Goal: Task Accomplishment & Management: Manage account settings

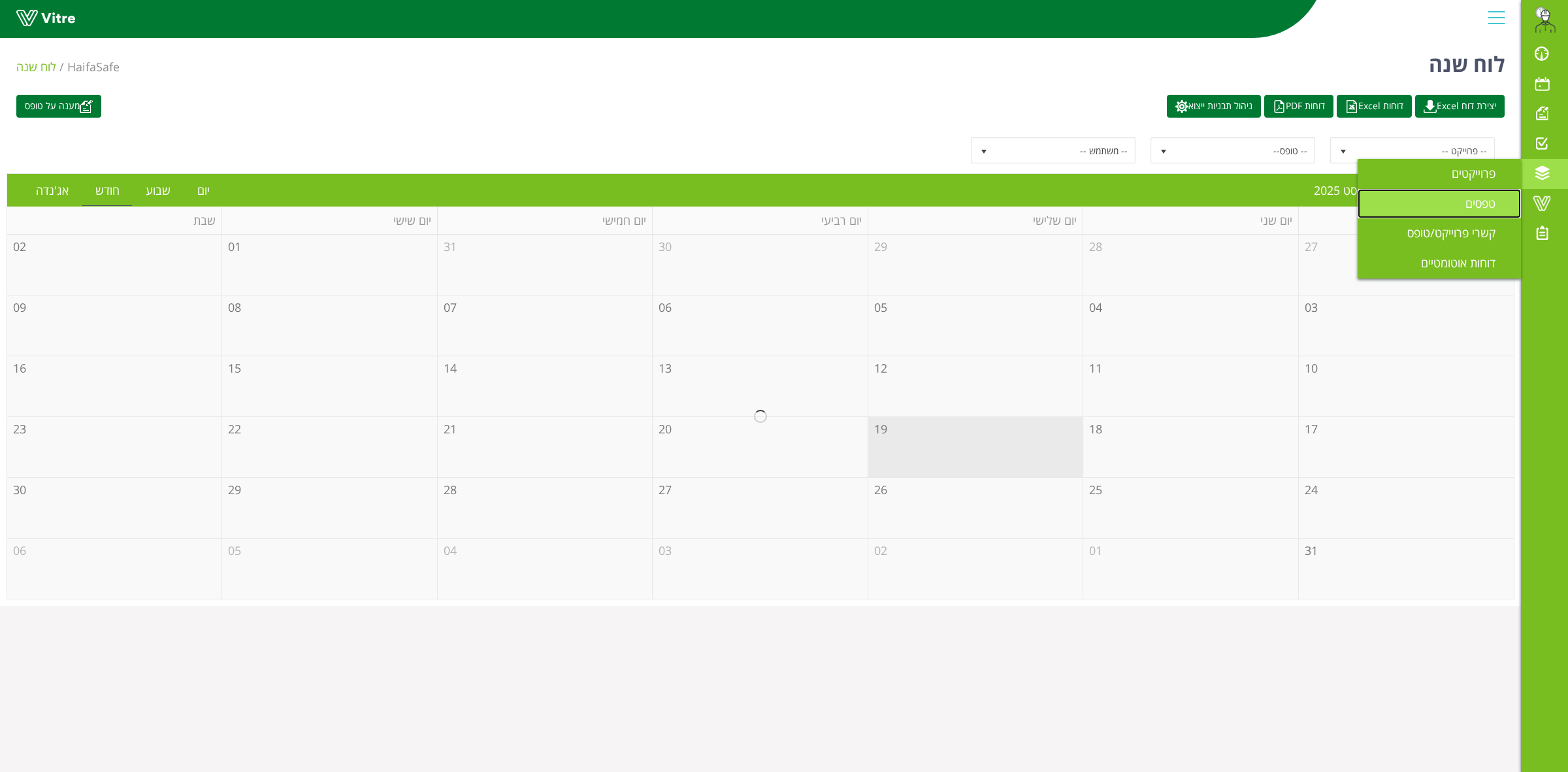
drag, startPoint x: 1485, startPoint y: 199, endPoint x: 1475, endPoint y: 204, distance: 11.2
click at [1485, 199] on span "טפסים" at bounding box center [1488, 203] width 46 height 16
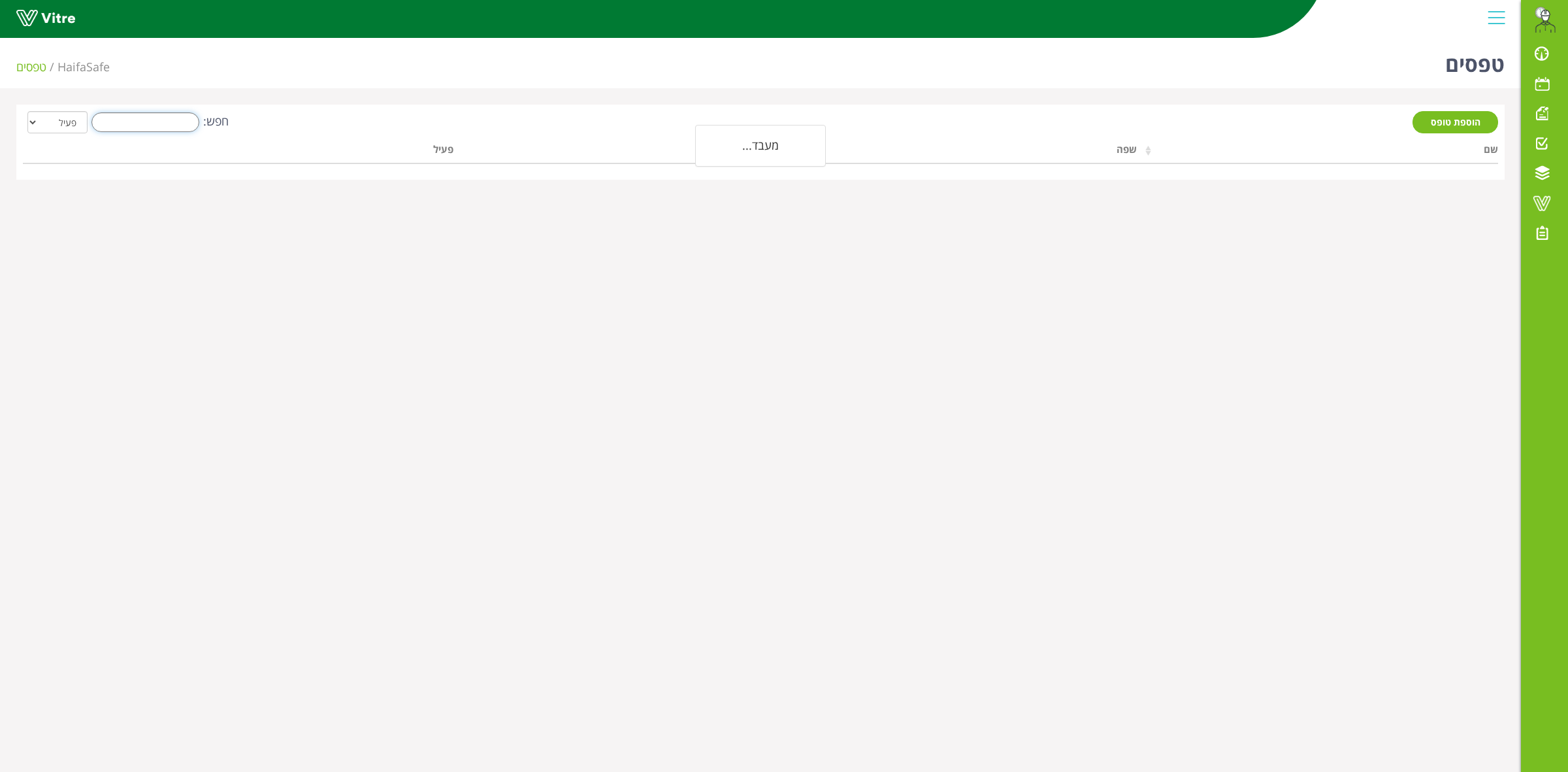
click at [147, 129] on input "חפש:" at bounding box center [145, 122] width 108 height 19
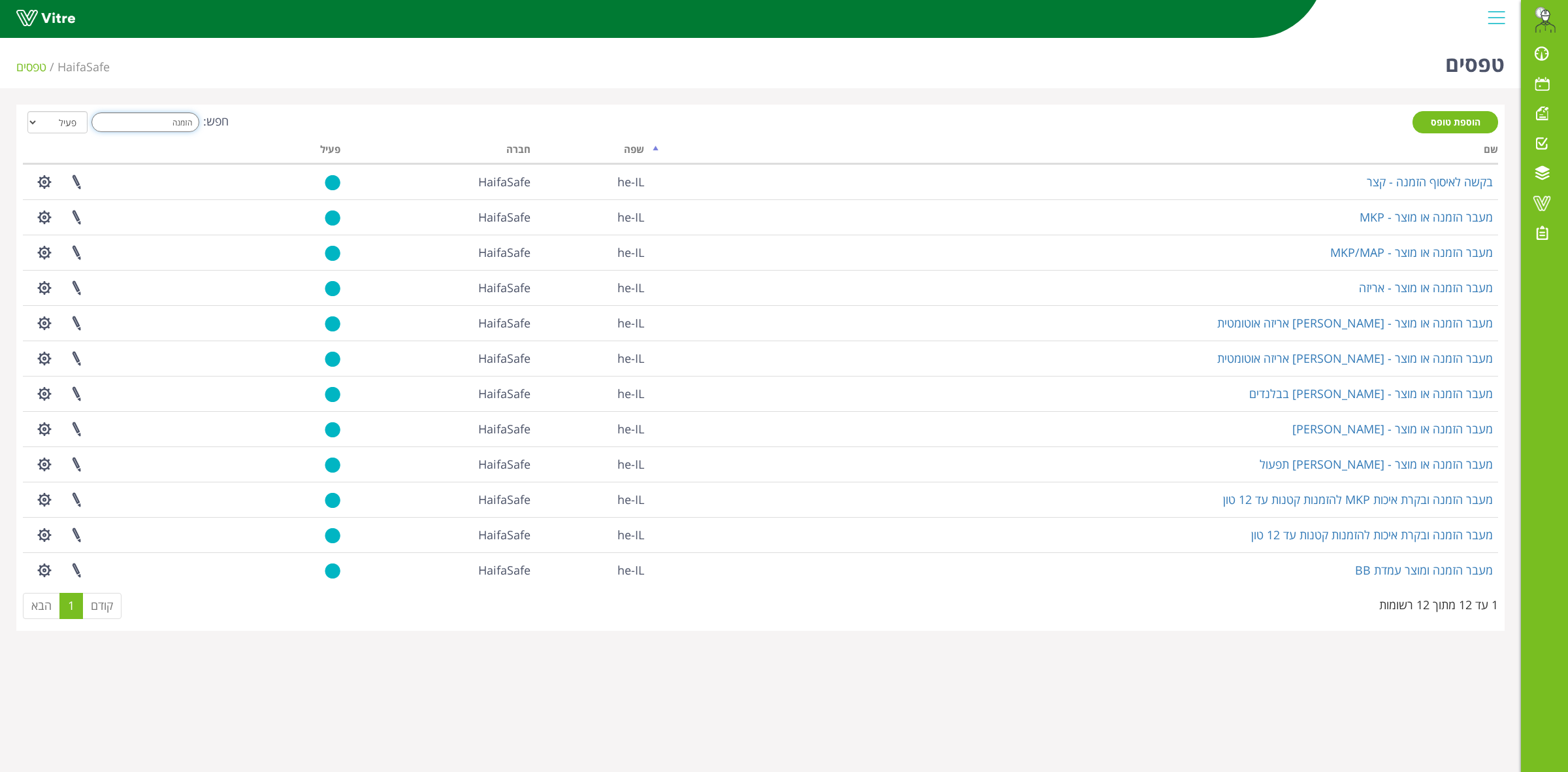
drag, startPoint x: 144, startPoint y: 124, endPoint x: 239, endPoint y: 122, distance: 95.0
click at [239, 122] on div "חפש: הזמנה הכל פעיל לא פעיל" at bounding box center [760, 123] width 1475 height 24
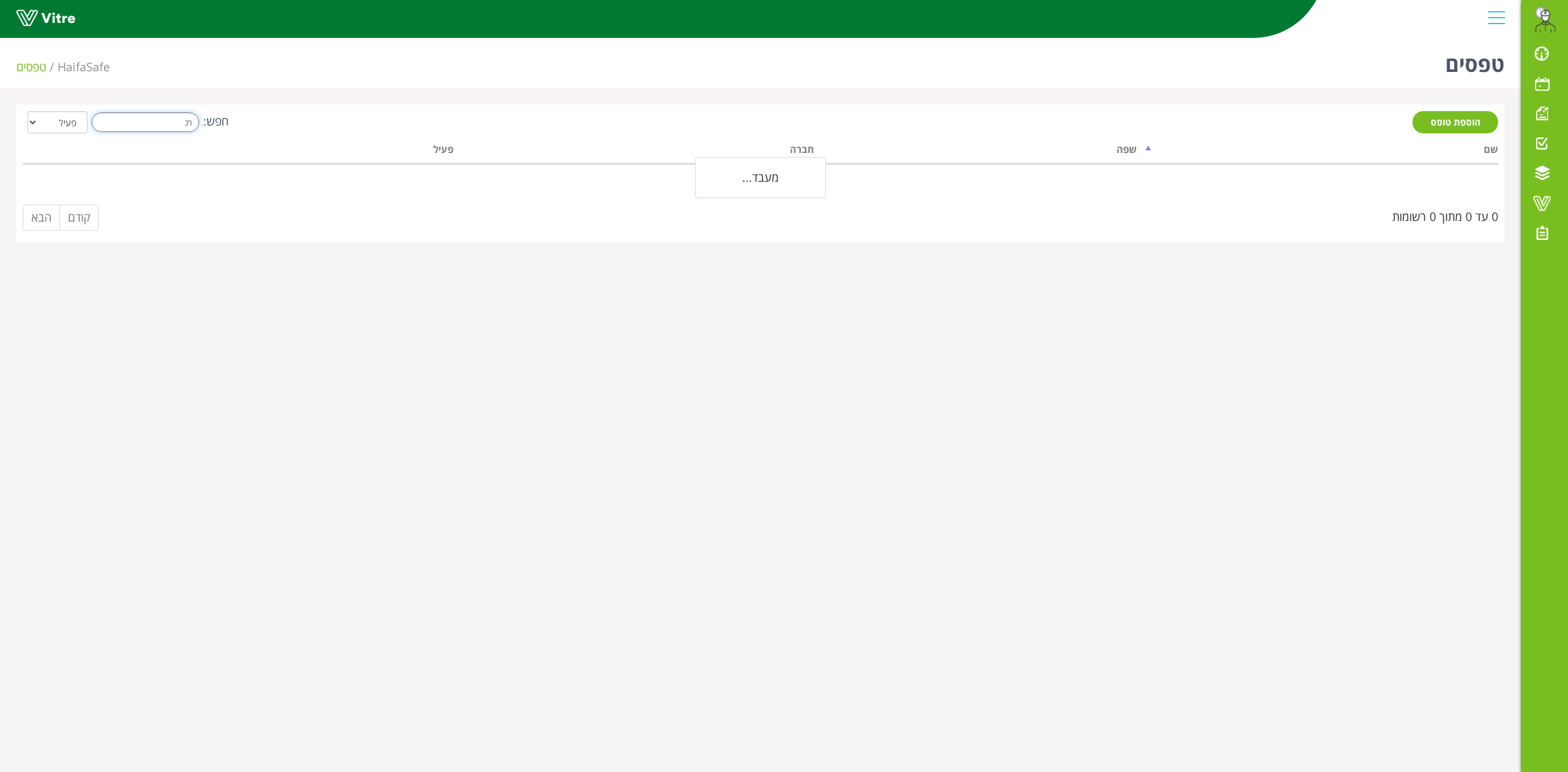
type input "ר"
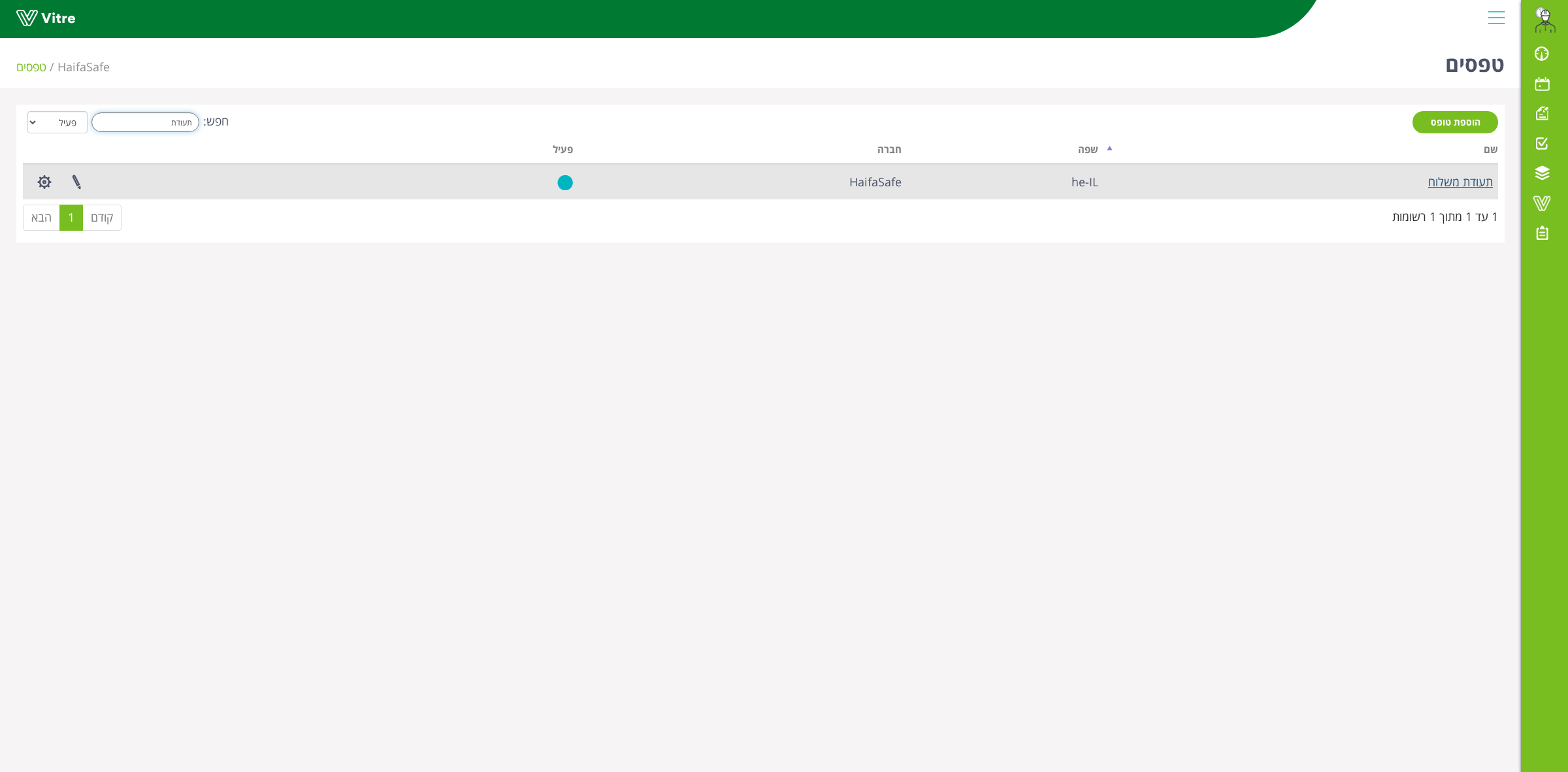
type input "תעודת"
click at [1446, 183] on link "תעודת משלוח" at bounding box center [1460, 181] width 64 height 16
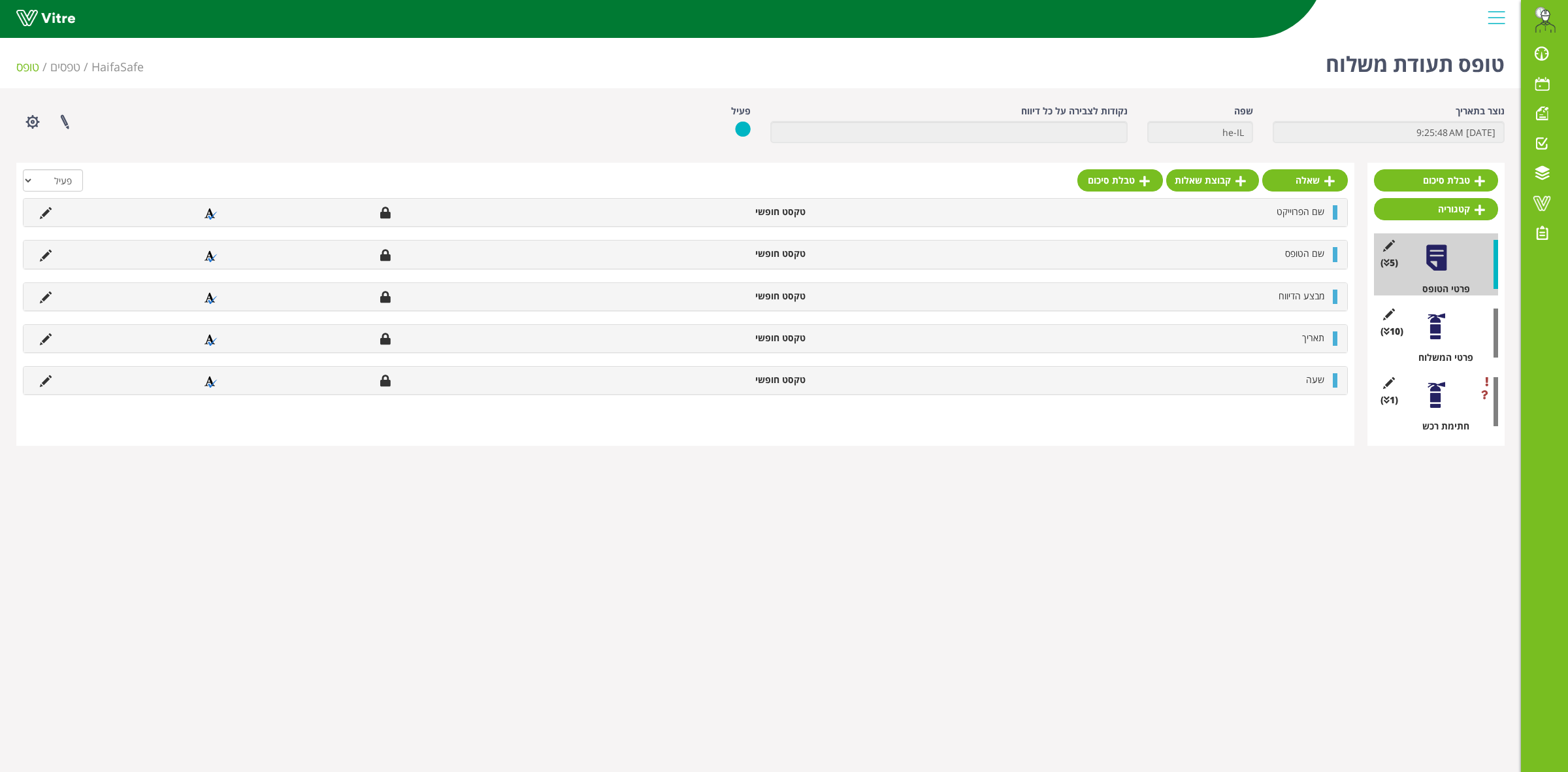
click at [1434, 397] on div at bounding box center [1437, 395] width 29 height 29
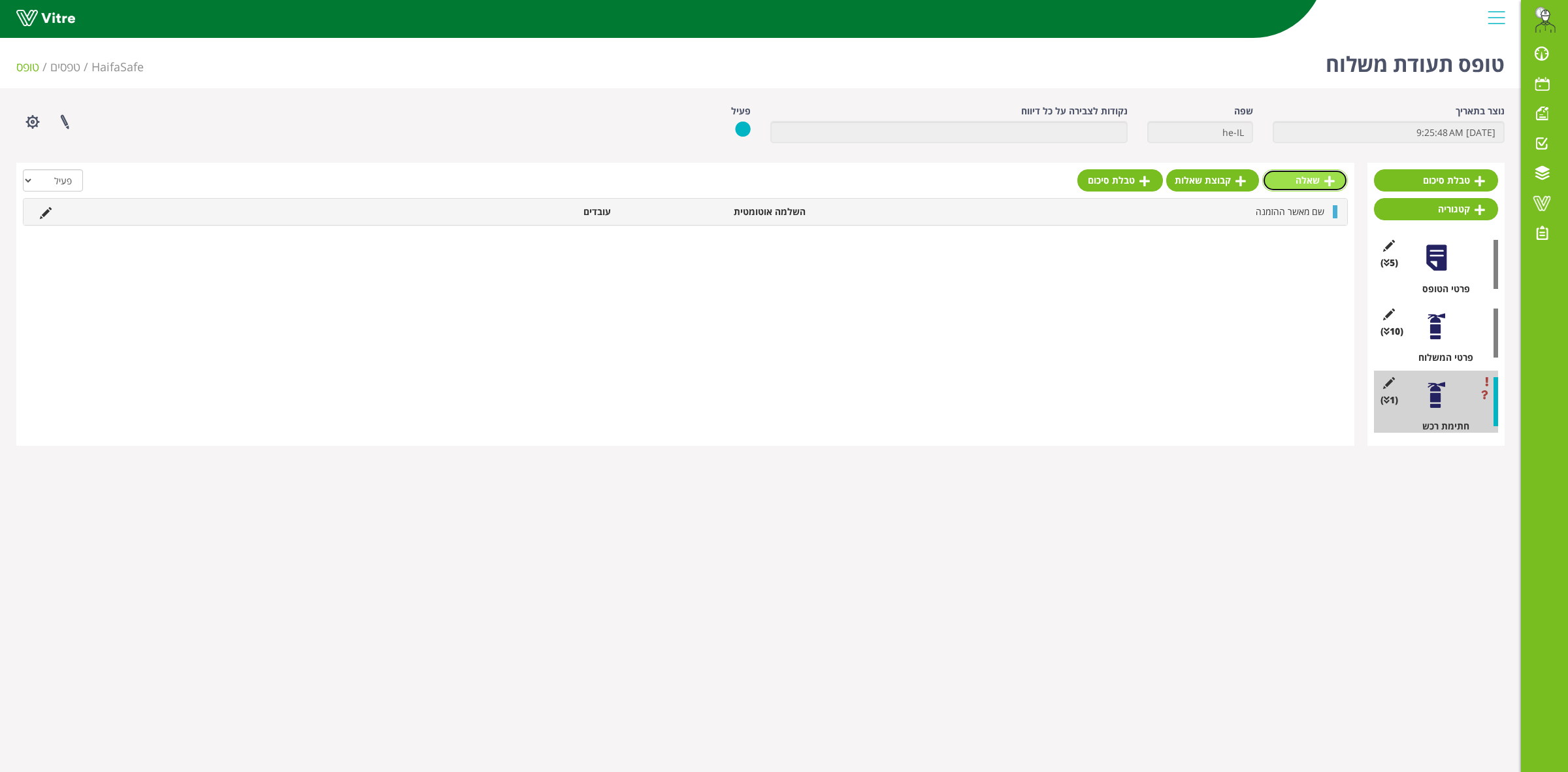
click at [1329, 177] on icon at bounding box center [1329, 181] width 10 height 12
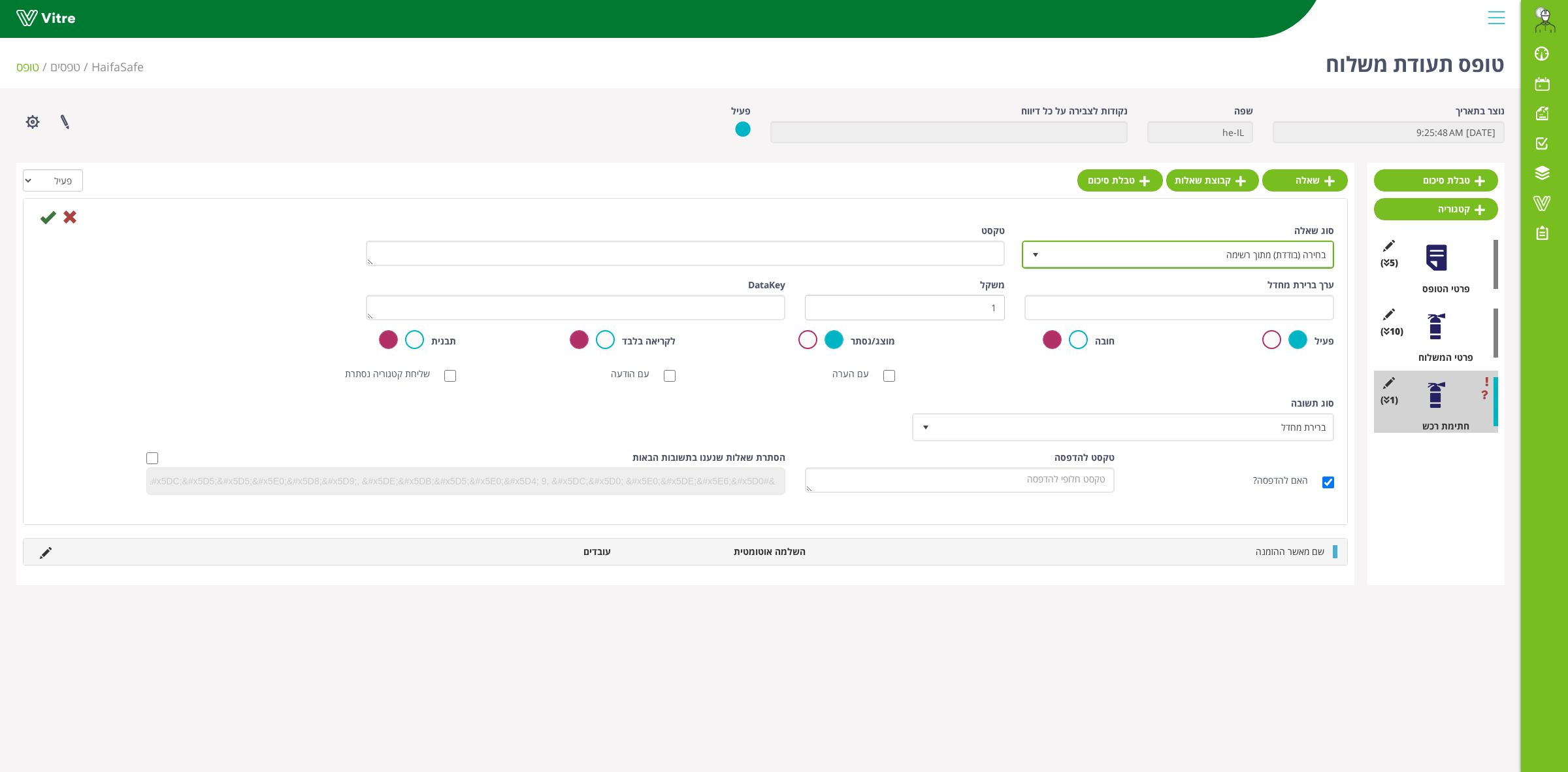
click at [1189, 258] on span "בחירה (בודדת) מתוך רשימה" at bounding box center [1190, 254] width 286 height 24
click at [1225, 291] on li "חתימה" at bounding box center [1166, 282] width 308 height 22
type input "חתימה"
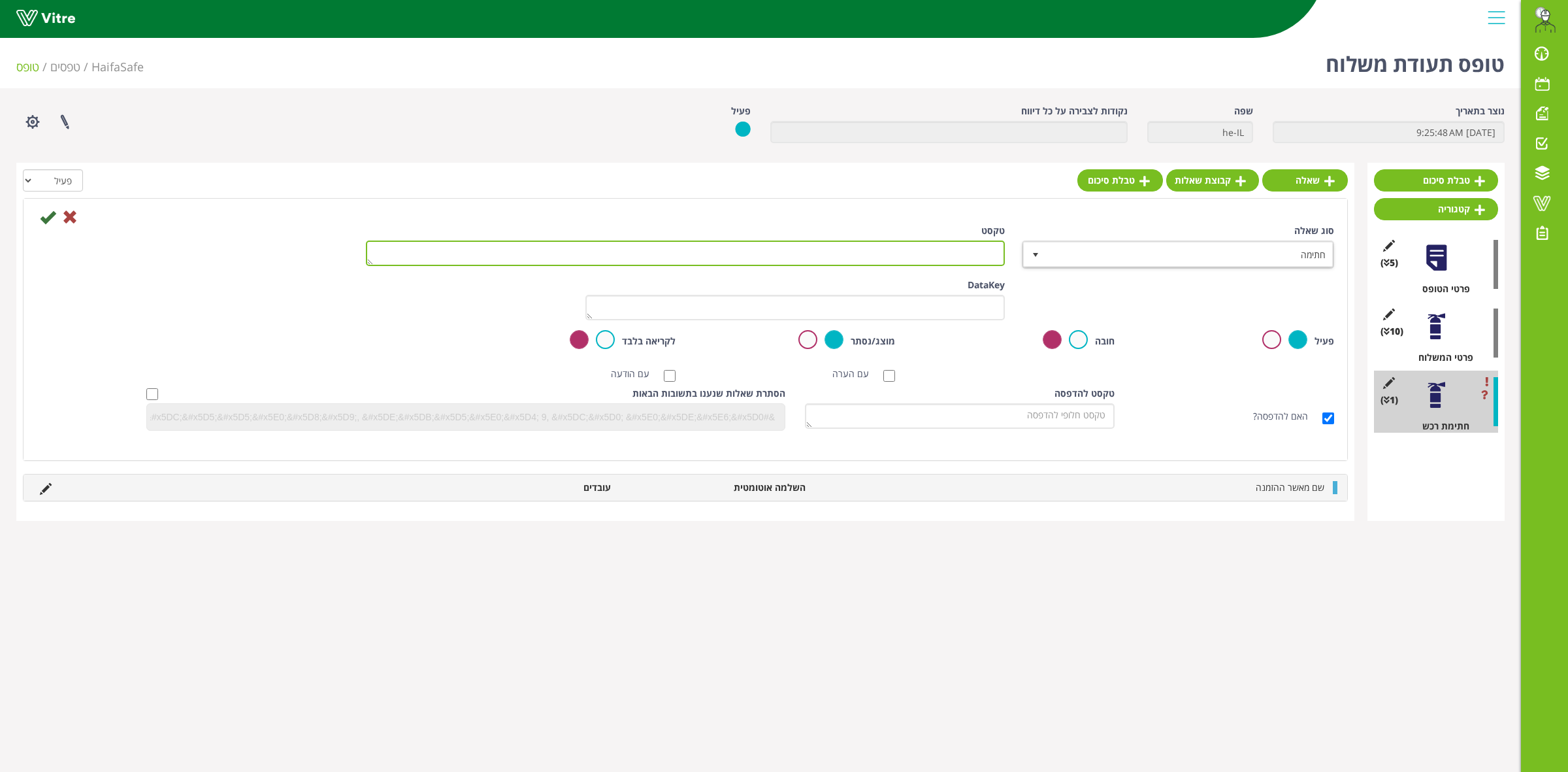
click at [984, 250] on textarea "טקסט" at bounding box center [685, 253] width 639 height 26
type textarea "חתימה על הטופס"
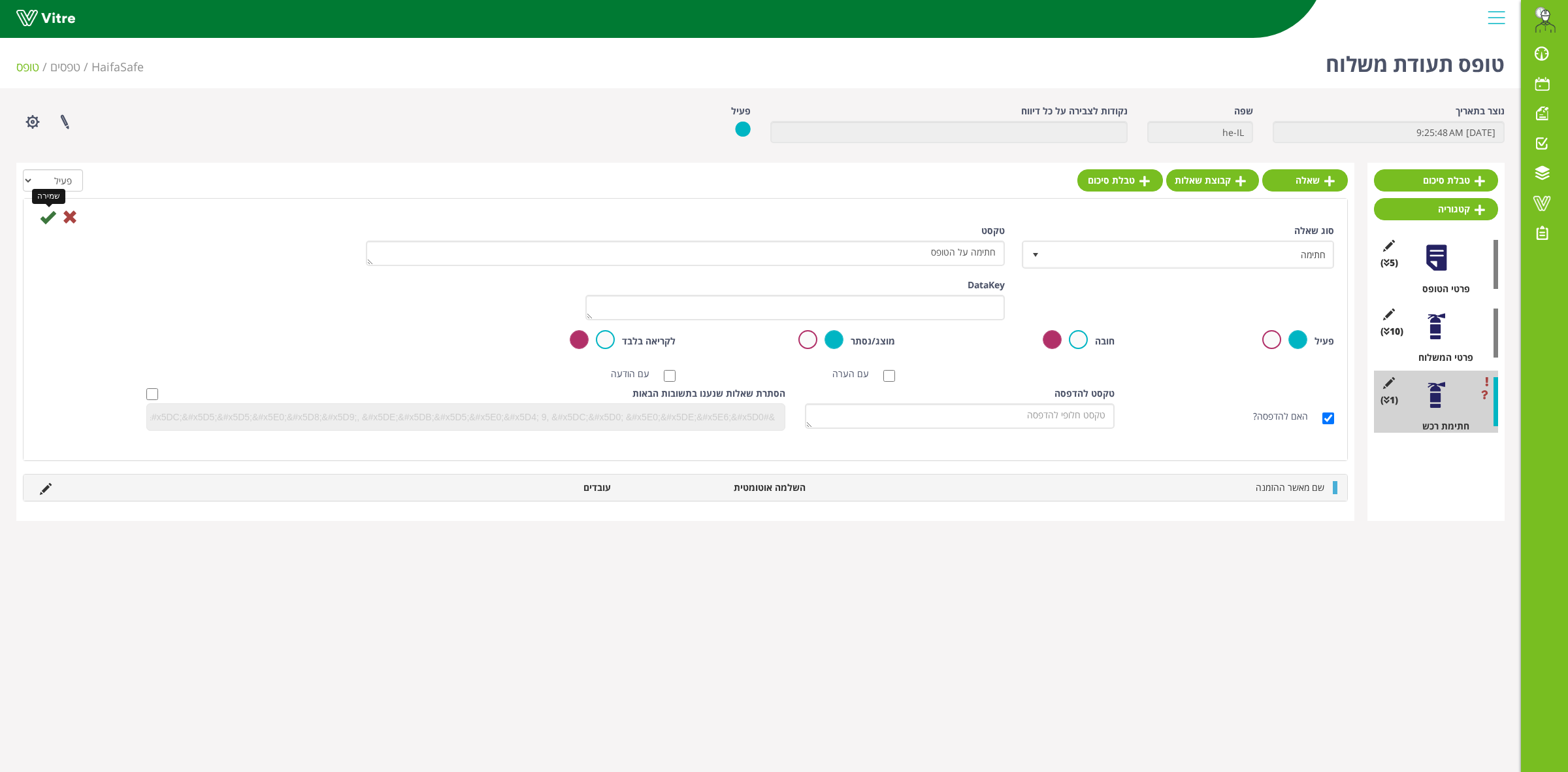
click at [44, 224] on icon at bounding box center [48, 217] width 16 height 16
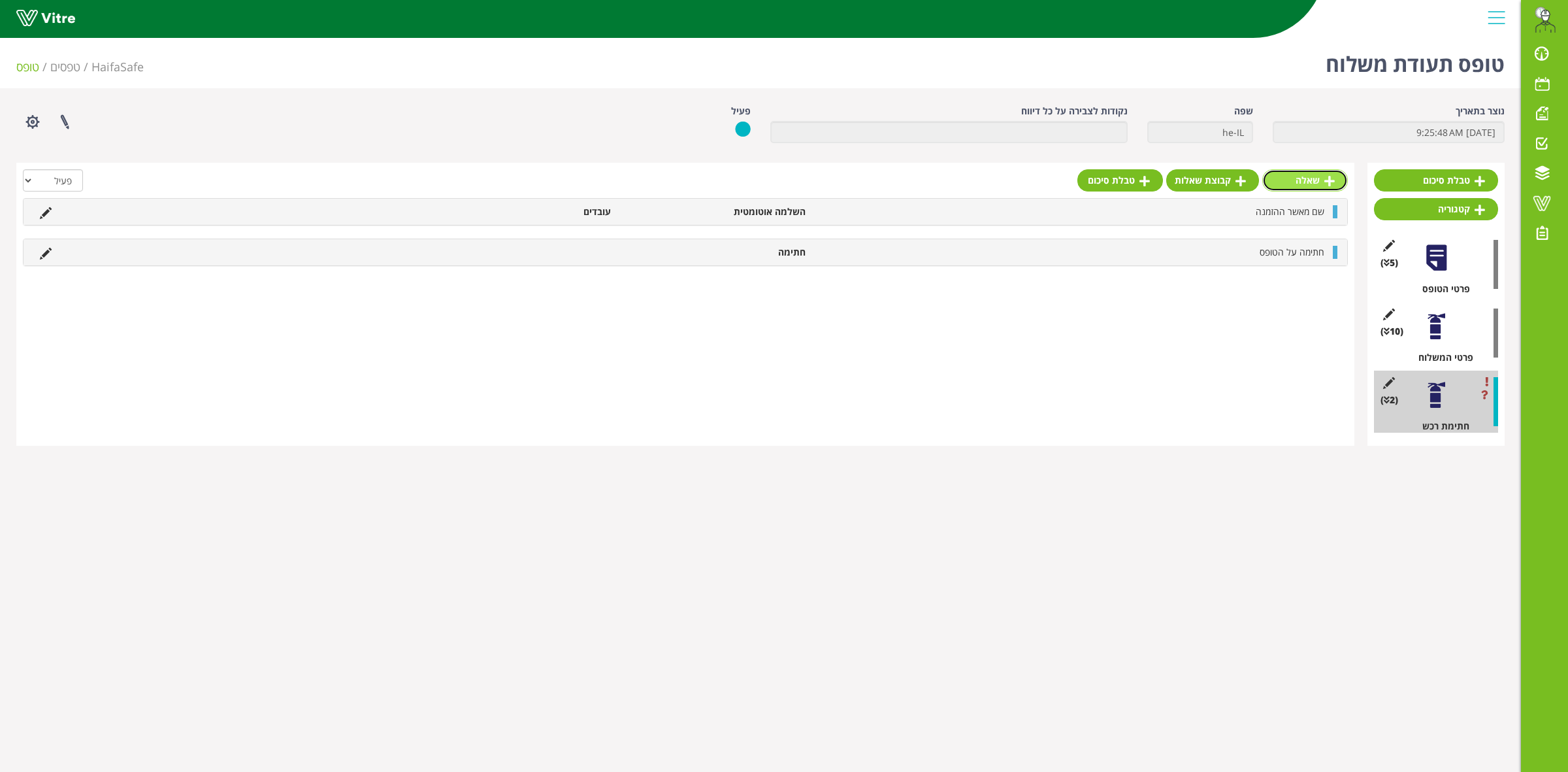
click at [1317, 183] on link "שאלה" at bounding box center [1305, 181] width 86 height 22
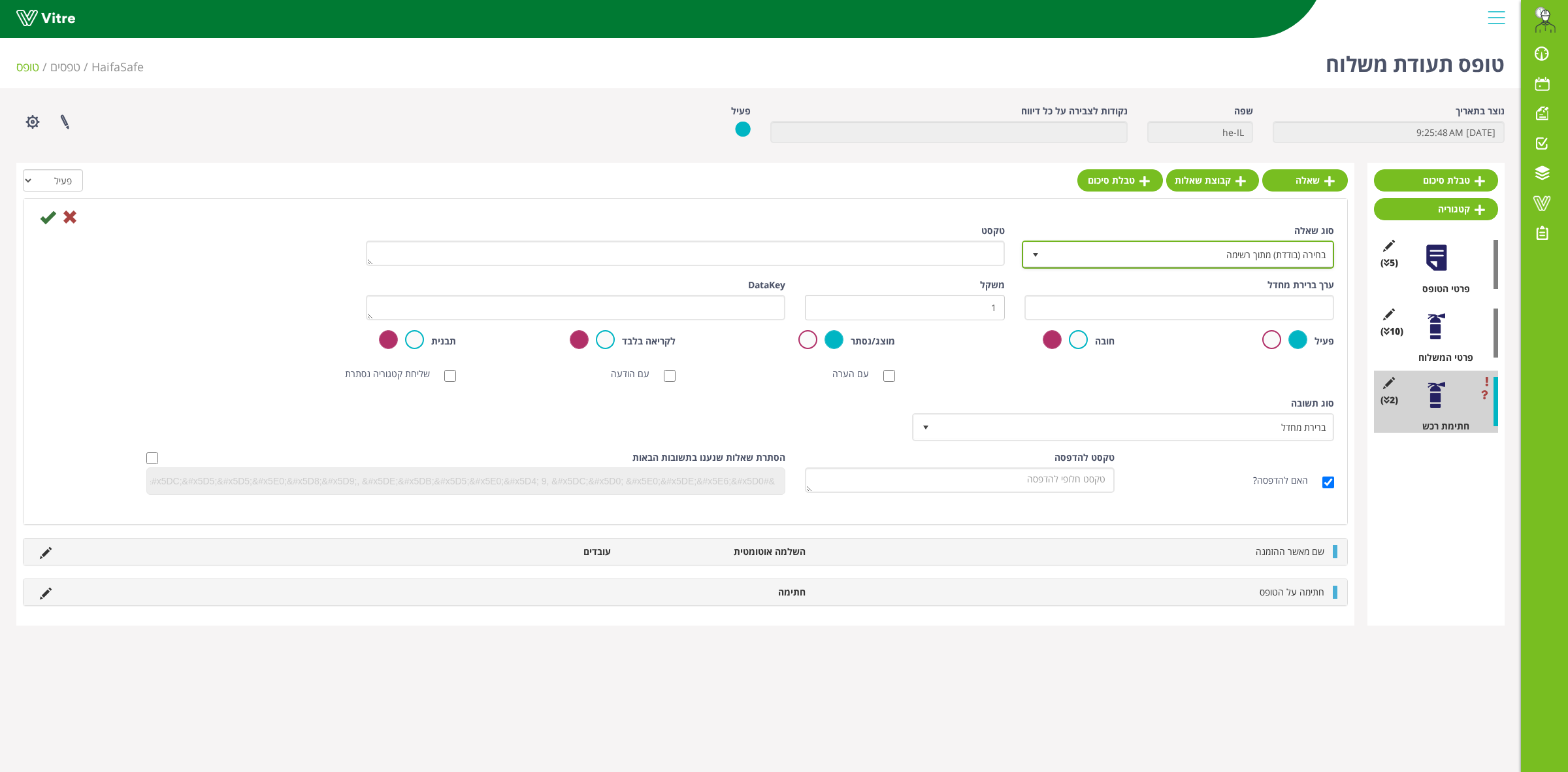
click at [1236, 257] on span "בחירה (בודדת) מתוך רשימה" at bounding box center [1190, 254] width 286 height 24
click at [1238, 287] on li "העלאת קובץ" at bounding box center [1166, 282] width 308 height 22
type input "קוב"
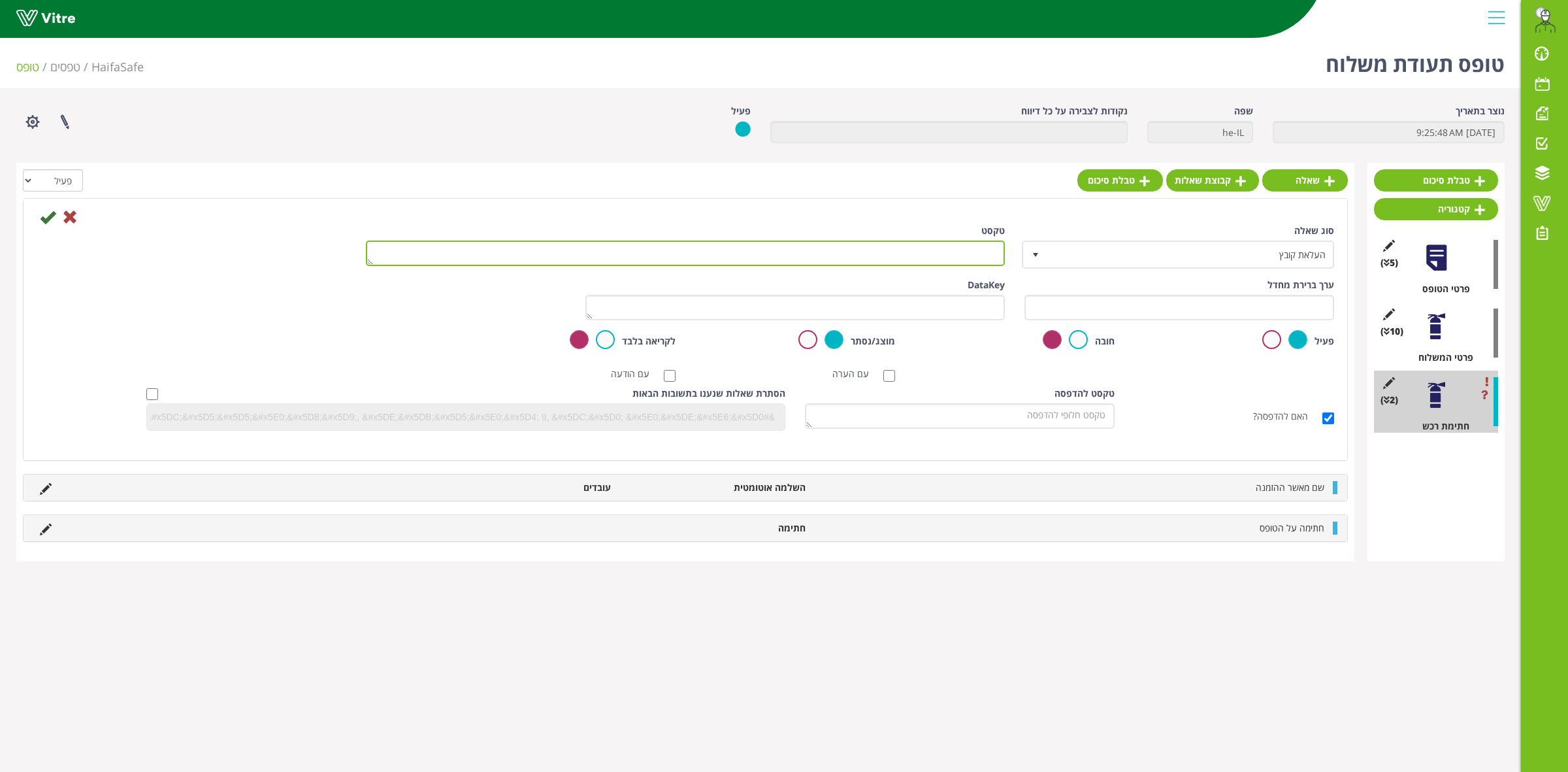
click at [977, 249] on textarea "טקסט" at bounding box center [685, 253] width 639 height 26
type textarea "ה"
type textarea "ב"
type textarea "H"
click at [926, 260] on textarea "יש להוסיף את הקובף הסופי" at bounding box center [685, 253] width 639 height 26
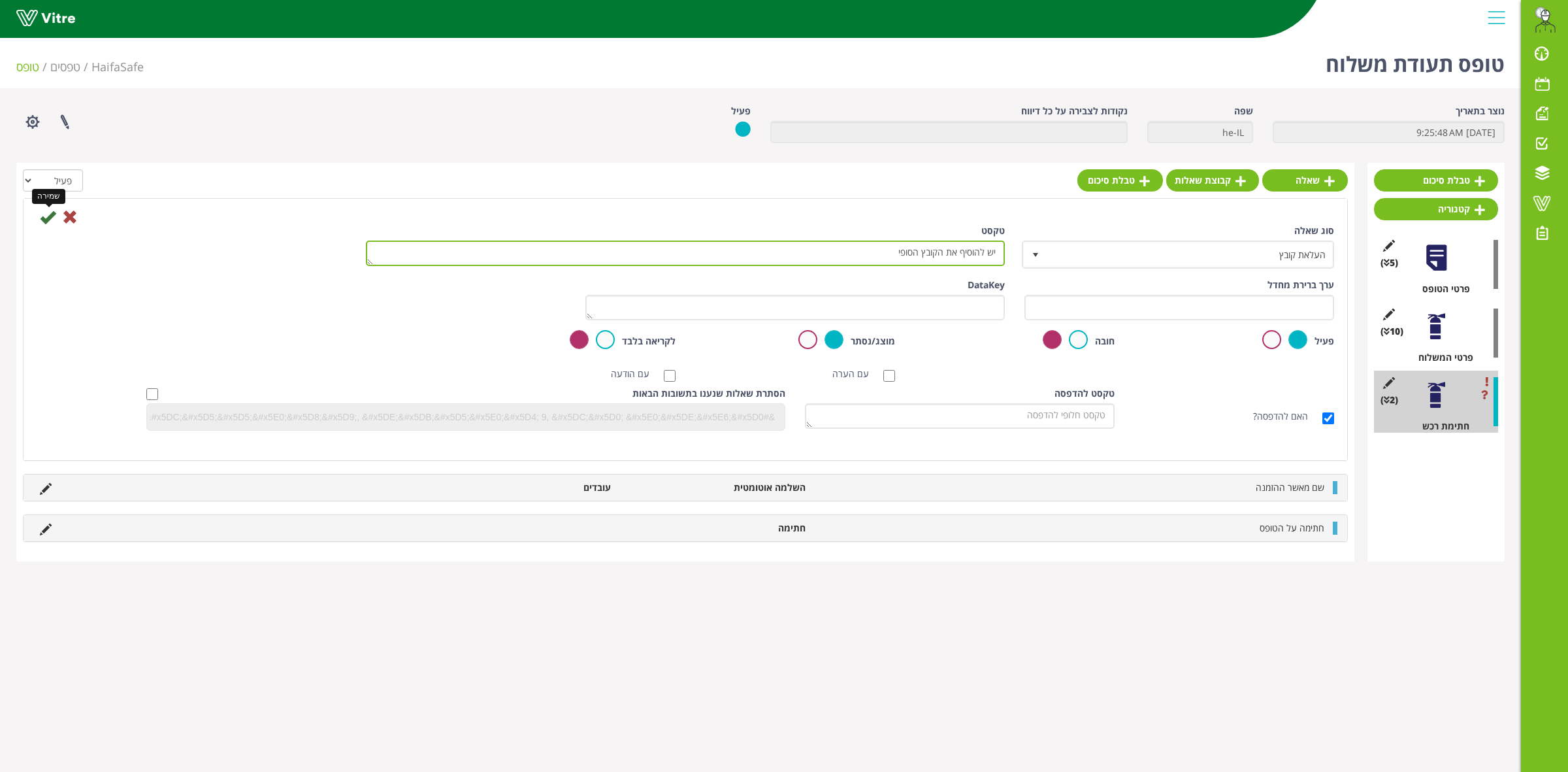
type textarea "יש להוסיף את הקובץ הסופי"
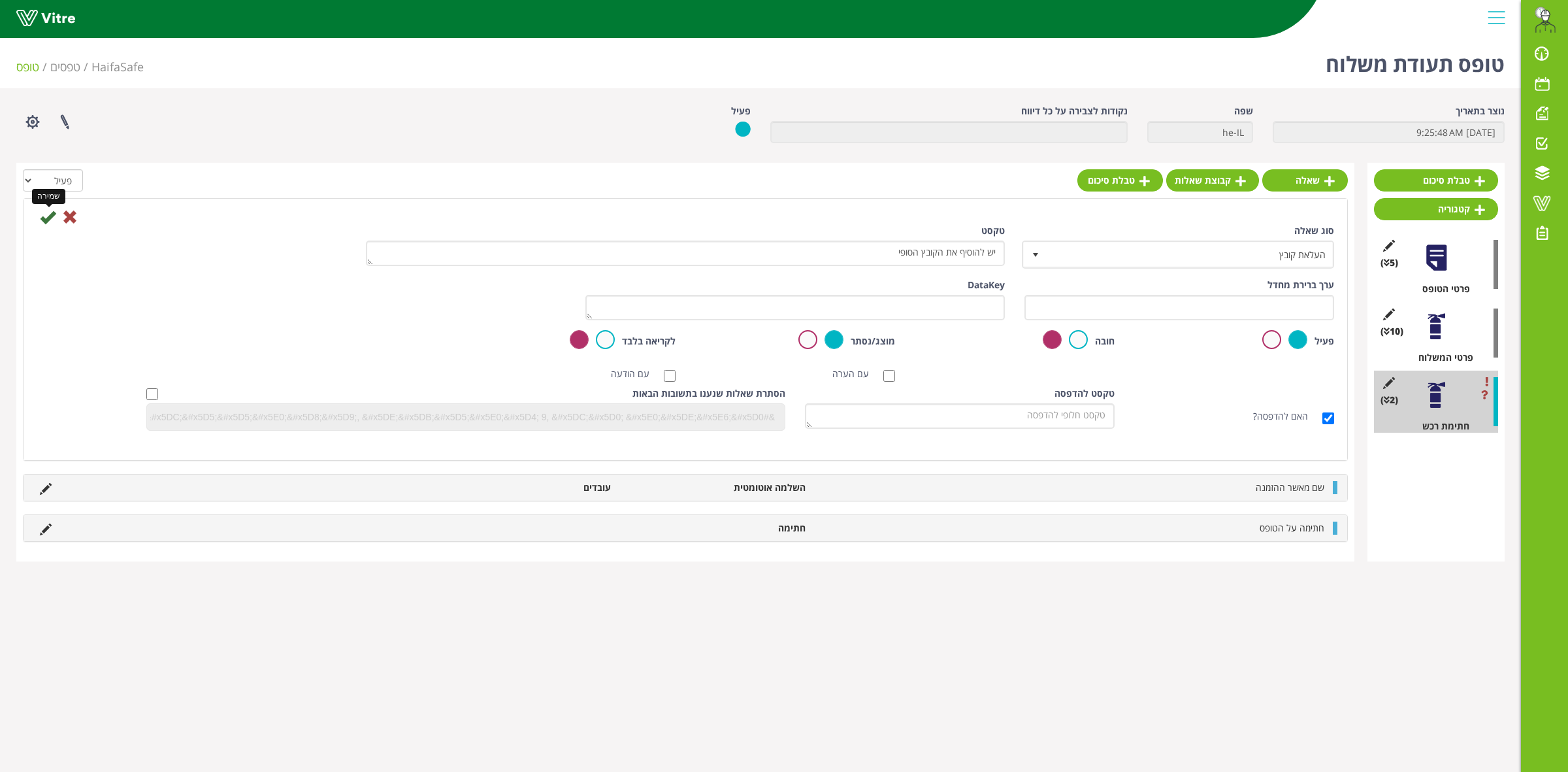
click at [49, 217] on icon at bounding box center [48, 217] width 16 height 16
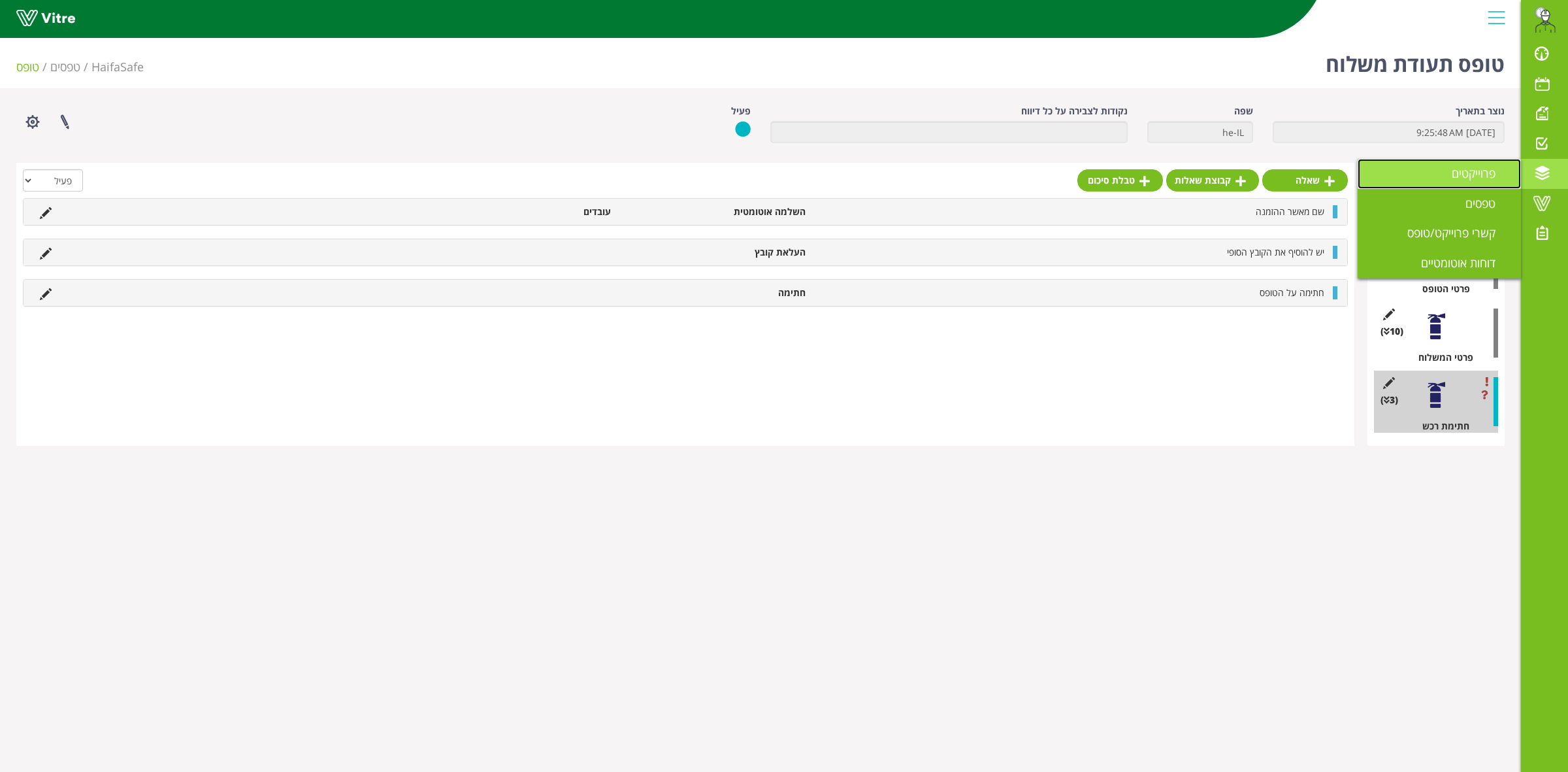
click at [1468, 175] on span "פרוייקטים" at bounding box center [1482, 173] width 60 height 16
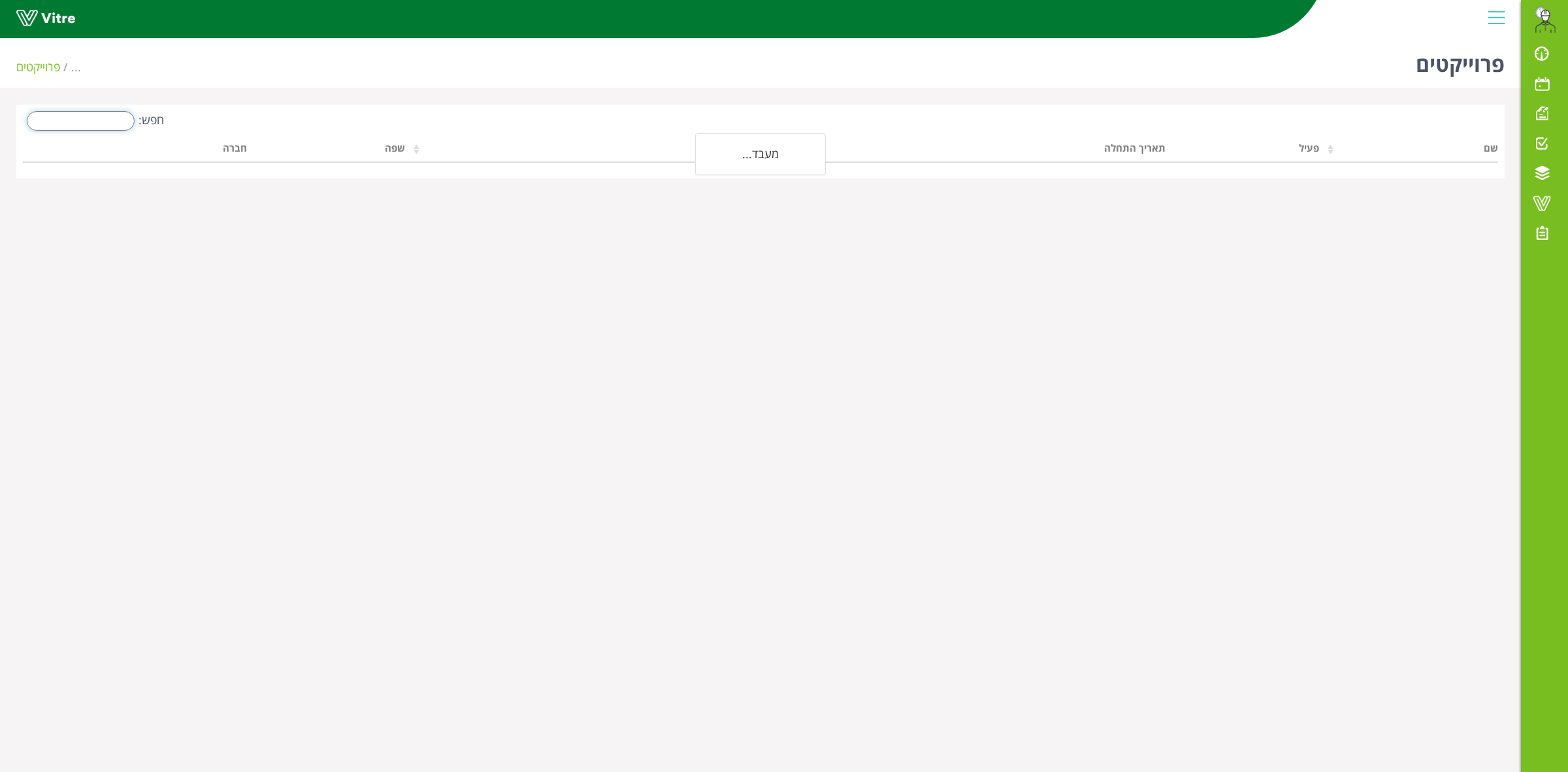
click at [108, 119] on input "חפש:" at bounding box center [81, 121] width 108 height 19
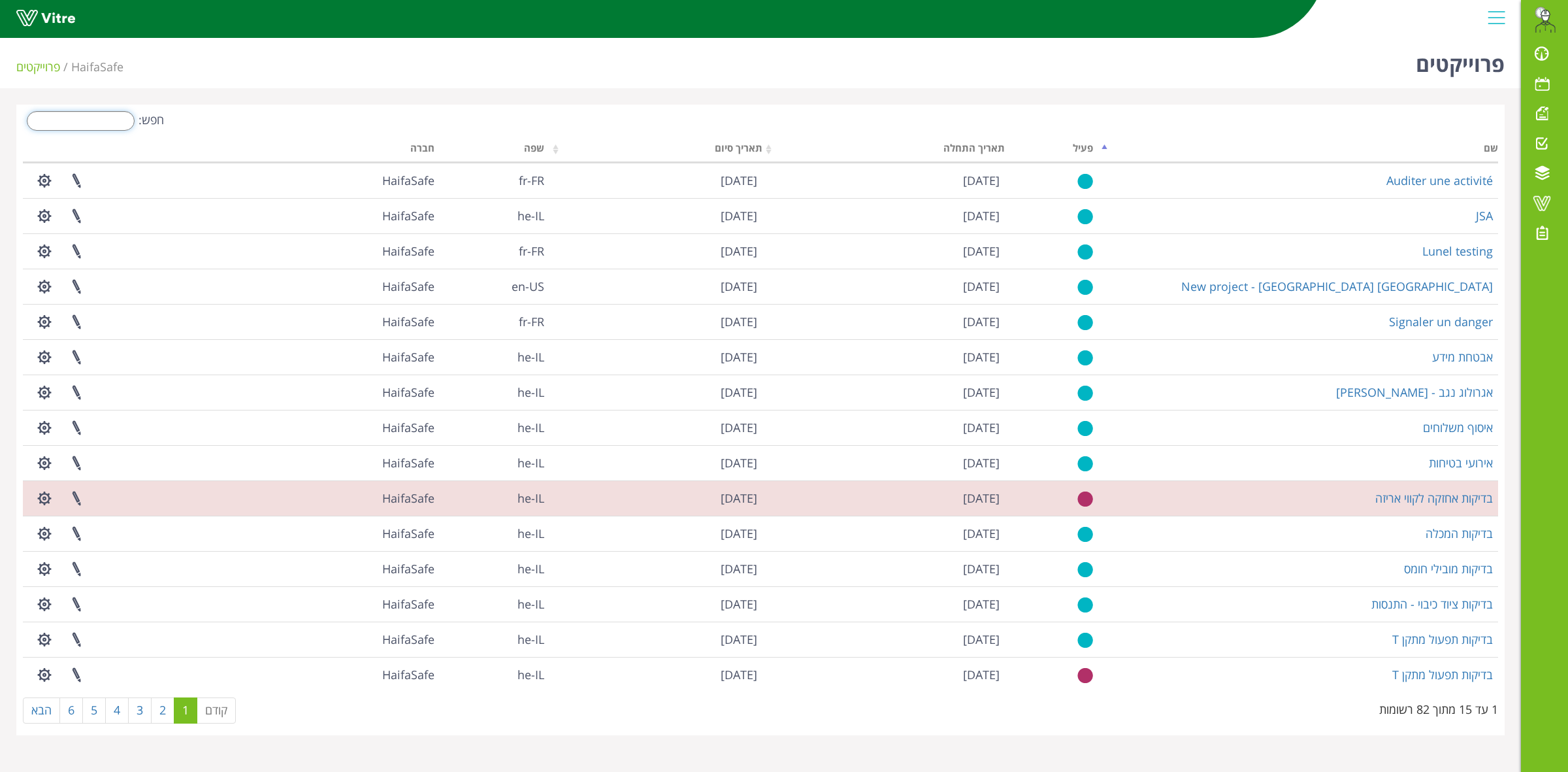
type input "ג"
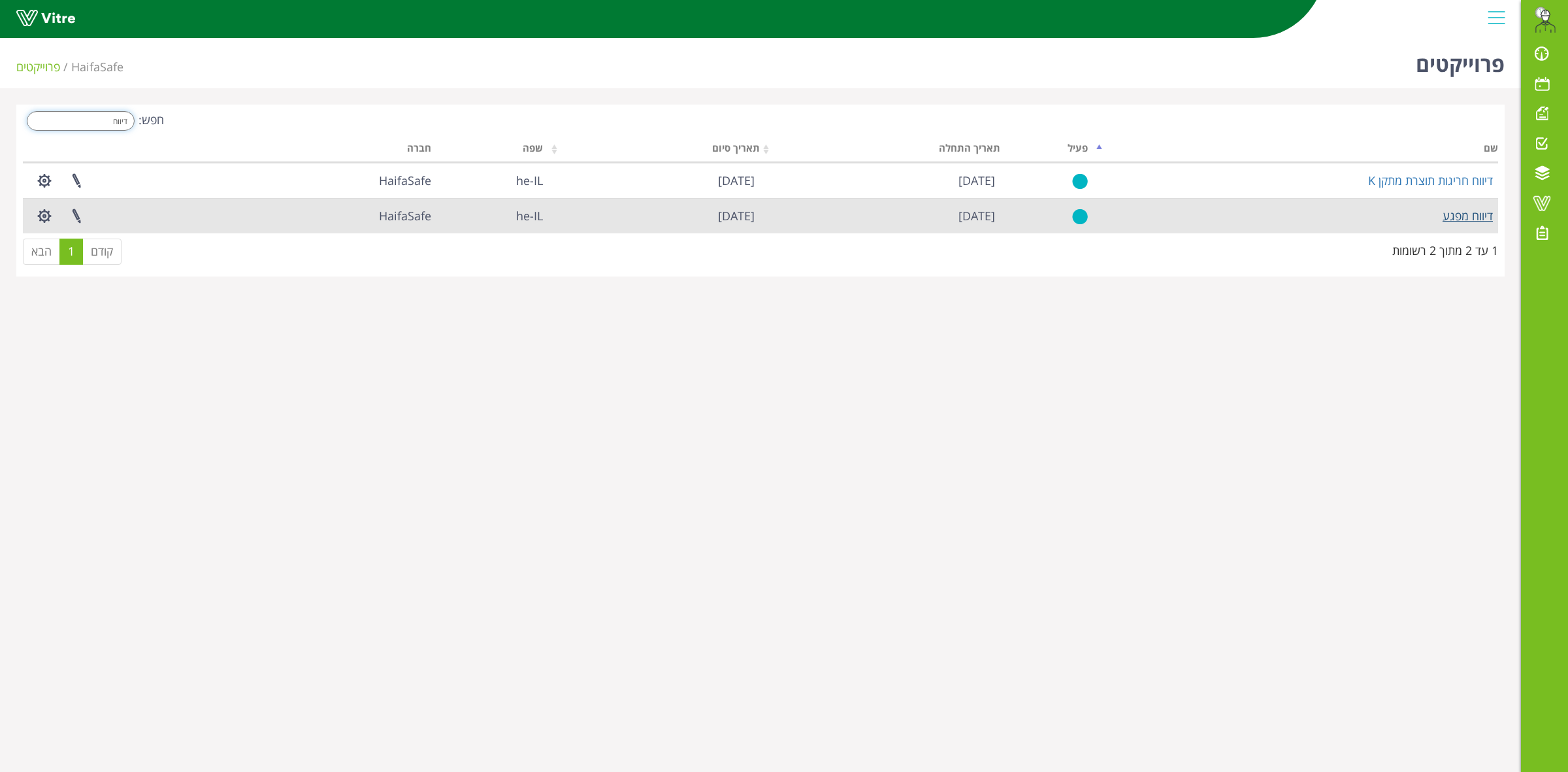
type input "דיווח"
click at [1461, 210] on link "דיווח מפגע" at bounding box center [1468, 215] width 51 height 16
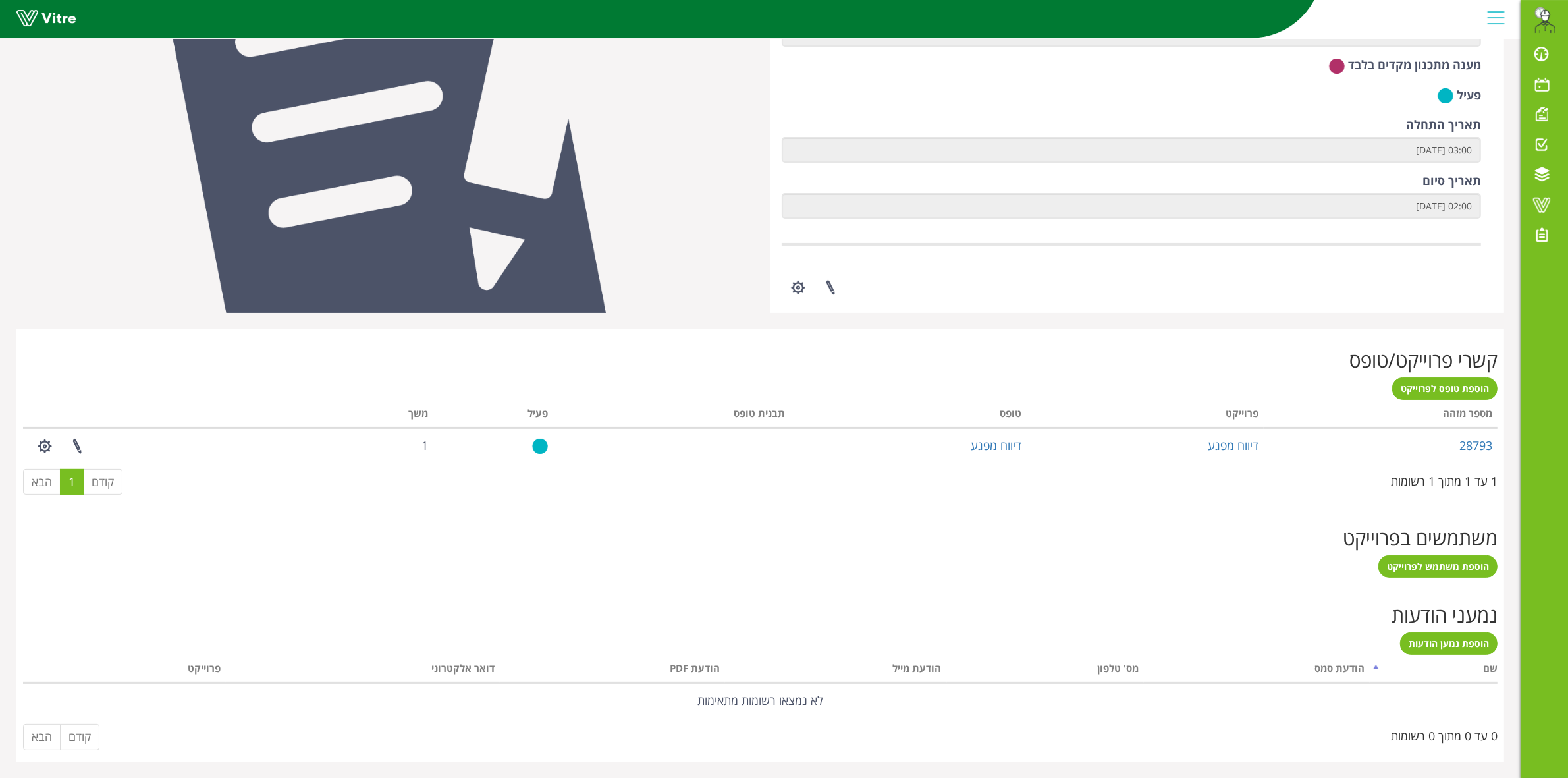
scroll to position [238, 0]
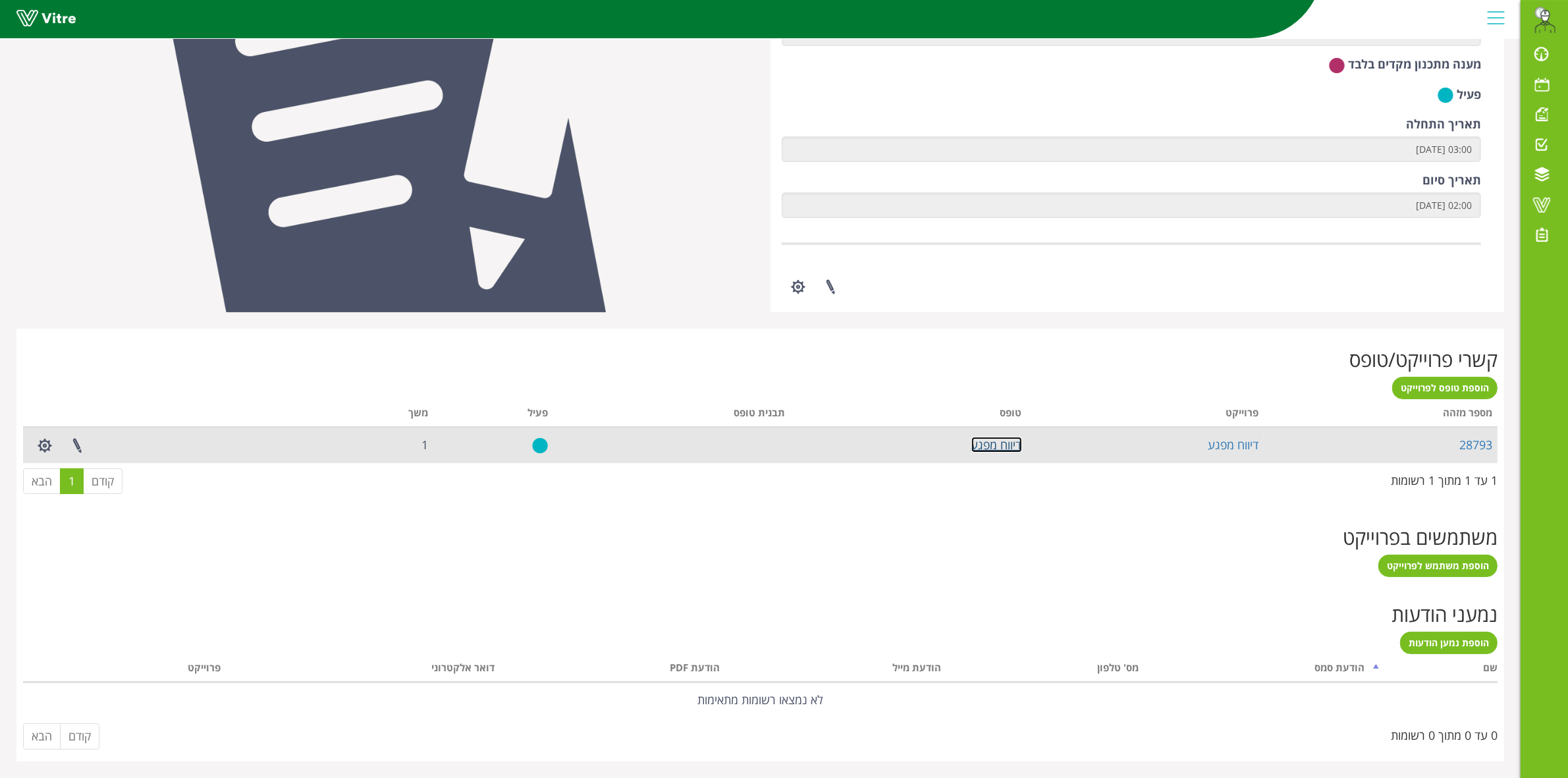
click at [1002, 445] on link "דיווח מפגע" at bounding box center [997, 444] width 51 height 16
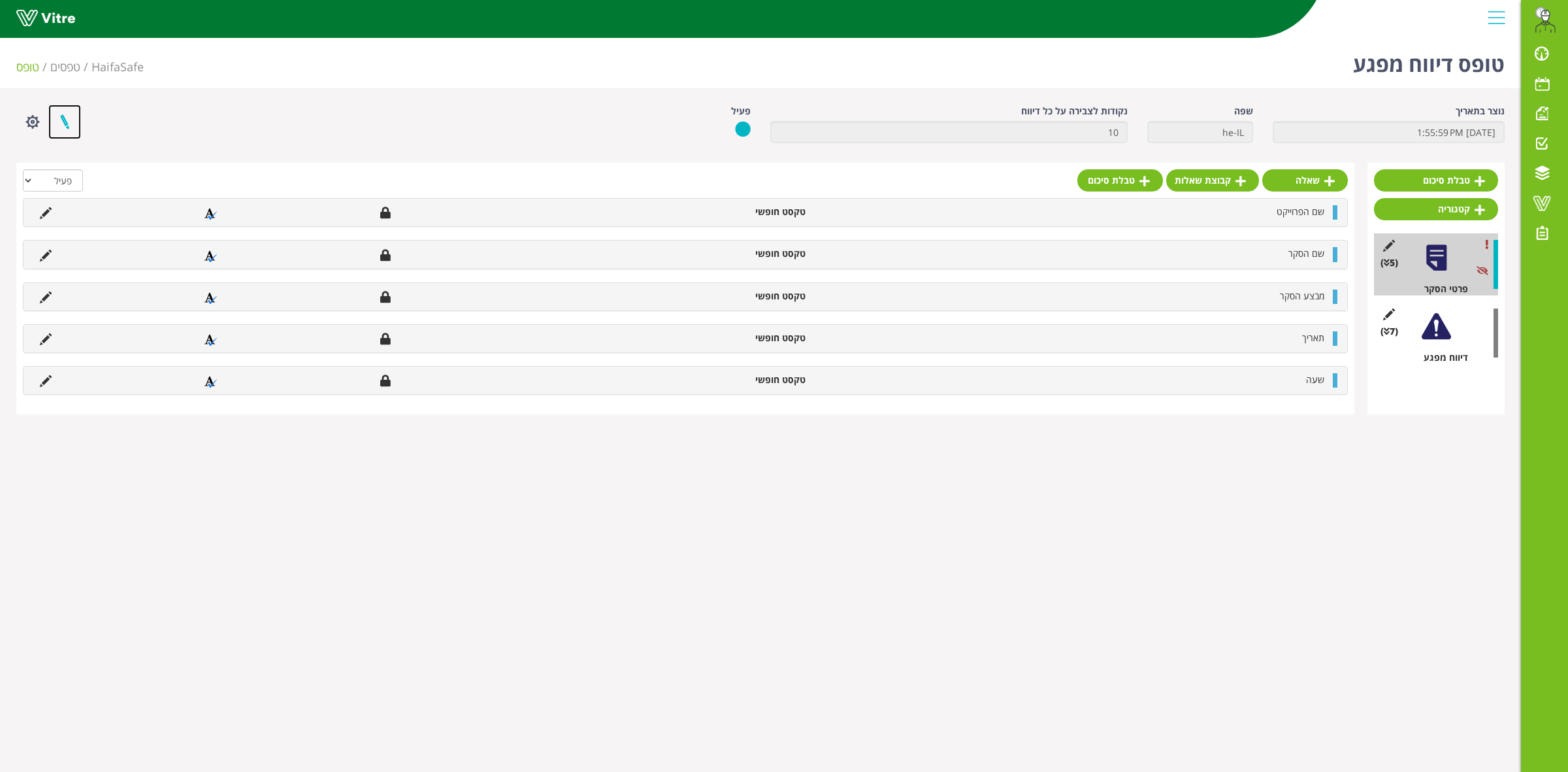
click at [57, 116] on link at bounding box center [64, 122] width 33 height 35
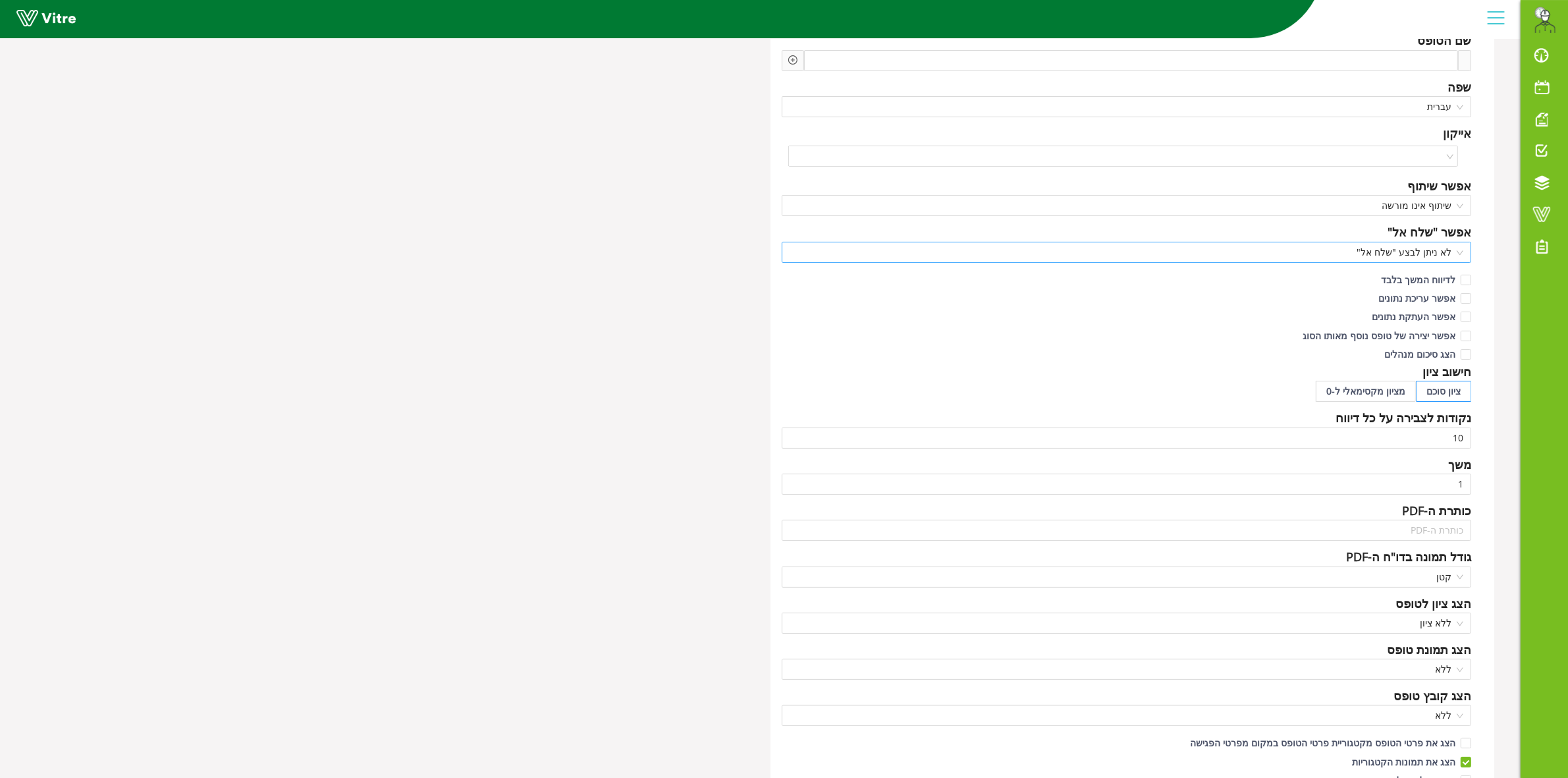
scroll to position [741, 0]
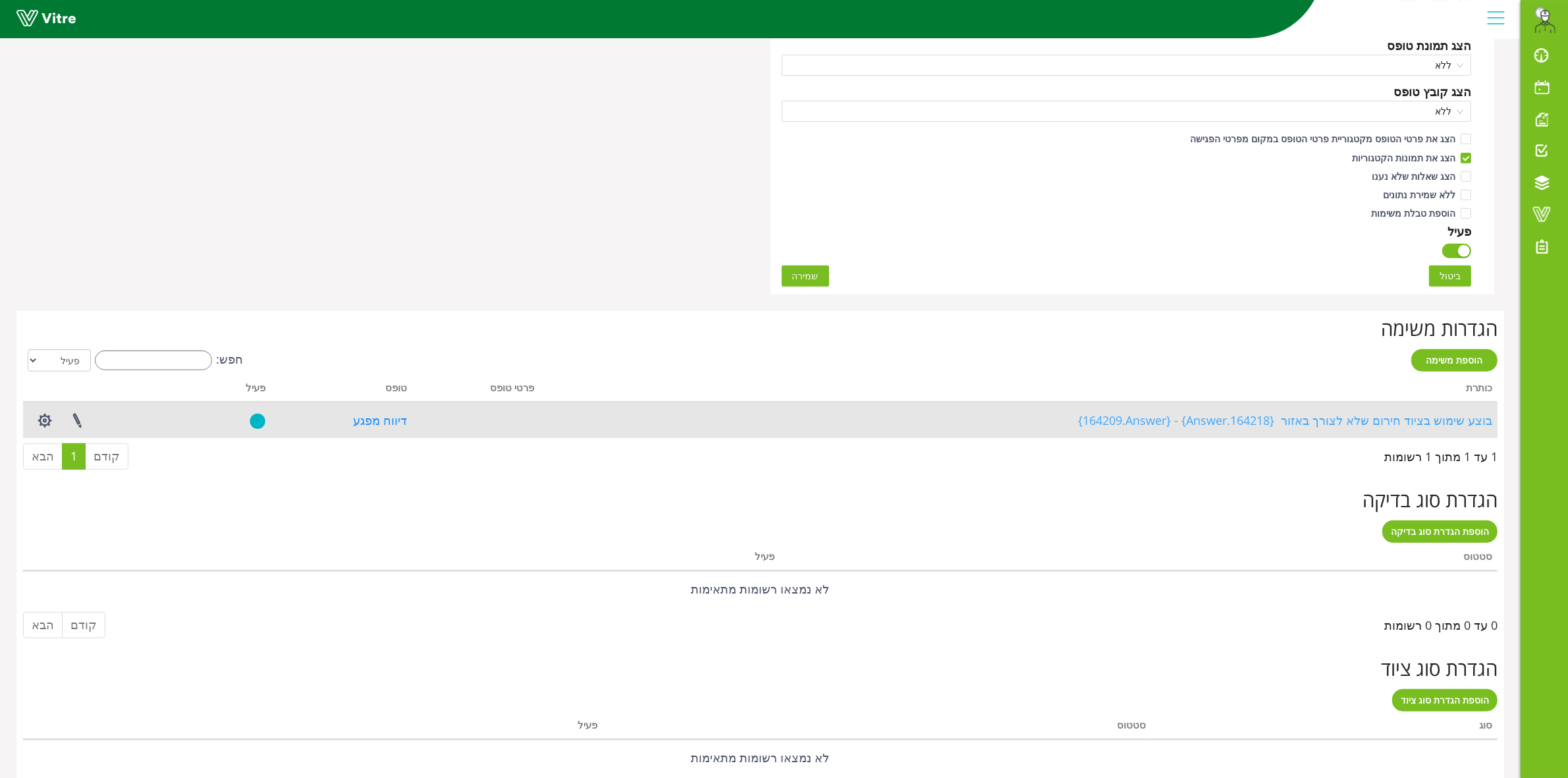
click at [1371, 421] on link "בוצע שימוש בציוד חירום שלא לצורך באזור {164218.Answer} - {164209.Answer}" at bounding box center [1286, 420] width 414 height 16
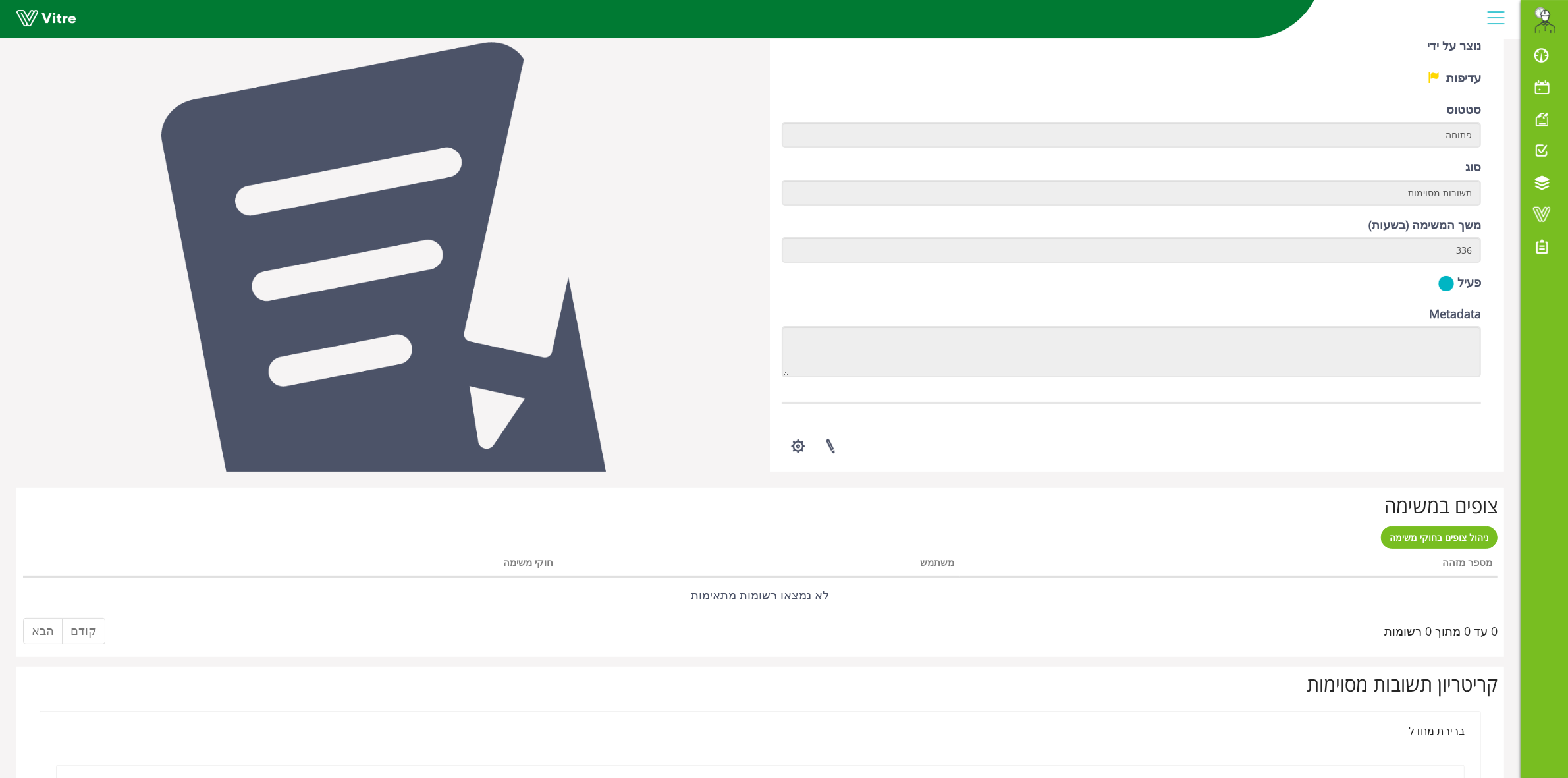
scroll to position [290, 0]
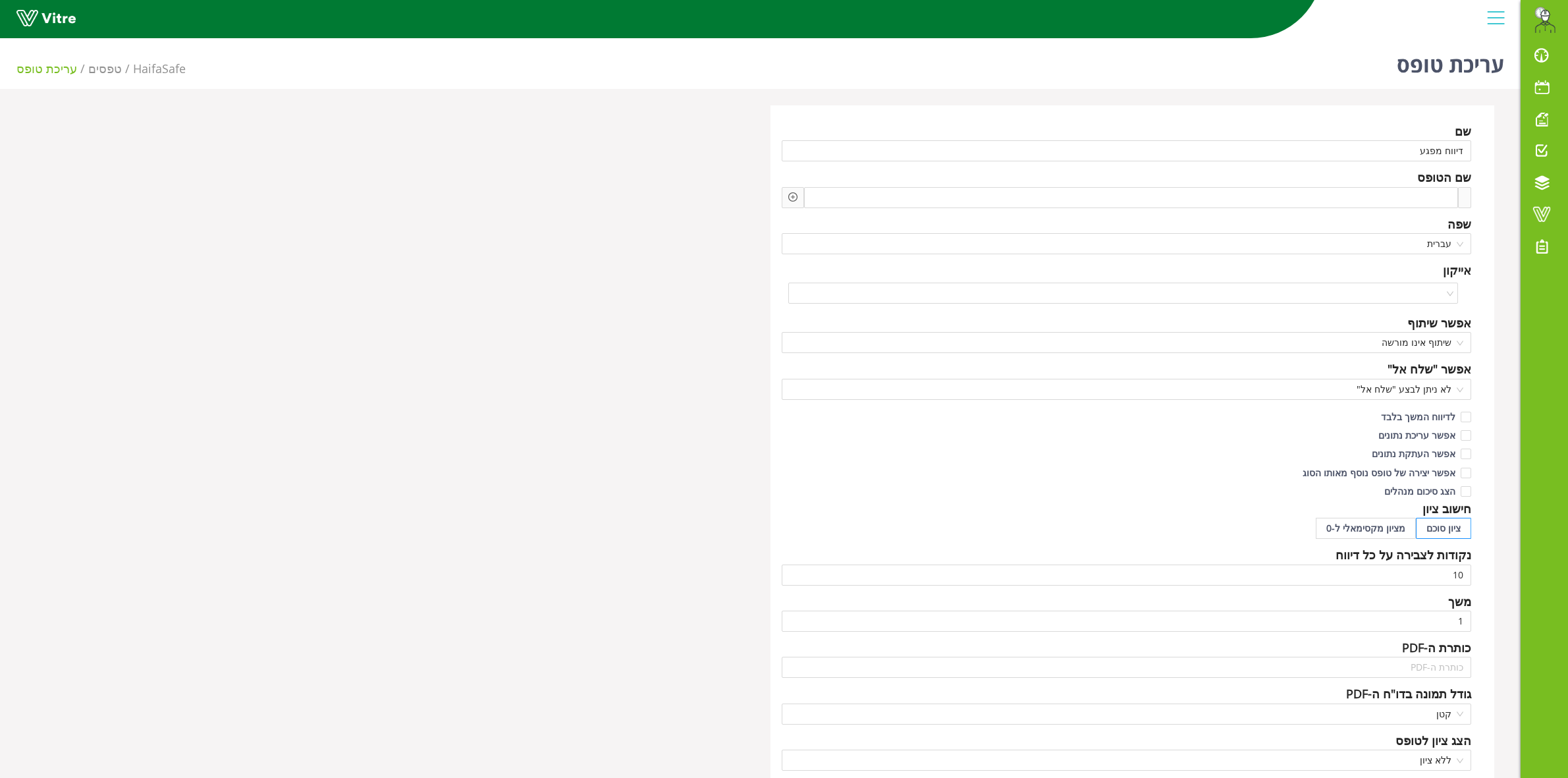
scroll to position [591, 0]
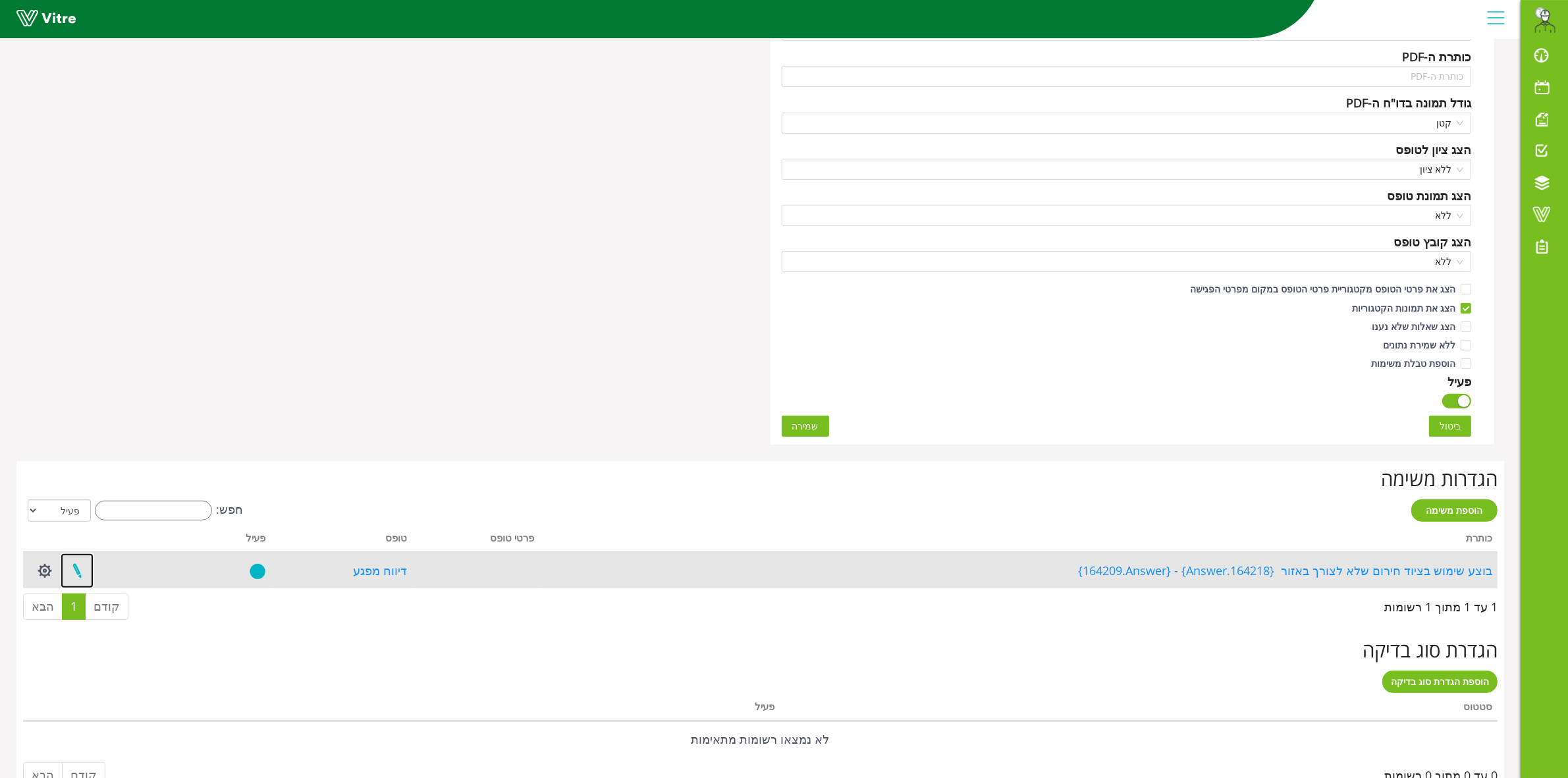
click at [79, 572] on link at bounding box center [77, 571] width 33 height 35
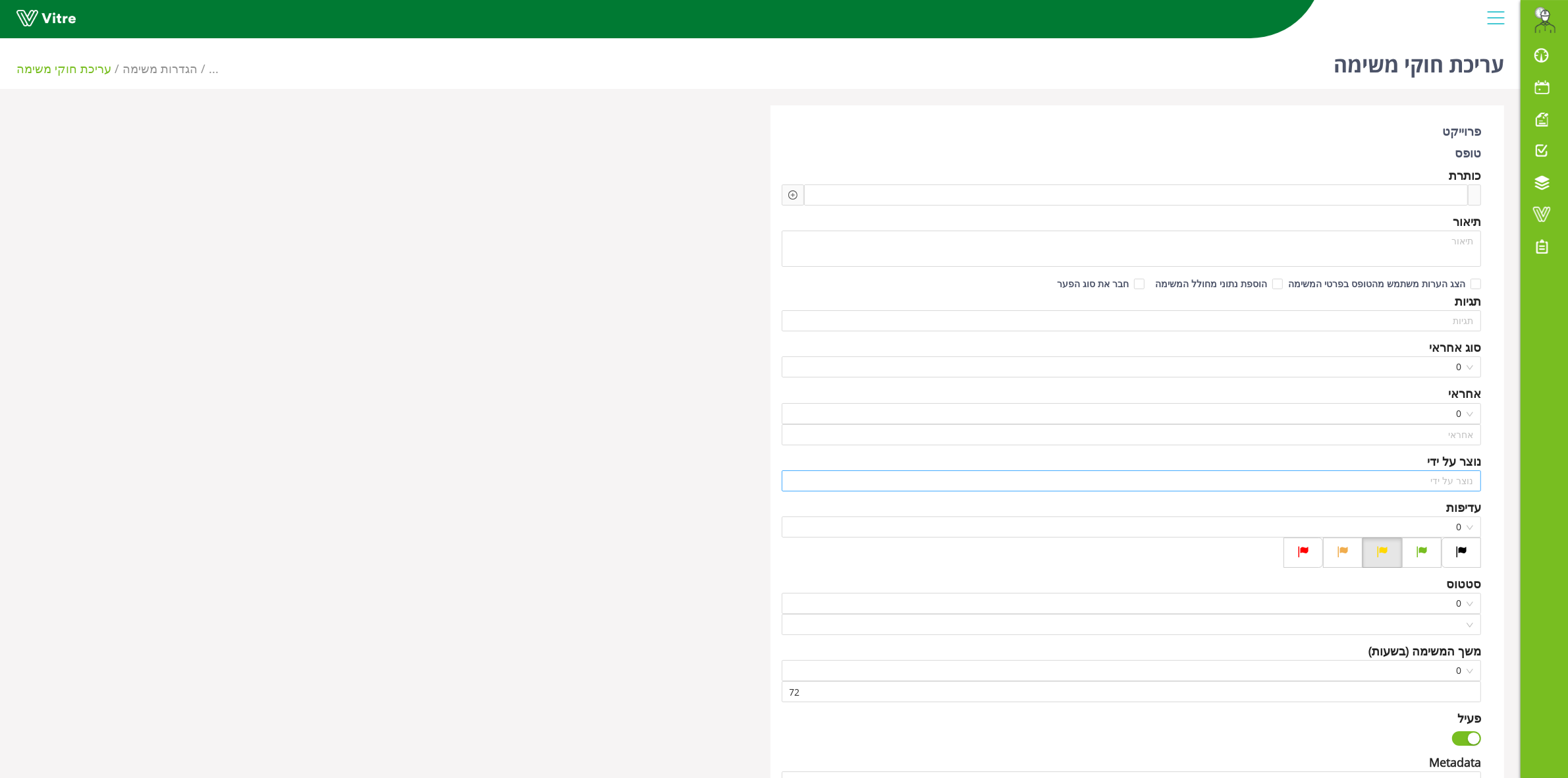
scroll to position [516, 0]
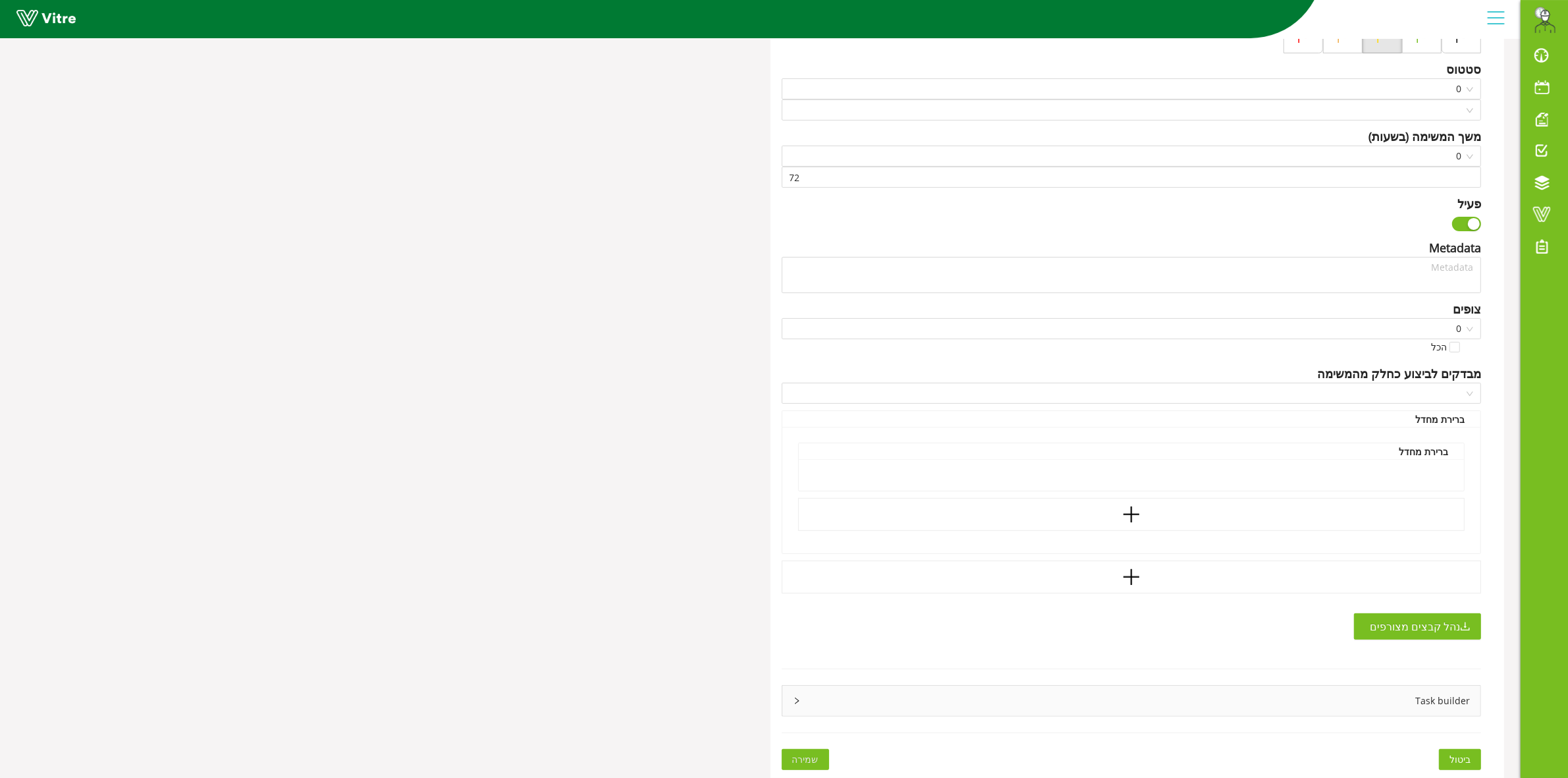
click at [861, 710] on div "Task builder" at bounding box center [1132, 701] width 699 height 30
type input "[PERSON_NAME]"
type input "168"
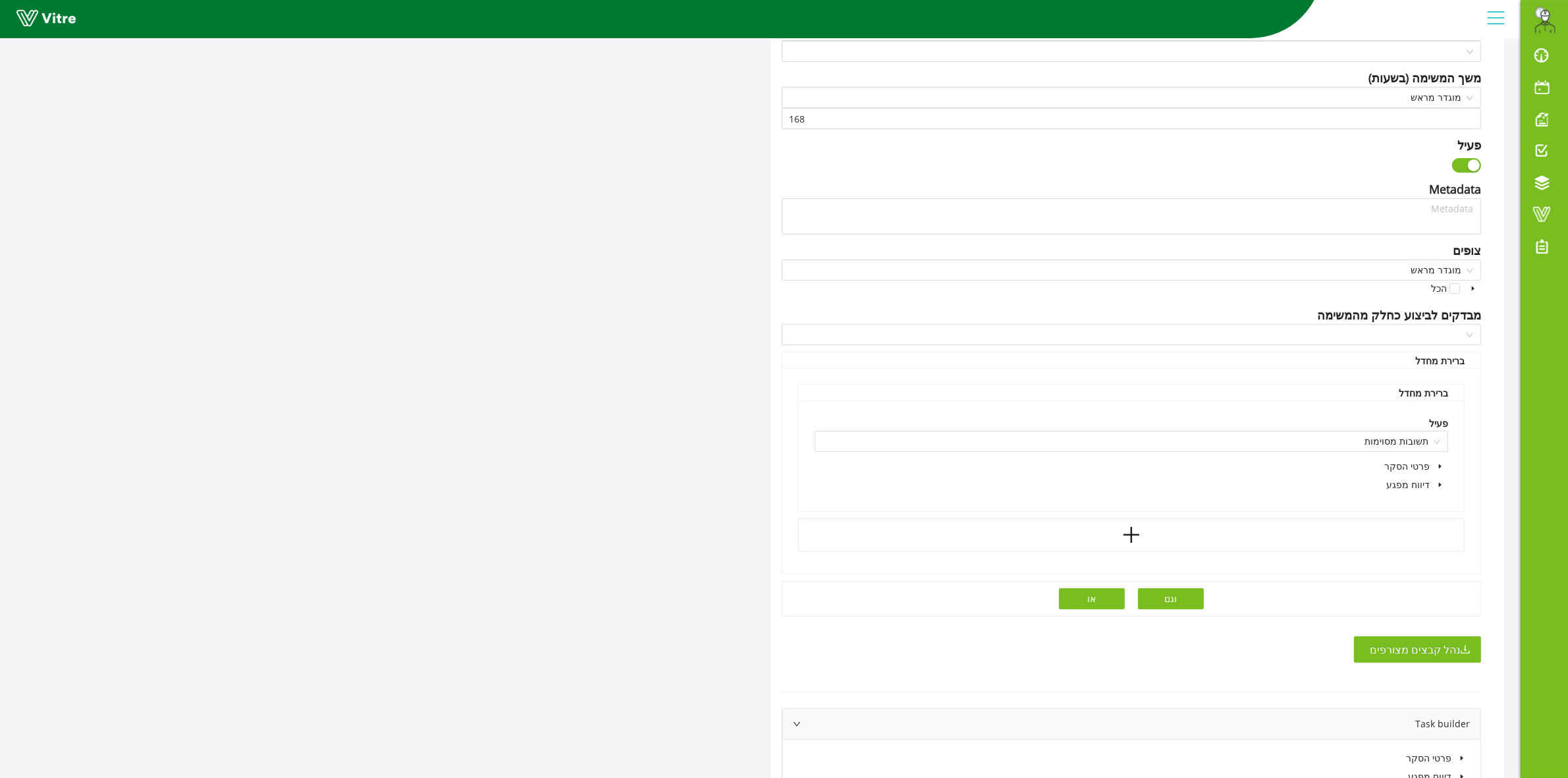
type textarea "בוצע שימוש בציוד חירום שלא לצורך. נדרש לבצע בירור תוך 14 ימים."
checkbox input "true"
type input "336"
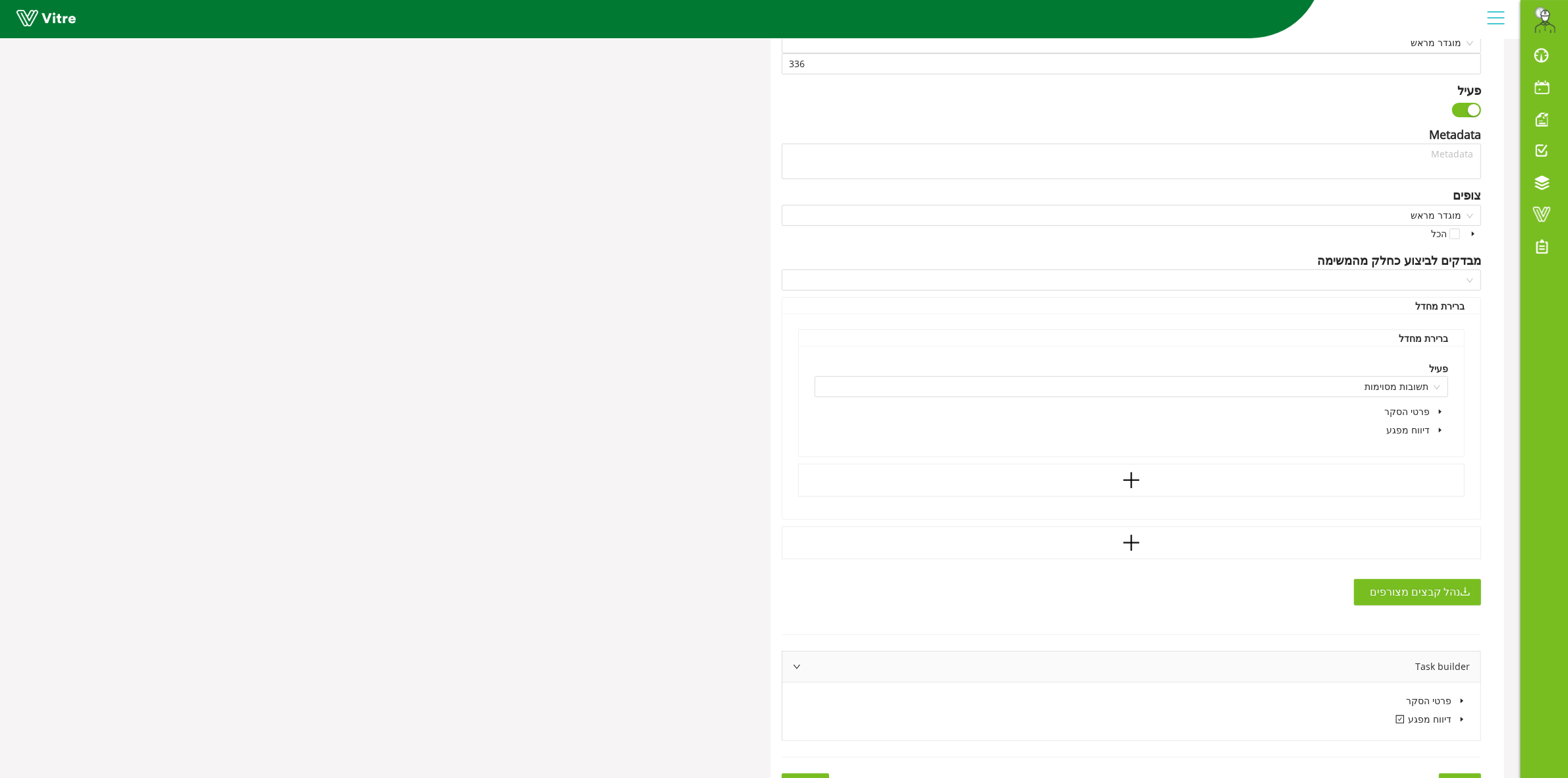
scroll to position [587, 0]
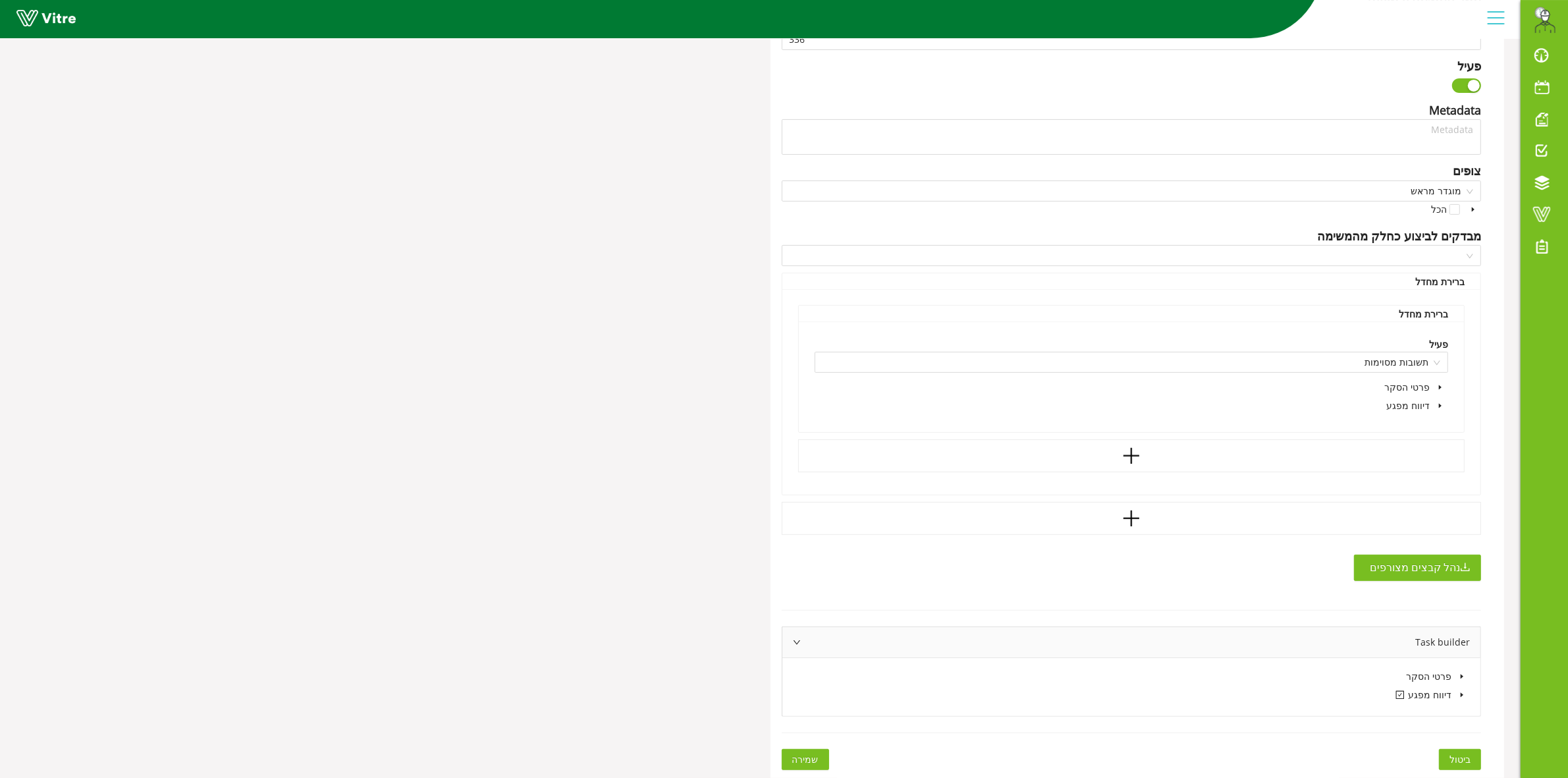
click at [1461, 696] on icon "caret-down" at bounding box center [1462, 694] width 3 height 5
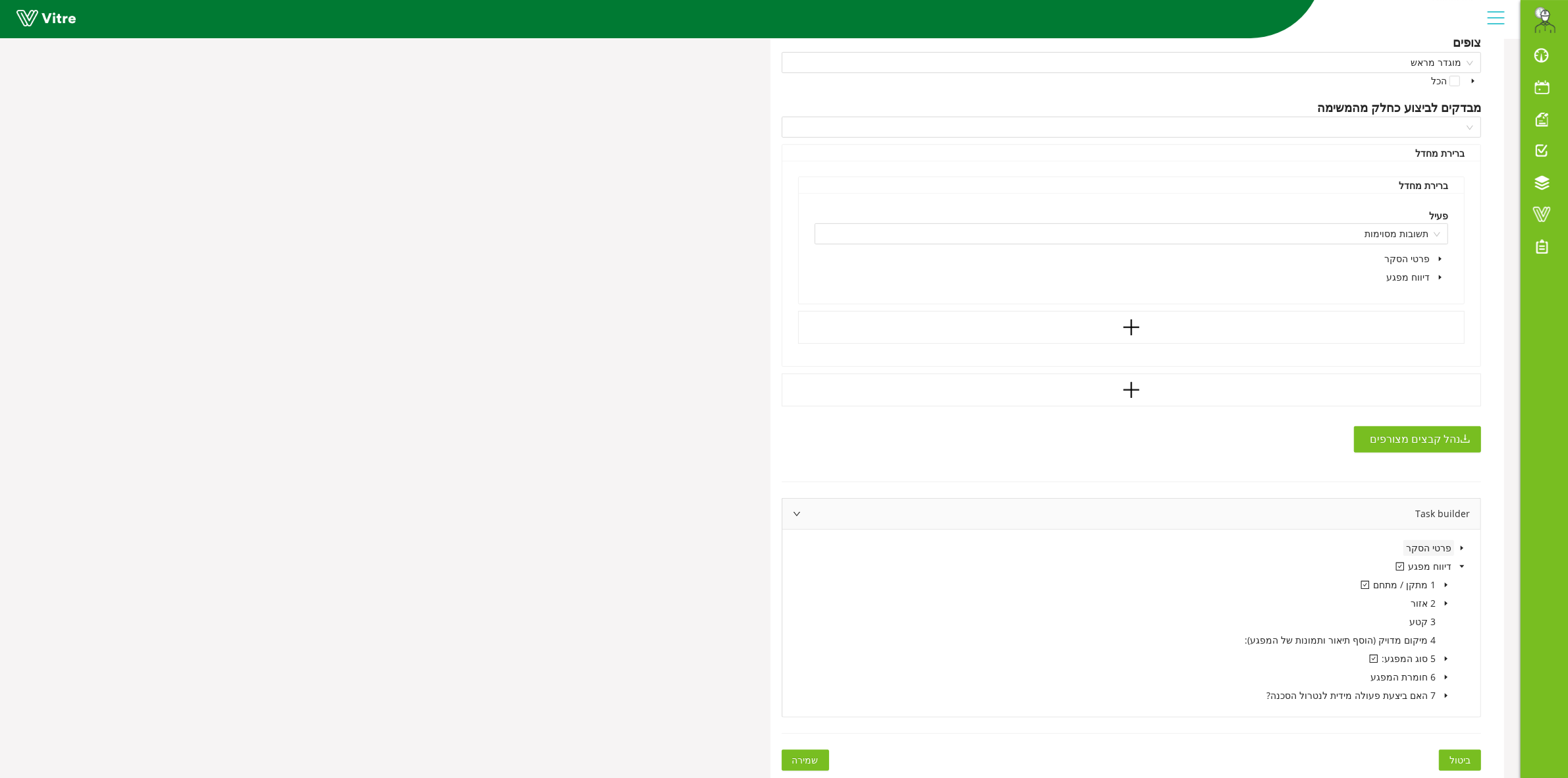
scroll to position [716, 0]
click at [1447, 585] on icon "caret-down" at bounding box center [1446, 584] width 6 height 6
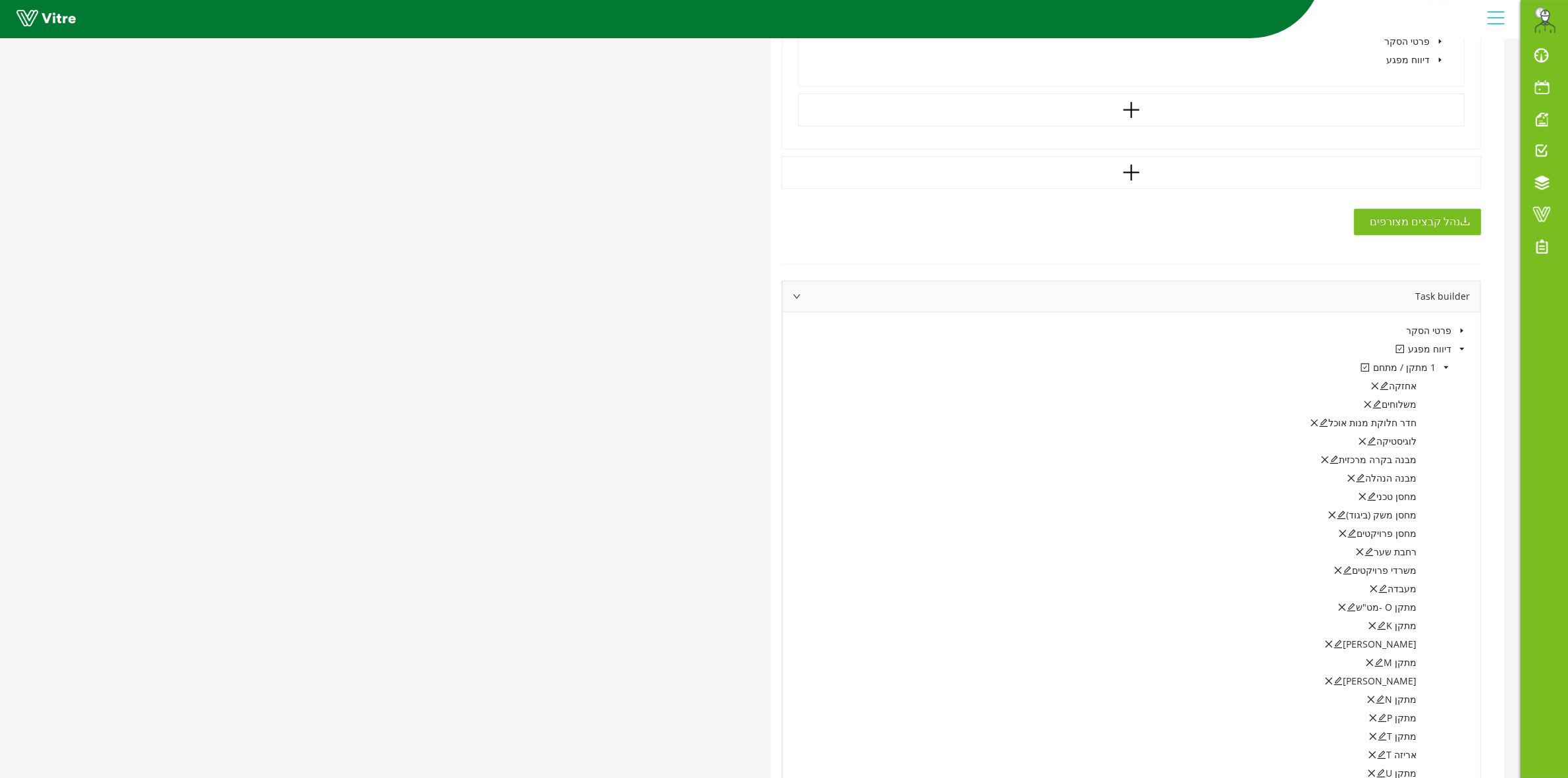
scroll to position [963, 0]
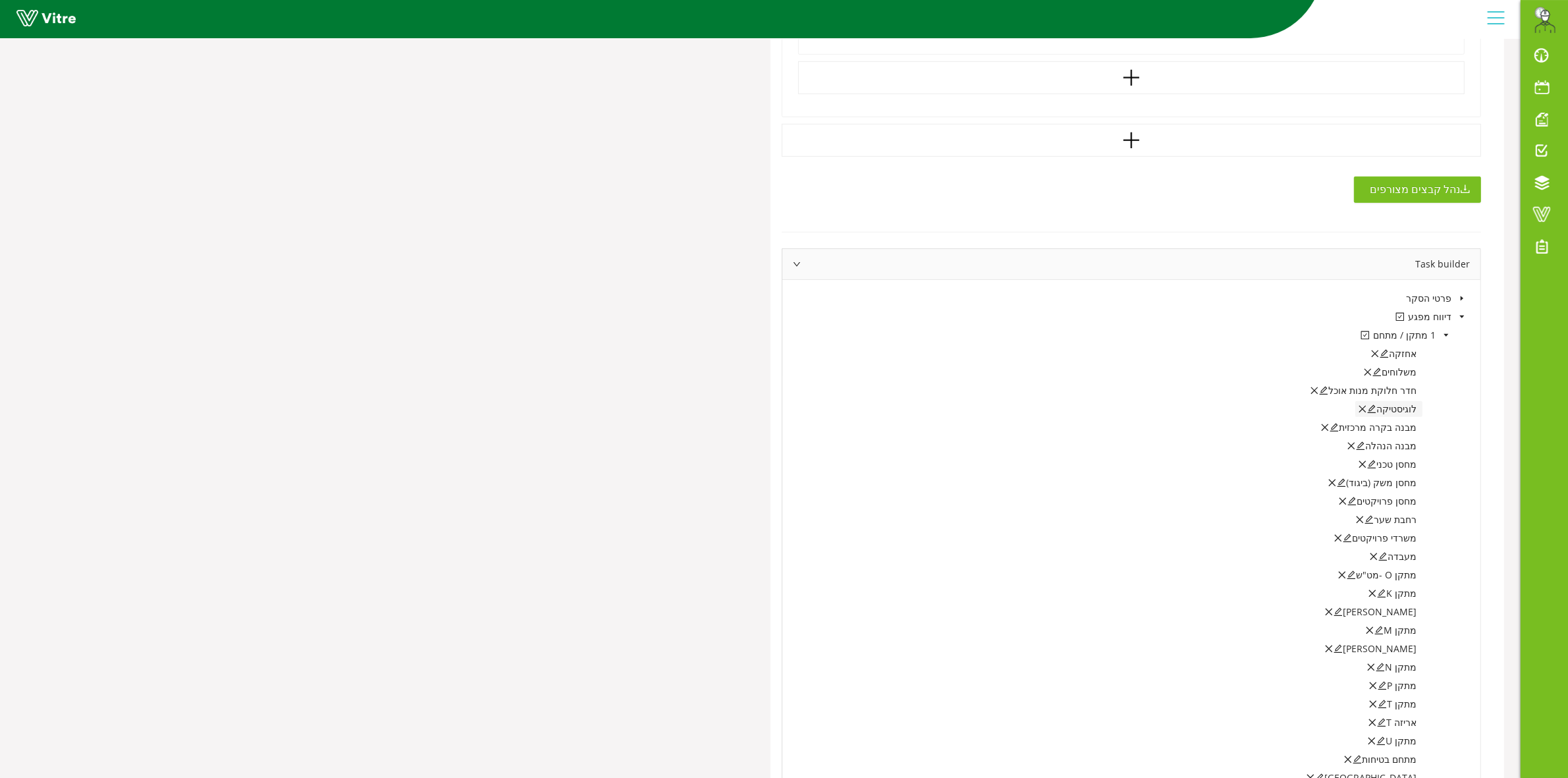
click at [1375, 409] on icon "edit" at bounding box center [1371, 409] width 9 height 9
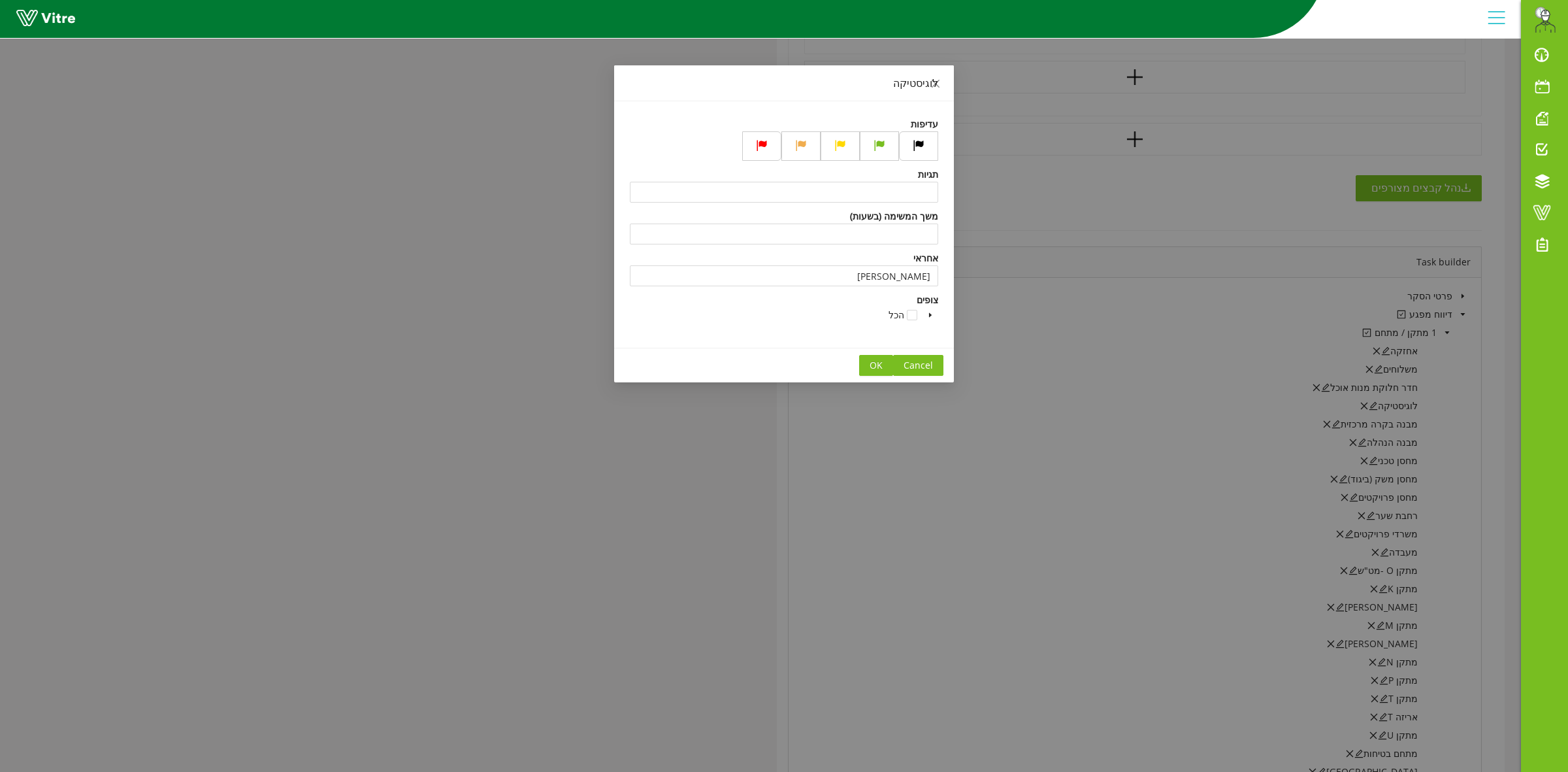
click at [864, 368] on button "OK" at bounding box center [876, 366] width 34 height 21
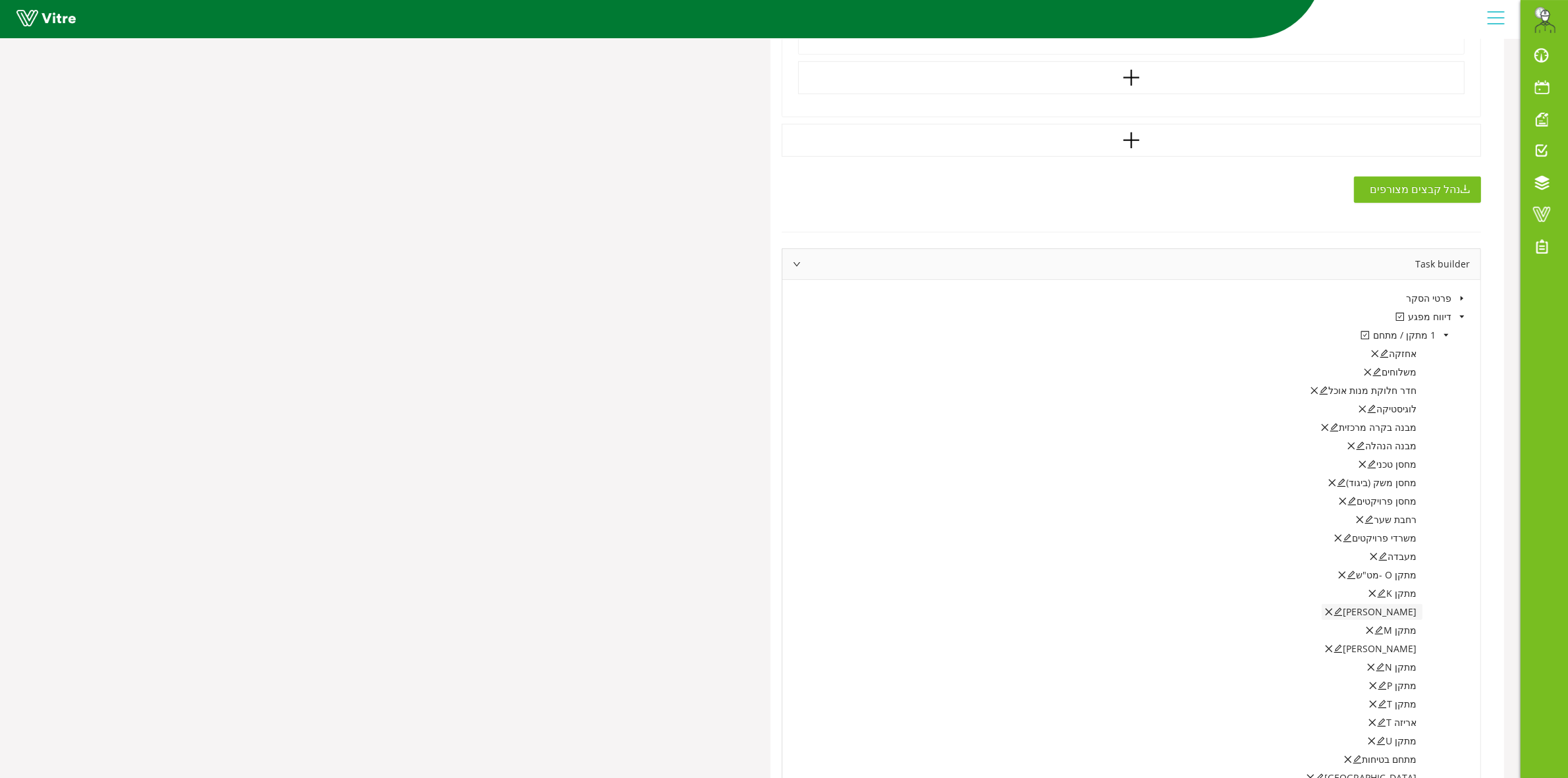
click at [1343, 615] on icon "edit" at bounding box center [1338, 612] width 9 height 9
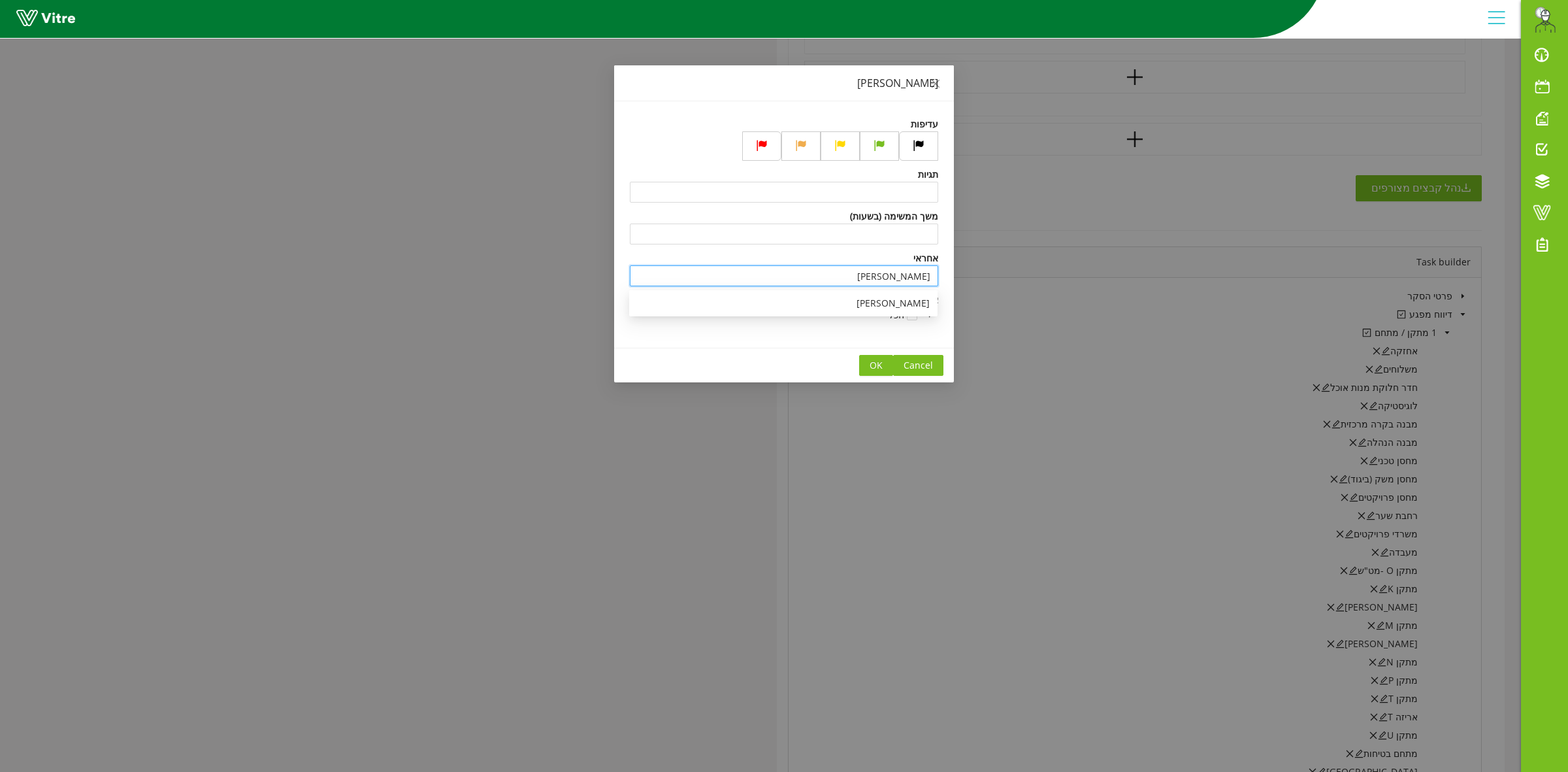
drag, startPoint x: 886, startPoint y: 280, endPoint x: 984, endPoint y: 275, distance: 98.1
click at [984, 275] on div "אריזה K עדיפות תגיות משך המשימה (בשעות) אחראי עומר כהן צופים הכל Cancel OK" at bounding box center [784, 386] width 1568 height 772
click at [913, 299] on div "ספיר דנון" at bounding box center [783, 303] width 293 height 15
click at [883, 364] on span "OK" at bounding box center [876, 365] width 13 height 15
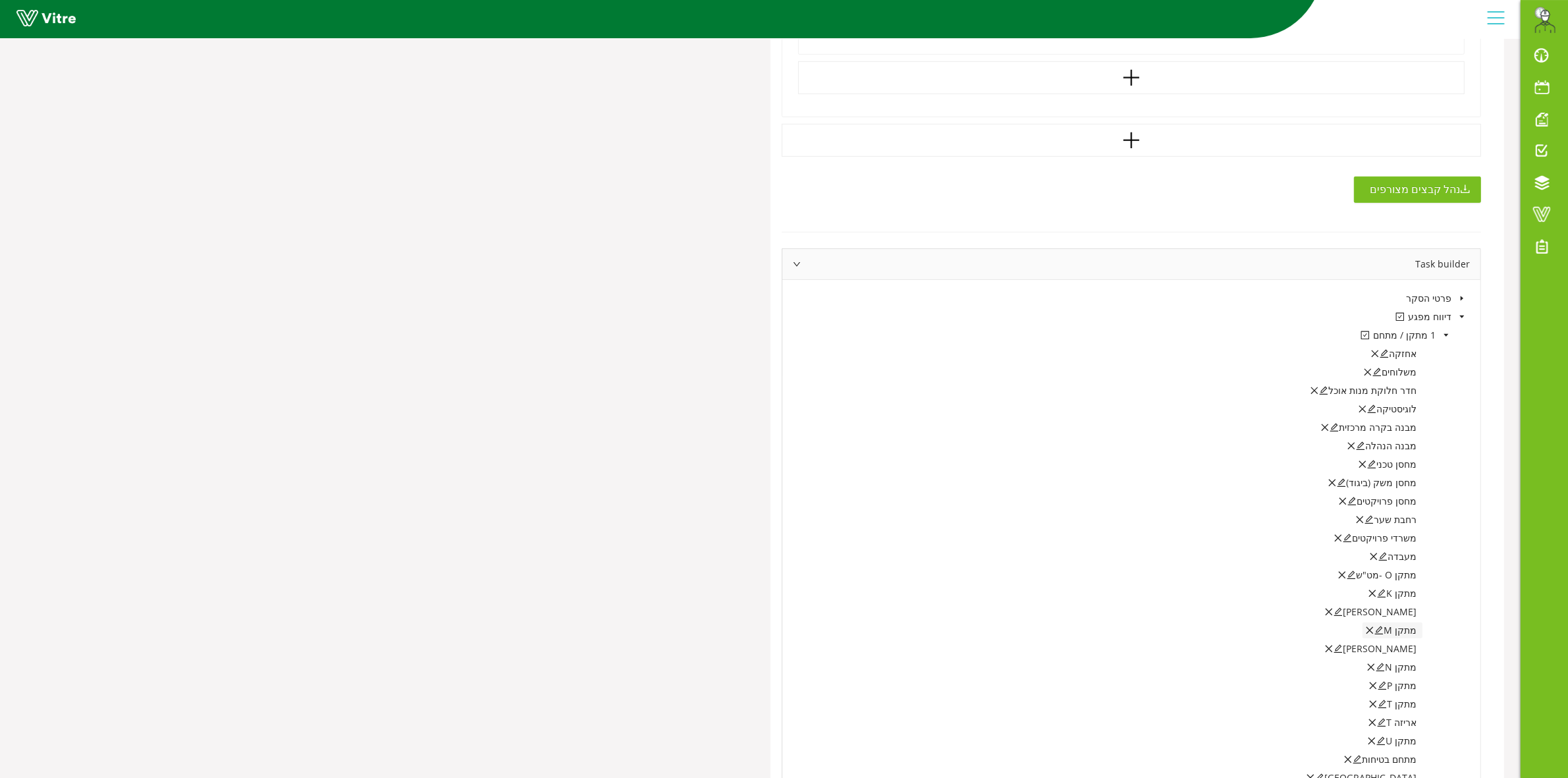
click at [1384, 631] on icon "edit" at bounding box center [1380, 630] width 8 height 8
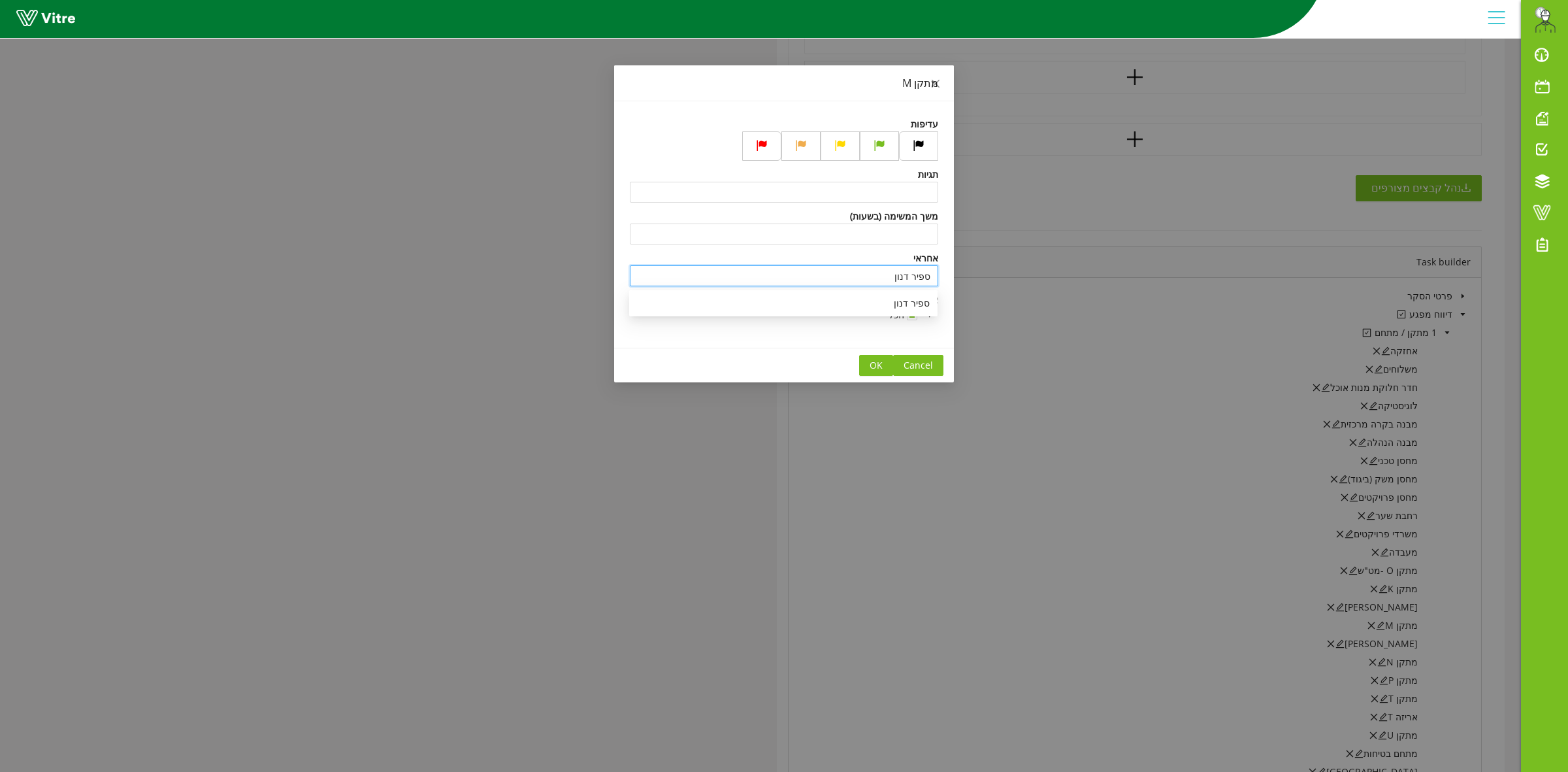
drag, startPoint x: 875, startPoint y: 282, endPoint x: 945, endPoint y: 278, distance: 70.1
click at [945, 278] on div "עדיפות תגיות משך המשימה (בשעות) אחראי ספיר דנון צופים הכל" at bounding box center [784, 224] width 340 height 246
click at [891, 300] on div "[PERSON_NAME] שבצ'נקו" at bounding box center [783, 303] width 293 height 15
click at [881, 367] on span "OK" at bounding box center [876, 365] width 13 height 15
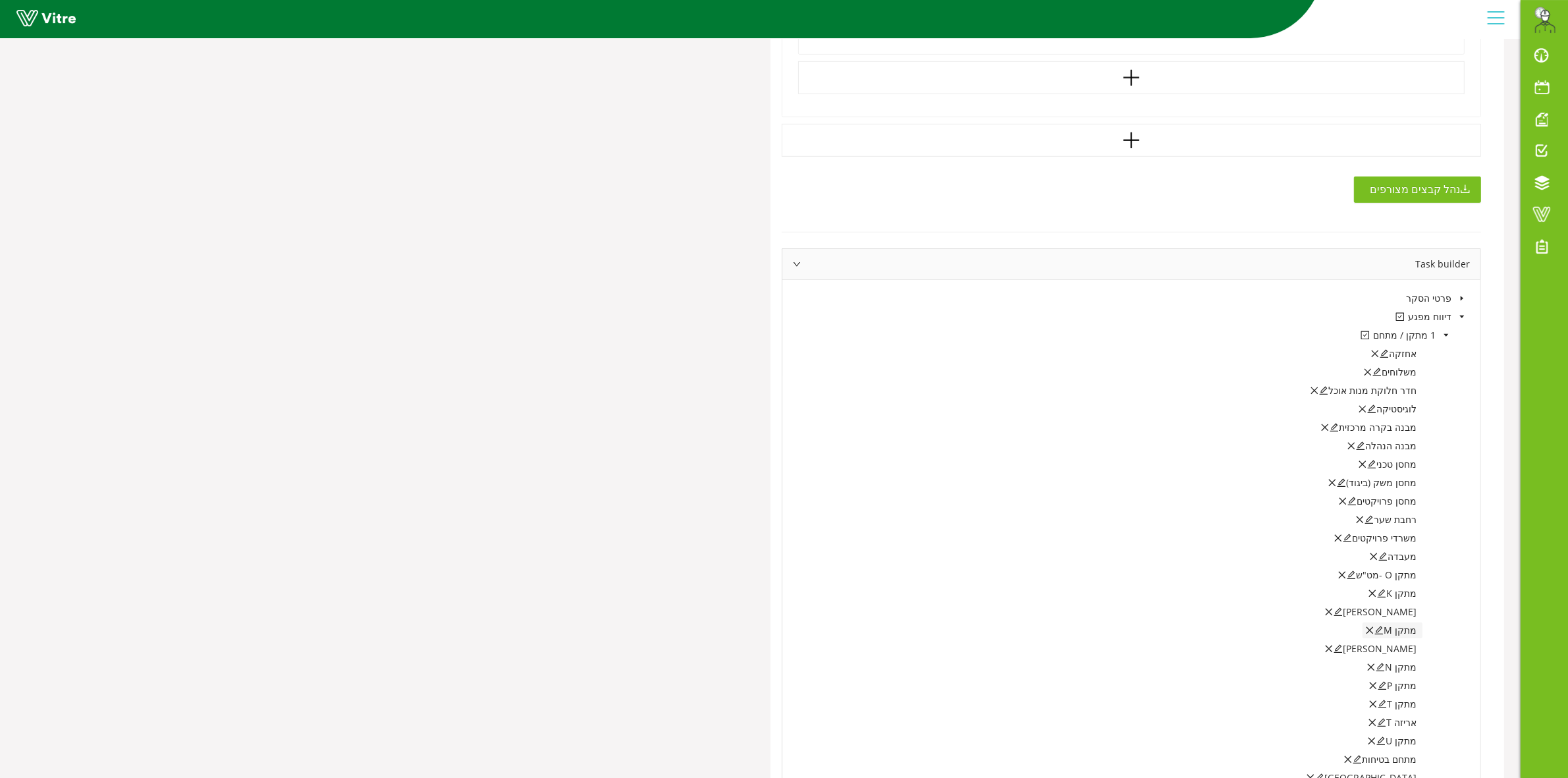
click at [1384, 631] on icon "edit" at bounding box center [1379, 630] width 9 height 9
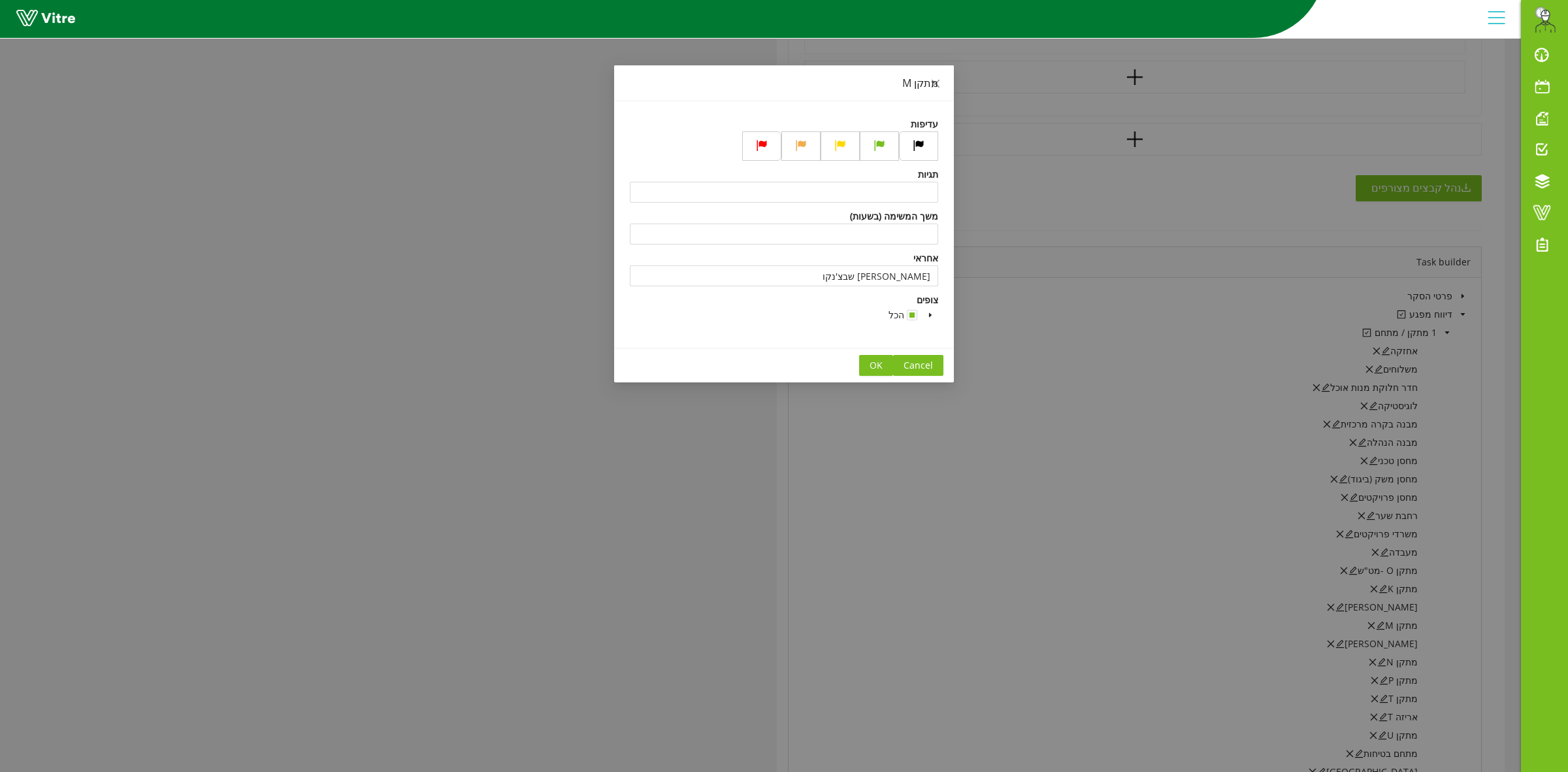
click at [884, 369] on button "OK" at bounding box center [876, 366] width 34 height 21
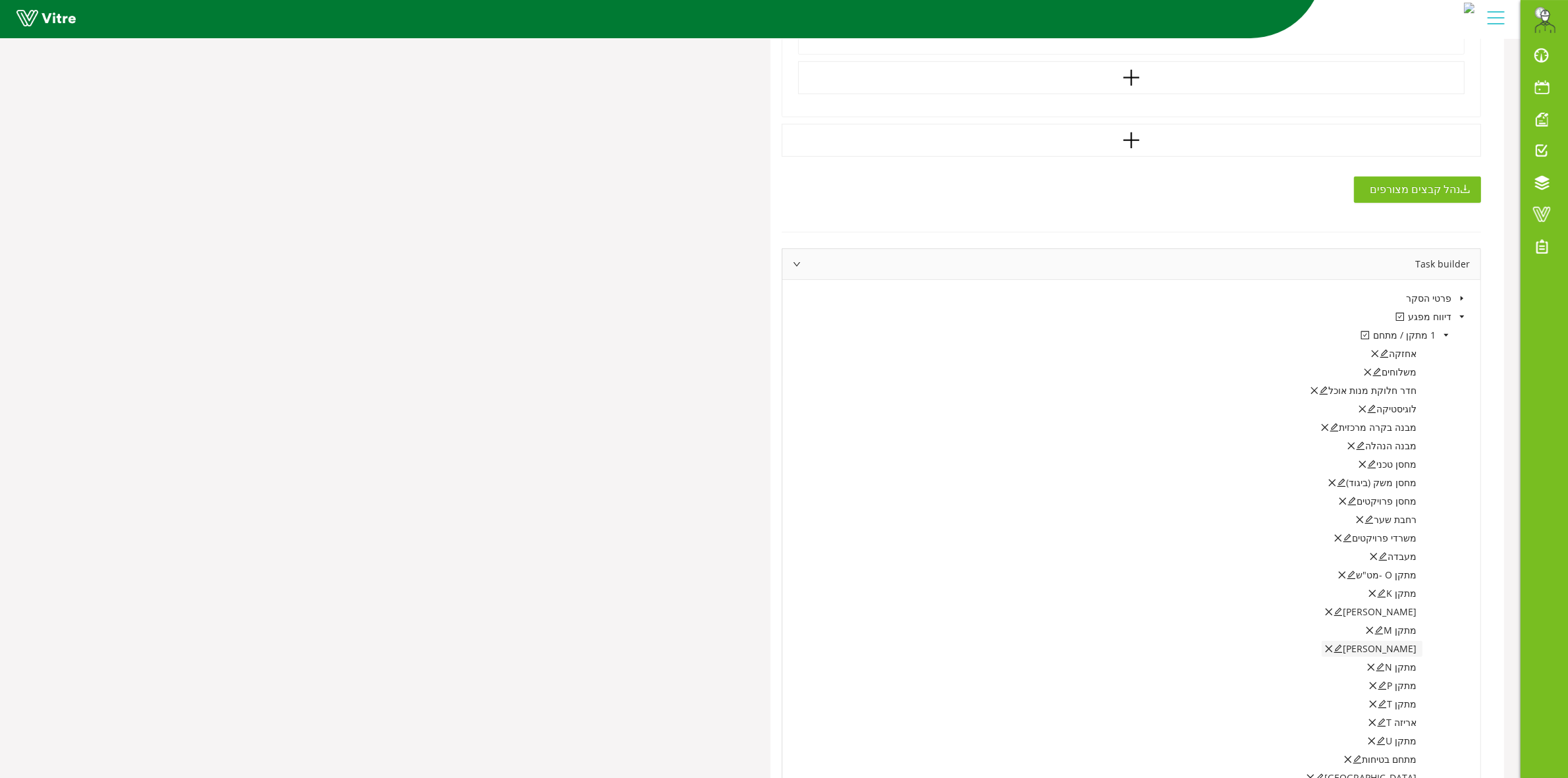
click at [1343, 651] on icon "edit" at bounding box center [1338, 648] width 9 height 9
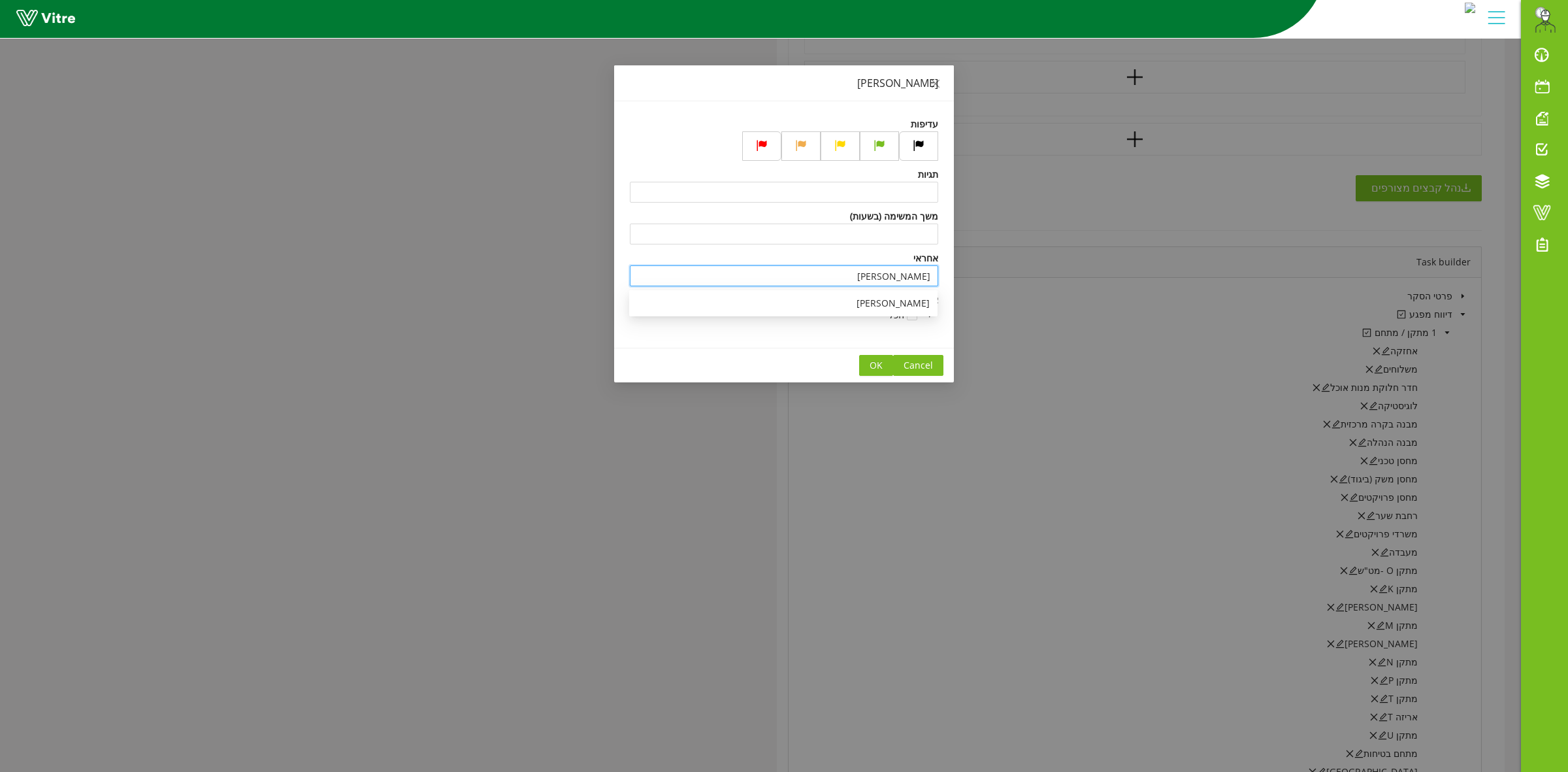
drag, startPoint x: 936, startPoint y: 278, endPoint x: 978, endPoint y: 278, distance: 42.0
click at [978, 278] on div "אריזה M עדיפות תגיות משך המשימה (בשעות) אחראי עומר כהן צופים הכל Cancel OK" at bounding box center [784, 386] width 1568 height 772
click at [873, 369] on span "OK" at bounding box center [876, 365] width 13 height 15
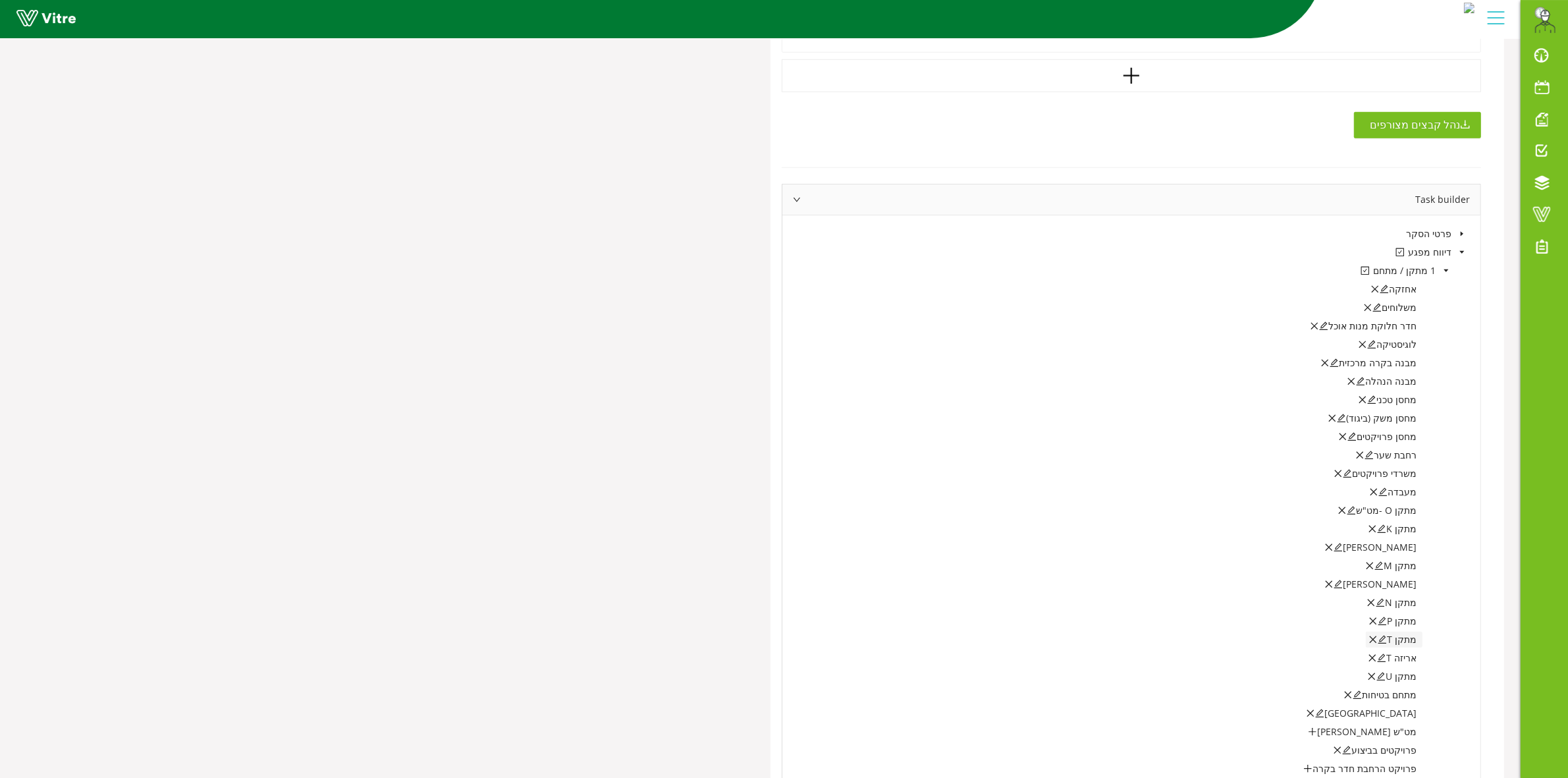
scroll to position [1045, 0]
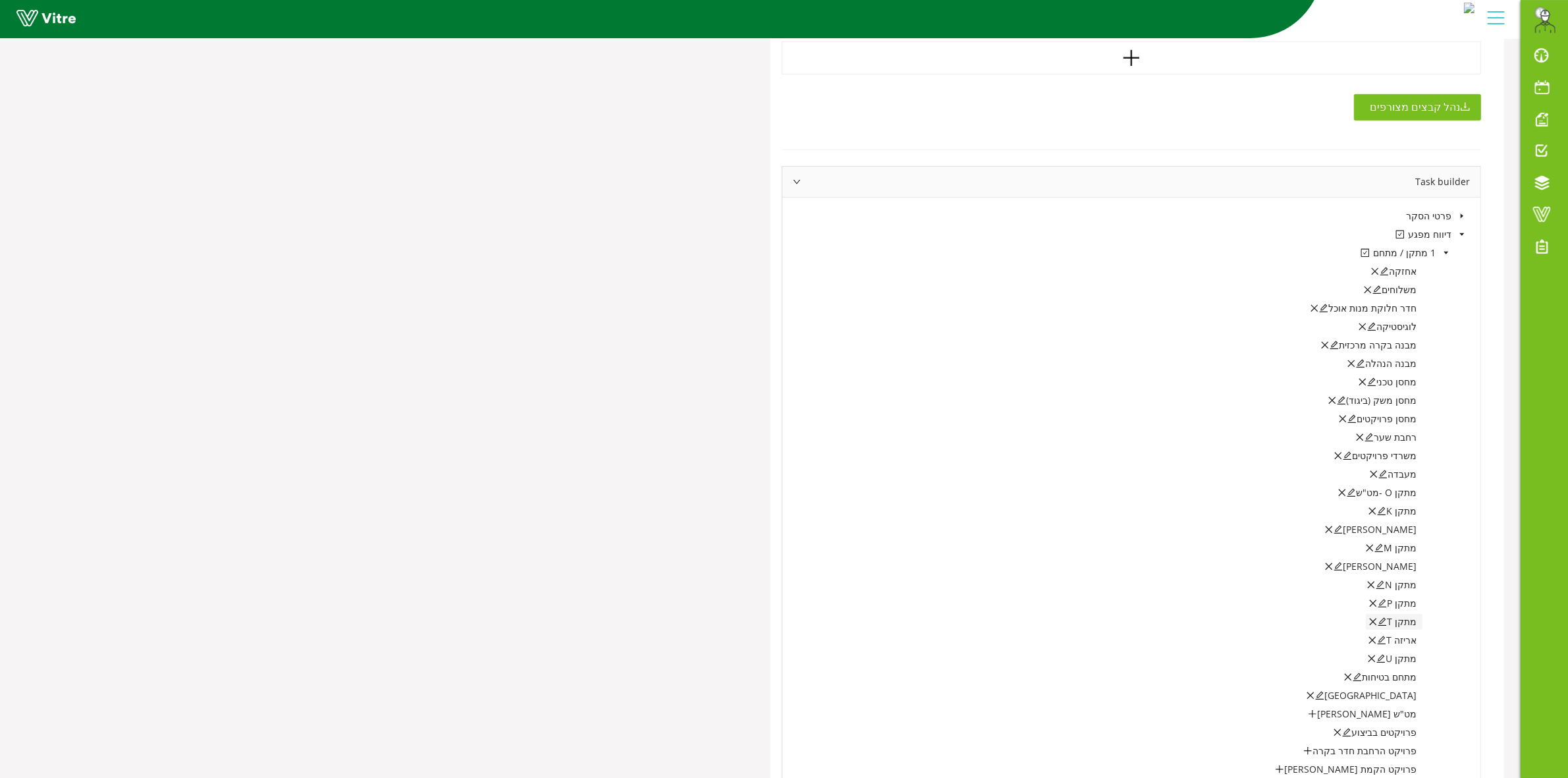
click at [1387, 624] on icon "edit" at bounding box center [1382, 622] width 9 height 9
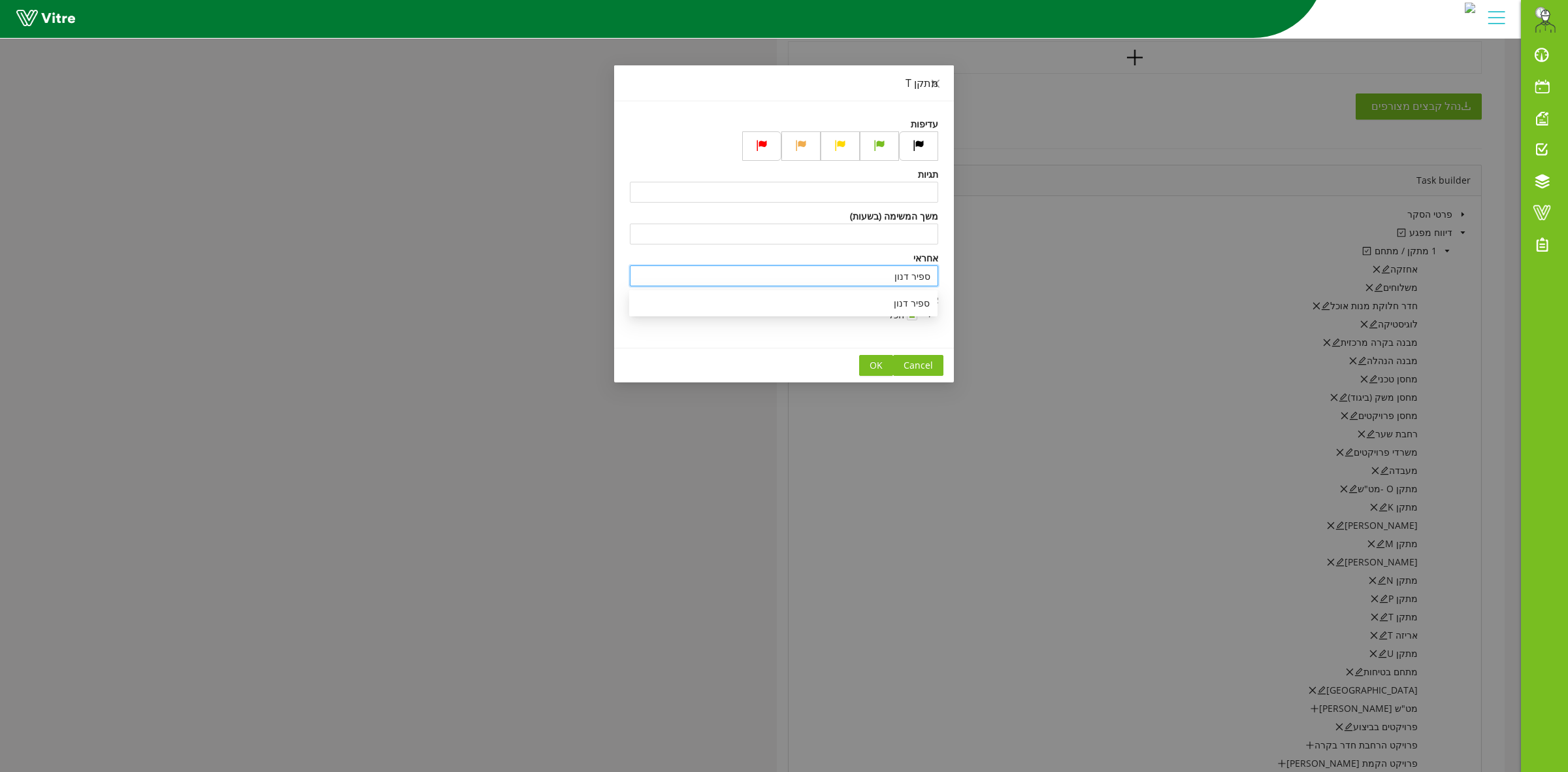
drag, startPoint x: 883, startPoint y: 280, endPoint x: 977, endPoint y: 279, distance: 94.0
click at [977, 279] on div "מתקן T עדיפות תגיות משך המשימה (בשעות) אחראי ספיר דנון צופים הכל Cancel OK" at bounding box center [784, 386] width 1568 height 772
click at [892, 303] on div "[PERSON_NAME] שבצ'נקו" at bounding box center [783, 303] width 293 height 15
click at [883, 366] on span "OK" at bounding box center [876, 365] width 13 height 15
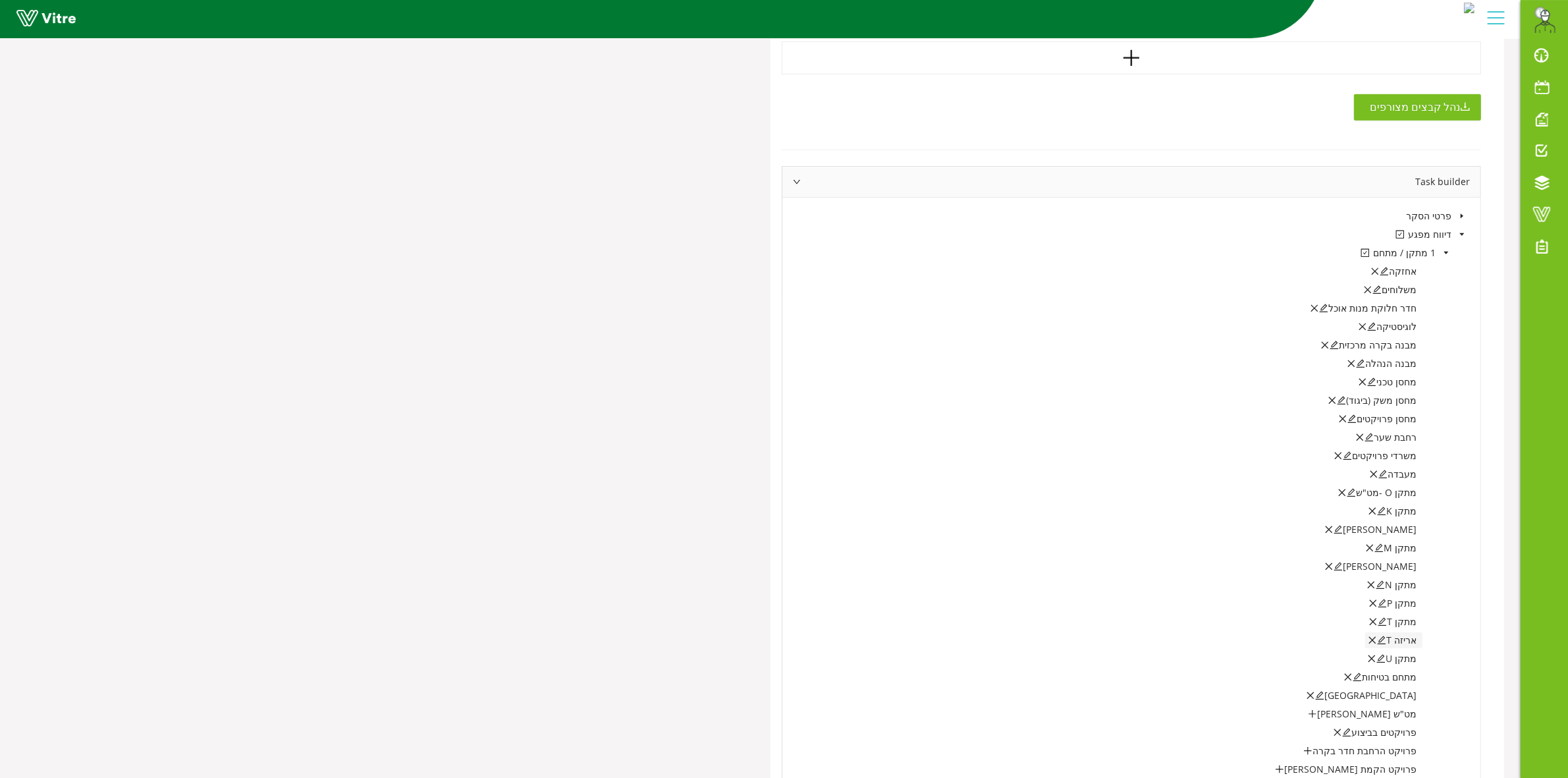
click at [1384, 643] on icon "edit" at bounding box center [1381, 640] width 9 height 9
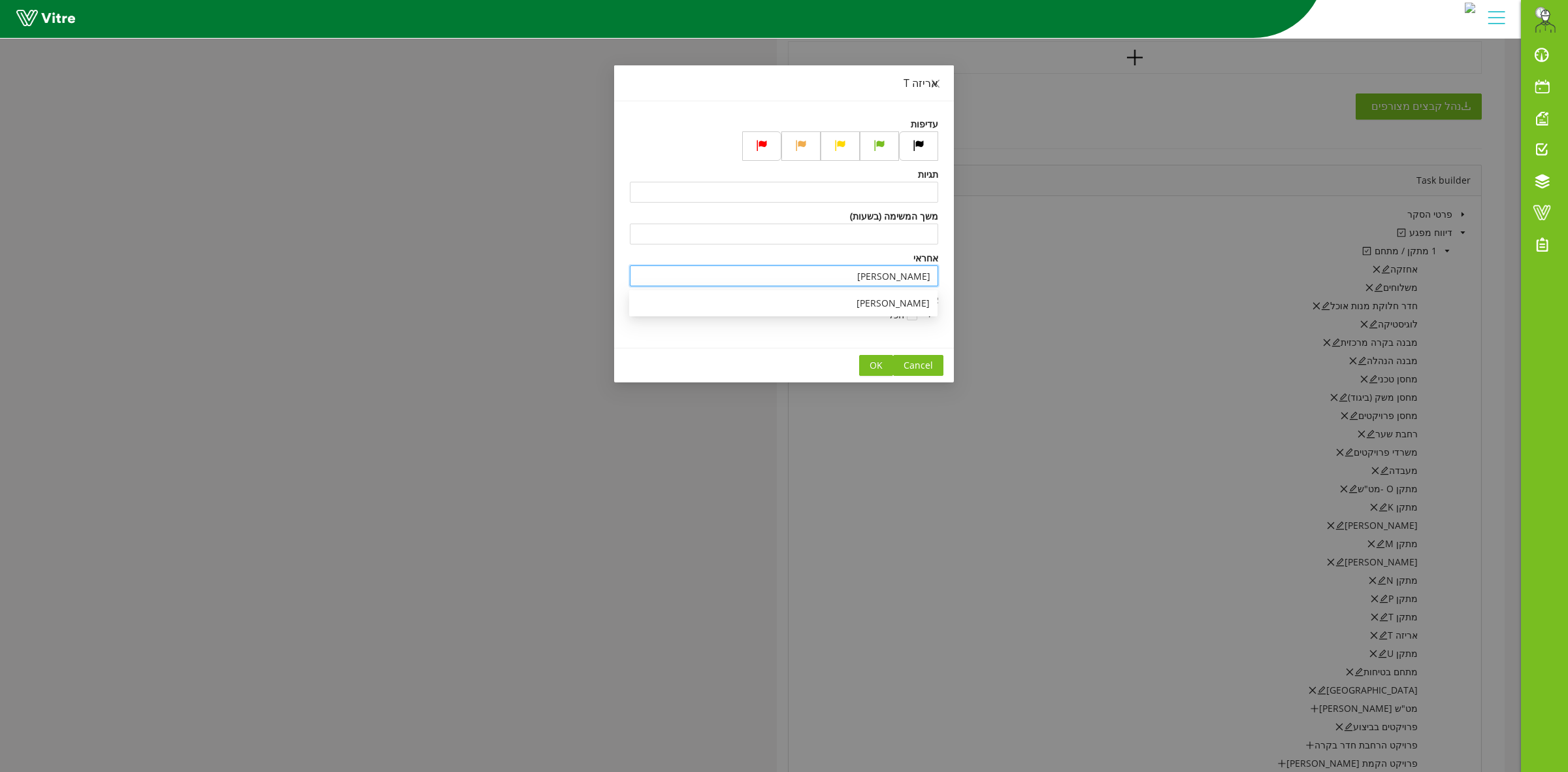
drag, startPoint x: 894, startPoint y: 270, endPoint x: 972, endPoint y: 273, distance: 78.1
click at [972, 272] on div "אריזה T עדיפות תגיות משך המשימה (בשעות) אחראי עומר כהן צופים הכל Cancel OK" at bounding box center [784, 386] width 1568 height 772
click at [897, 305] on div "ספיר דנון" at bounding box center [783, 303] width 293 height 15
type input "ספיר דנון"
click at [876, 361] on span "OK" at bounding box center [876, 365] width 13 height 15
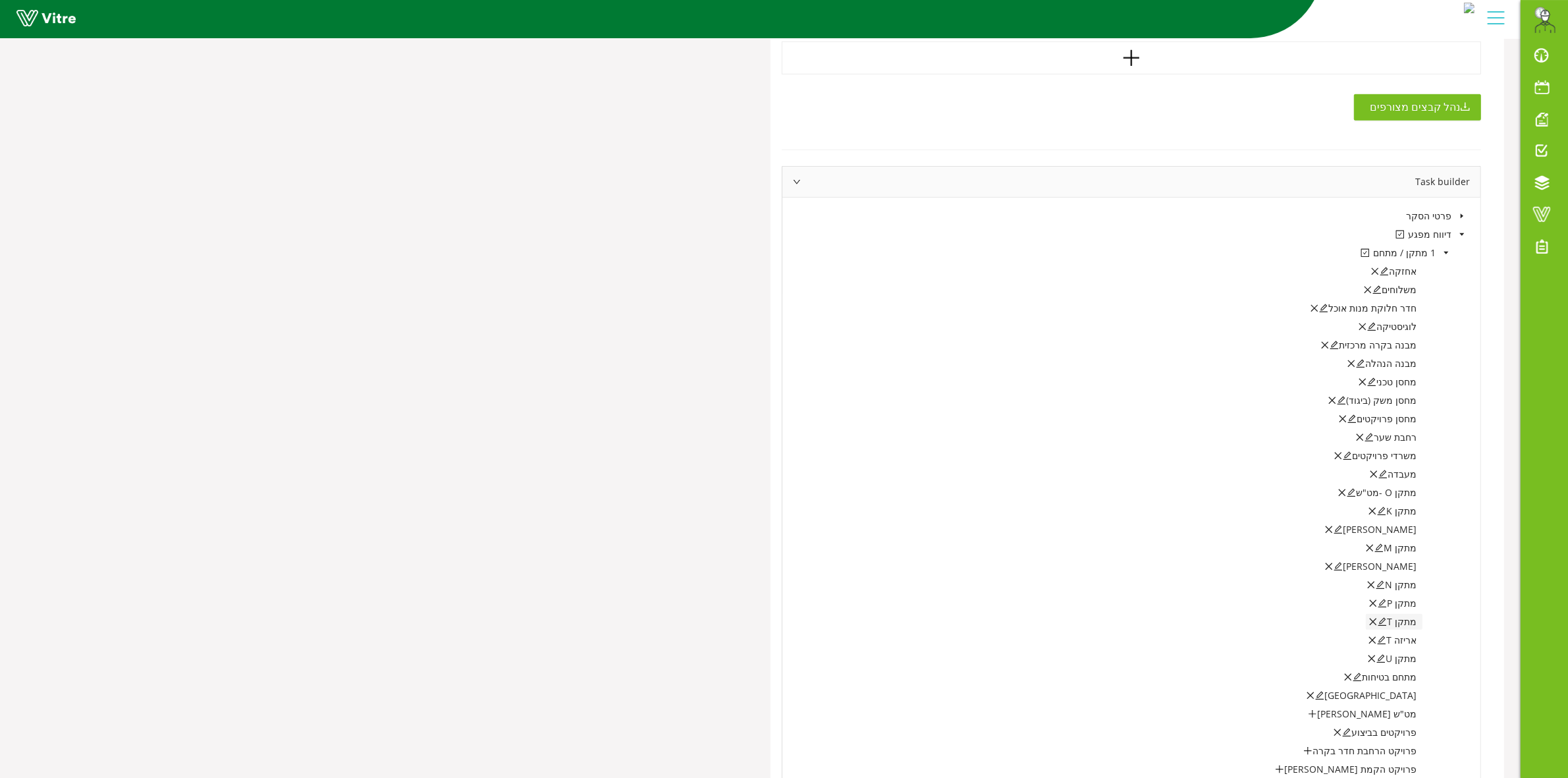
scroll to position [1128, 0]
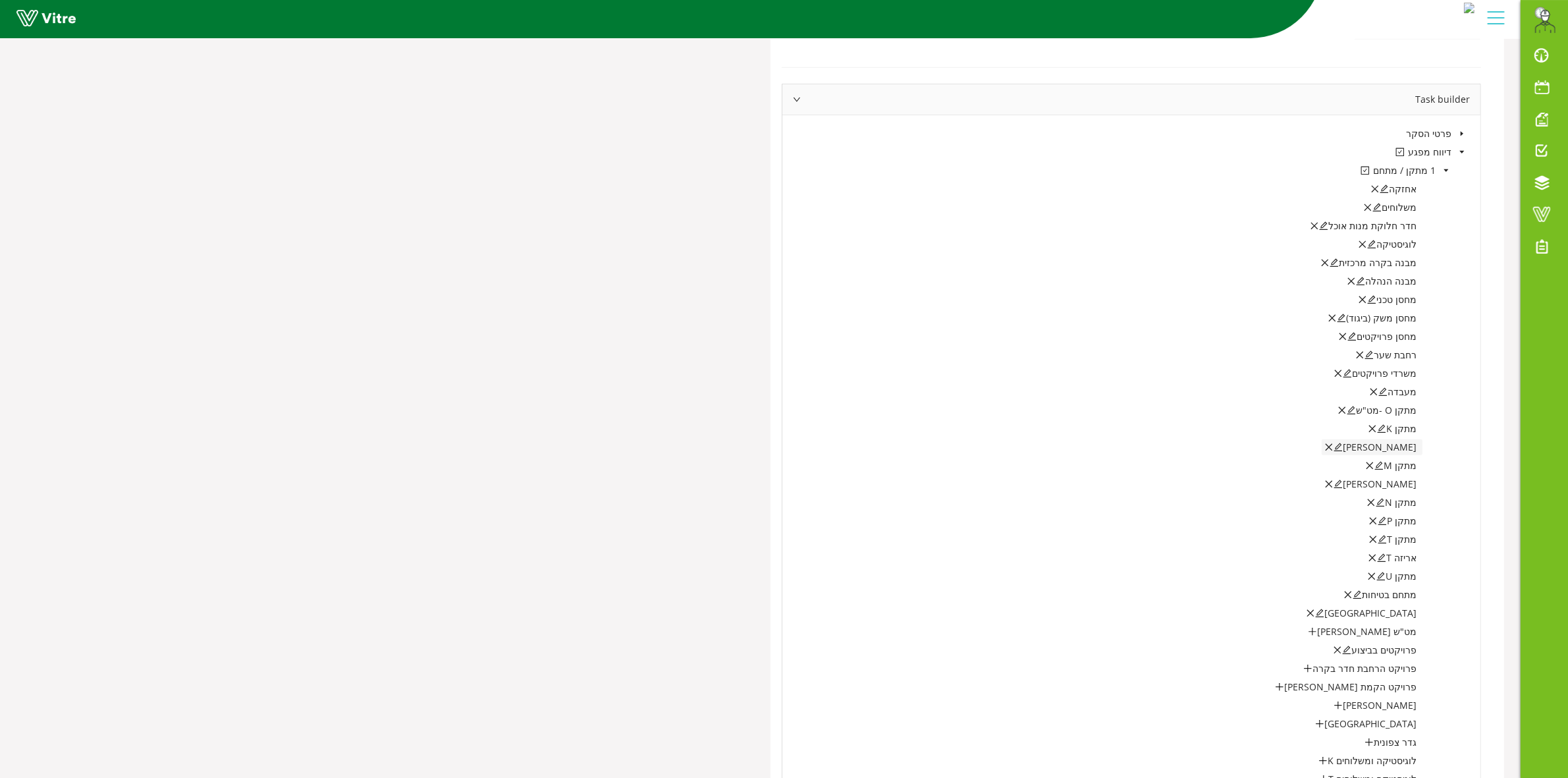
click at [1343, 446] on icon "edit" at bounding box center [1338, 447] width 9 height 9
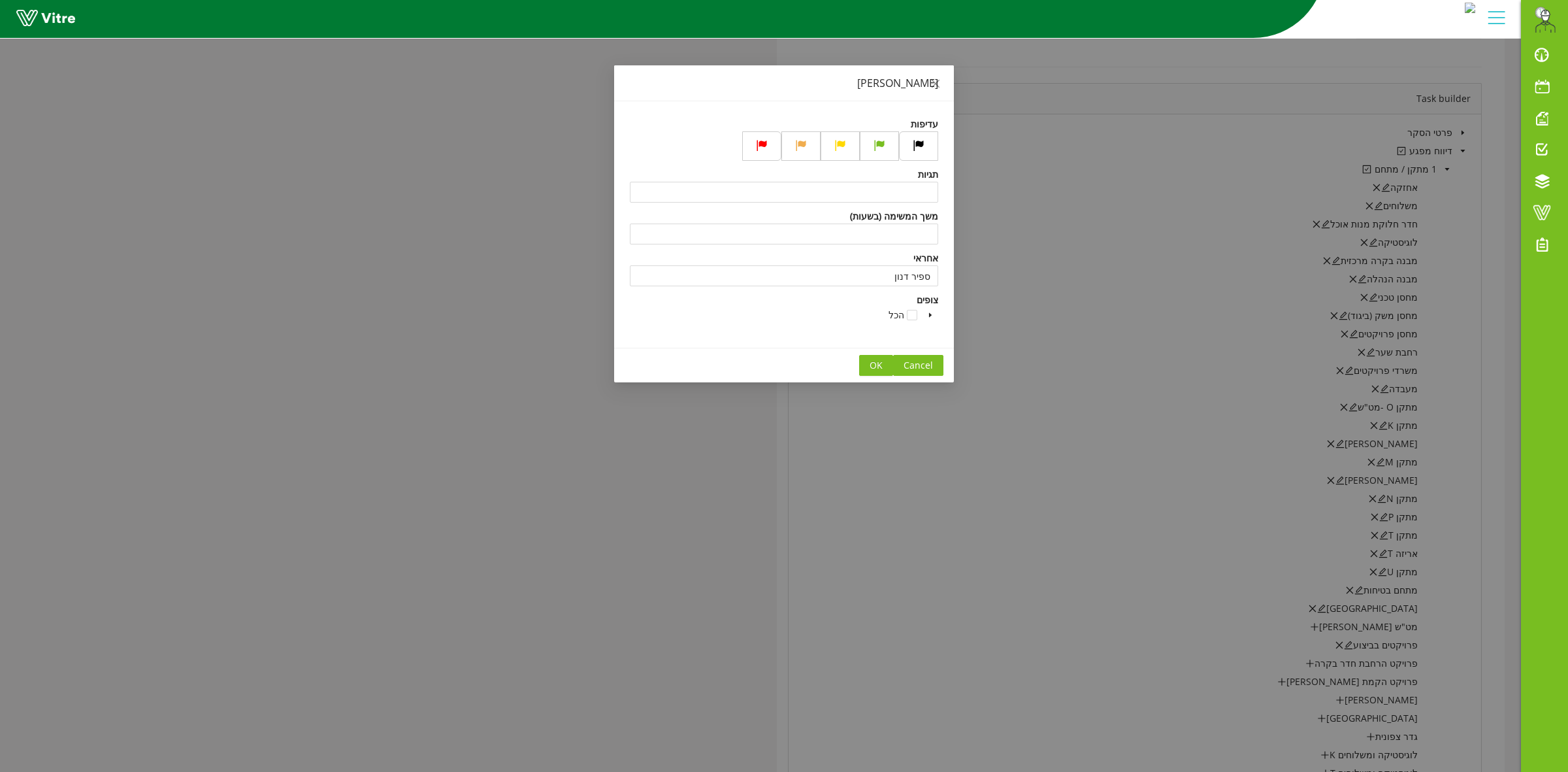
click at [870, 366] on span "OK" at bounding box center [876, 365] width 13 height 15
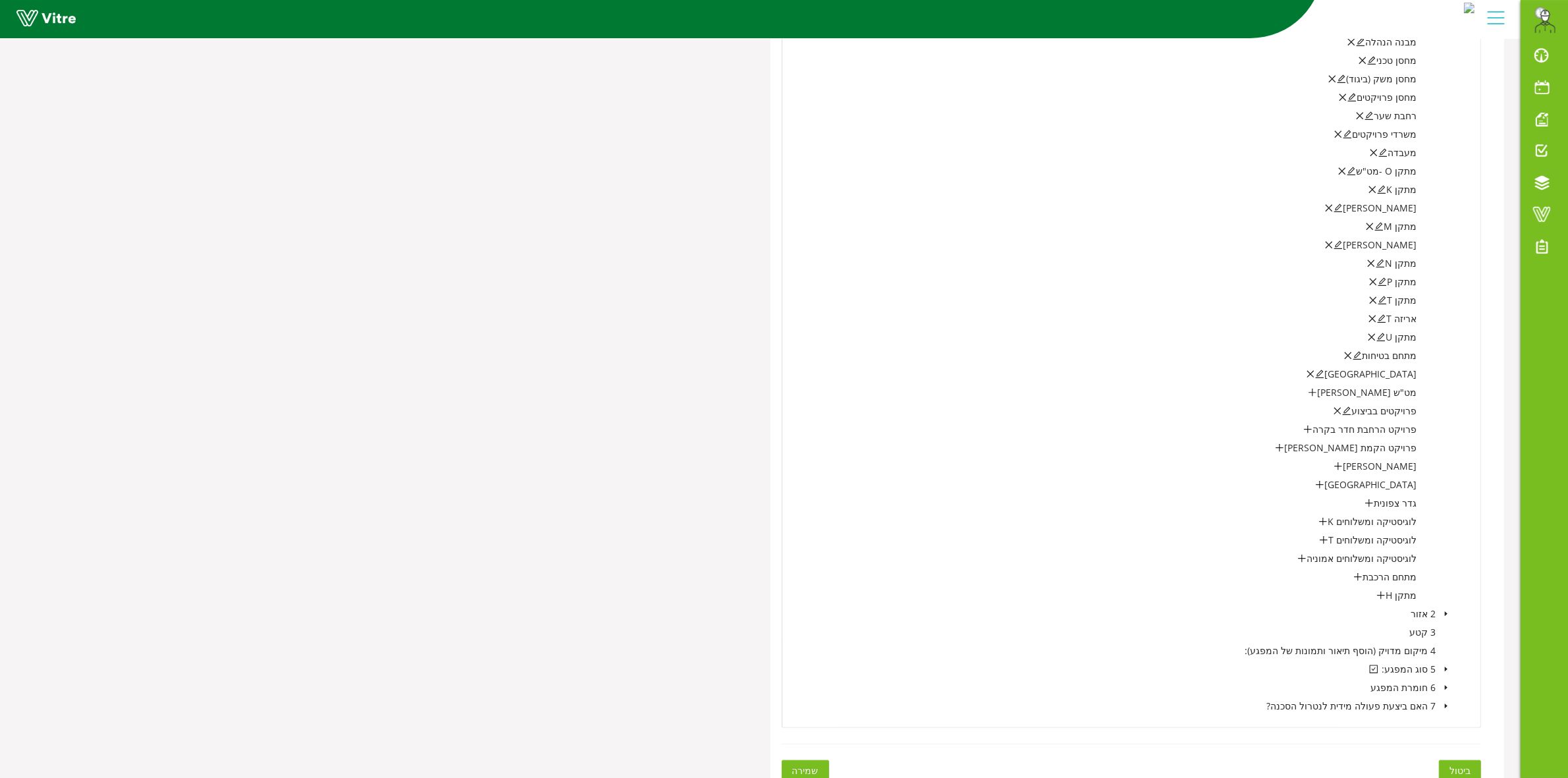
scroll to position [1380, 0]
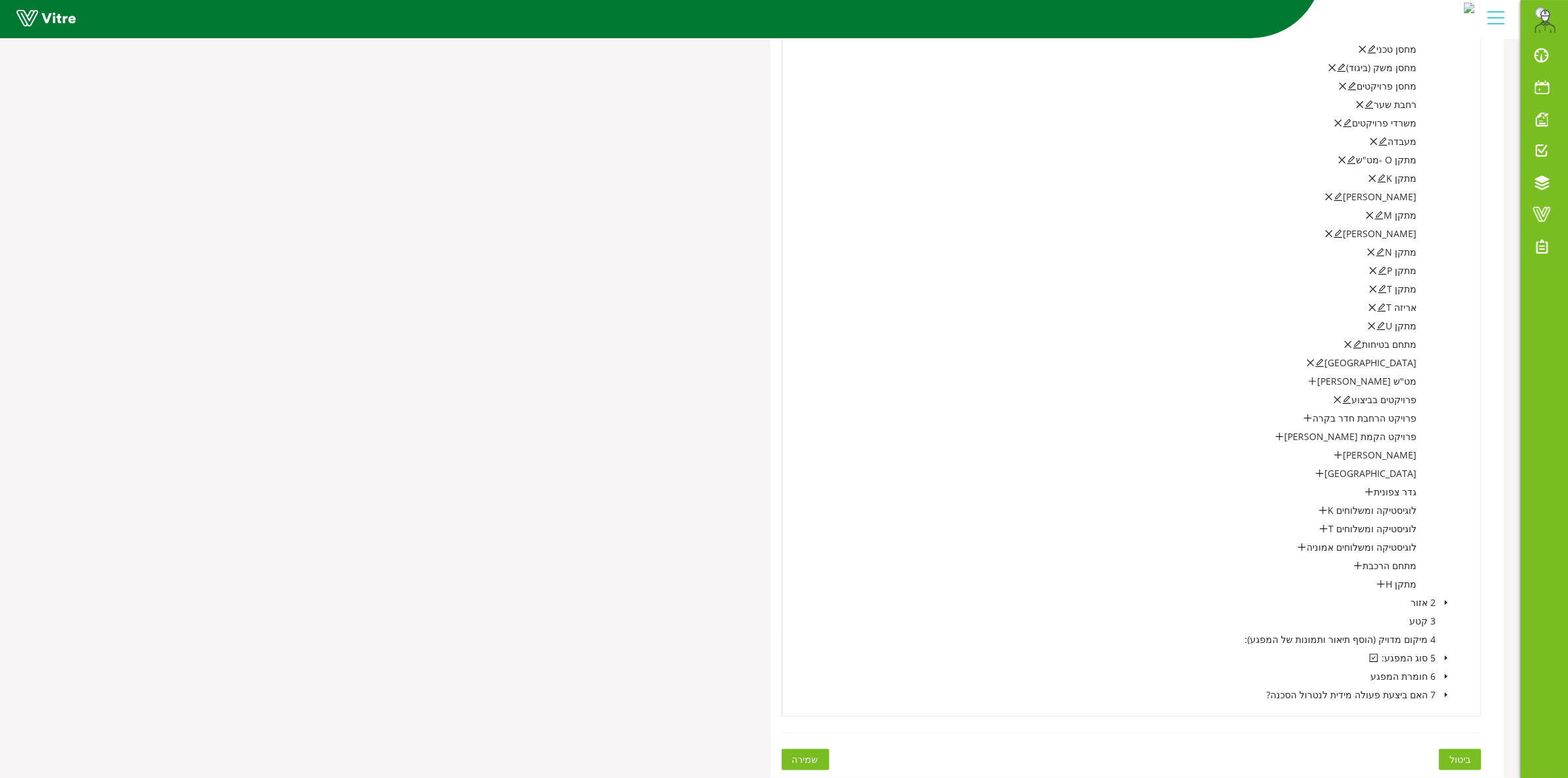
click at [821, 755] on button "שמירה" at bounding box center [806, 760] width 47 height 21
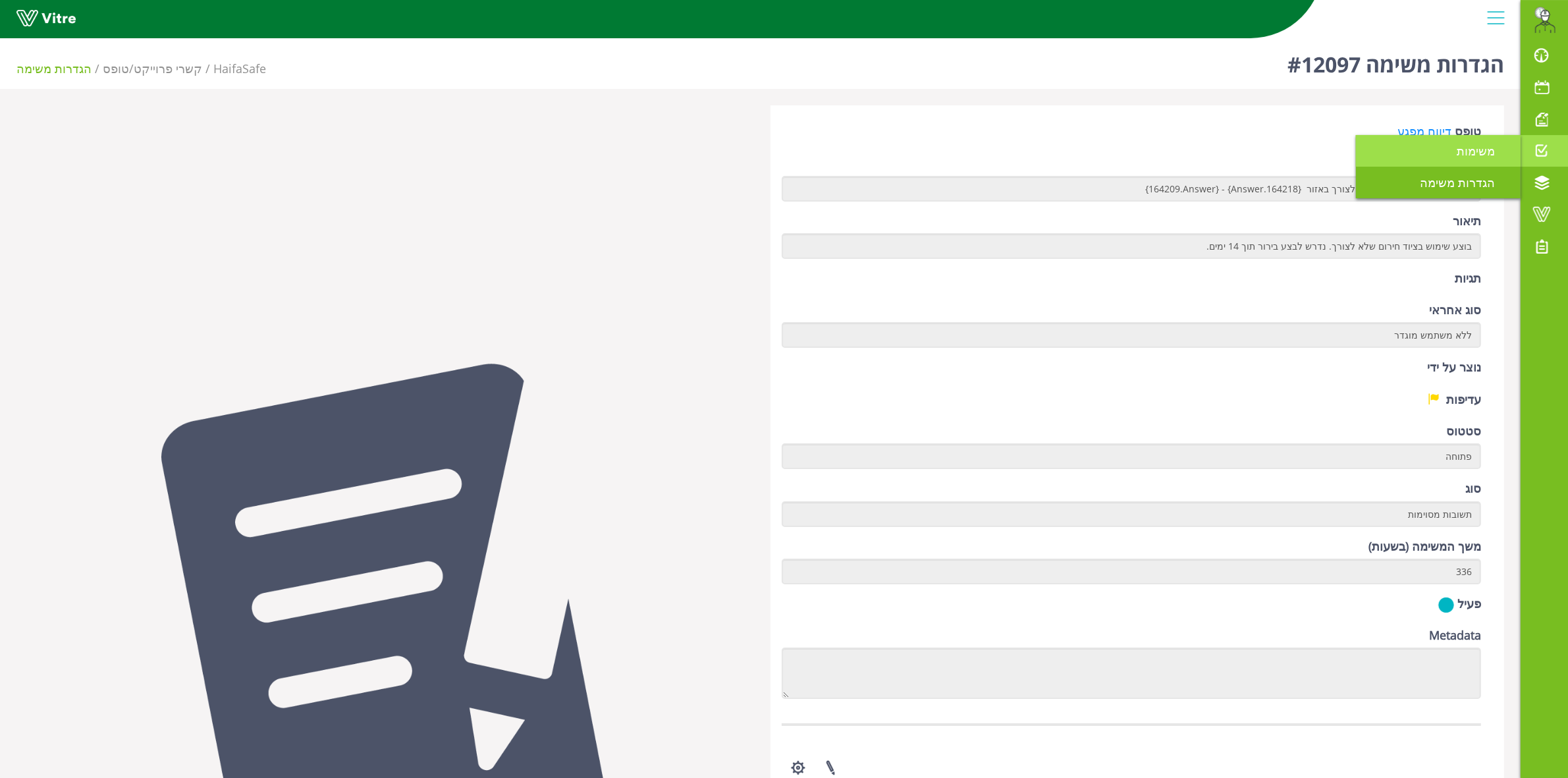
click at [1481, 153] on span "משימות" at bounding box center [1484, 151] width 54 height 16
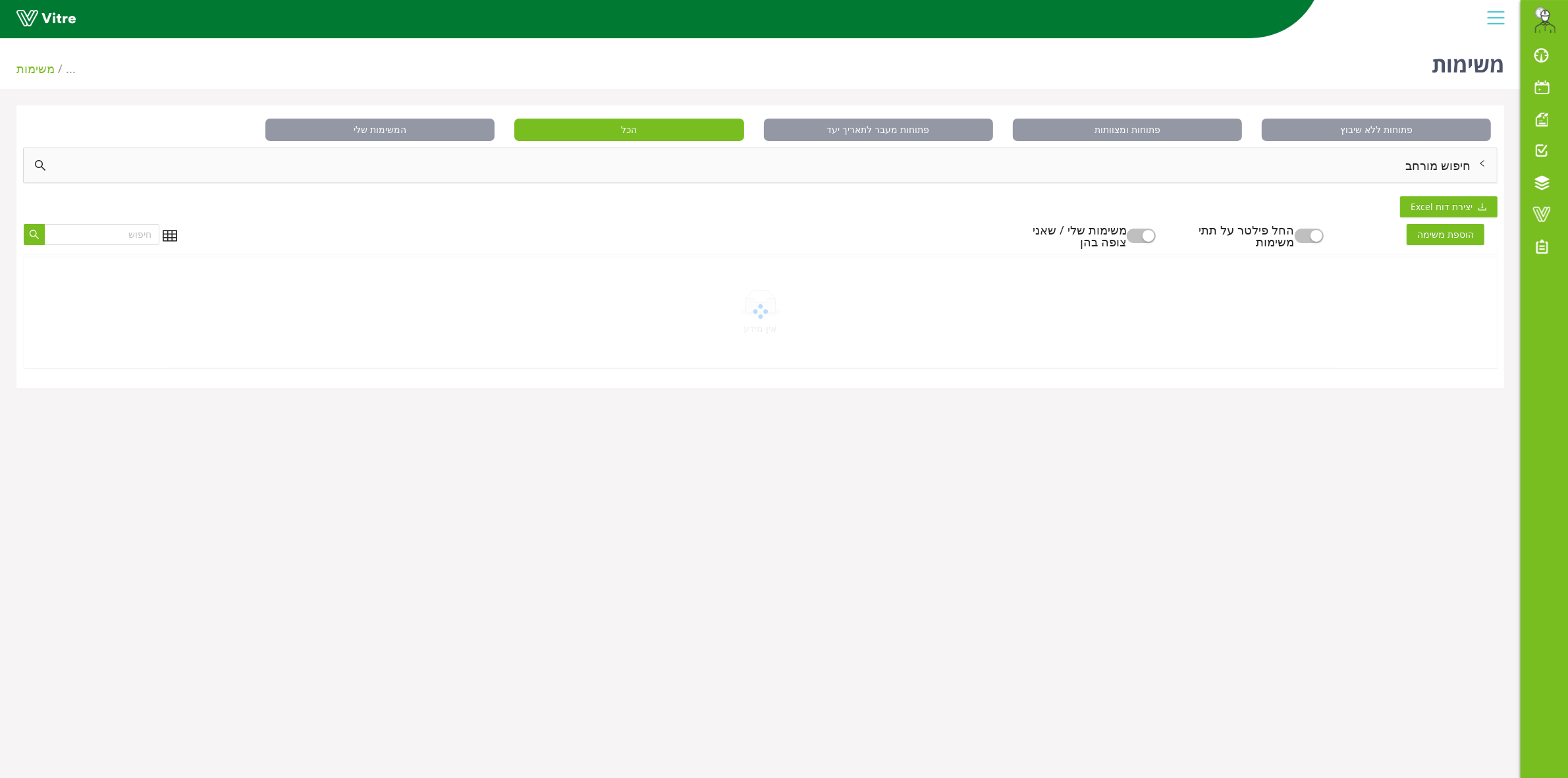
click at [1394, 168] on div "חיפוש מורחב" at bounding box center [760, 165] width 1473 height 34
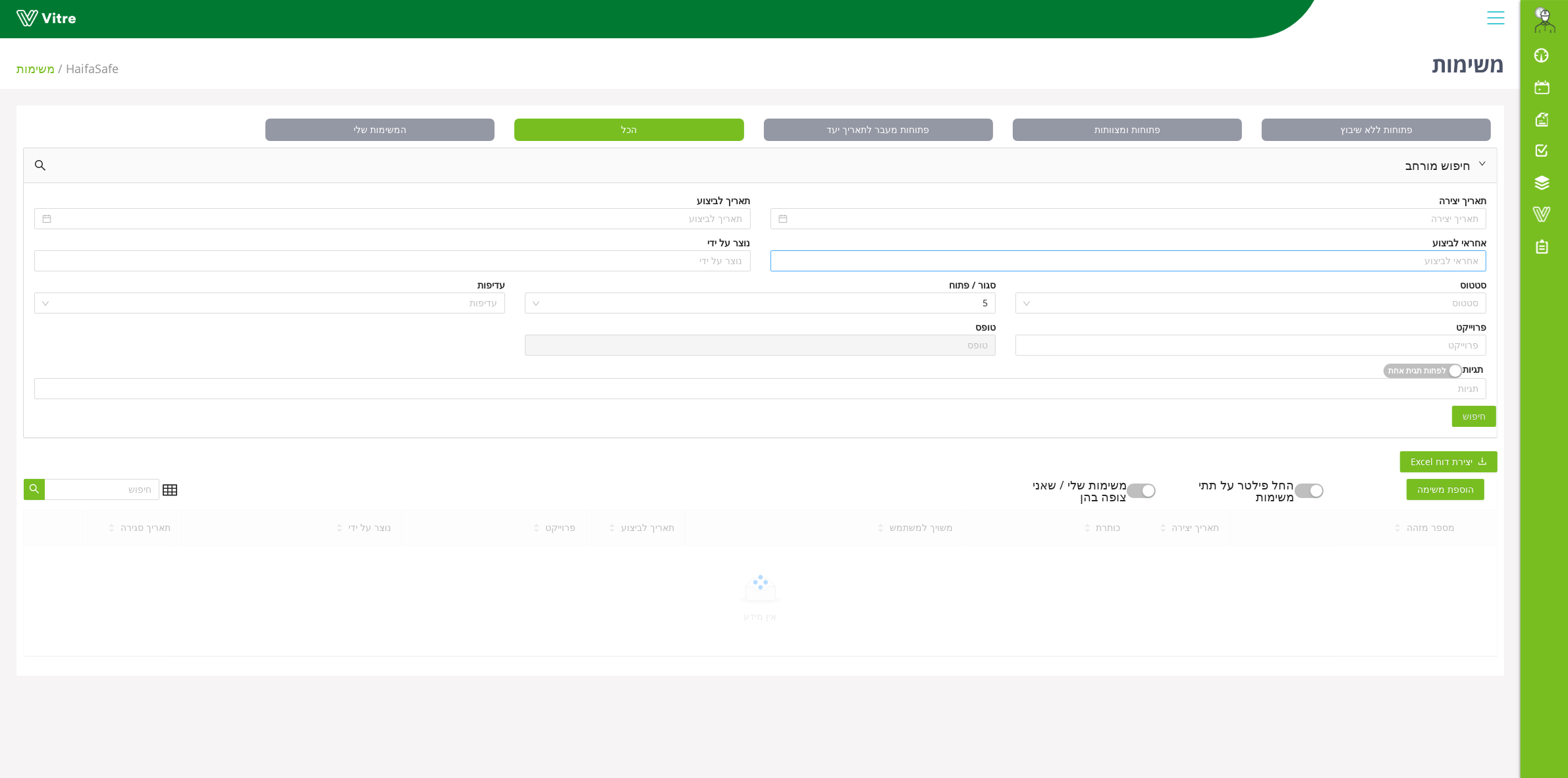
click at [1435, 260] on input "search" at bounding box center [1129, 261] width 701 height 20
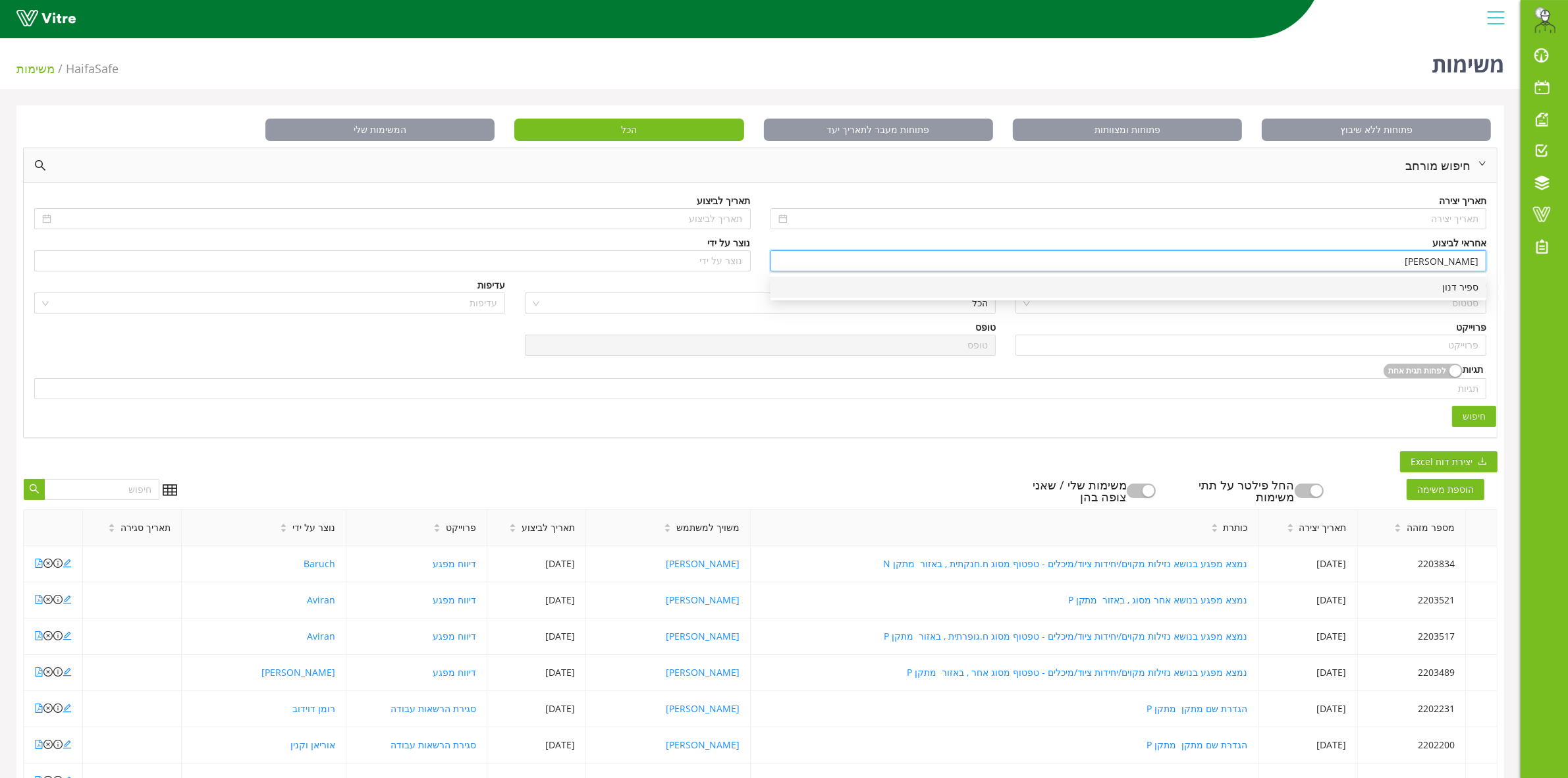
click at [1420, 283] on div "ספיר דנון" at bounding box center [1129, 287] width 700 height 15
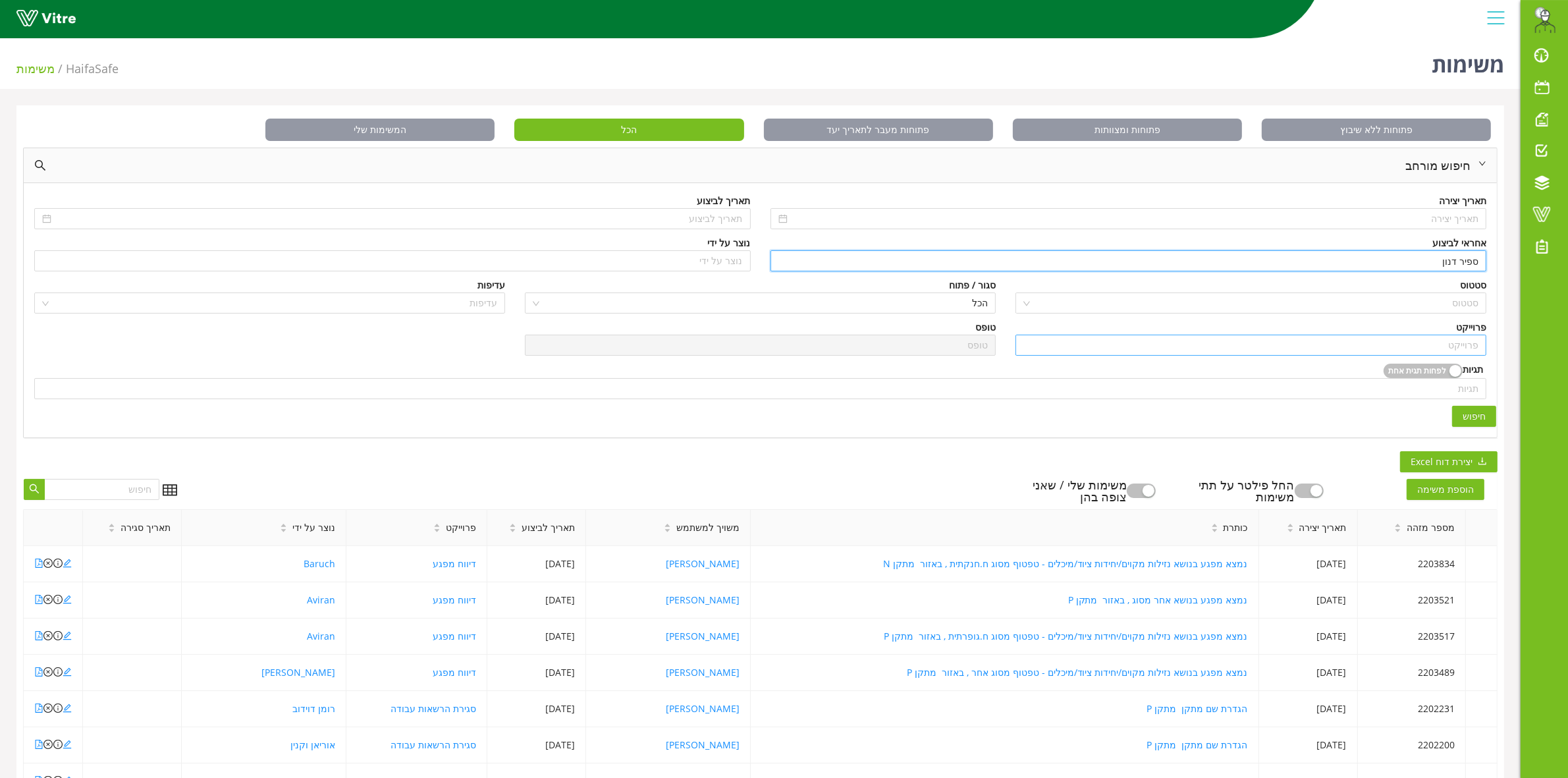
type input "ספיר דנון"
click at [1433, 347] on input "search" at bounding box center [1251, 345] width 455 height 20
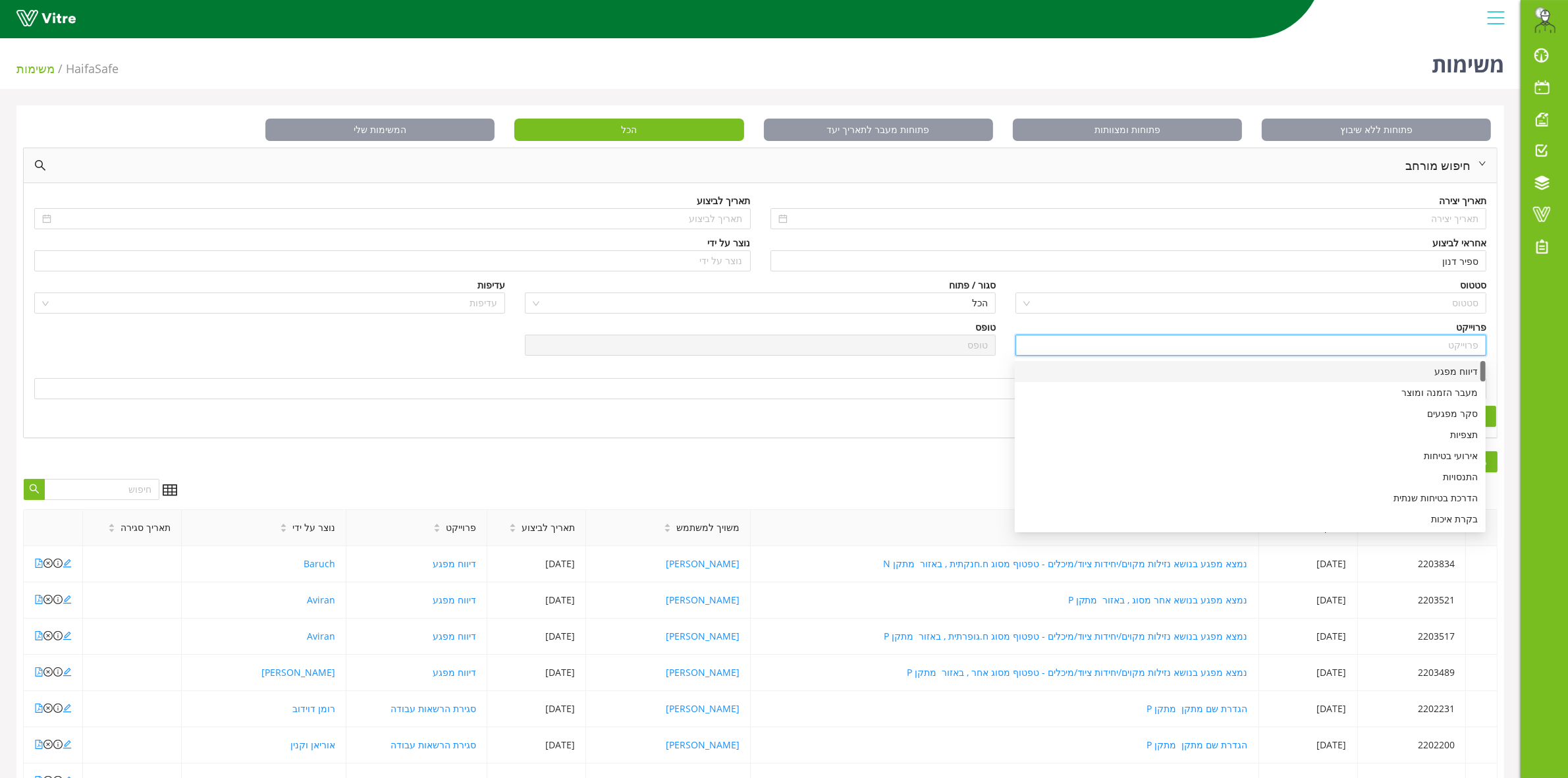
click at [1445, 369] on div "דיווח מפגע" at bounding box center [1250, 371] width 455 height 15
type input "דיווח מפגע"
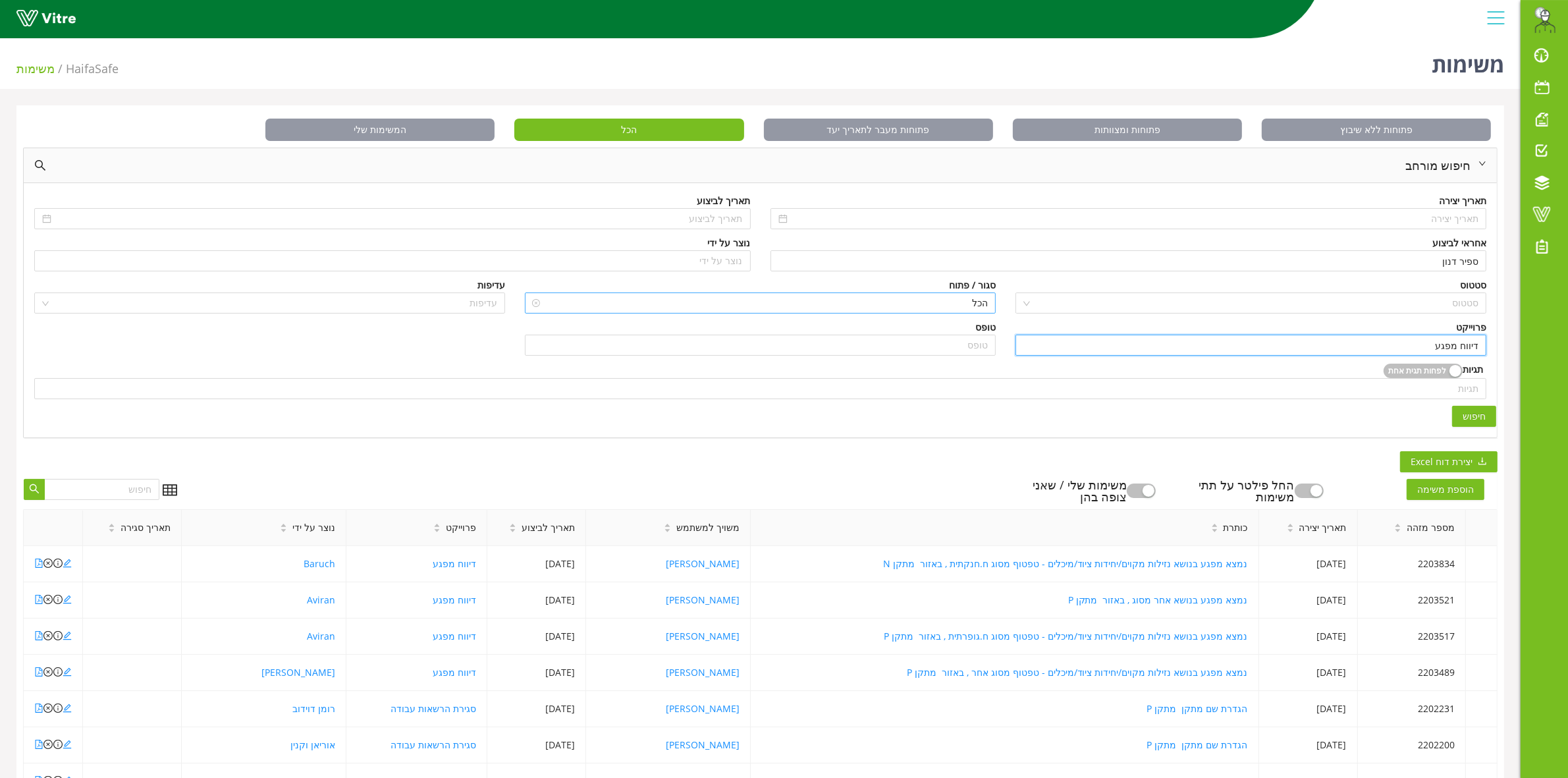
click at [981, 308] on span "הכל" at bounding box center [760, 303] width 455 height 20
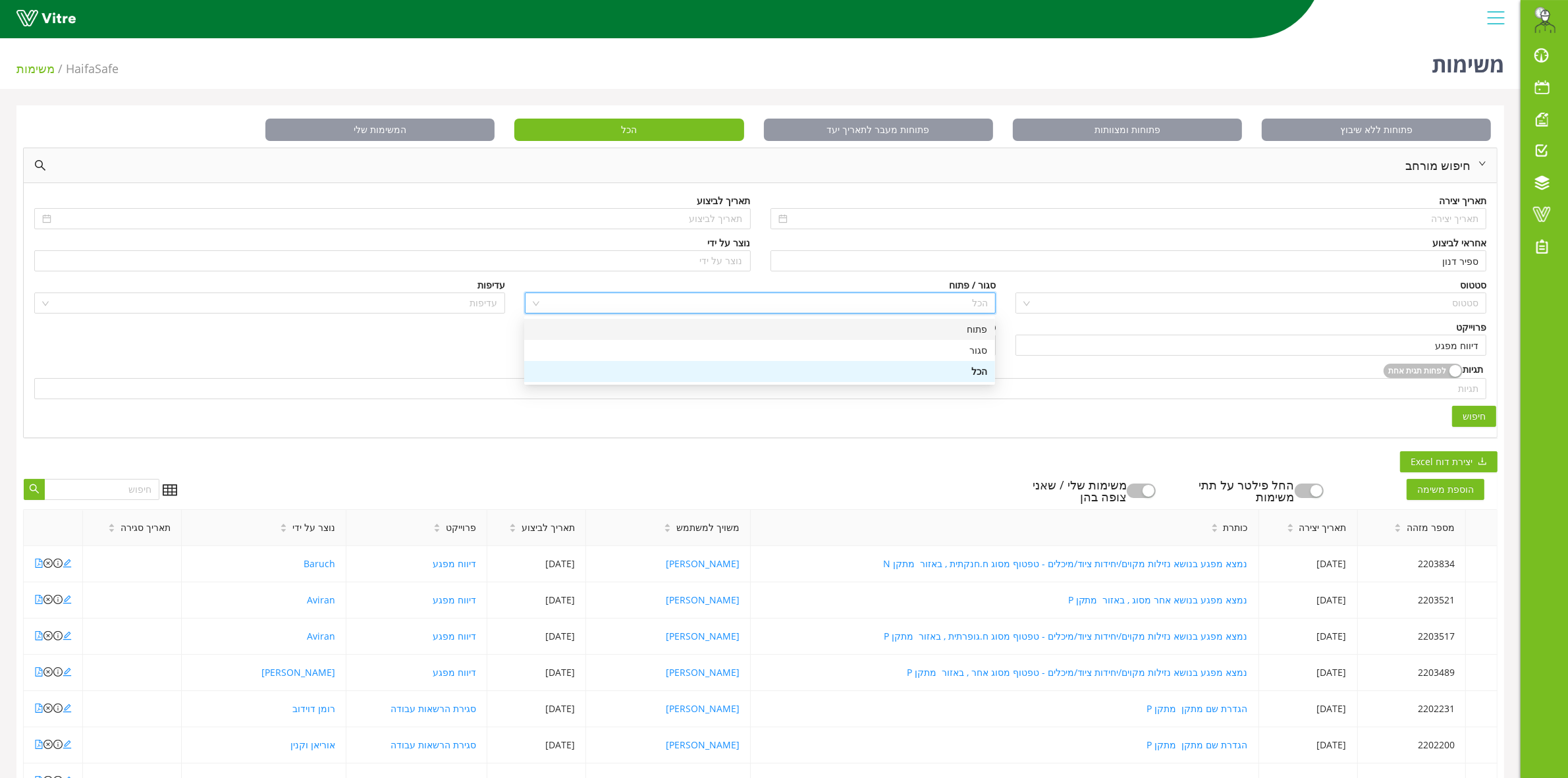
click at [978, 327] on div "פתוח" at bounding box center [760, 329] width 455 height 15
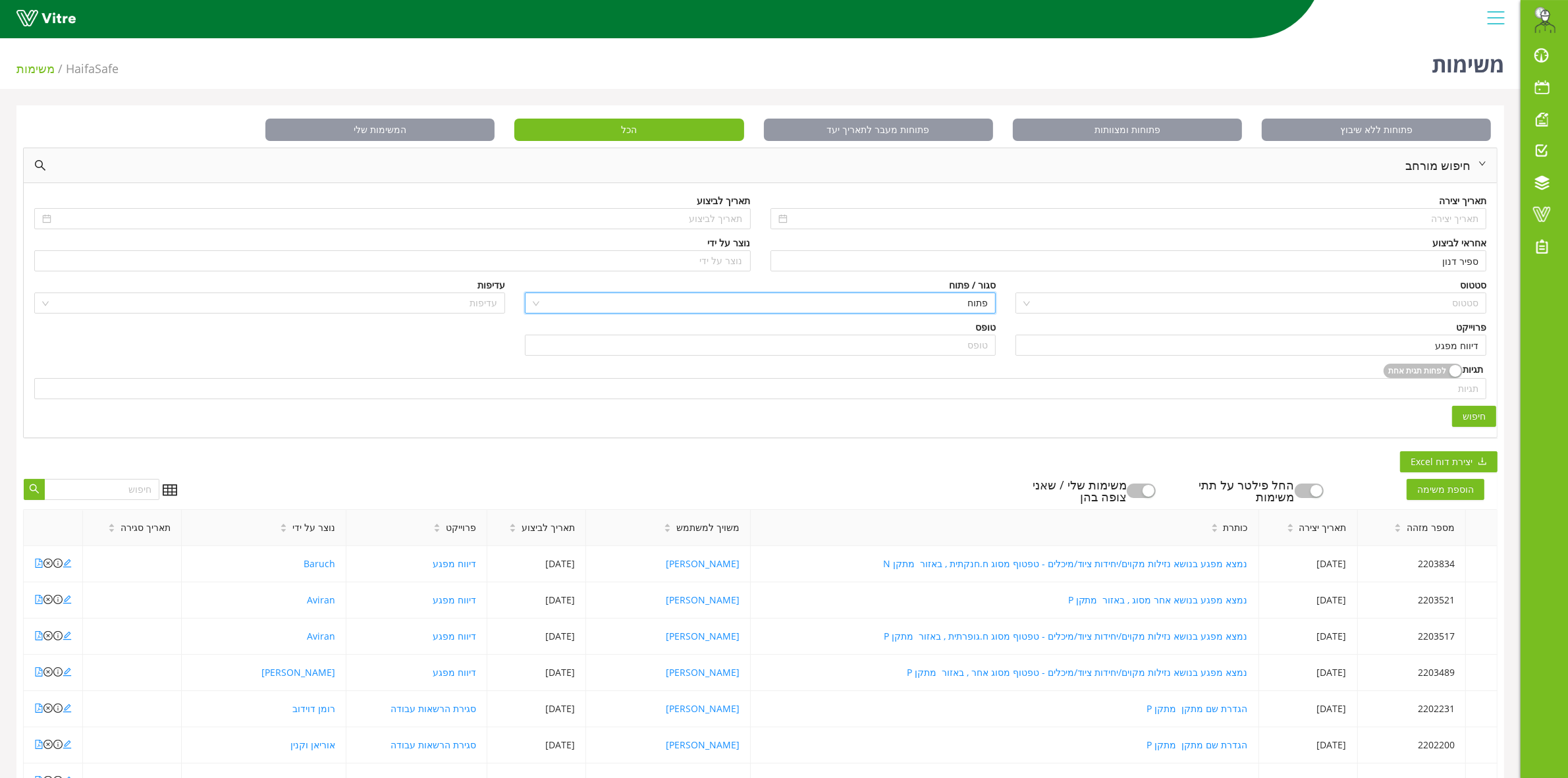
click at [1488, 409] on button "חיפוש" at bounding box center [1474, 417] width 44 height 21
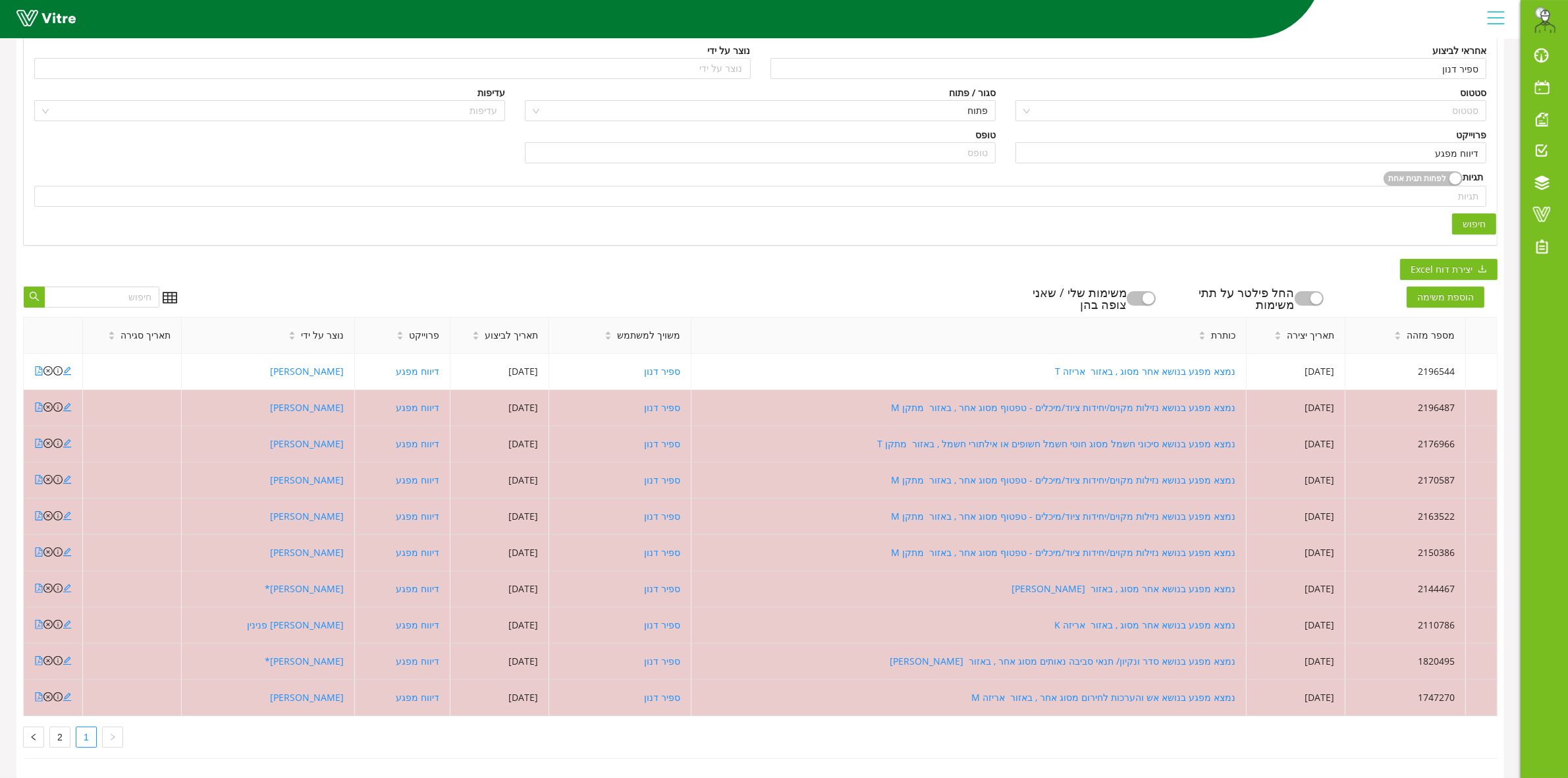
scroll to position [207, 0]
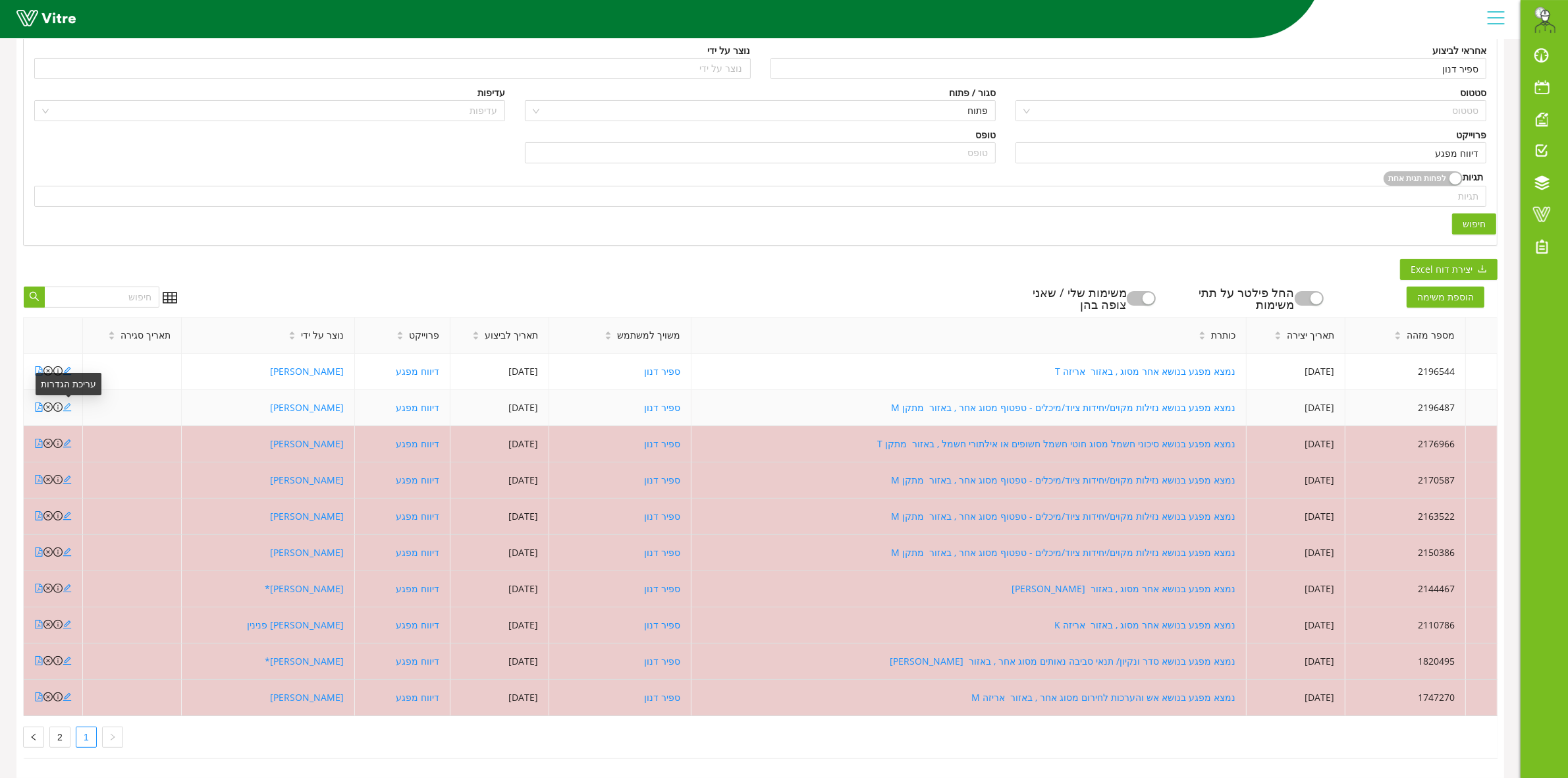
click at [69, 403] on icon "edit" at bounding box center [68, 407] width 8 height 8
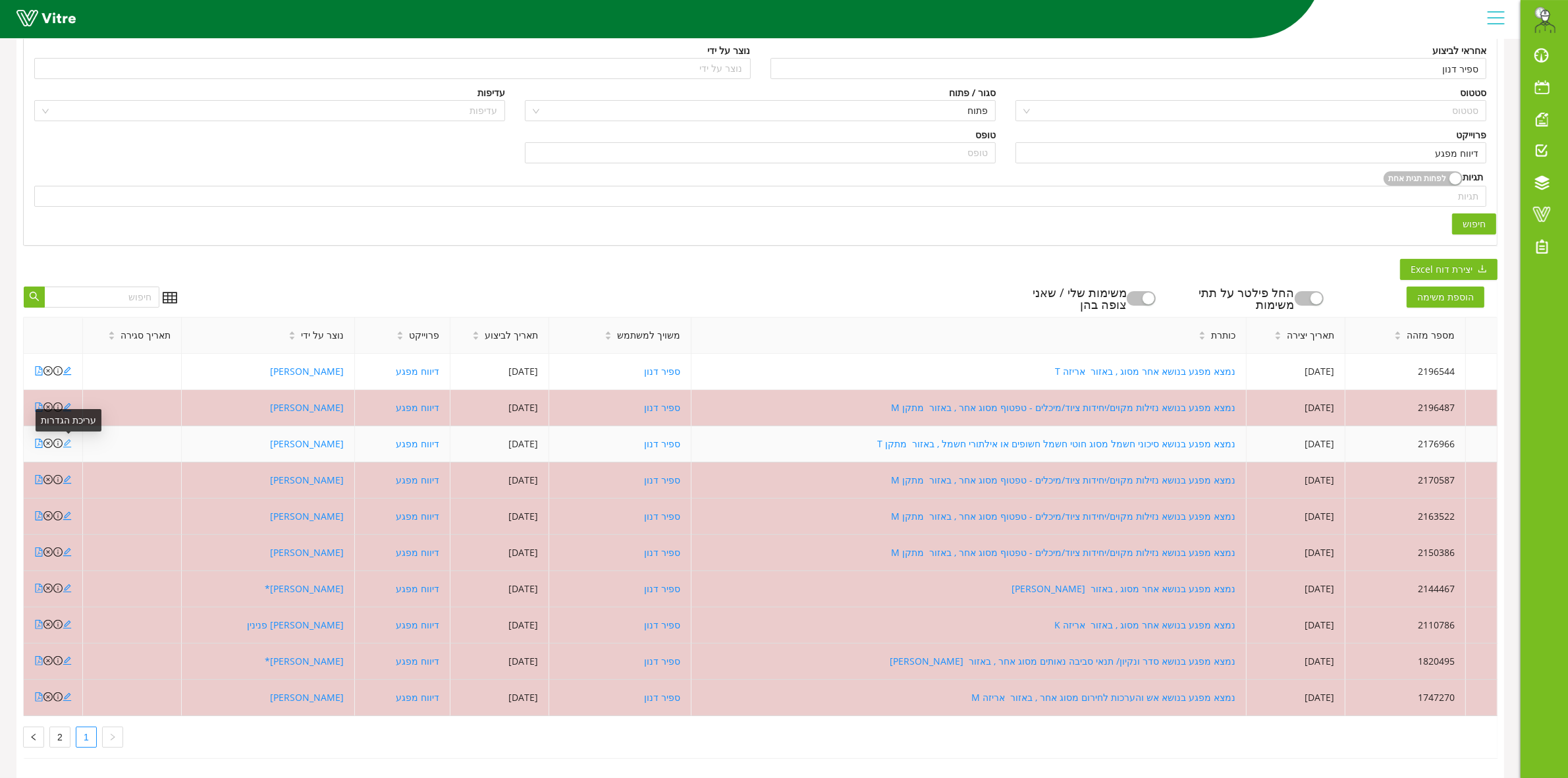
click at [67, 440] on icon "edit" at bounding box center [68, 444] width 8 height 8
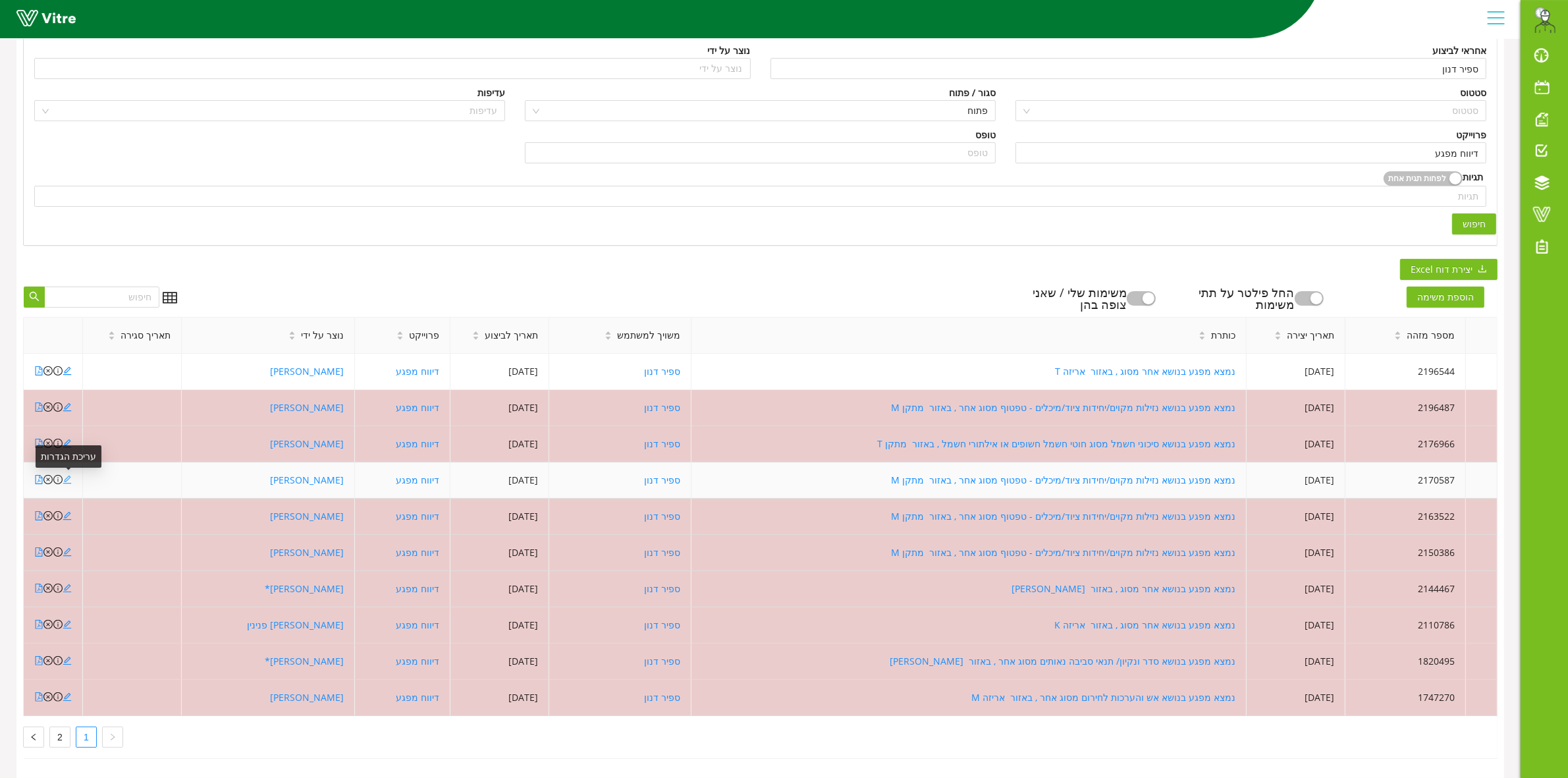
click at [68, 476] on icon "edit" at bounding box center [68, 480] width 8 height 8
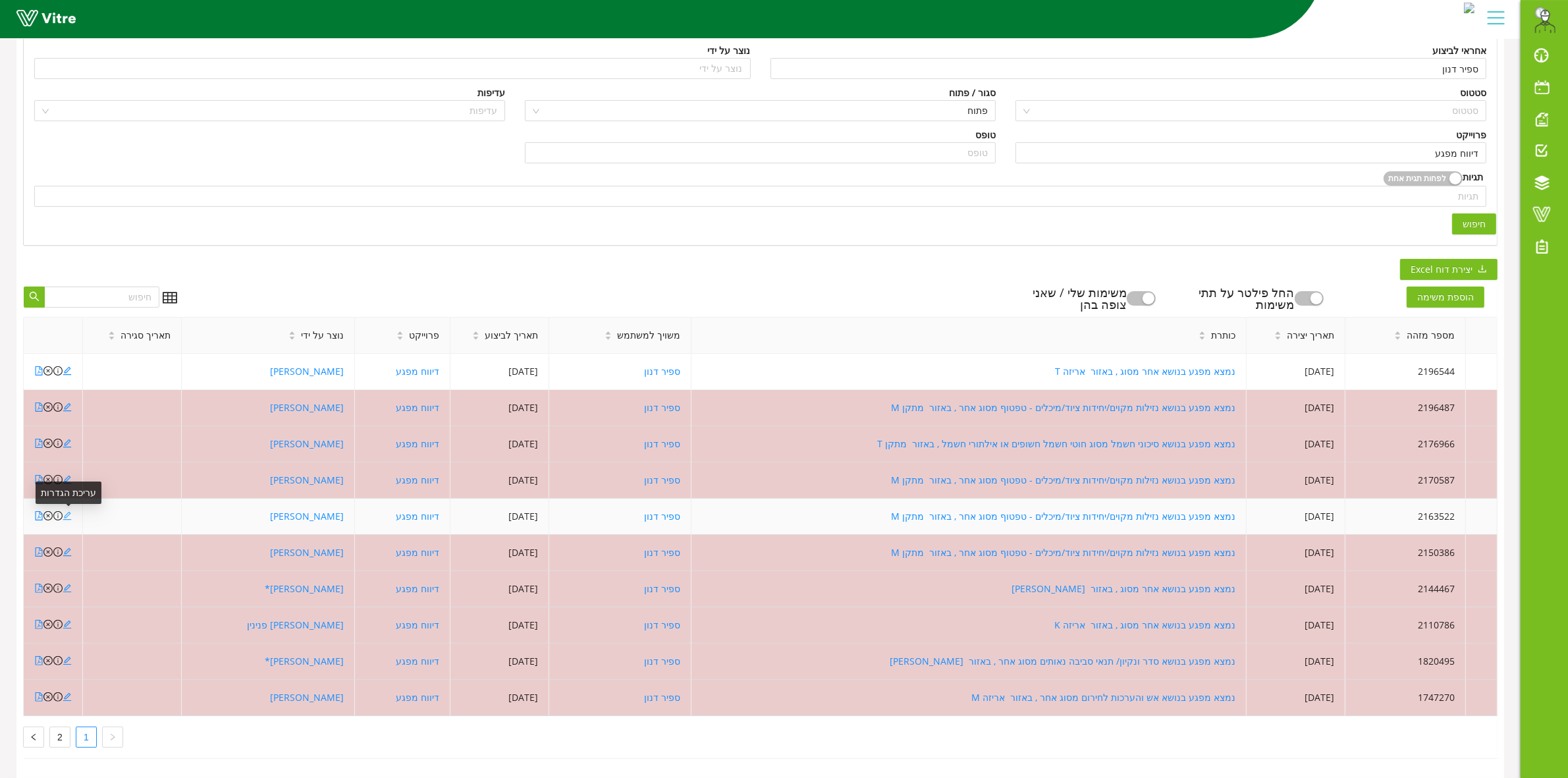
click at [66, 511] on icon "edit" at bounding box center [67, 516] width 9 height 9
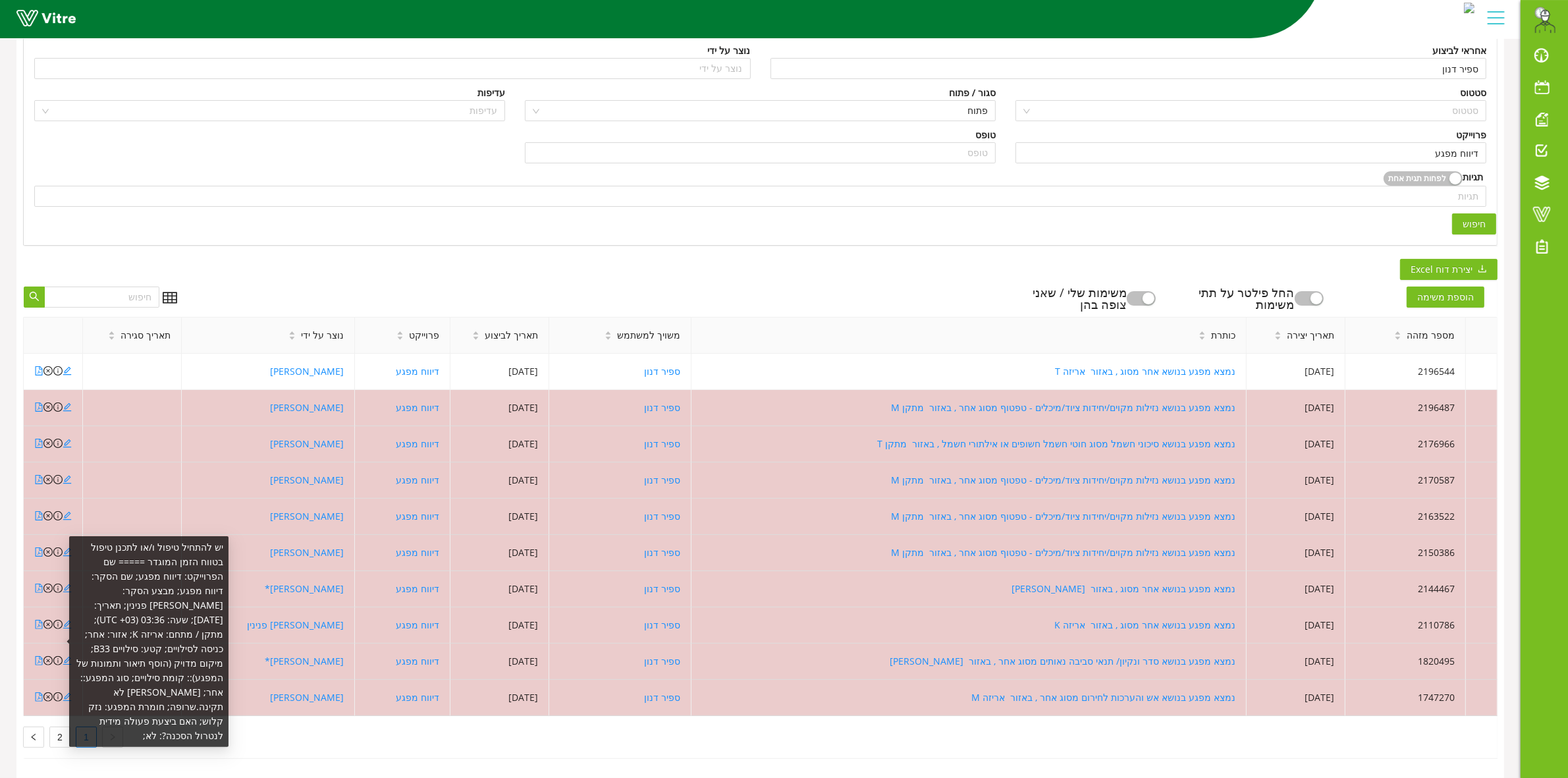
click at [66, 640] on span at bounding box center [68, 642] width 5 height 5
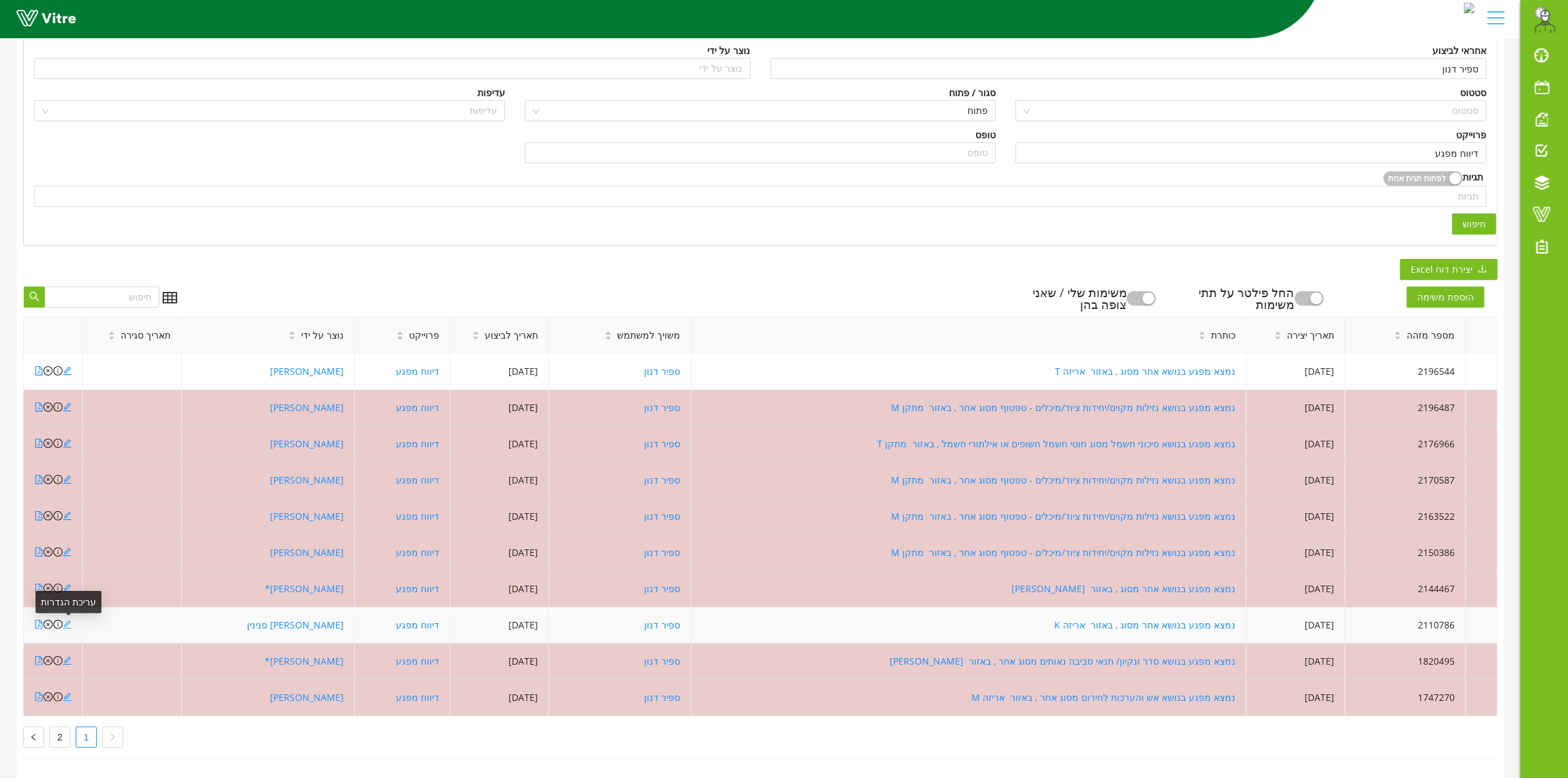
click at [70, 620] on icon "edit" at bounding box center [67, 624] width 9 height 9
click at [68, 620] on icon "edit" at bounding box center [67, 624] width 9 height 9
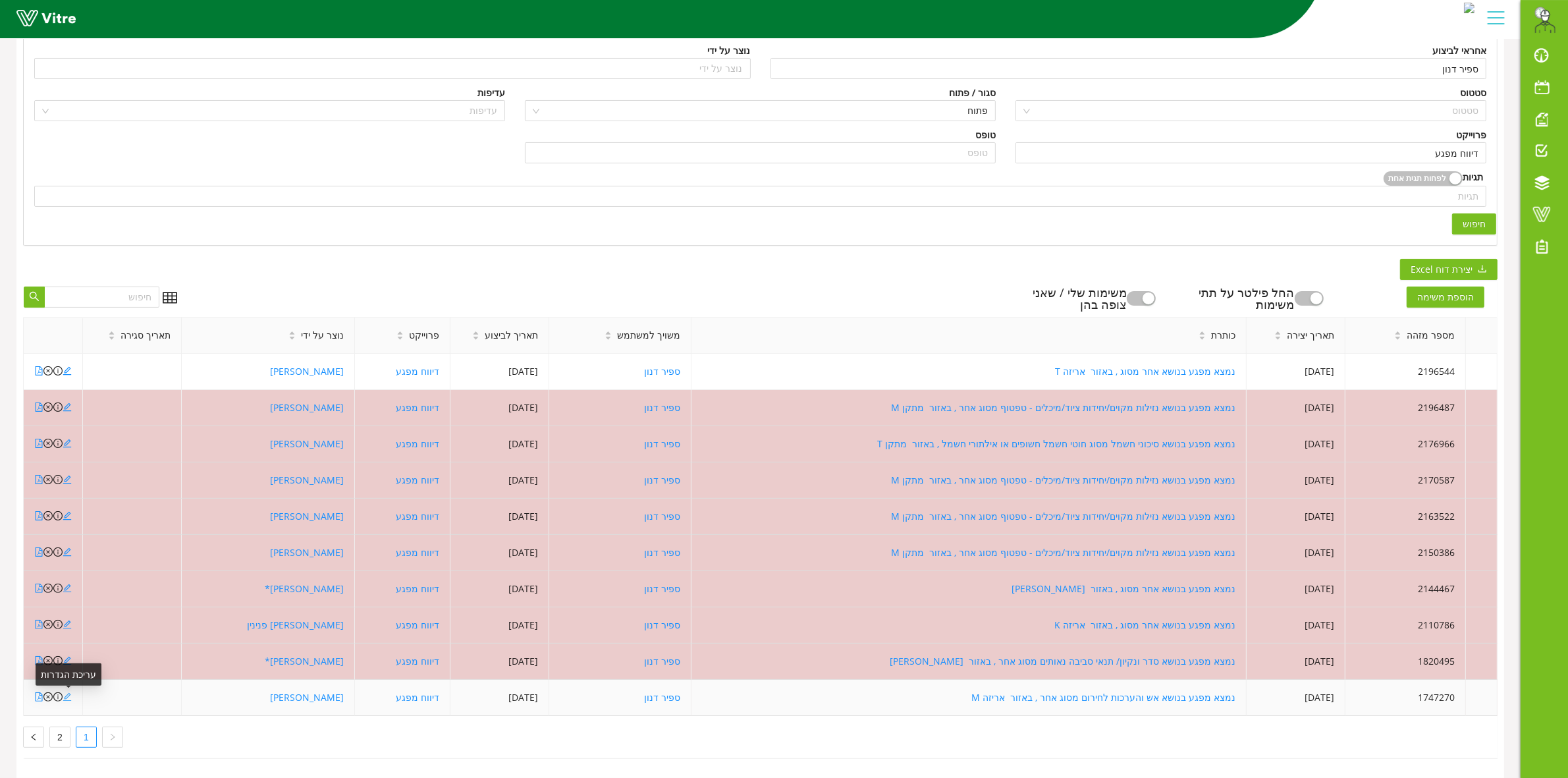
click at [67, 692] on icon "edit" at bounding box center [67, 696] width 9 height 9
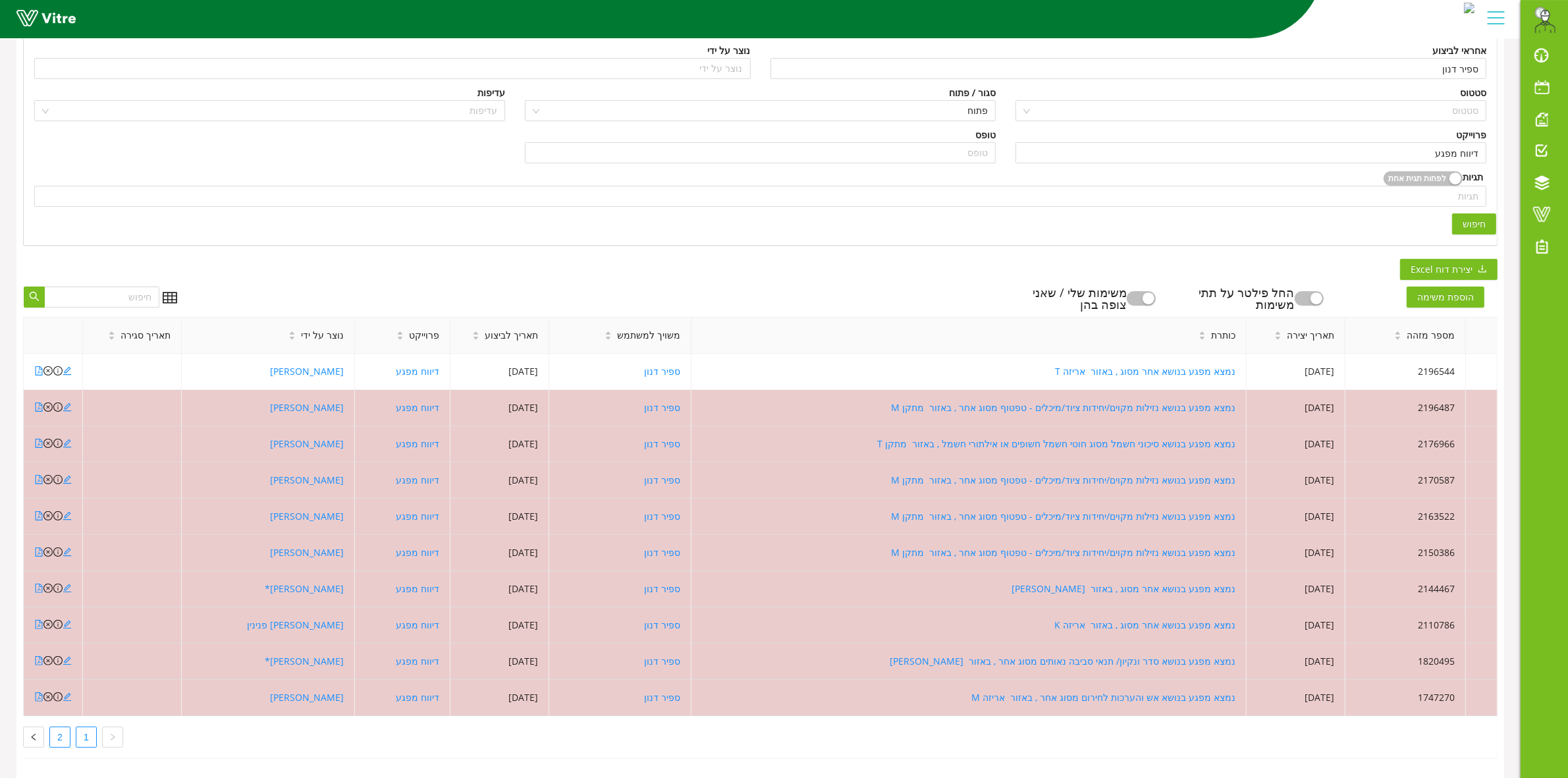
click at [58, 731] on link "2" at bounding box center [60, 737] width 20 height 20
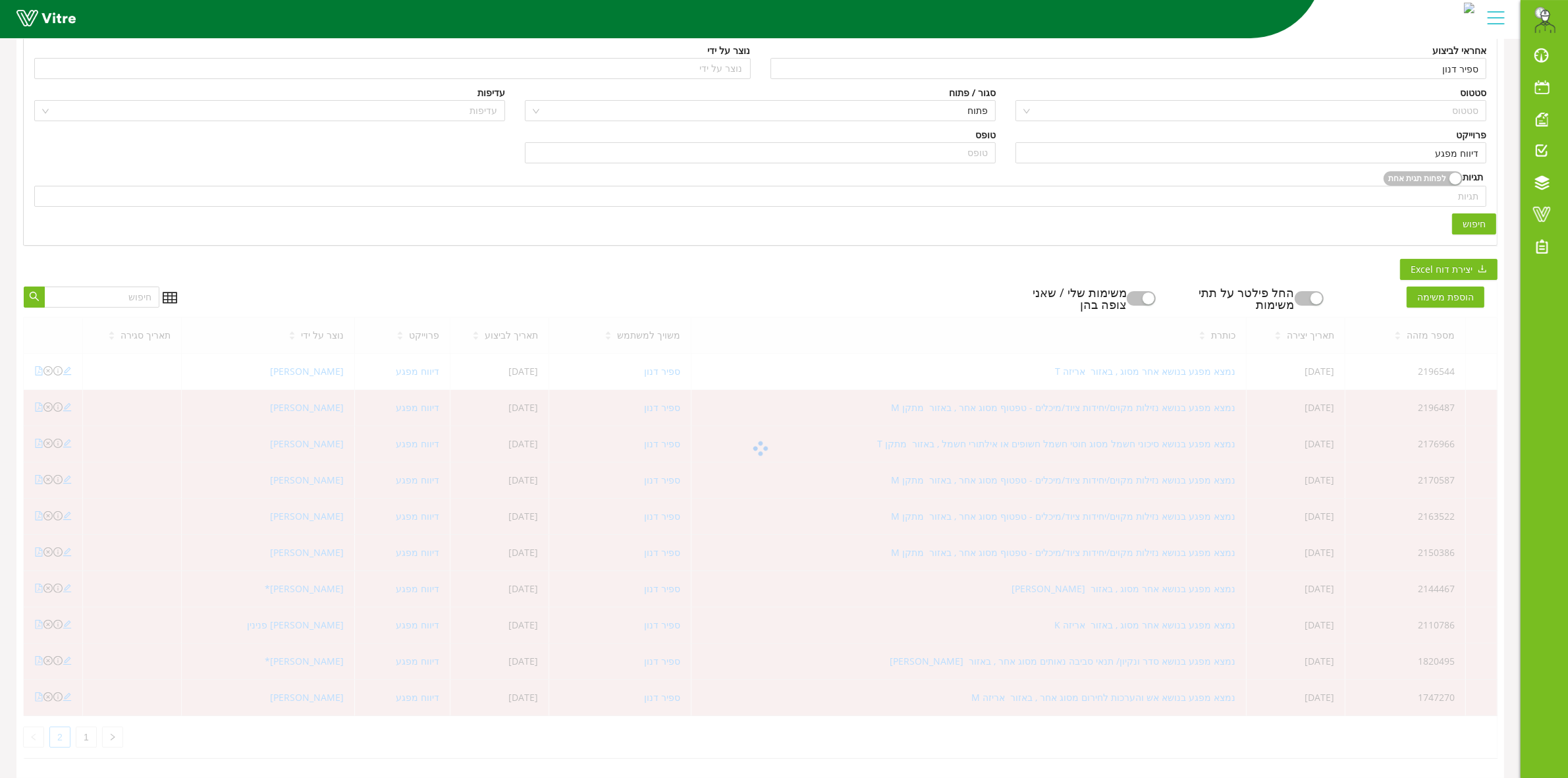
scroll to position [33, 0]
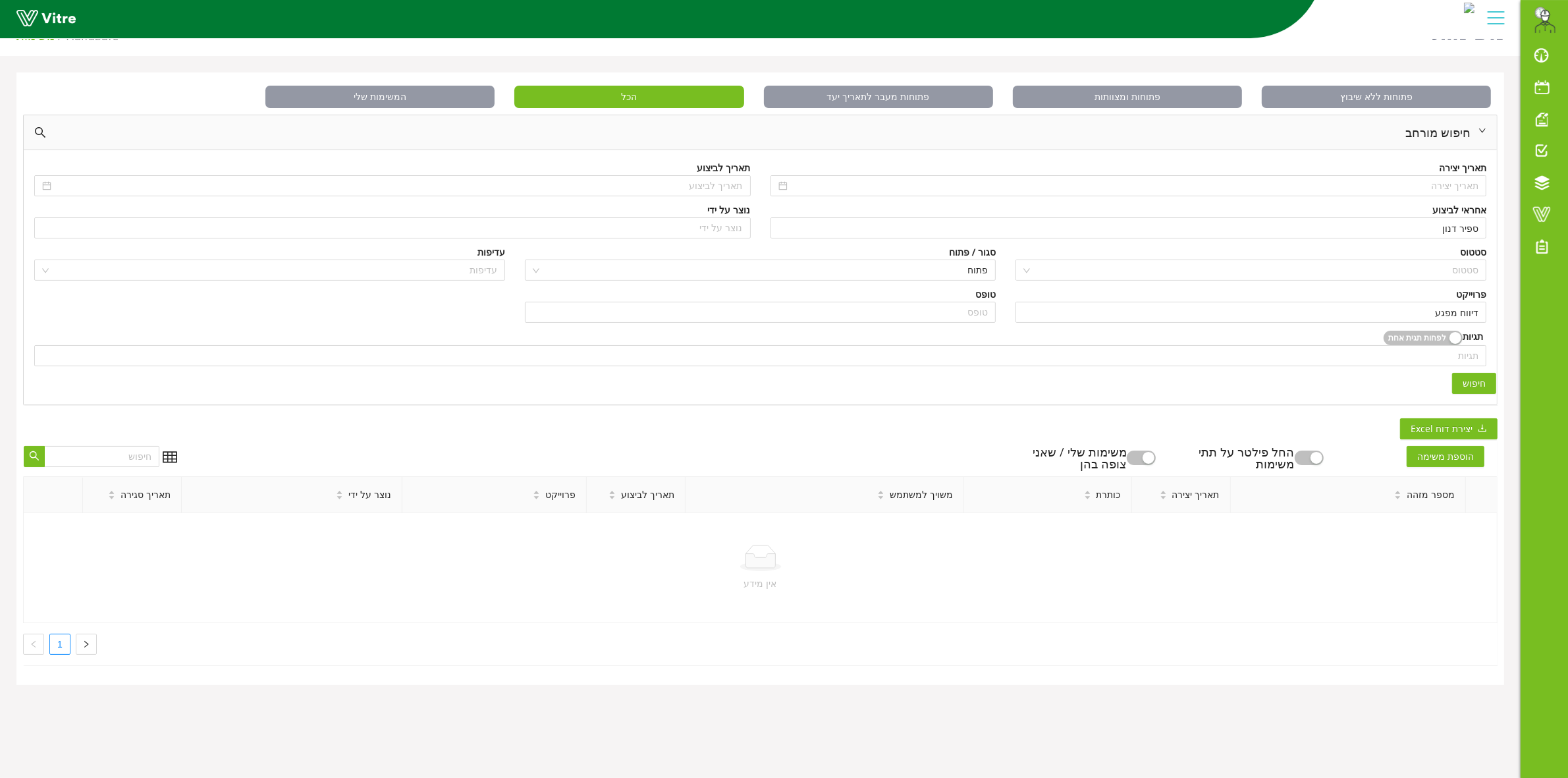
click at [61, 643] on link "1" at bounding box center [60, 644] width 20 height 20
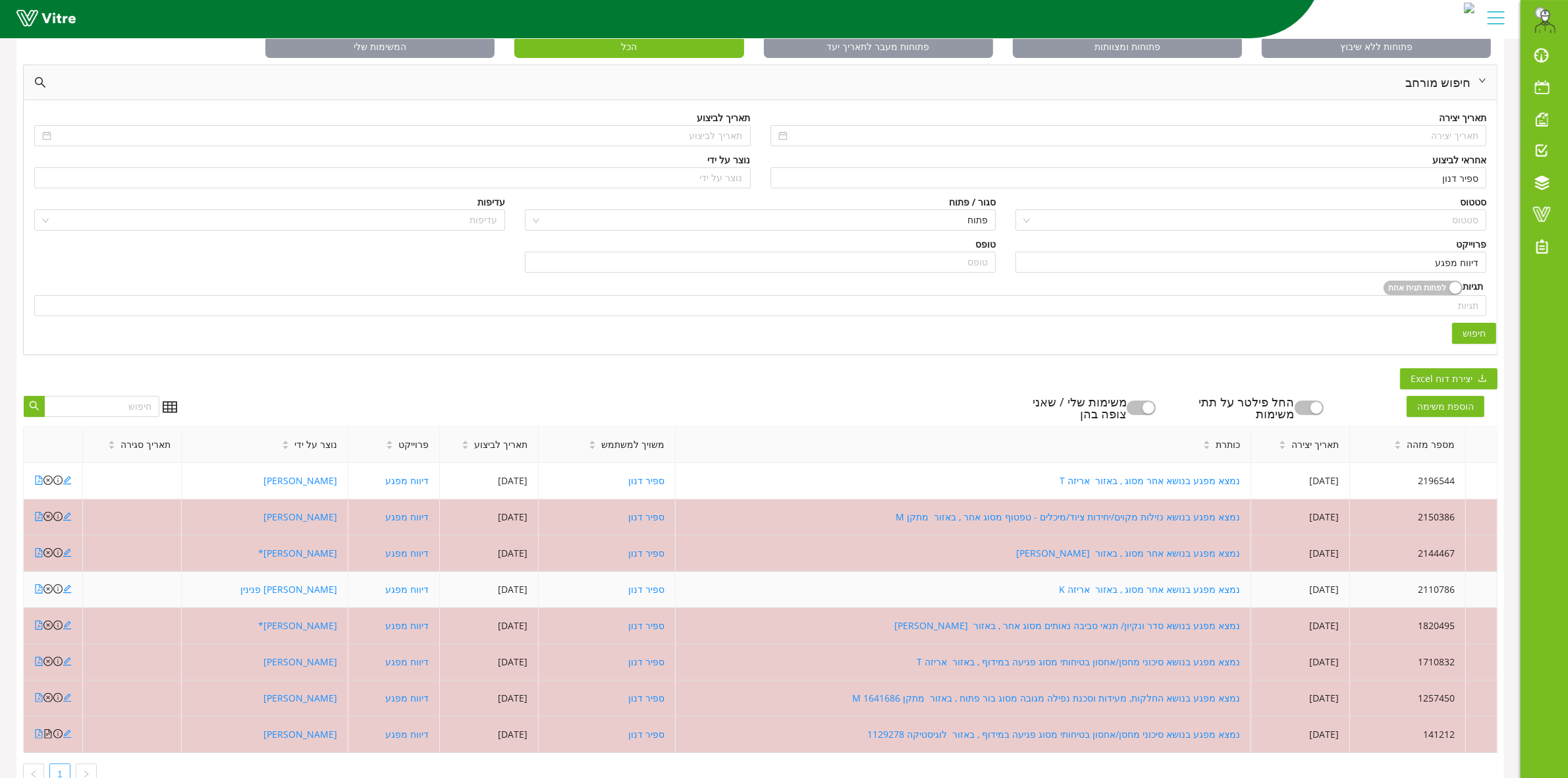
scroll to position [134, 0]
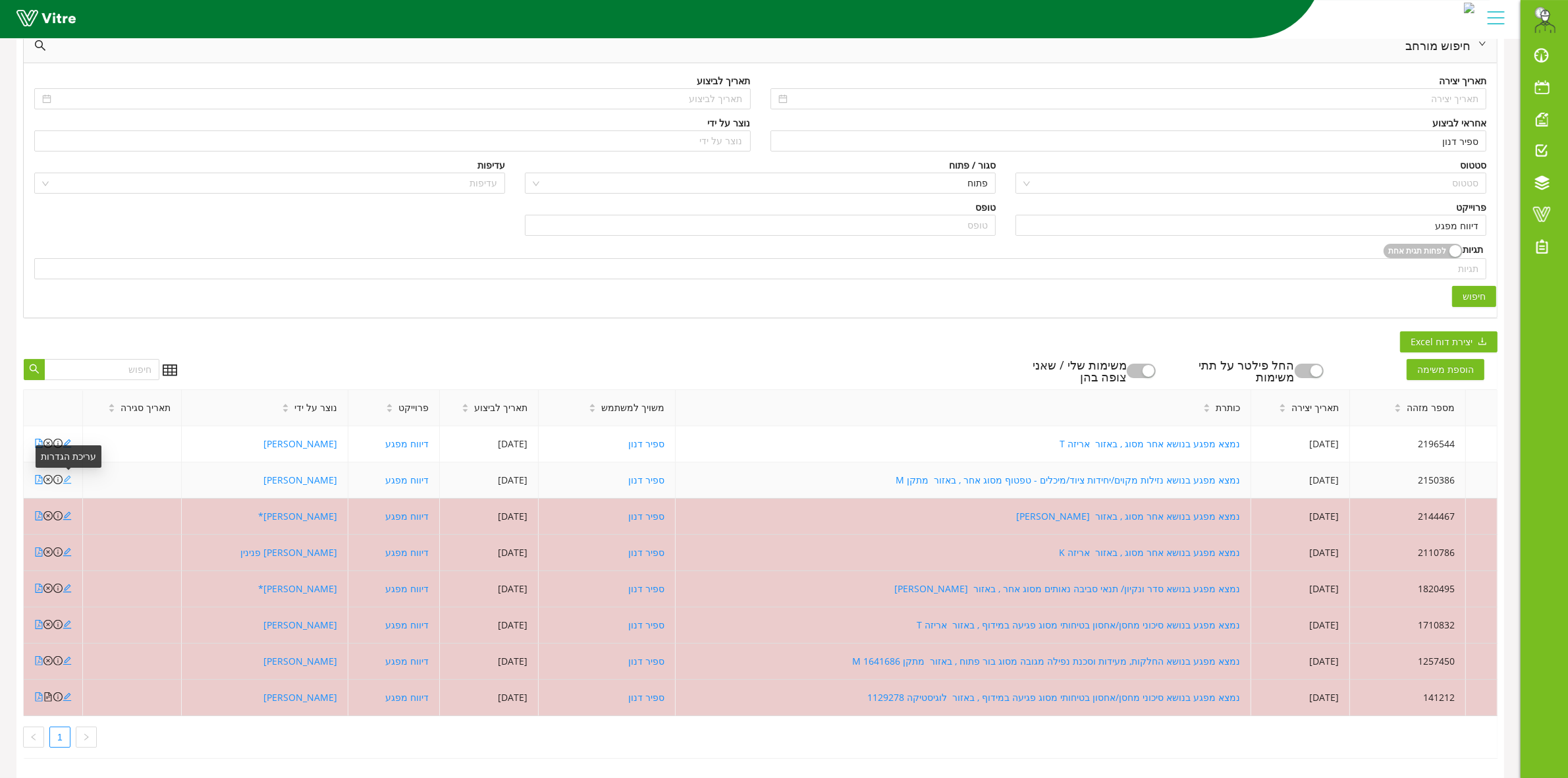
click at [66, 475] on icon "edit" at bounding box center [67, 479] width 9 height 9
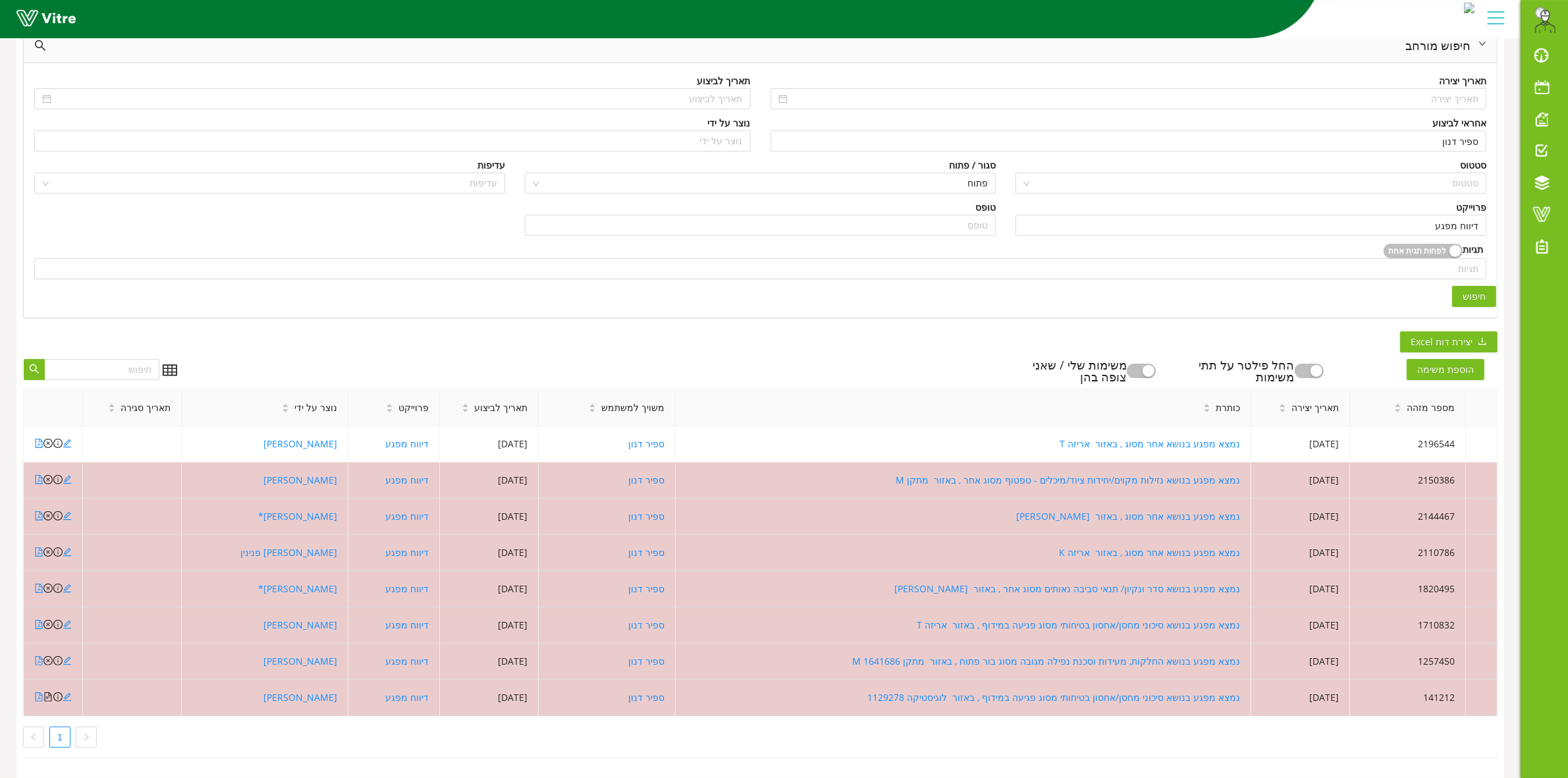
click at [1482, 290] on span "חיפוש" at bounding box center [1474, 297] width 23 height 15
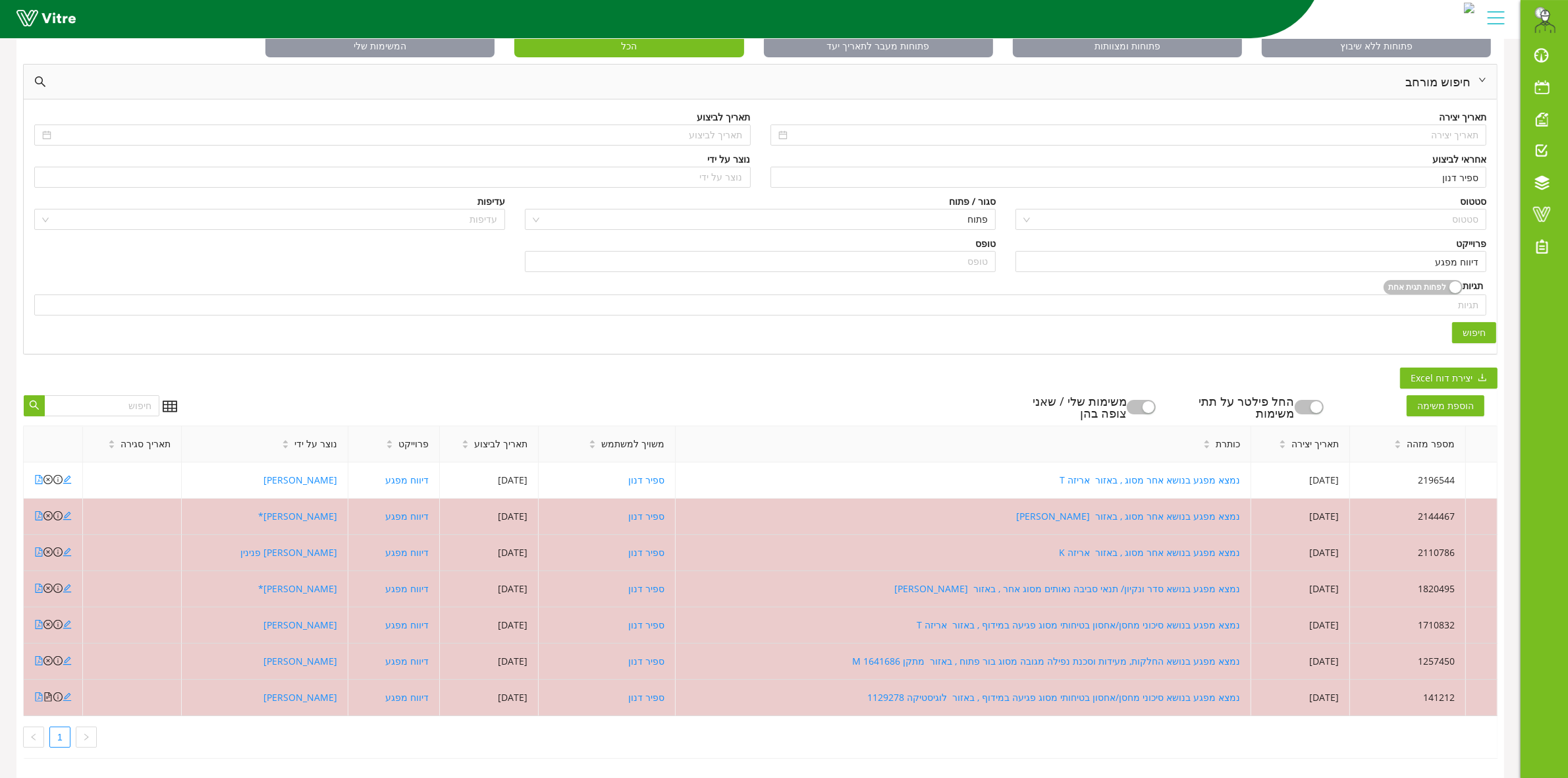
scroll to position [98, 0]
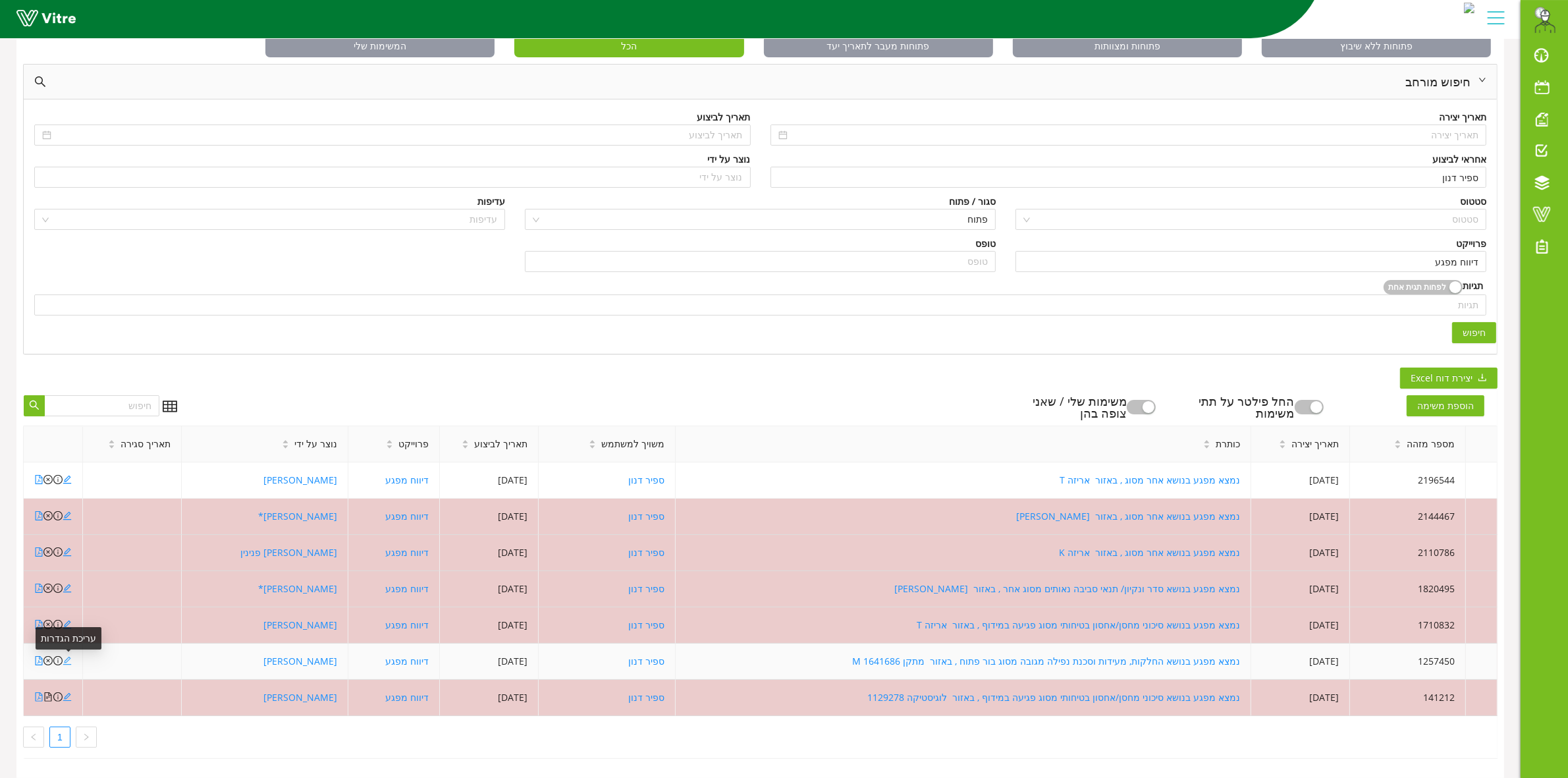
click at [67, 657] on icon "edit" at bounding box center [68, 661] width 8 height 8
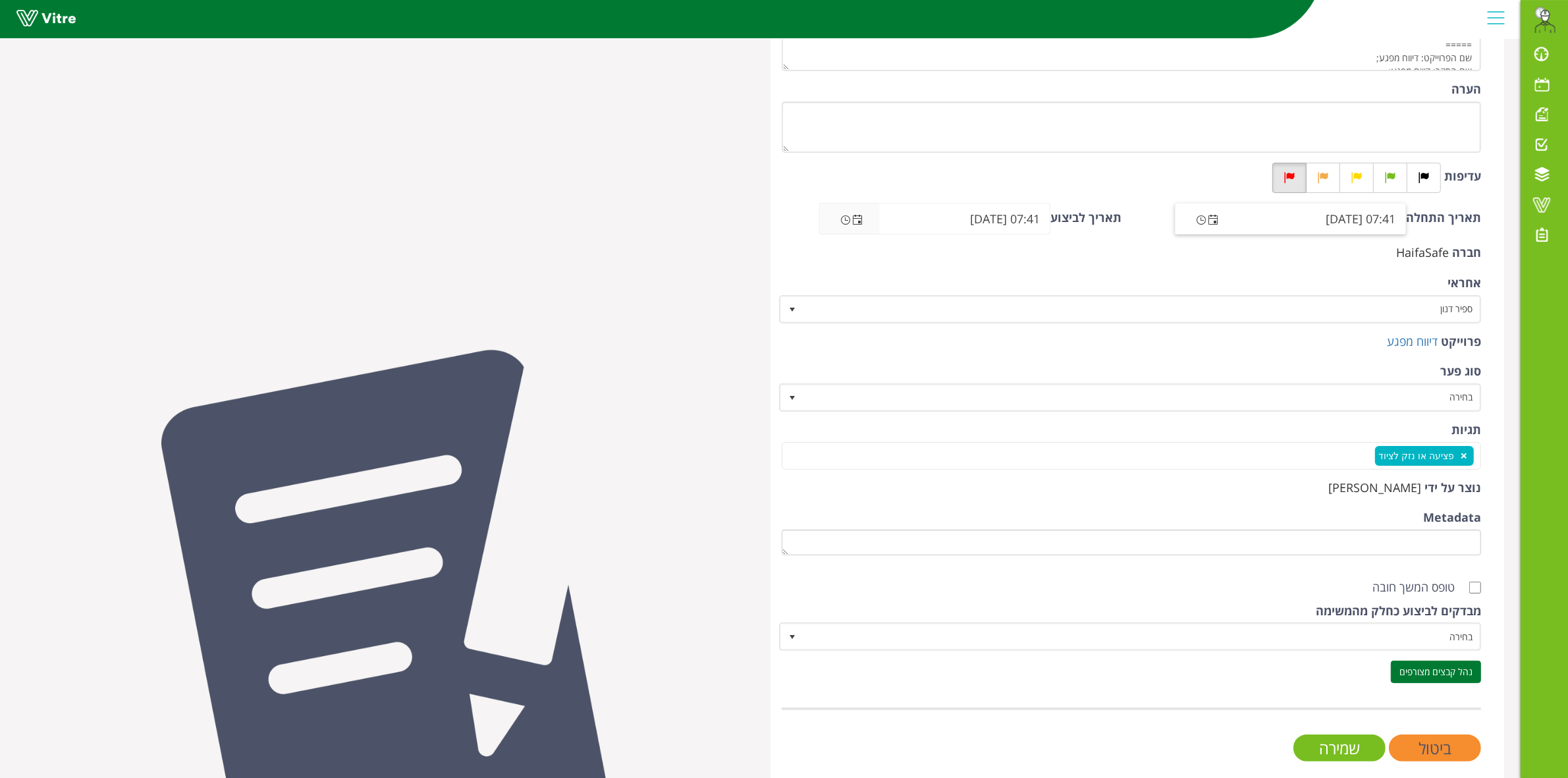
scroll to position [254, 0]
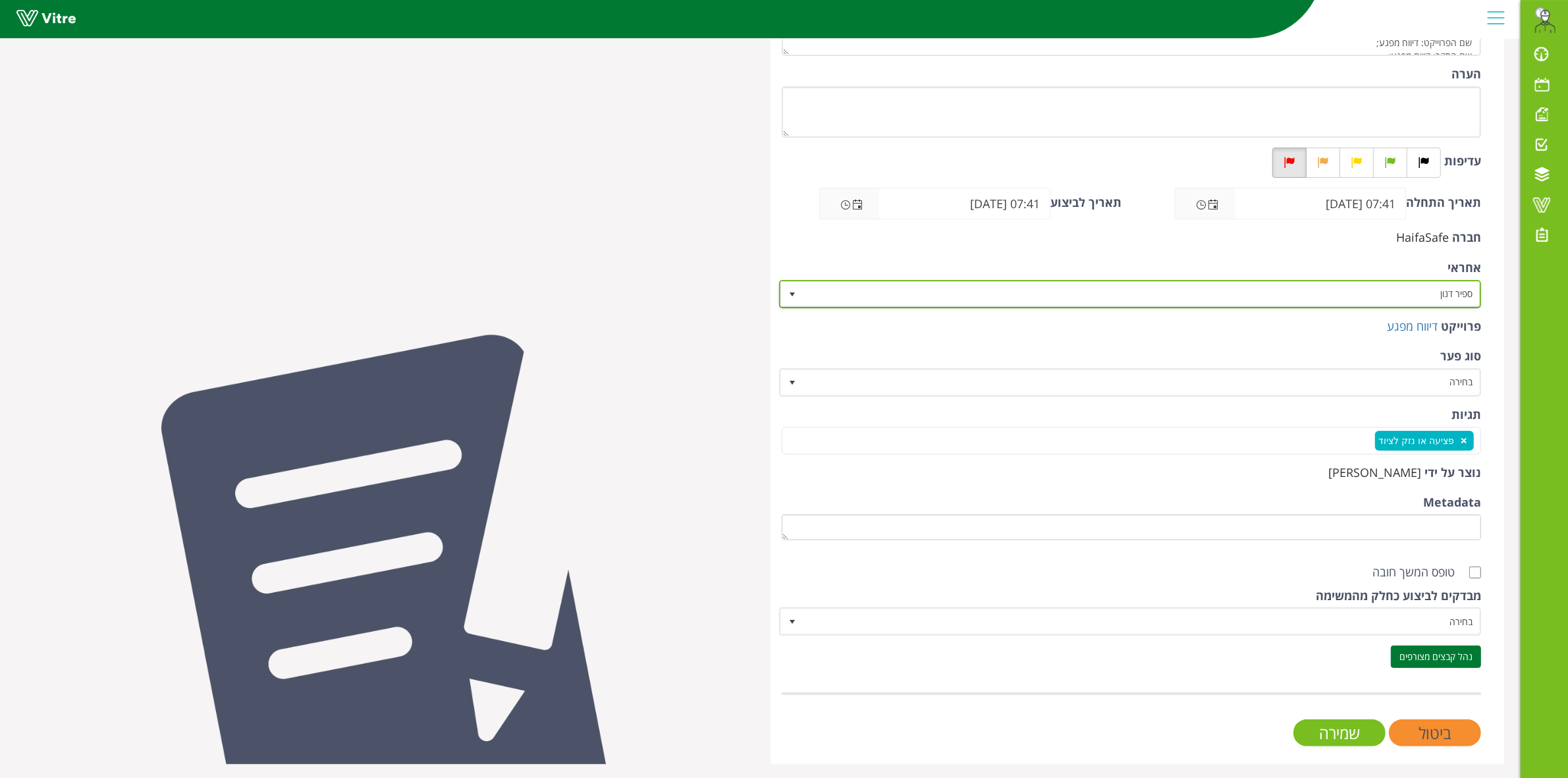
click at [1387, 291] on span "ספיר דנון" at bounding box center [1143, 294] width 677 height 24
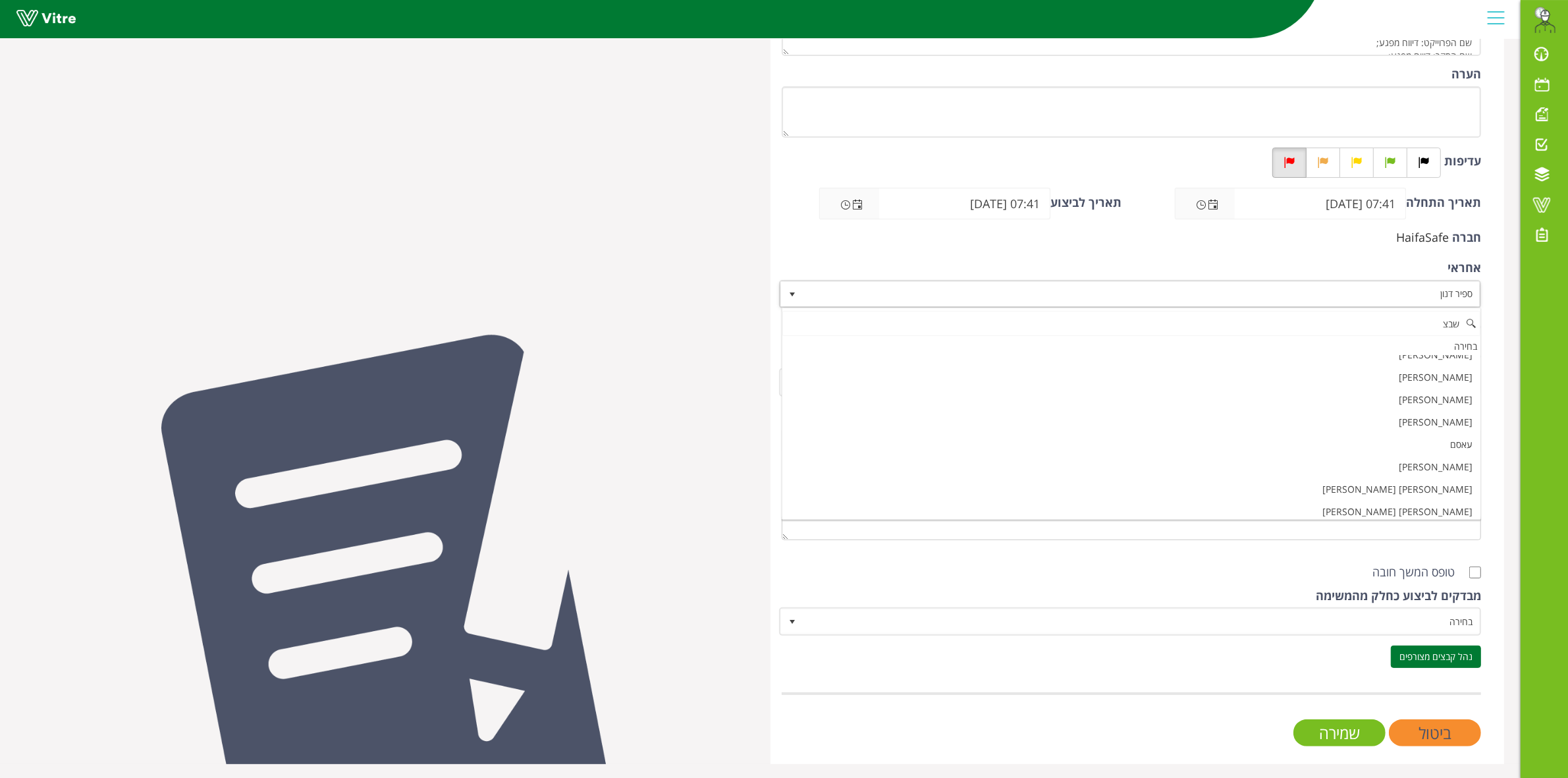
scroll to position [0, 0]
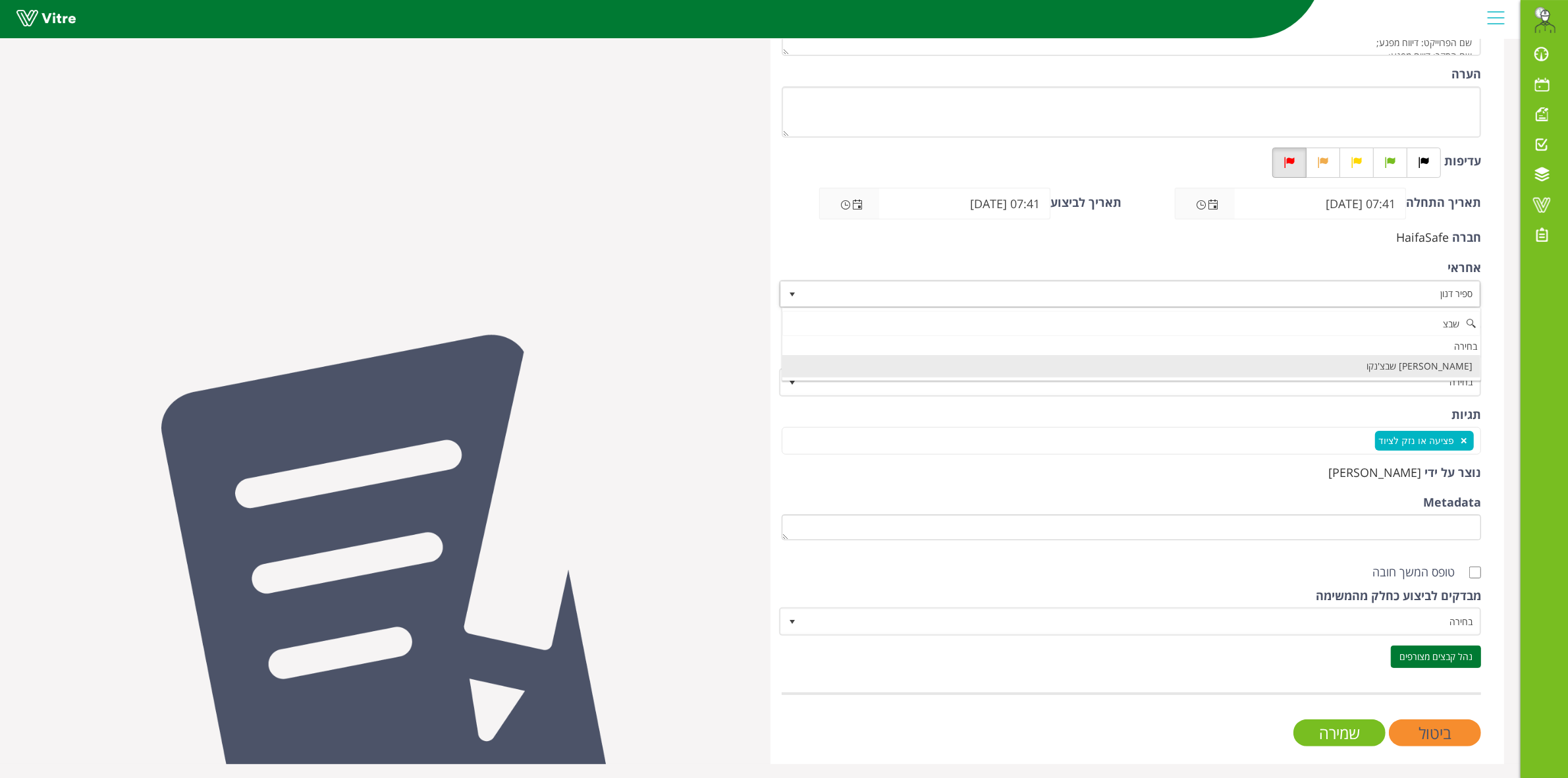
drag, startPoint x: 1417, startPoint y: 316, endPoint x: 1488, endPoint y: 318, distance: 71.0
click at [1488, 318] on body "Eran.Azran@haifa-group.com התראות והודעות לוח בקרה לוח שנה מענה על טופס משימות …" at bounding box center [784, 272] width 1568 height 985
click at [1417, 366] on li "[PERSON_NAME] שבצ'נקו" at bounding box center [1131, 366] width 698 height 22
type input "שבצ"
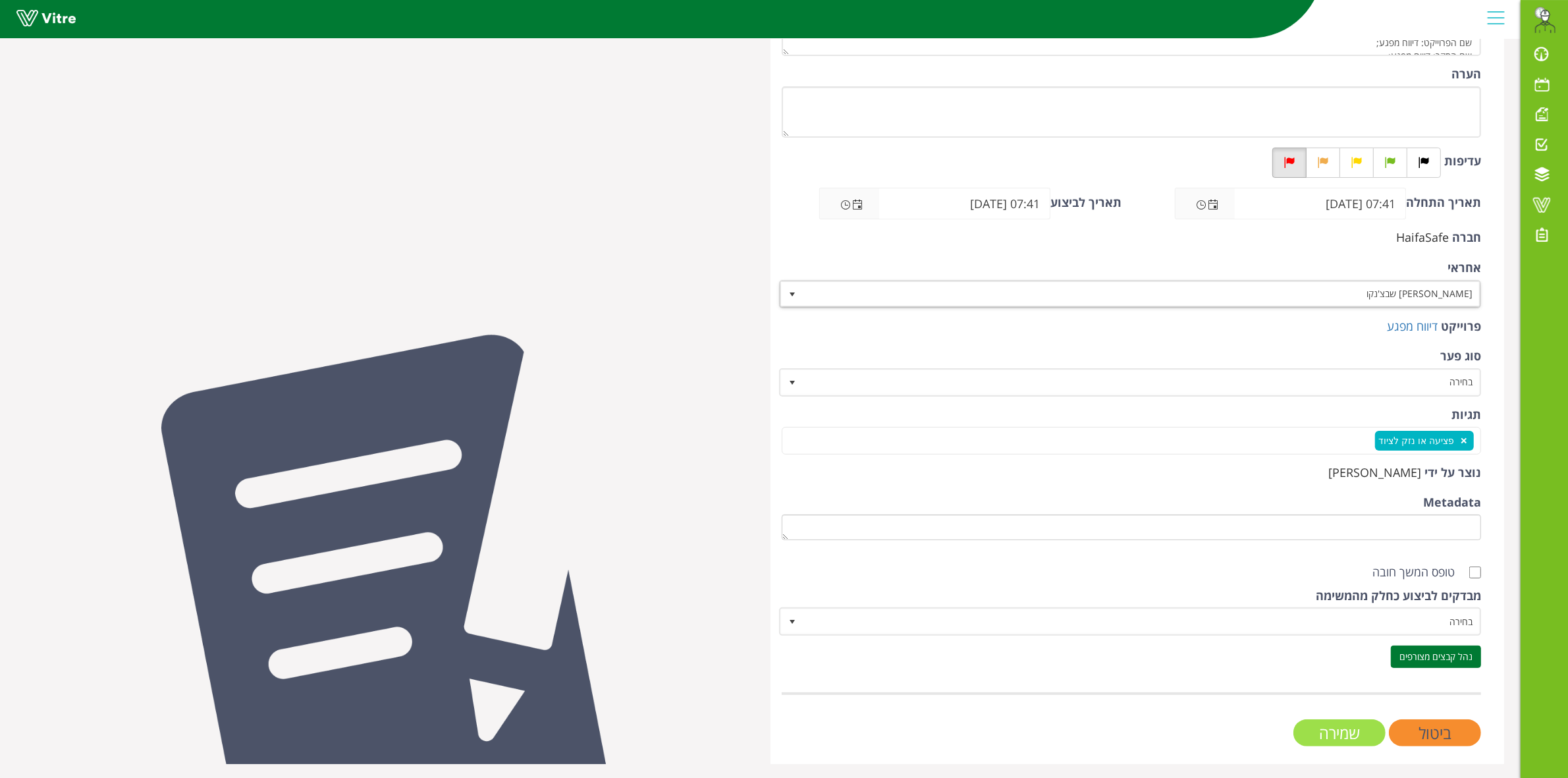
click at [1301, 733] on input "שמירה" at bounding box center [1339, 733] width 92 height 27
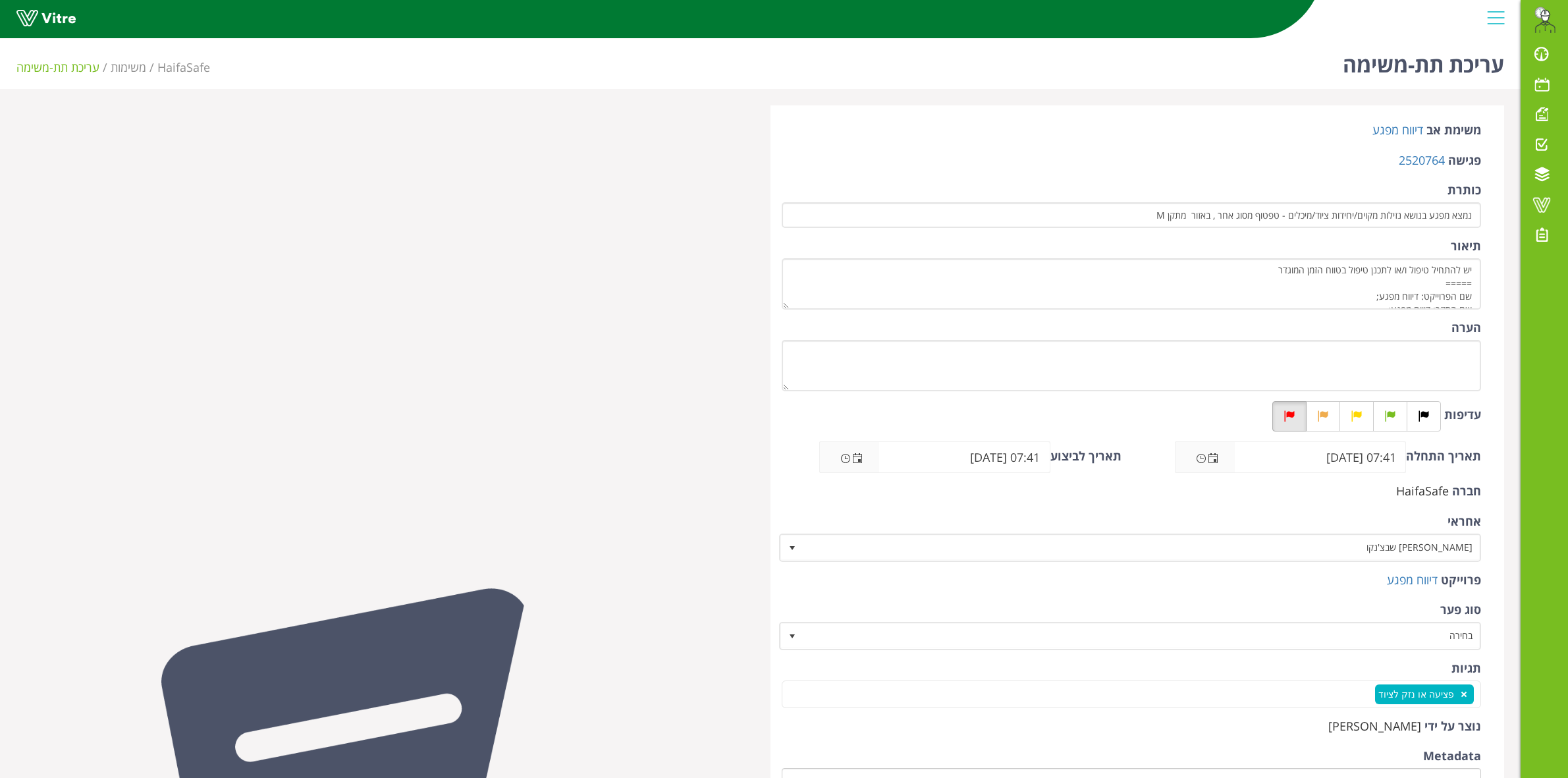
scroll to position [254, 0]
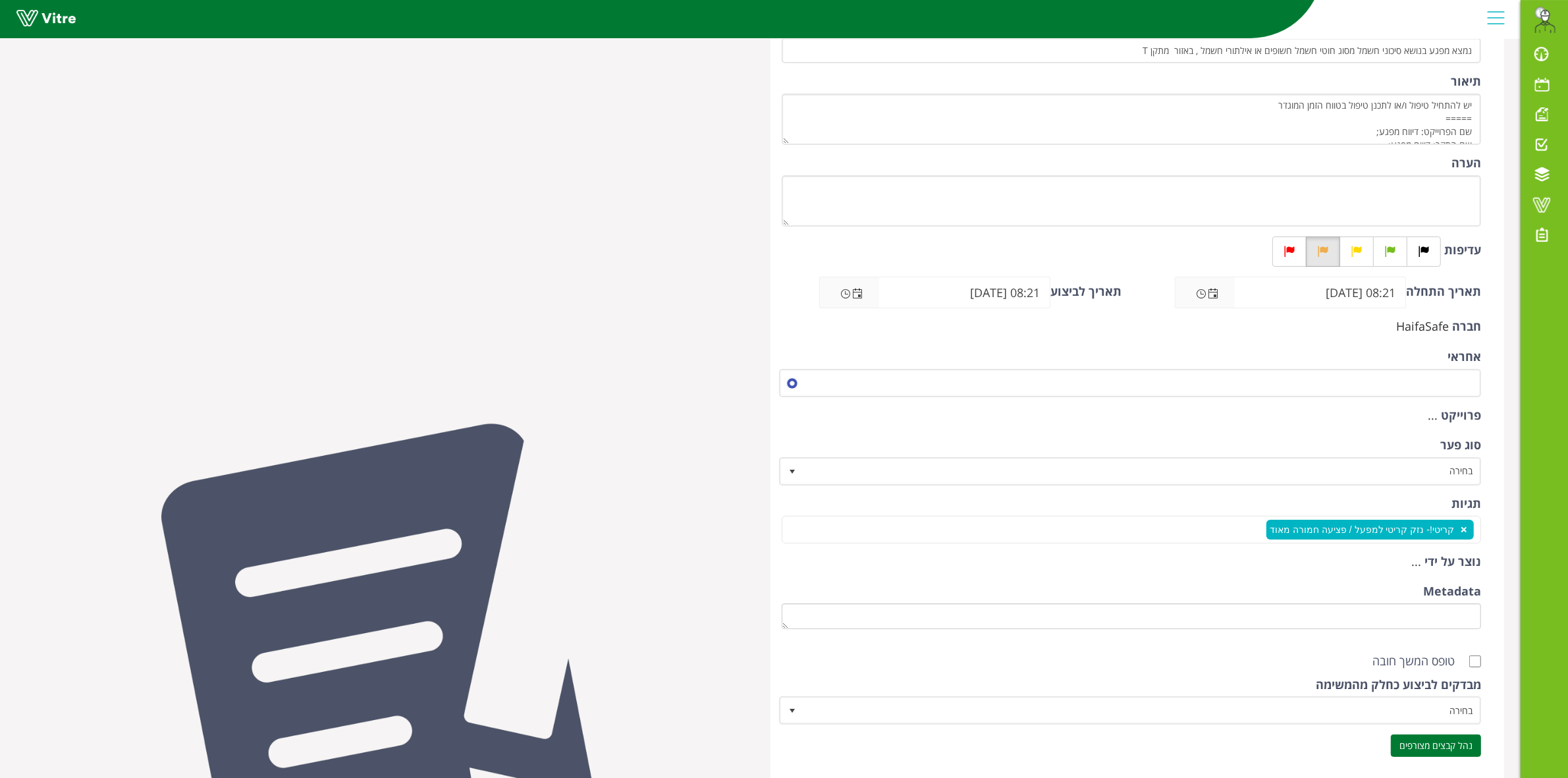
scroll to position [254, 0]
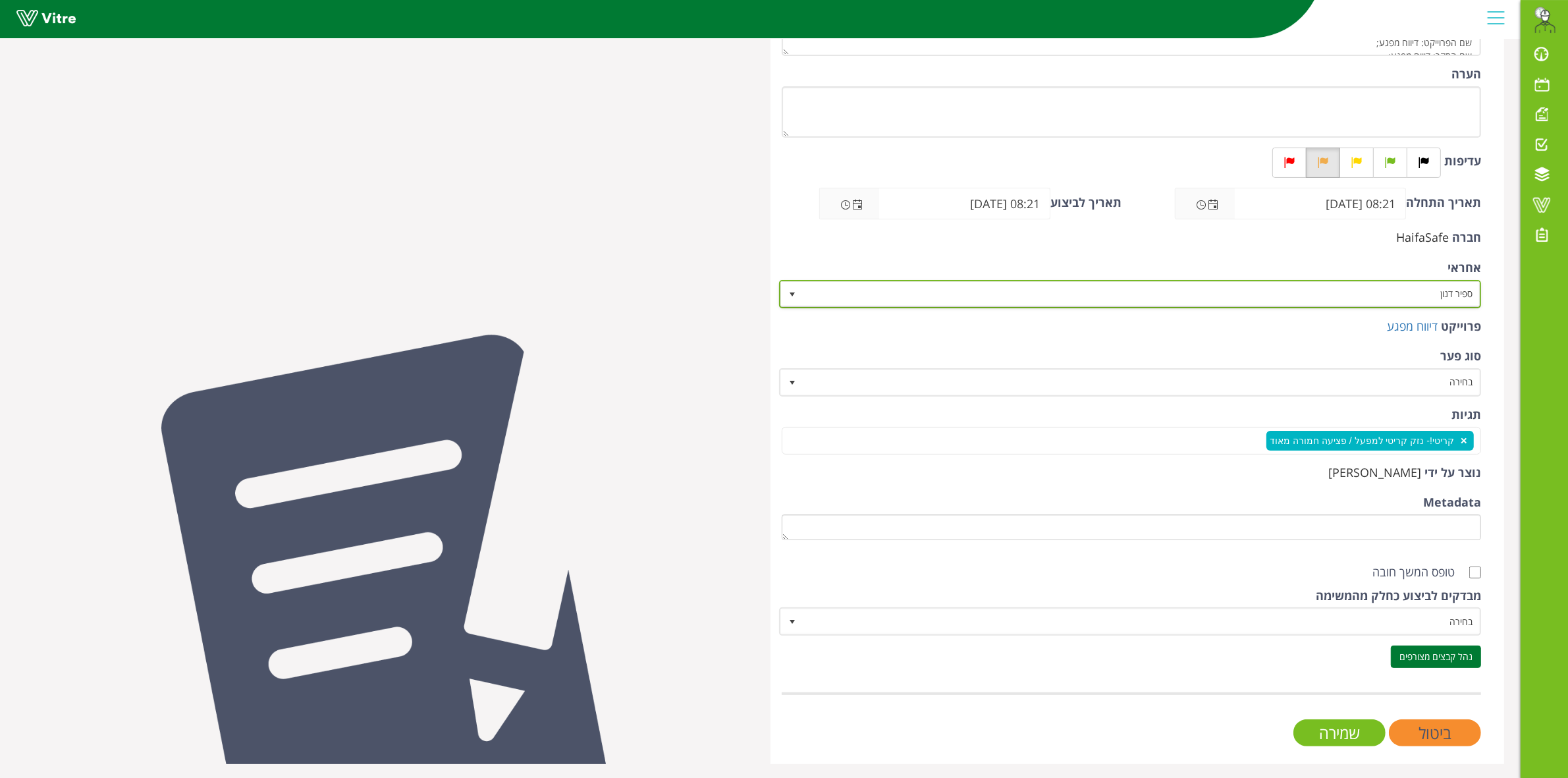
click at [1408, 293] on span "ספיר דנון" at bounding box center [1143, 294] width 677 height 24
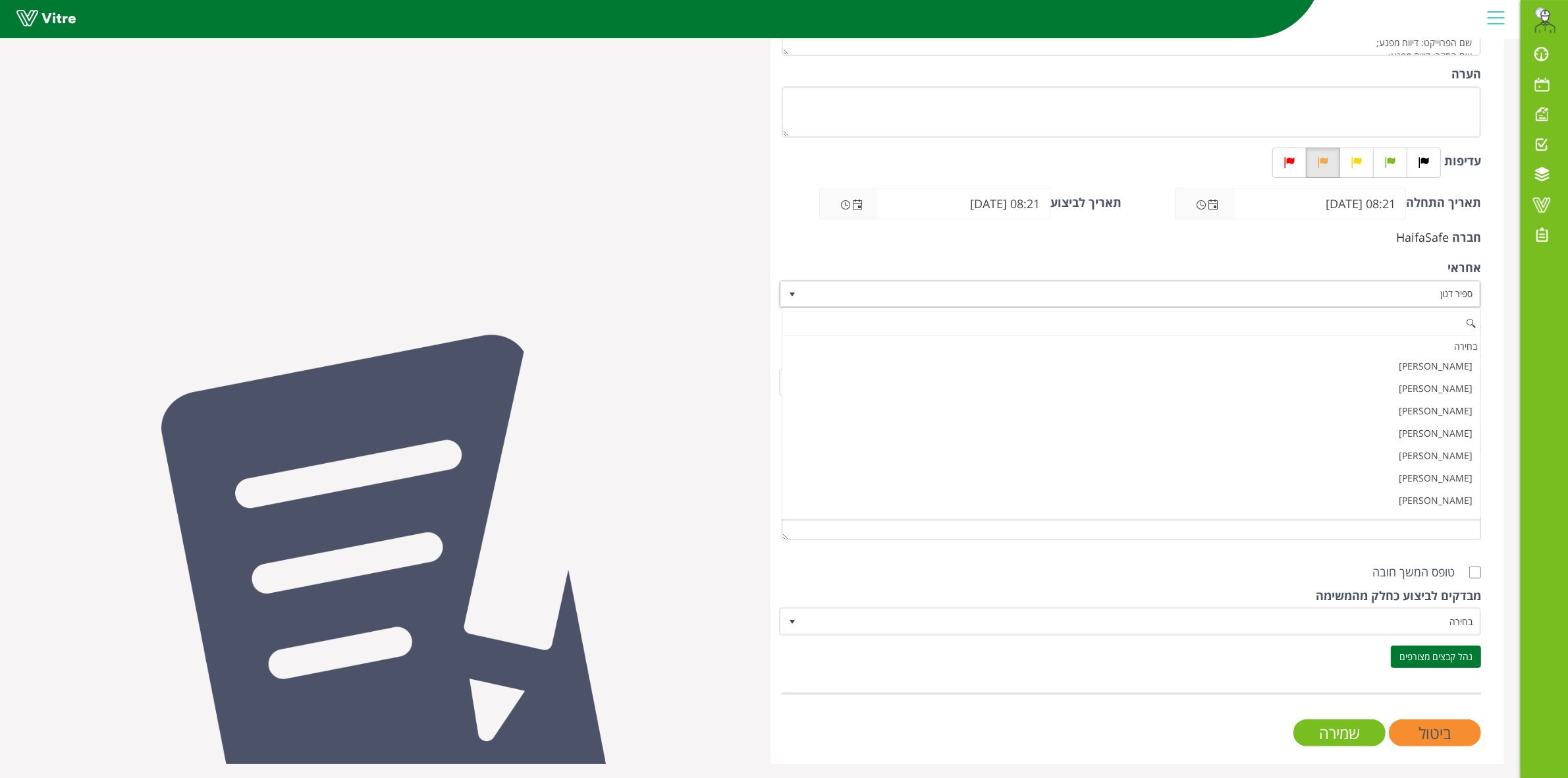
scroll to position [13564, 0]
paste input "שבצ"
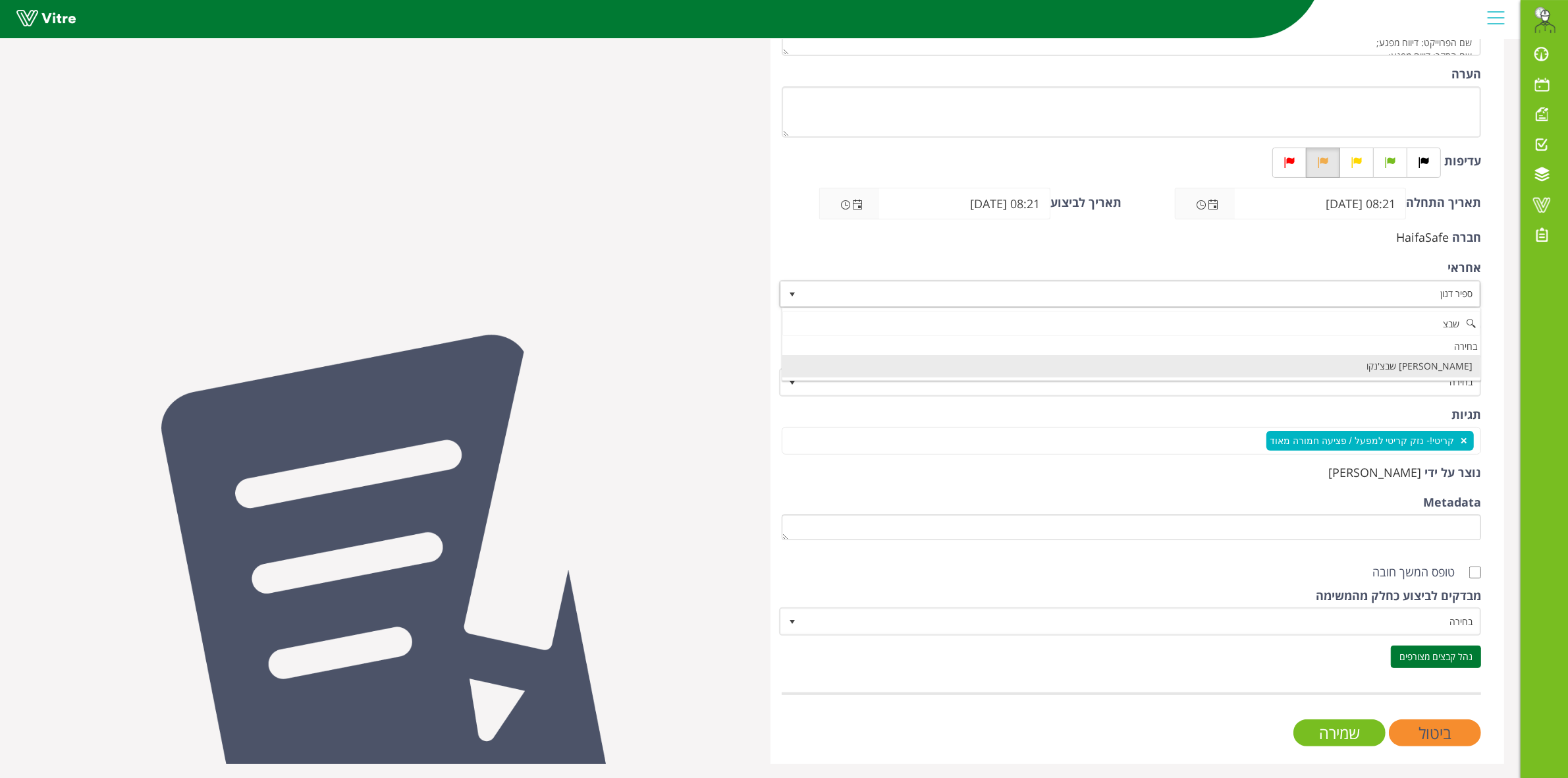
click at [1405, 368] on li "[PERSON_NAME] שבצ'נקו" at bounding box center [1131, 366] width 698 height 22
type input "שבצ"
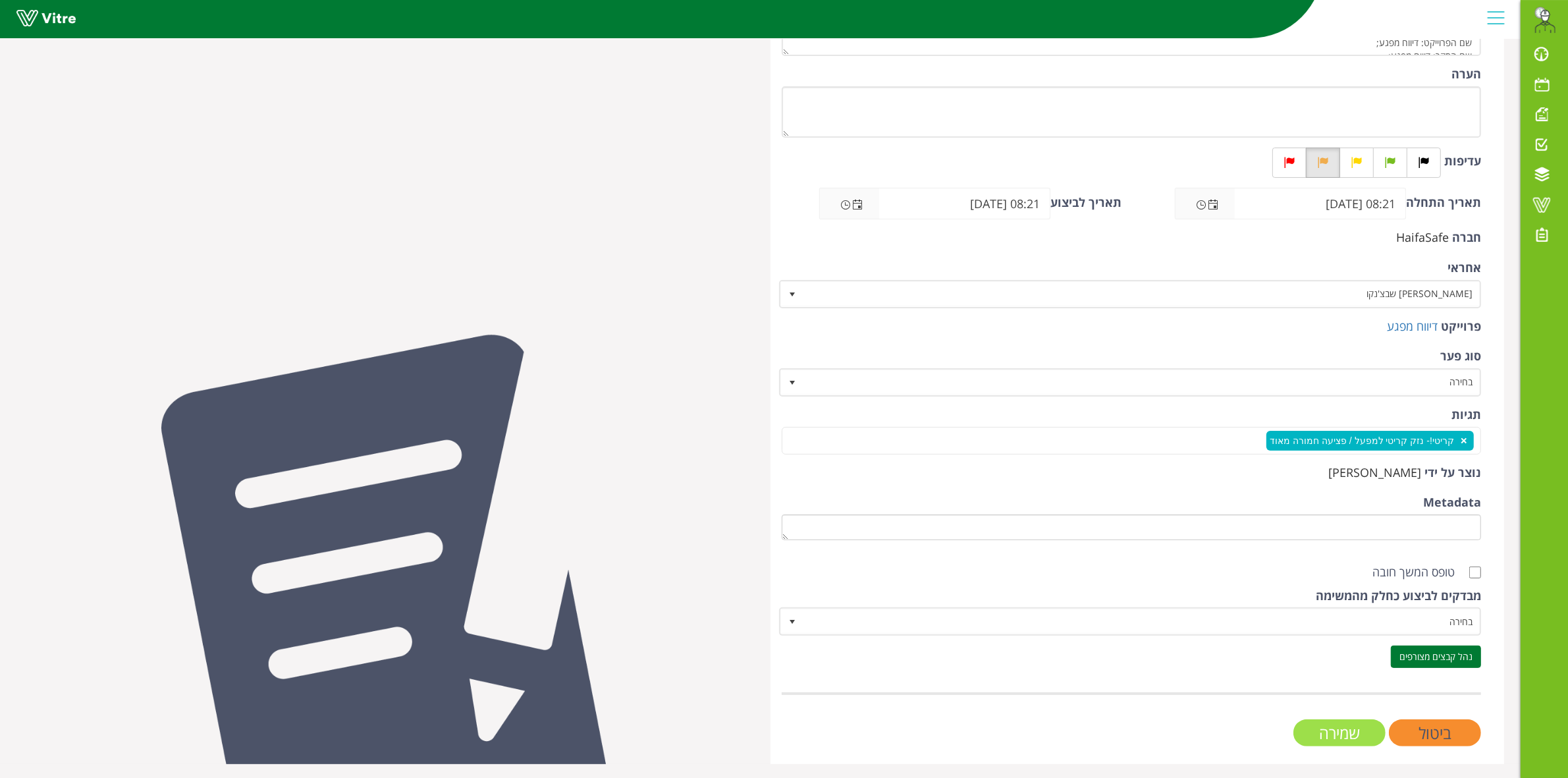
click at [1316, 731] on input "שמירה" at bounding box center [1339, 733] width 92 height 27
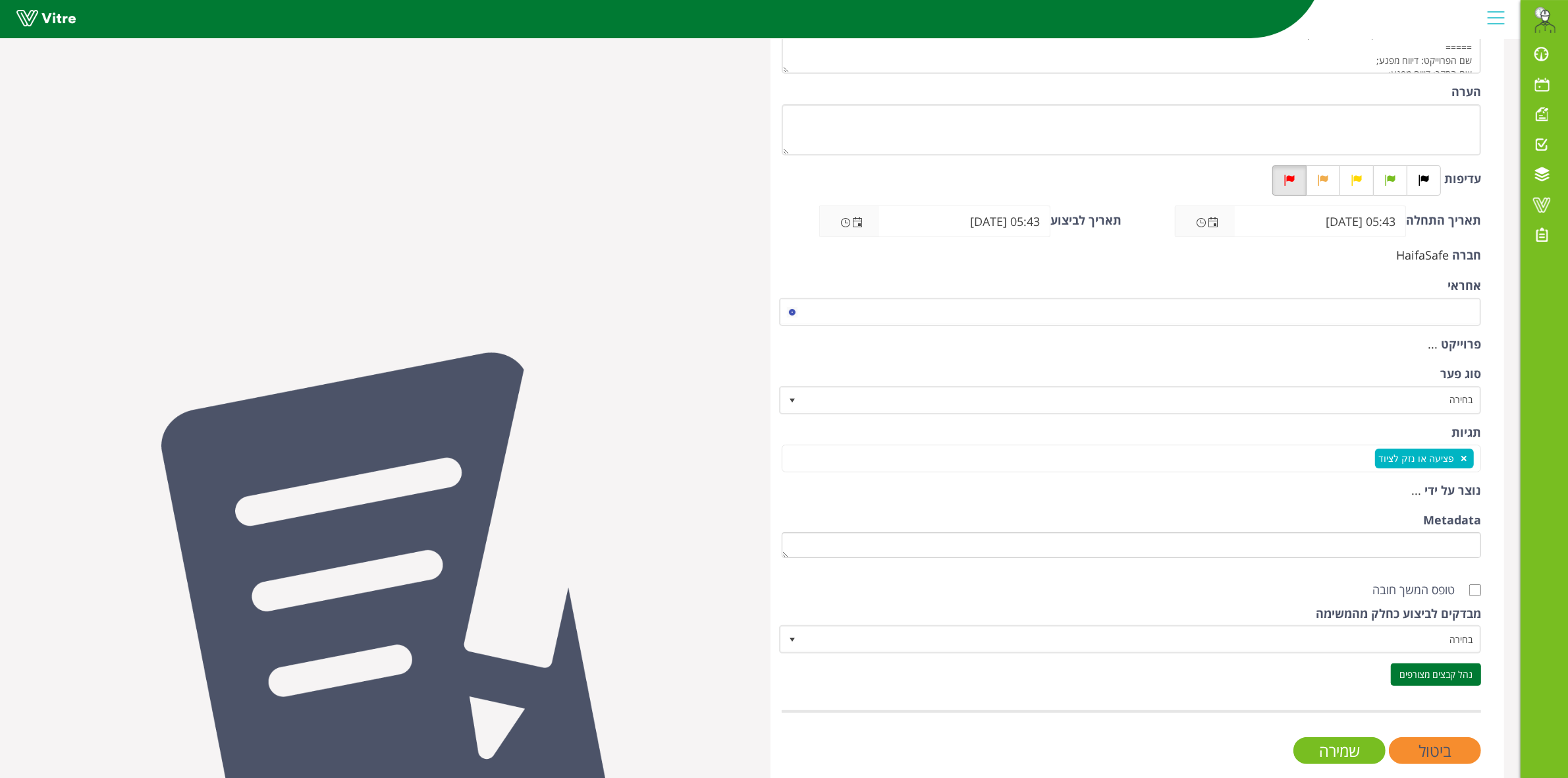
scroll to position [254, 0]
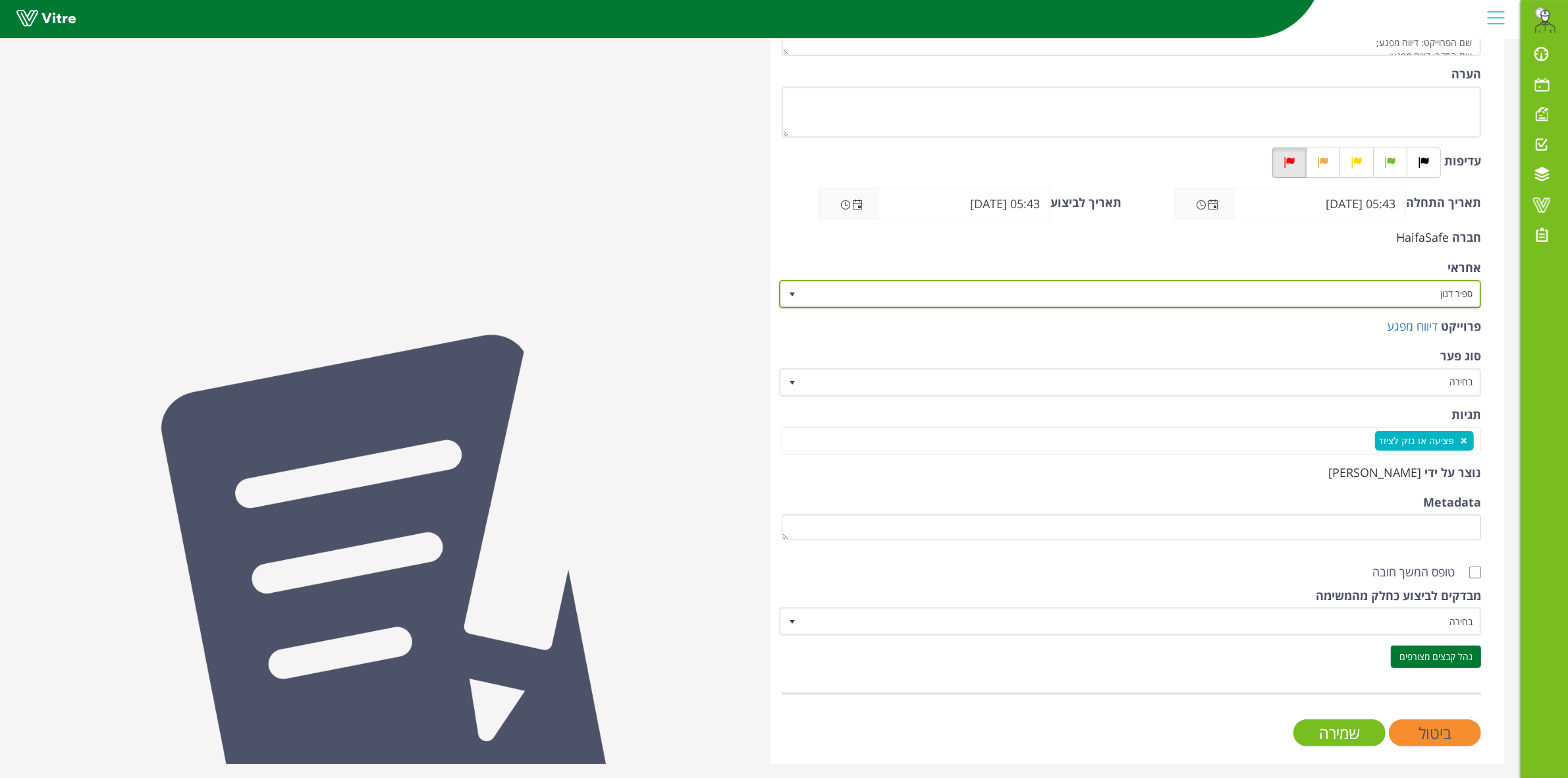
click at [1367, 297] on span "ספיר דנון" at bounding box center [1143, 294] width 677 height 24
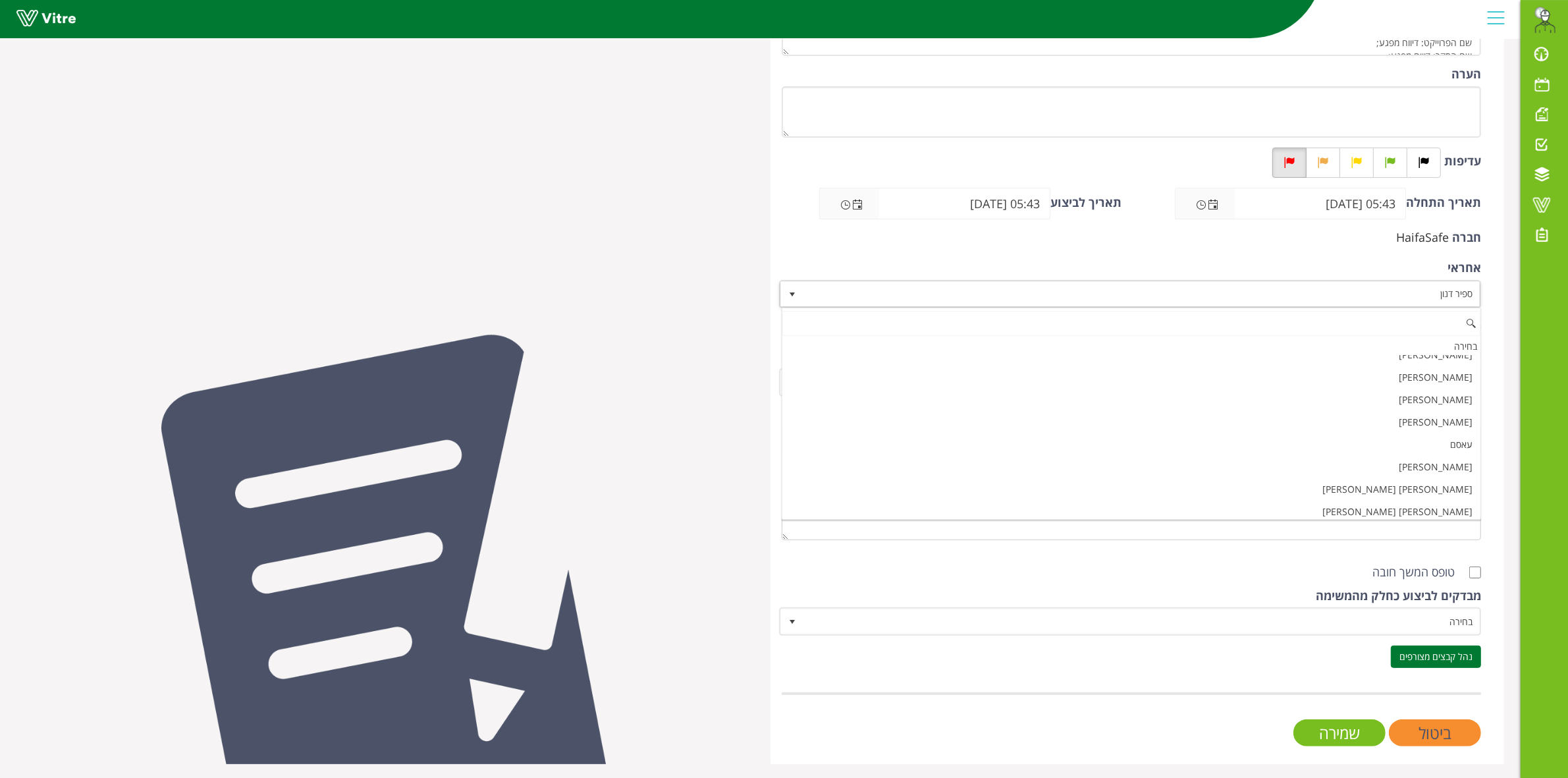
paste input "שבצ"
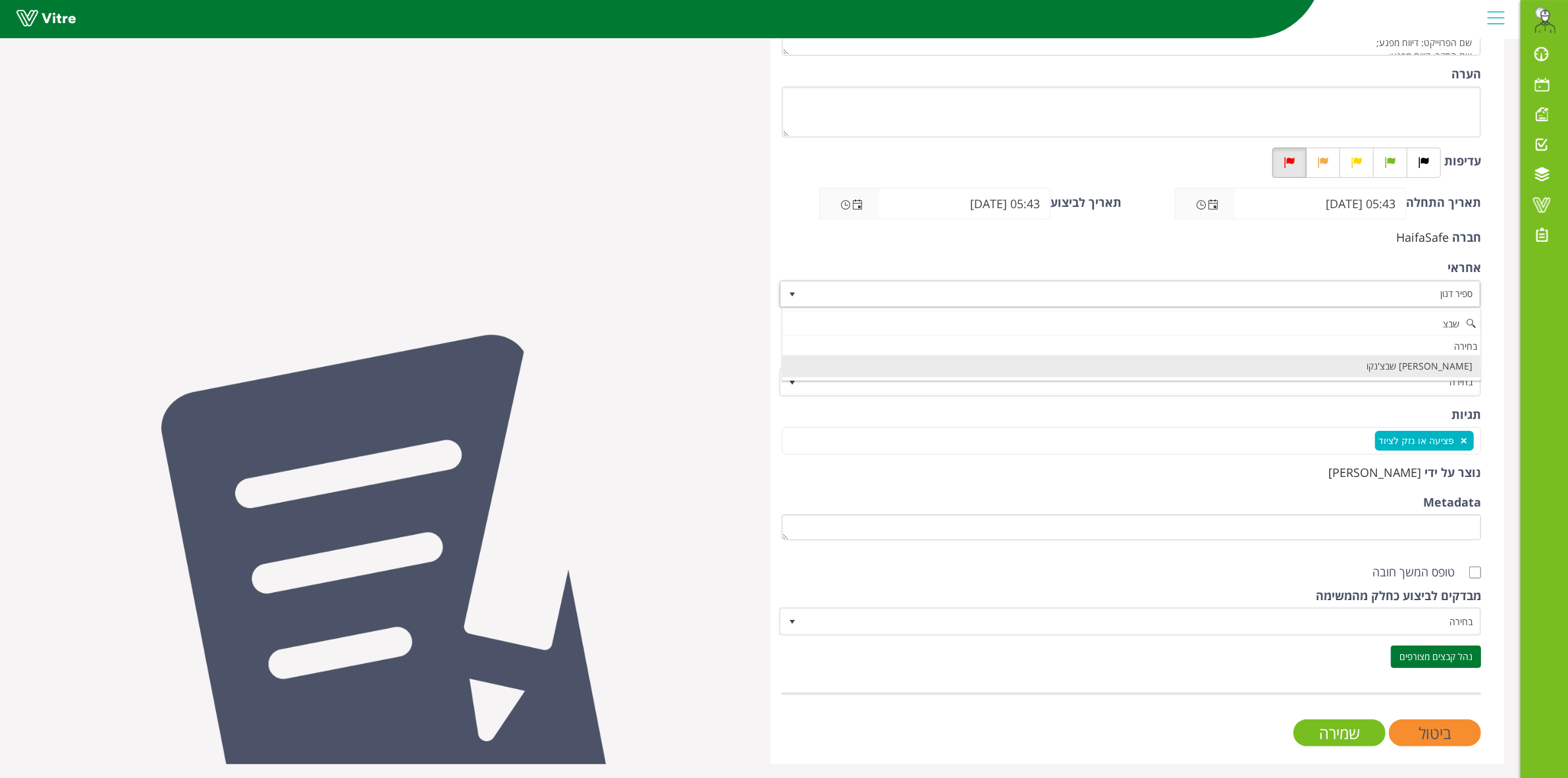
scroll to position [0, 0]
click at [1387, 363] on li "[PERSON_NAME] שבצ'נקו" at bounding box center [1131, 366] width 698 height 22
type input "שבצ"
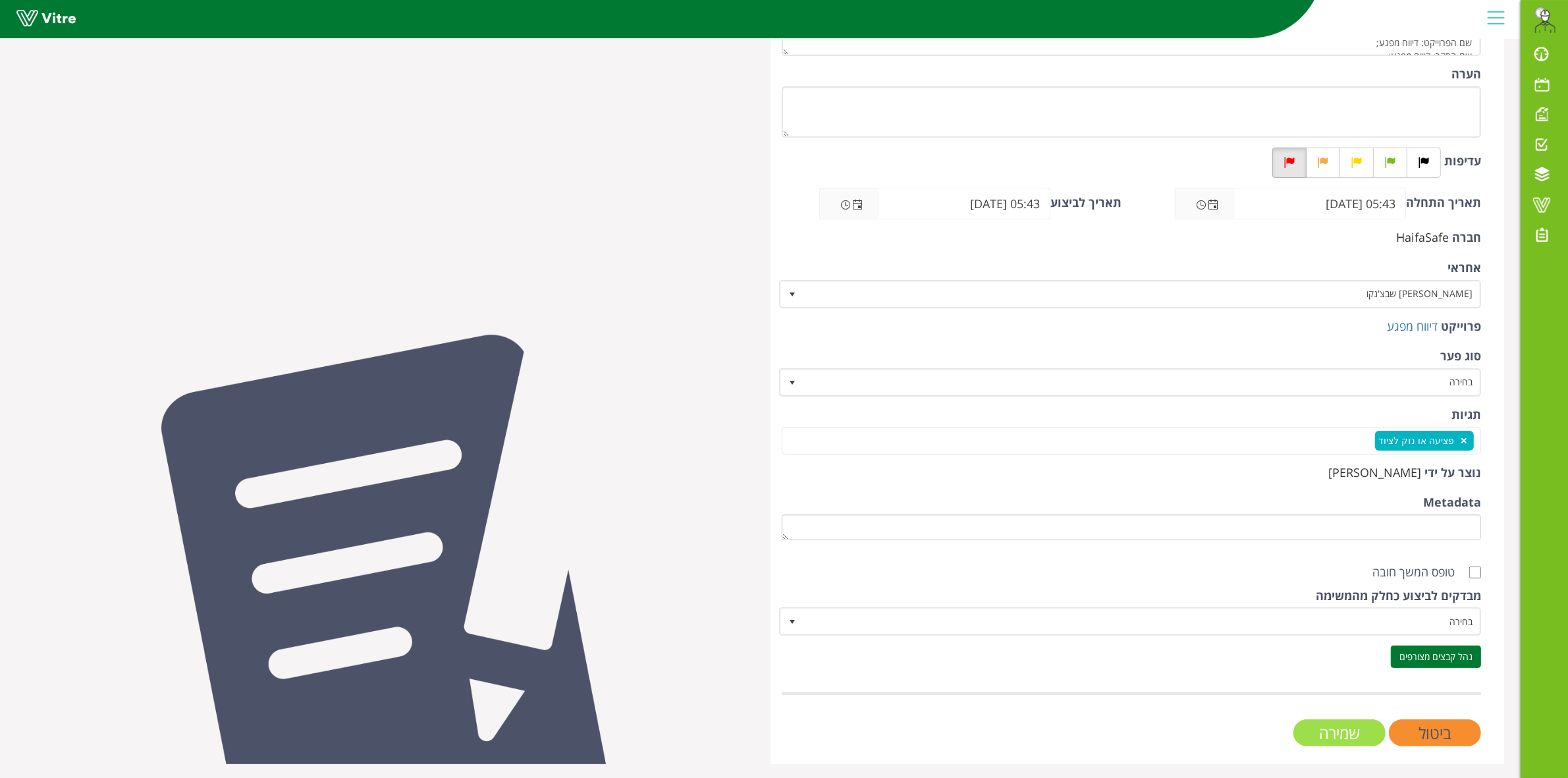
click at [1337, 735] on input "שמירה" at bounding box center [1339, 733] width 92 height 27
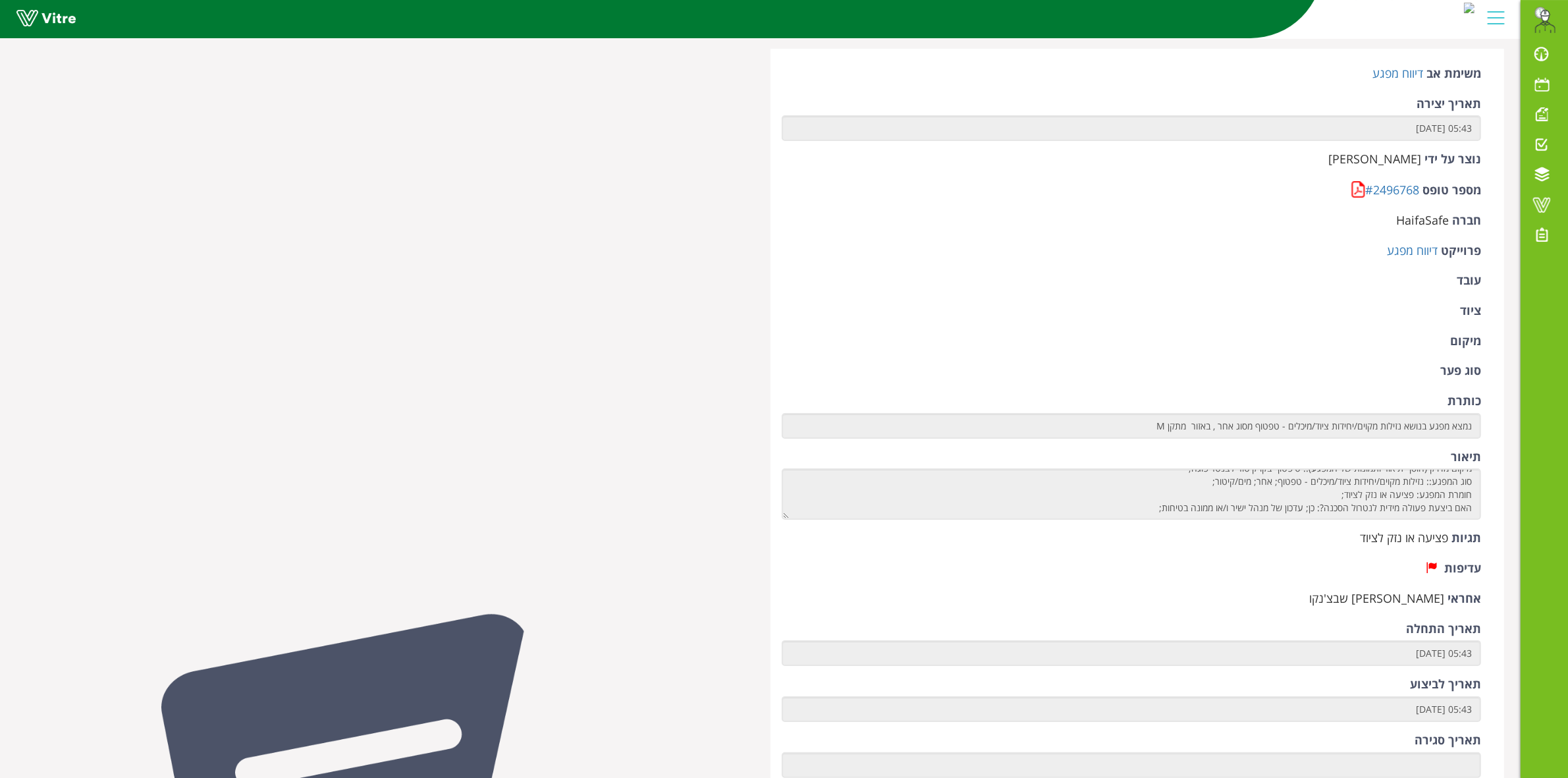
scroll to position [165, 0]
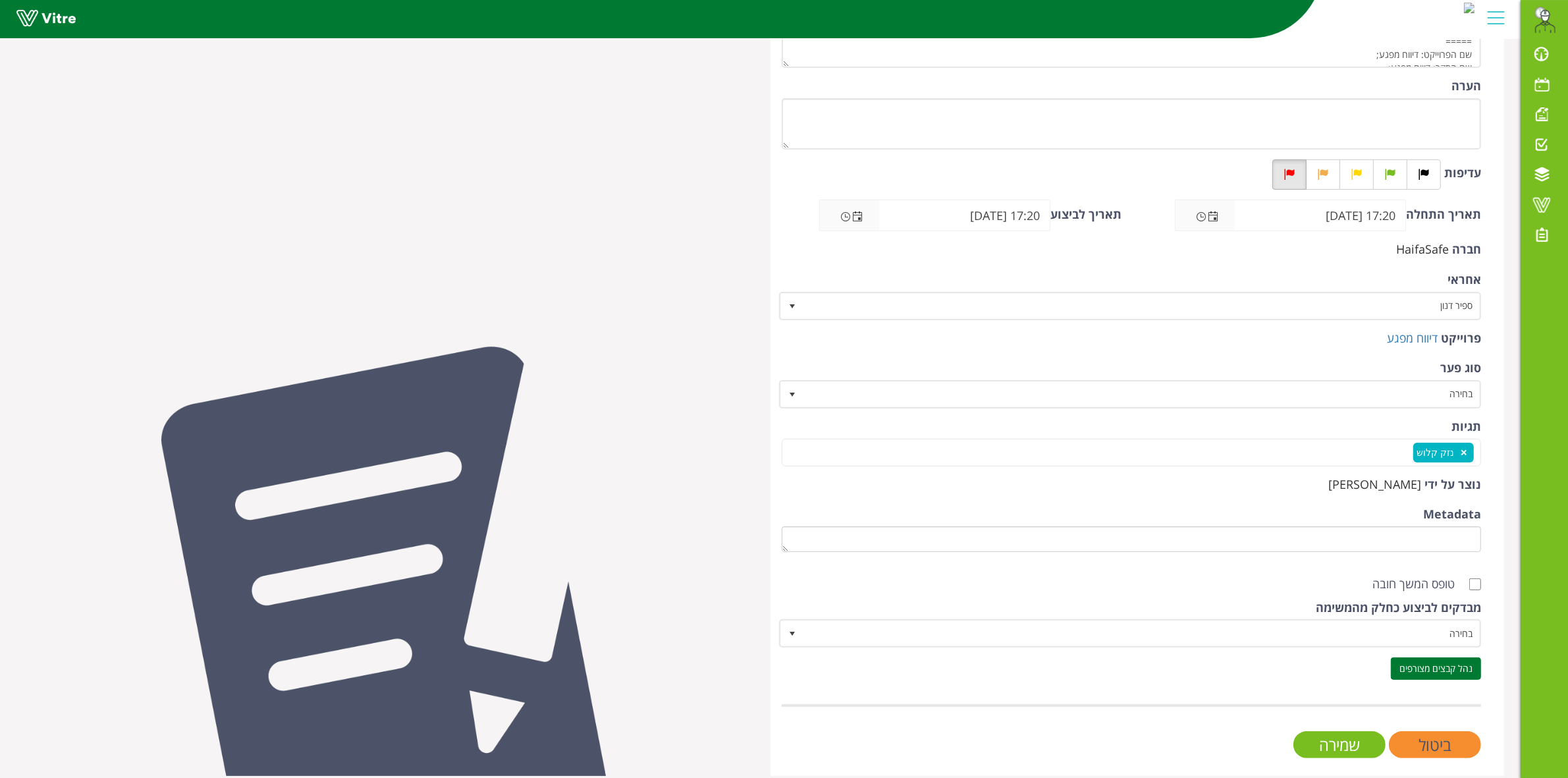
scroll to position [254, 0]
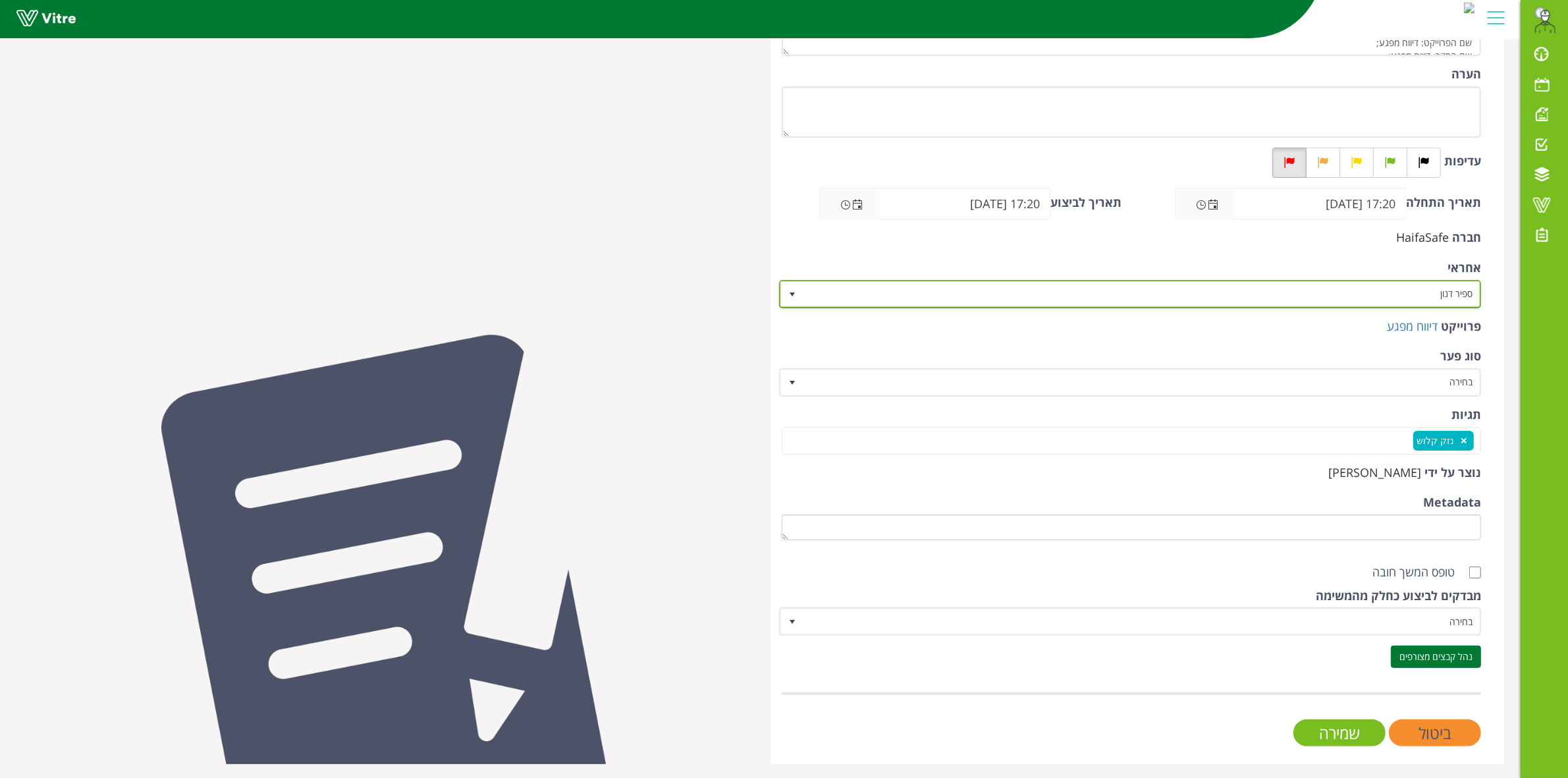
click at [1368, 287] on span "ספיר דנון" at bounding box center [1143, 294] width 677 height 24
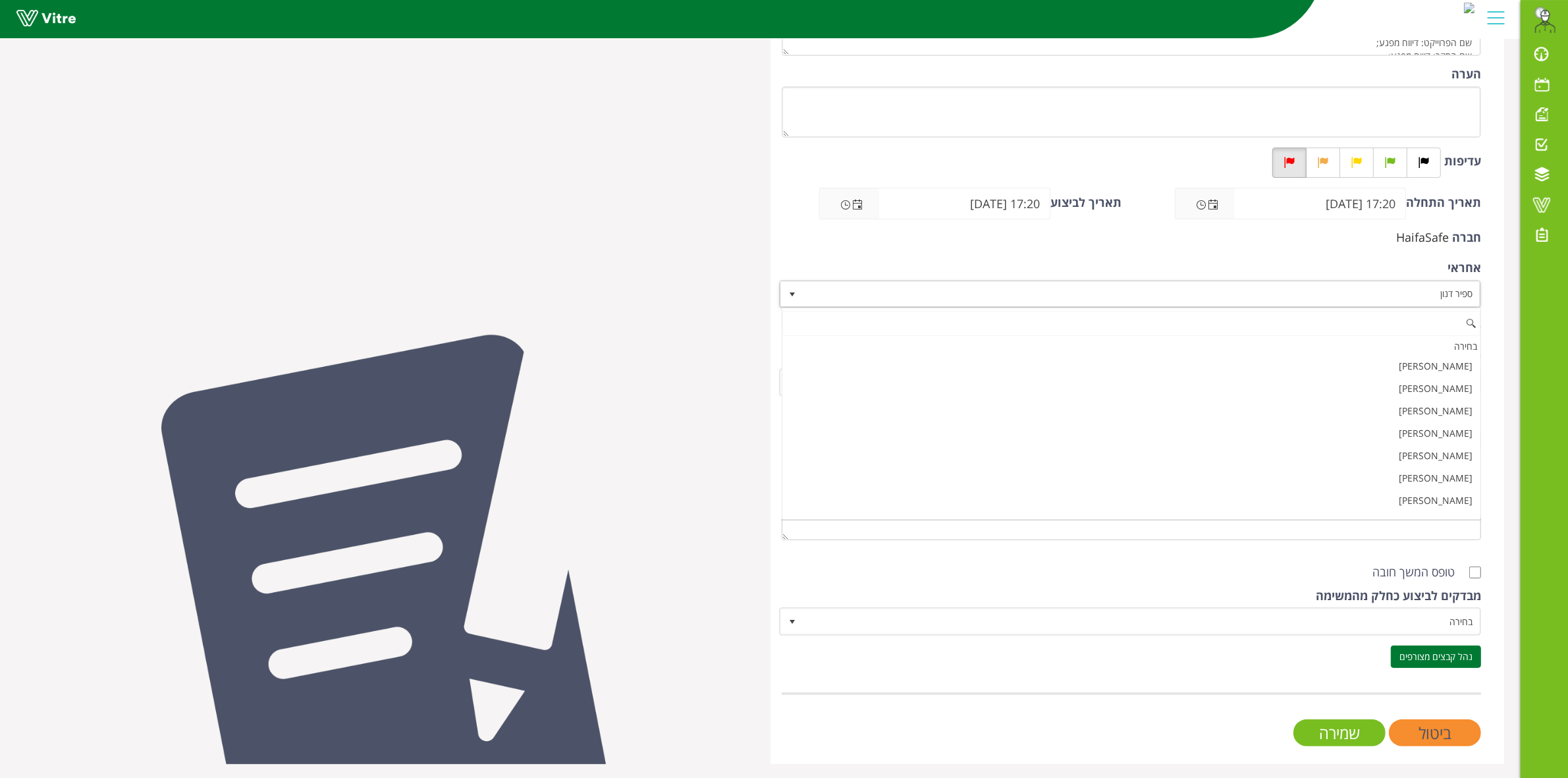
scroll to position [13564, 0]
paste input "שבצ"
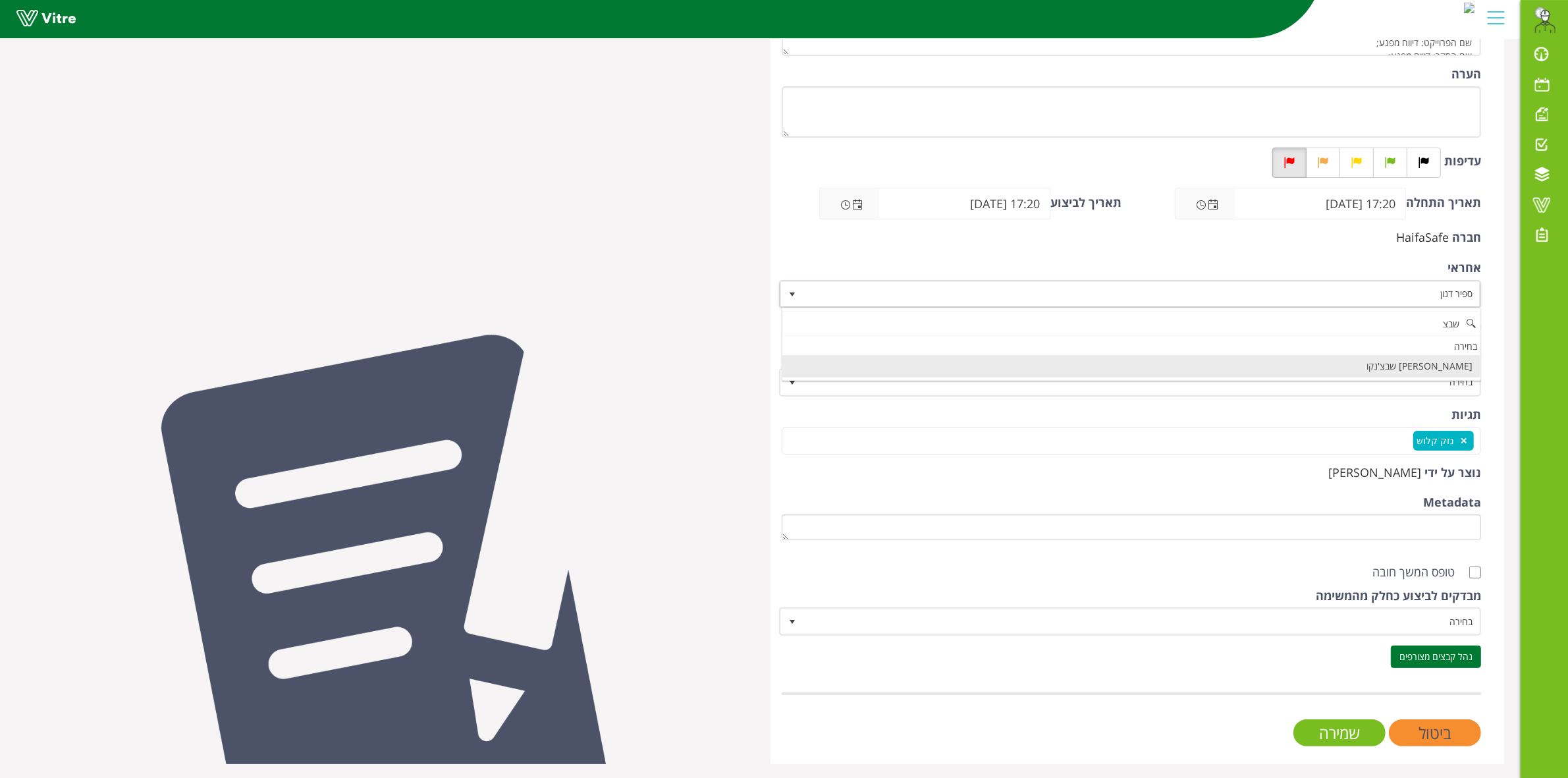
click at [1364, 371] on li "[PERSON_NAME] שבצ'נקו" at bounding box center [1131, 366] width 698 height 22
type input "שבצ"
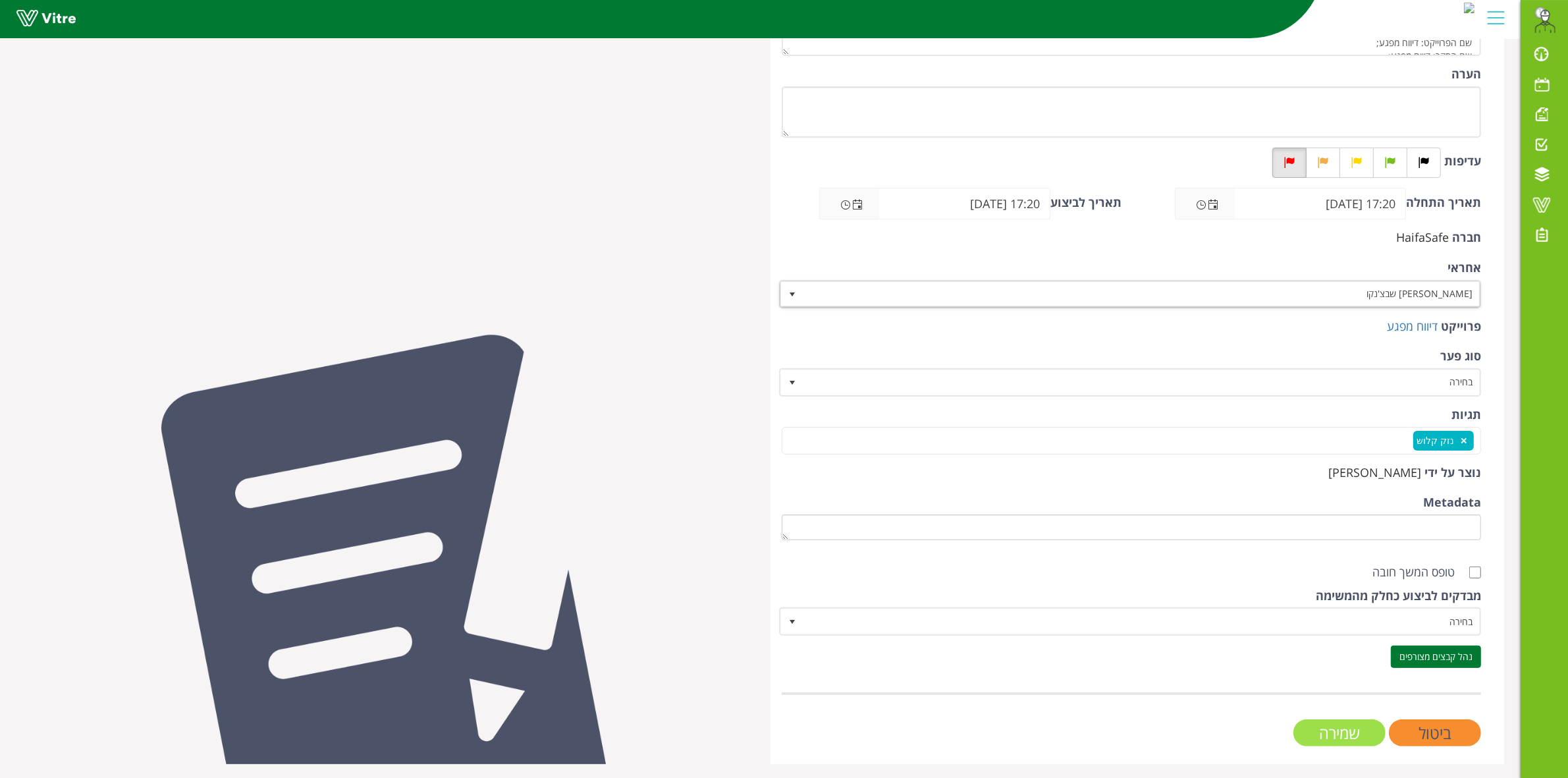
click at [1338, 725] on input "שמירה" at bounding box center [1339, 733] width 92 height 27
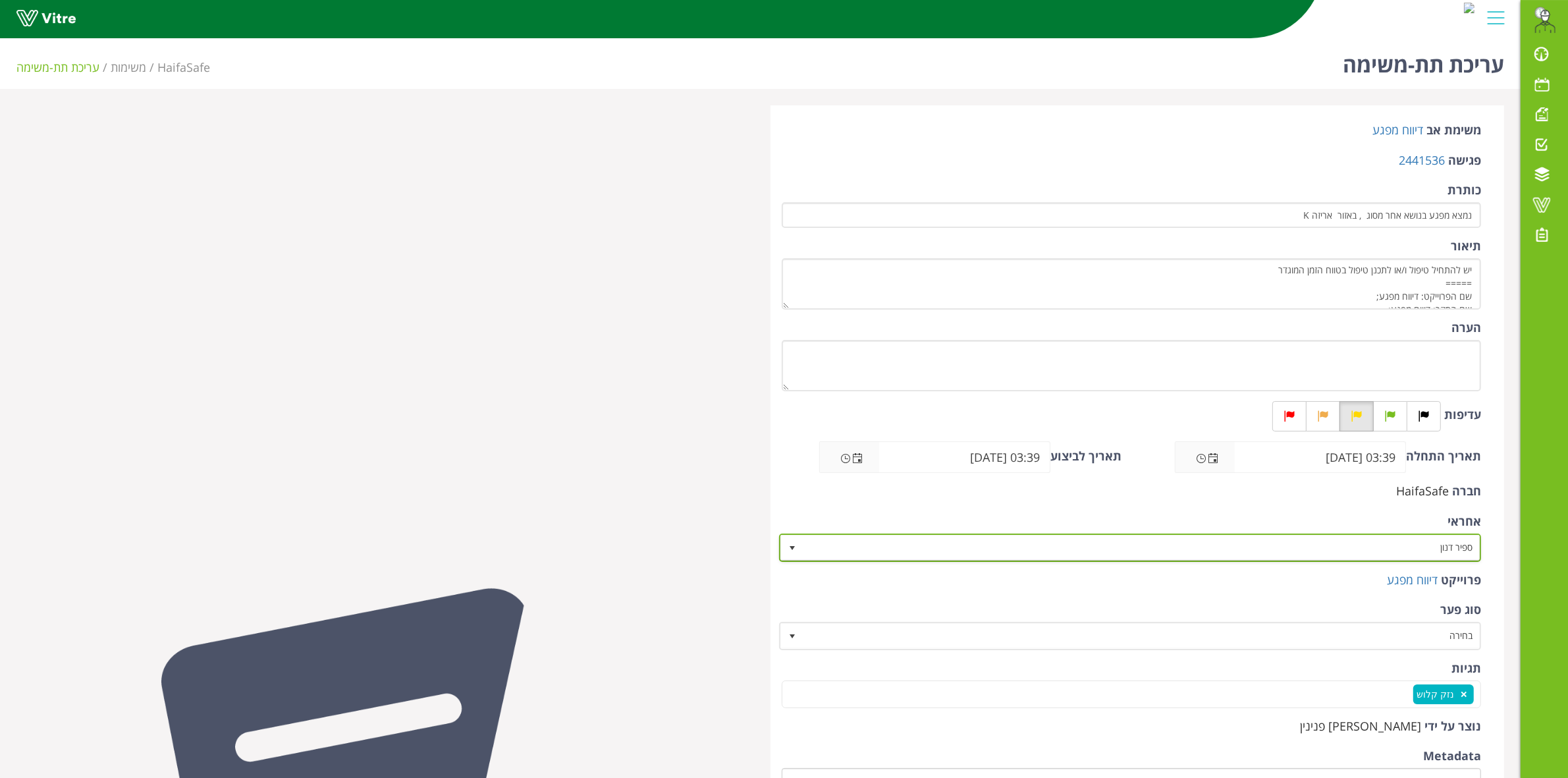
click at [1371, 555] on span "ספיר דנון" at bounding box center [1143, 548] width 677 height 24
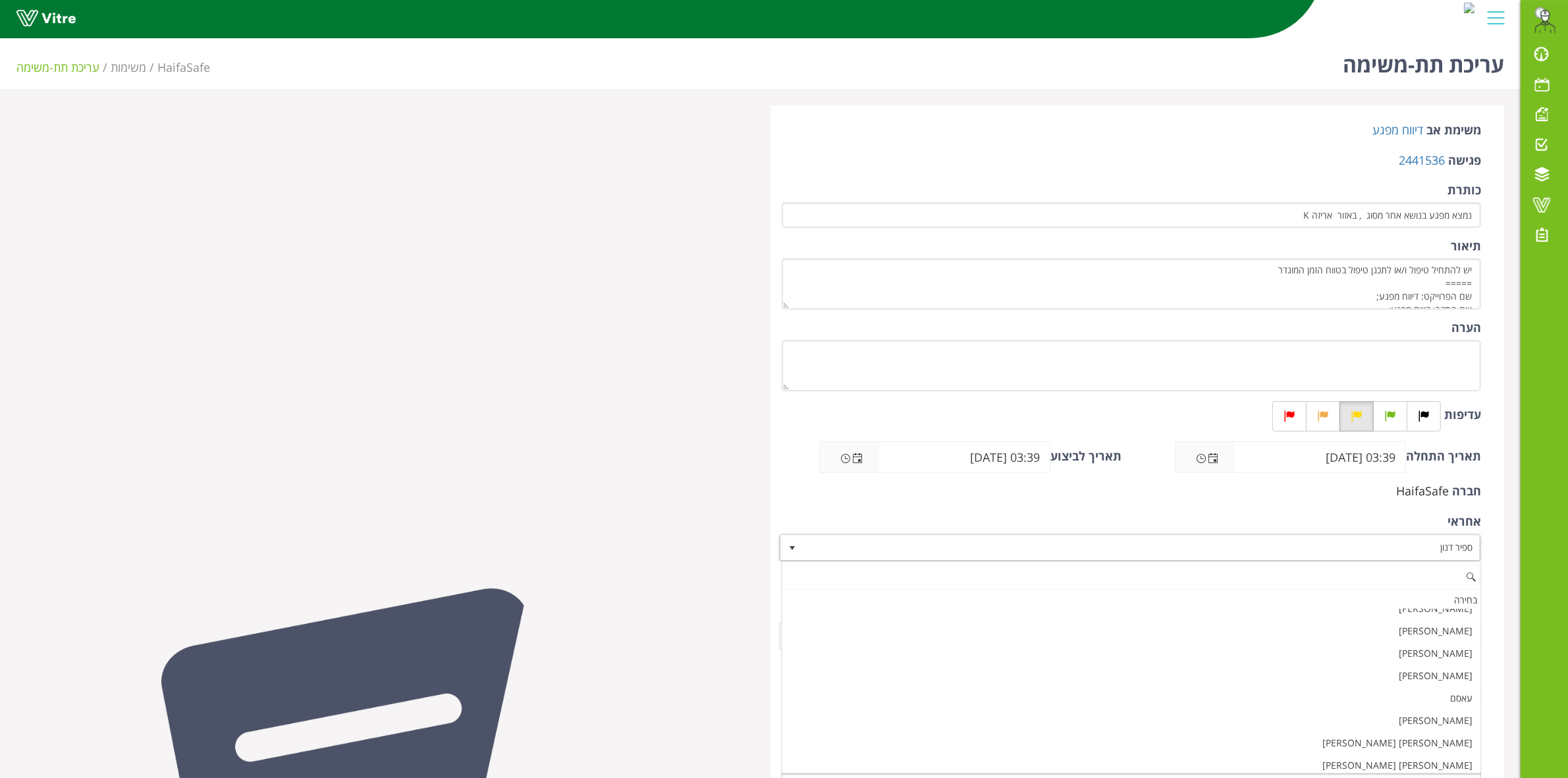
paste input "שבצ"
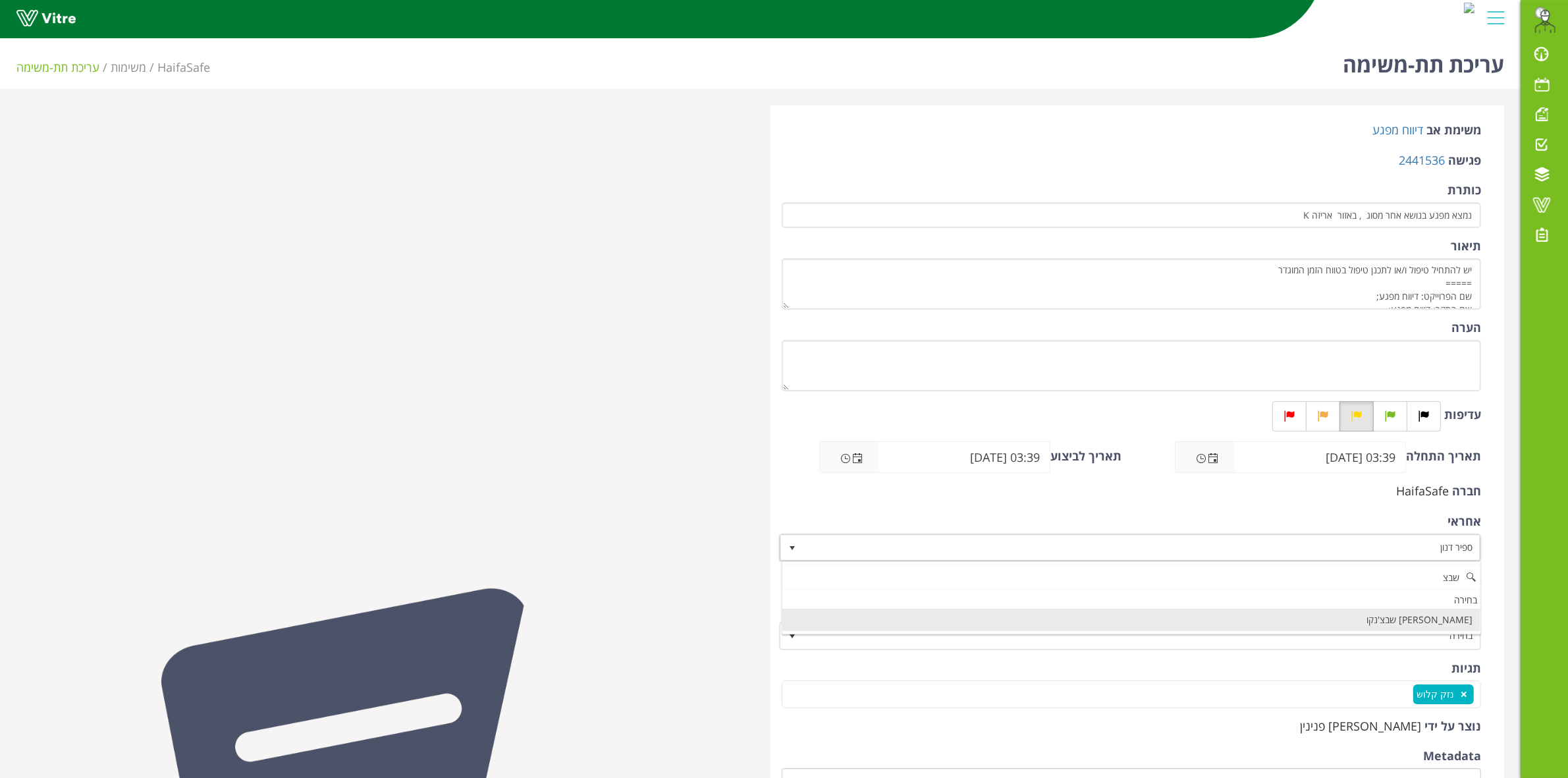
click at [1384, 624] on li "[PERSON_NAME] שבצ'נקו" at bounding box center [1131, 620] width 698 height 22
type input "שבצ"
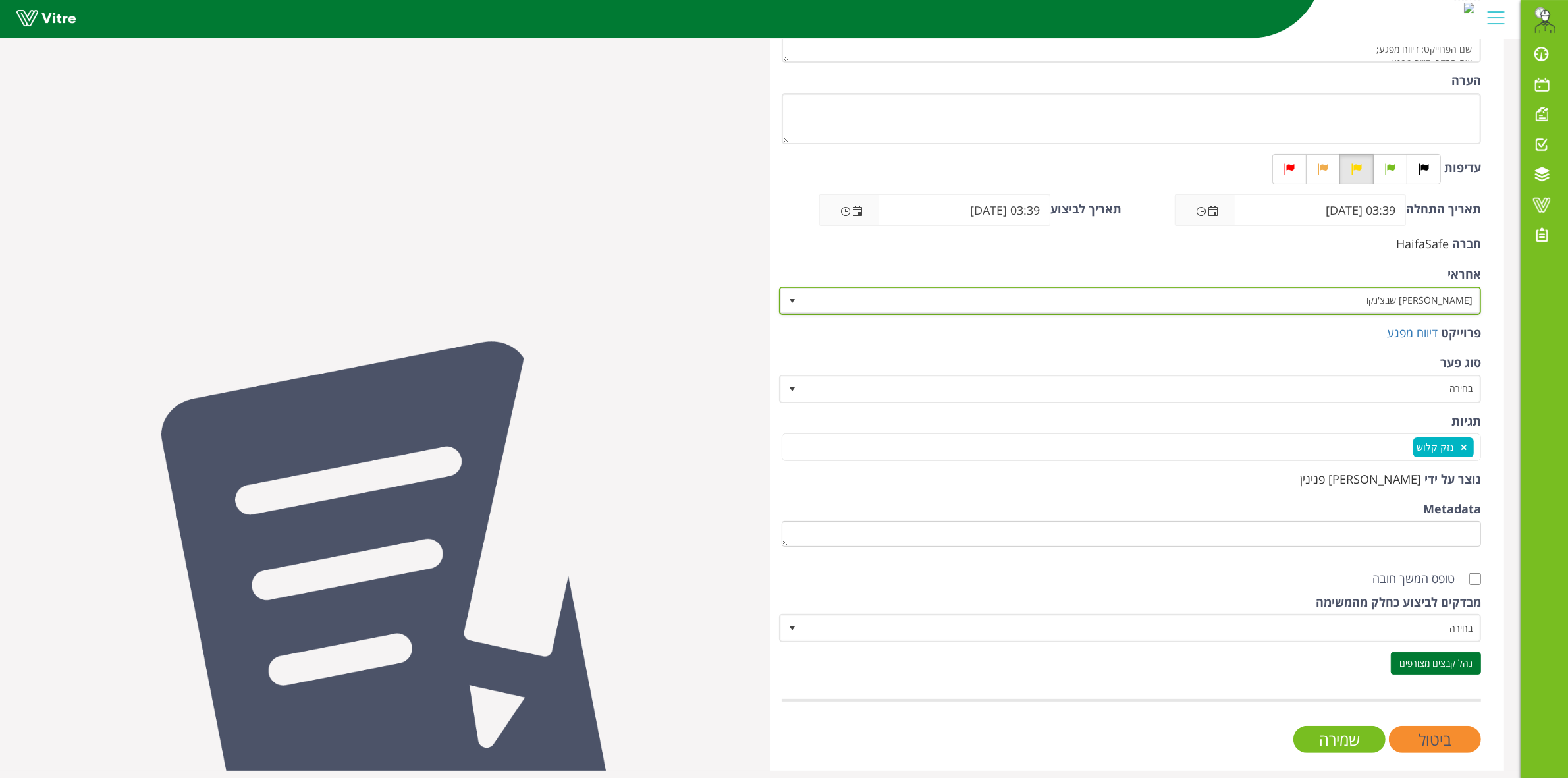
scroll to position [254, 0]
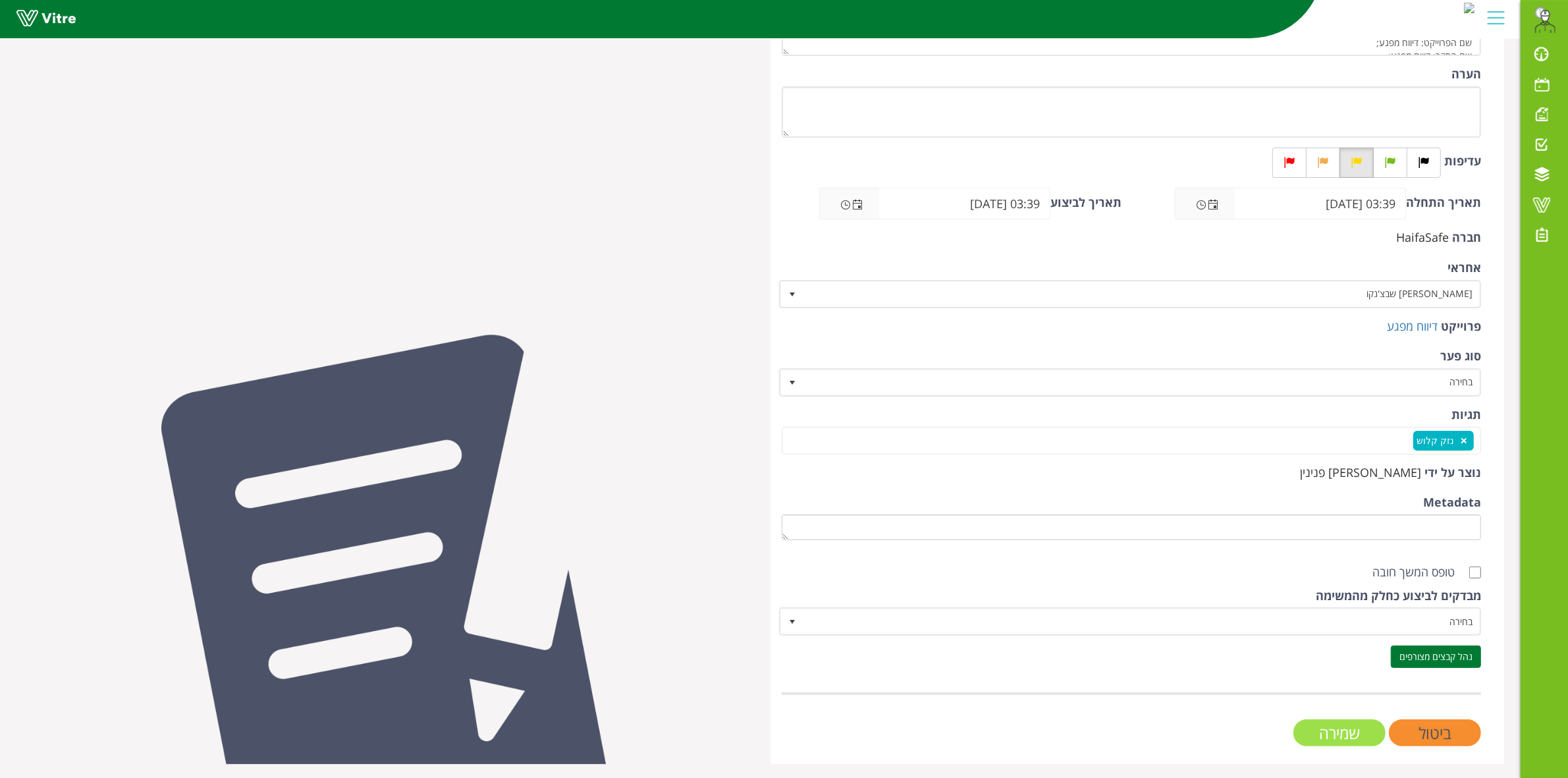
click at [1324, 735] on input "שמירה" at bounding box center [1339, 733] width 92 height 27
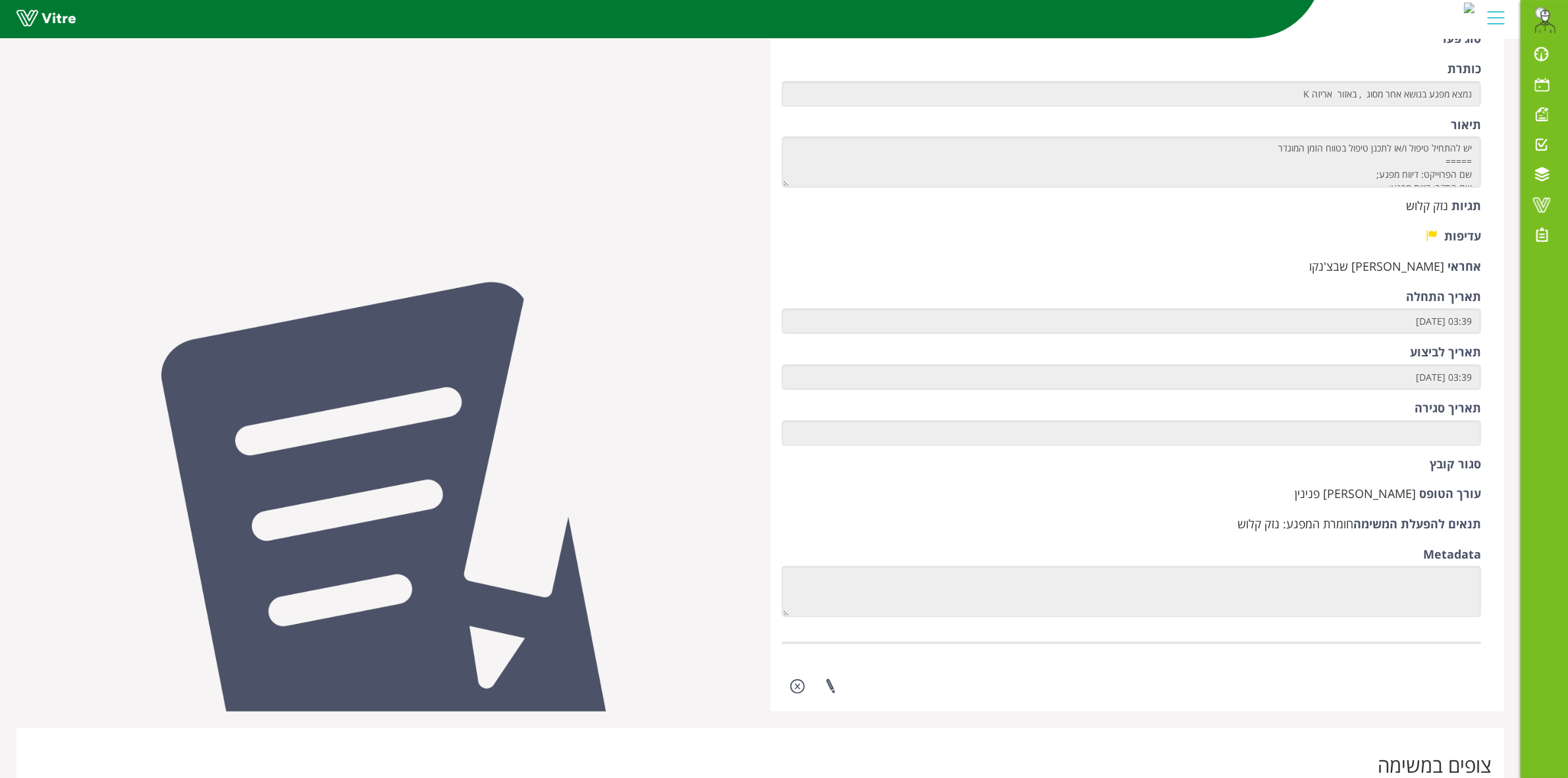
scroll to position [412, 0]
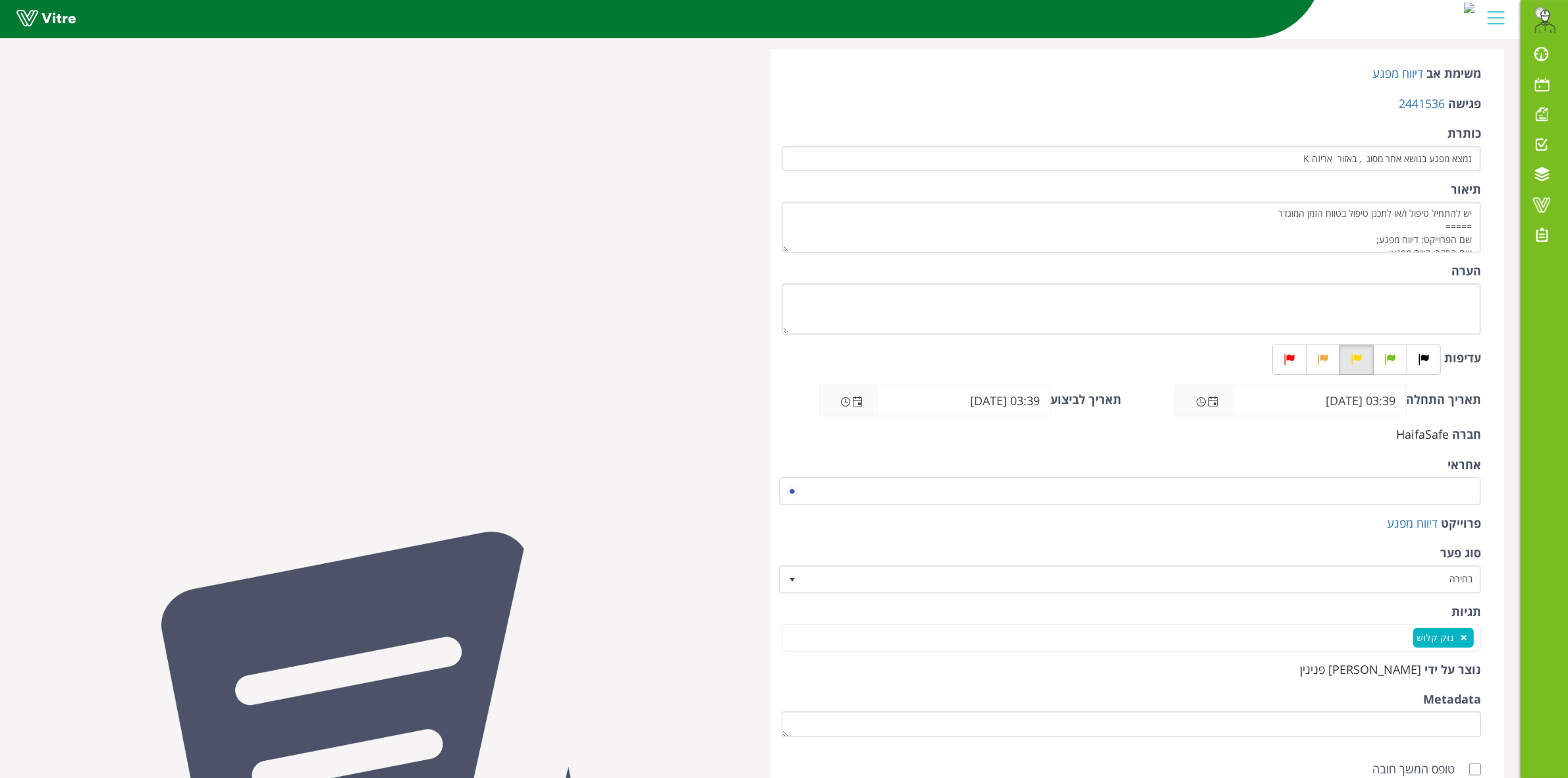
scroll to position [82, 0]
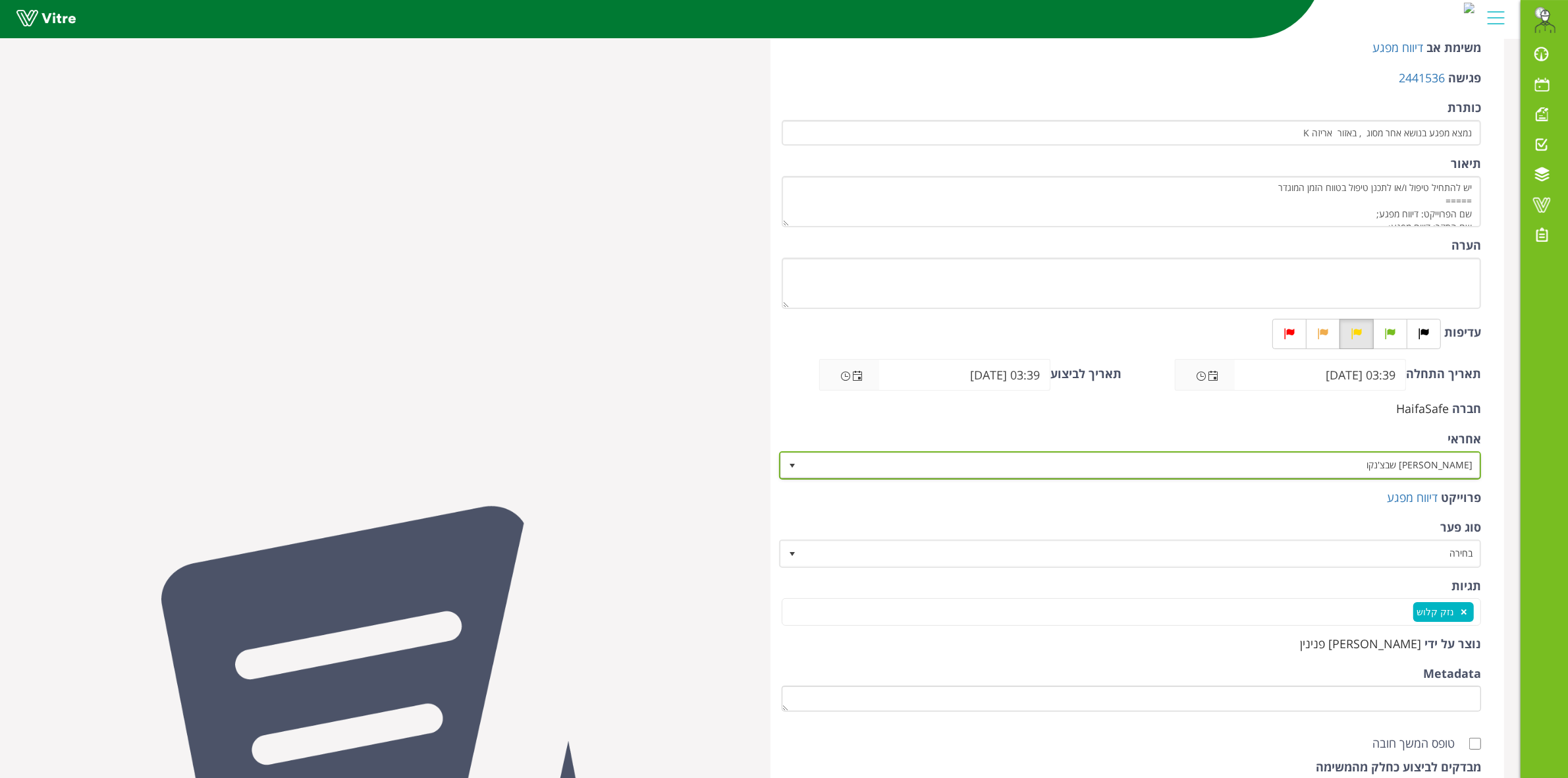
click at [1274, 465] on span "[PERSON_NAME] שבצ'נקו" at bounding box center [1143, 465] width 677 height 24
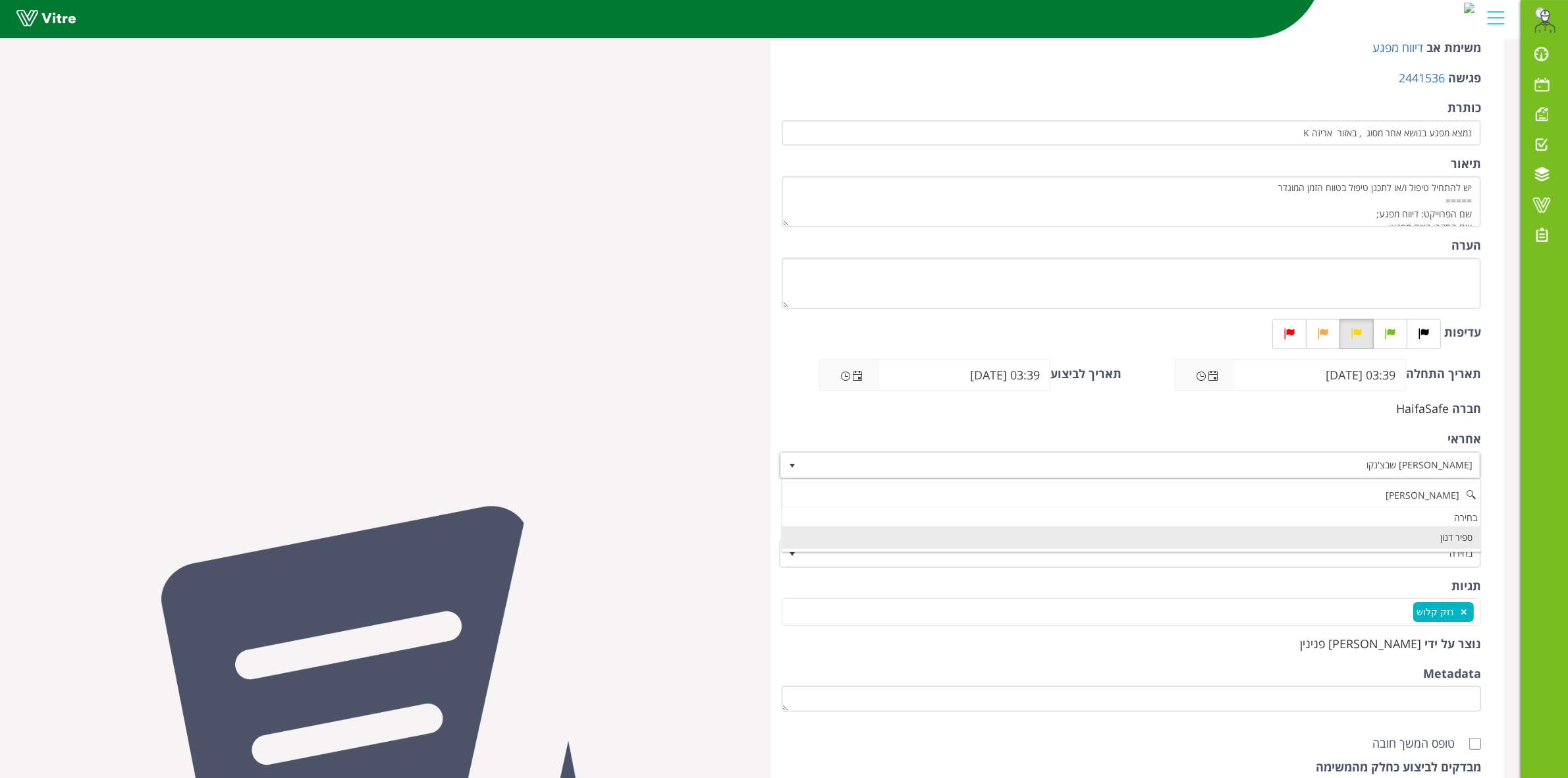
scroll to position [0, 0]
click at [1306, 529] on li "ספיר דנון" at bounding box center [1131, 537] width 698 height 22
type input "ספיר"
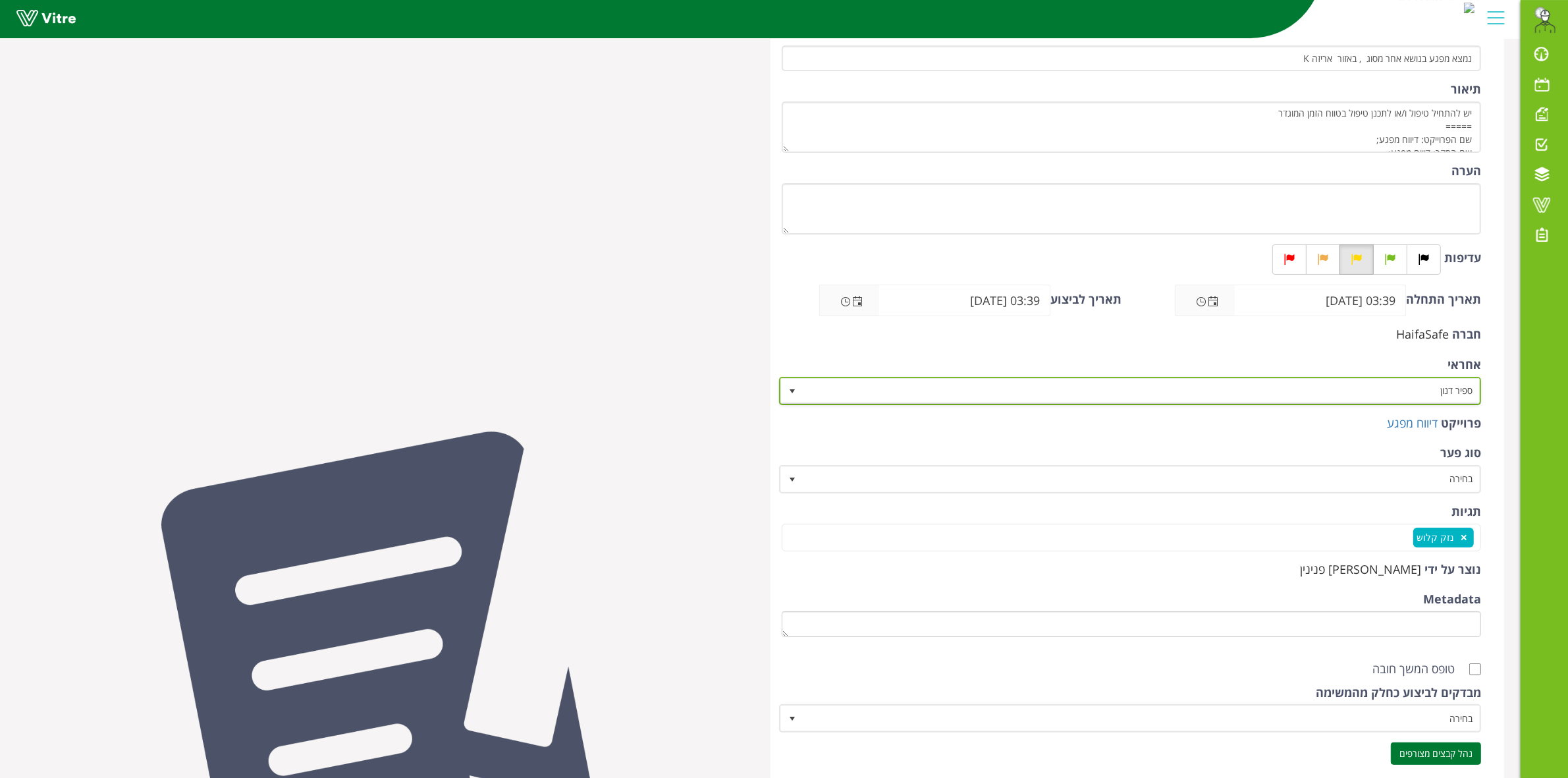
scroll to position [254, 0]
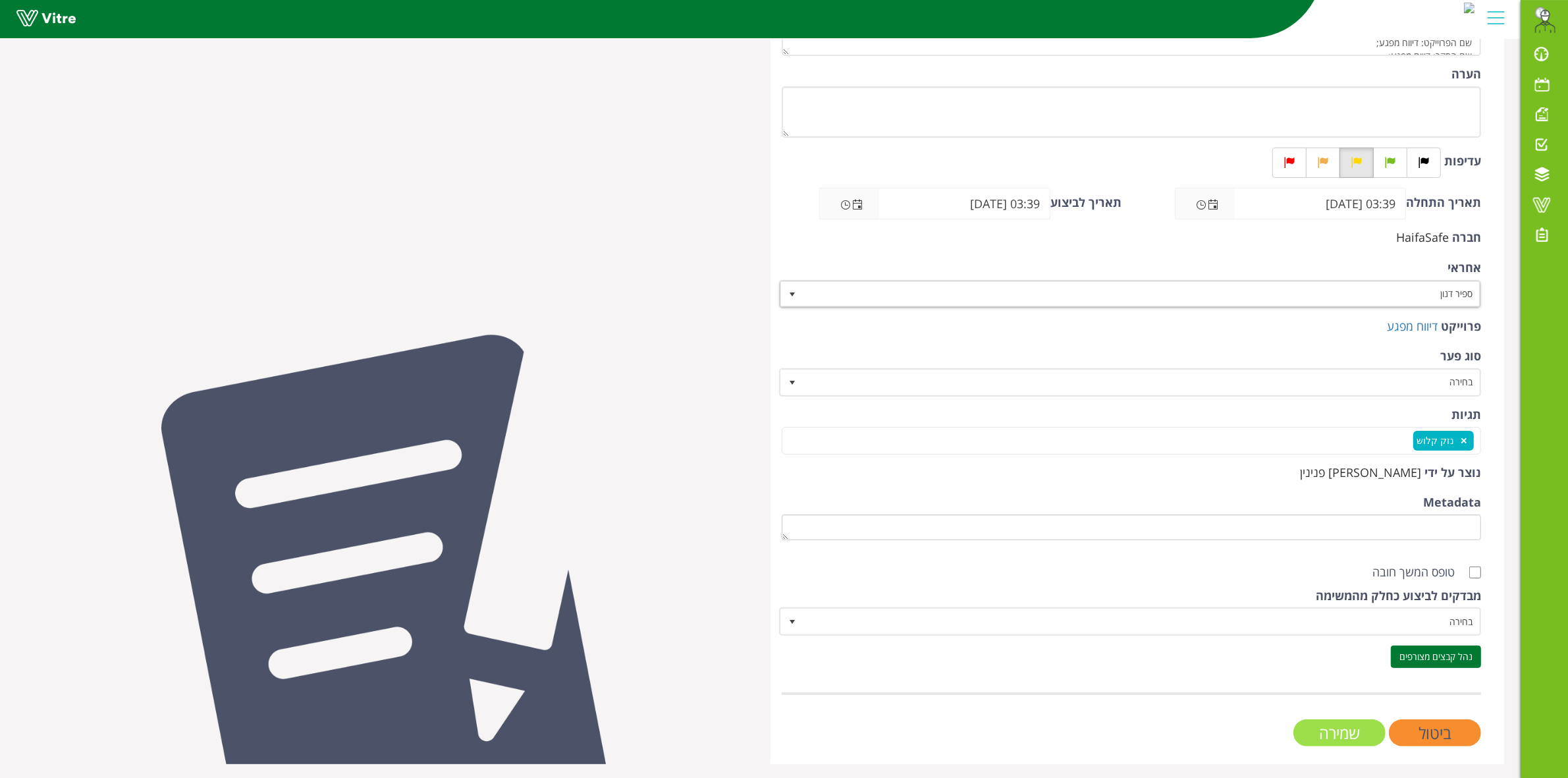
click at [1309, 725] on input "שמירה" at bounding box center [1339, 733] width 92 height 27
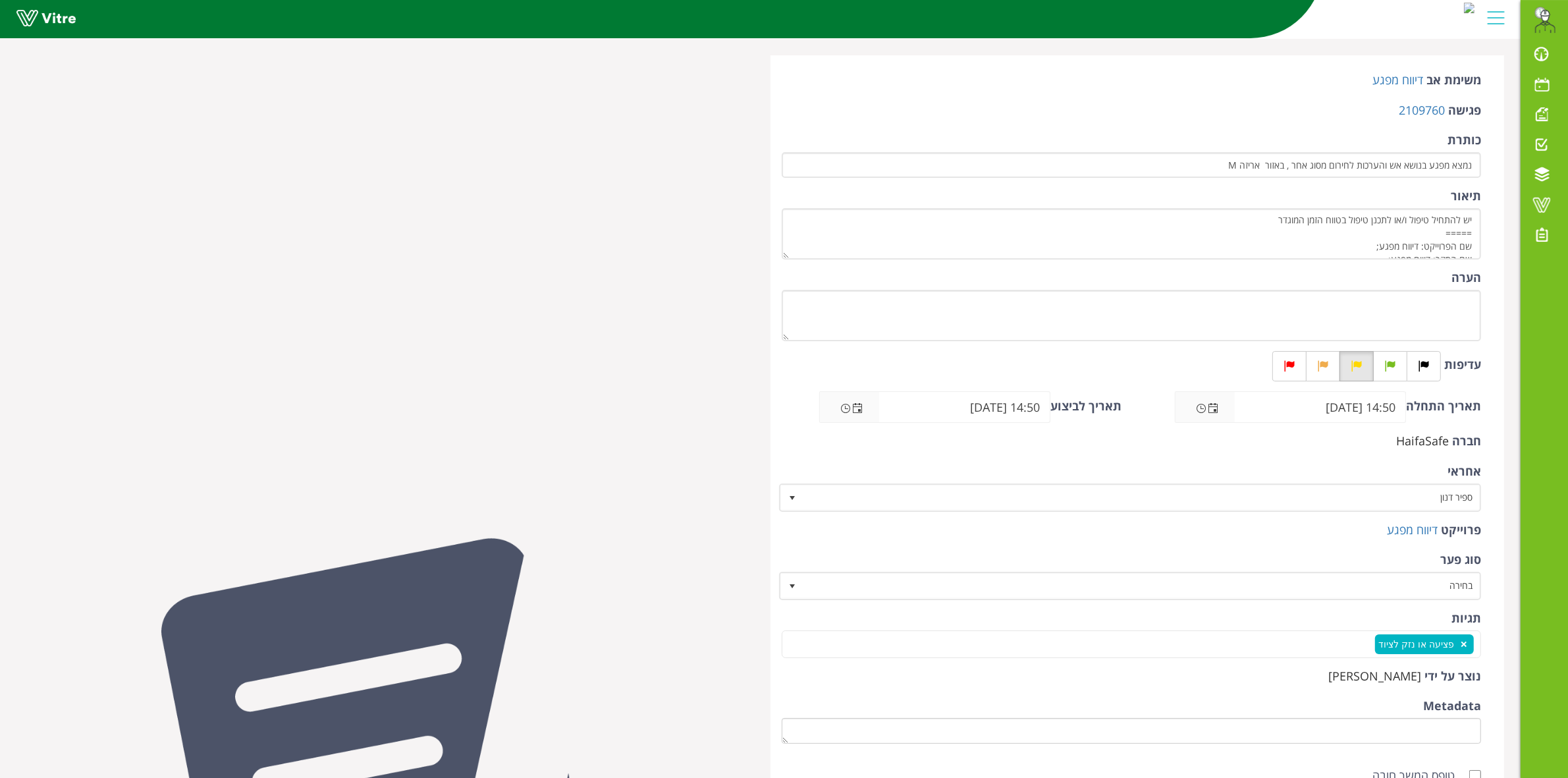
scroll to position [165, 0]
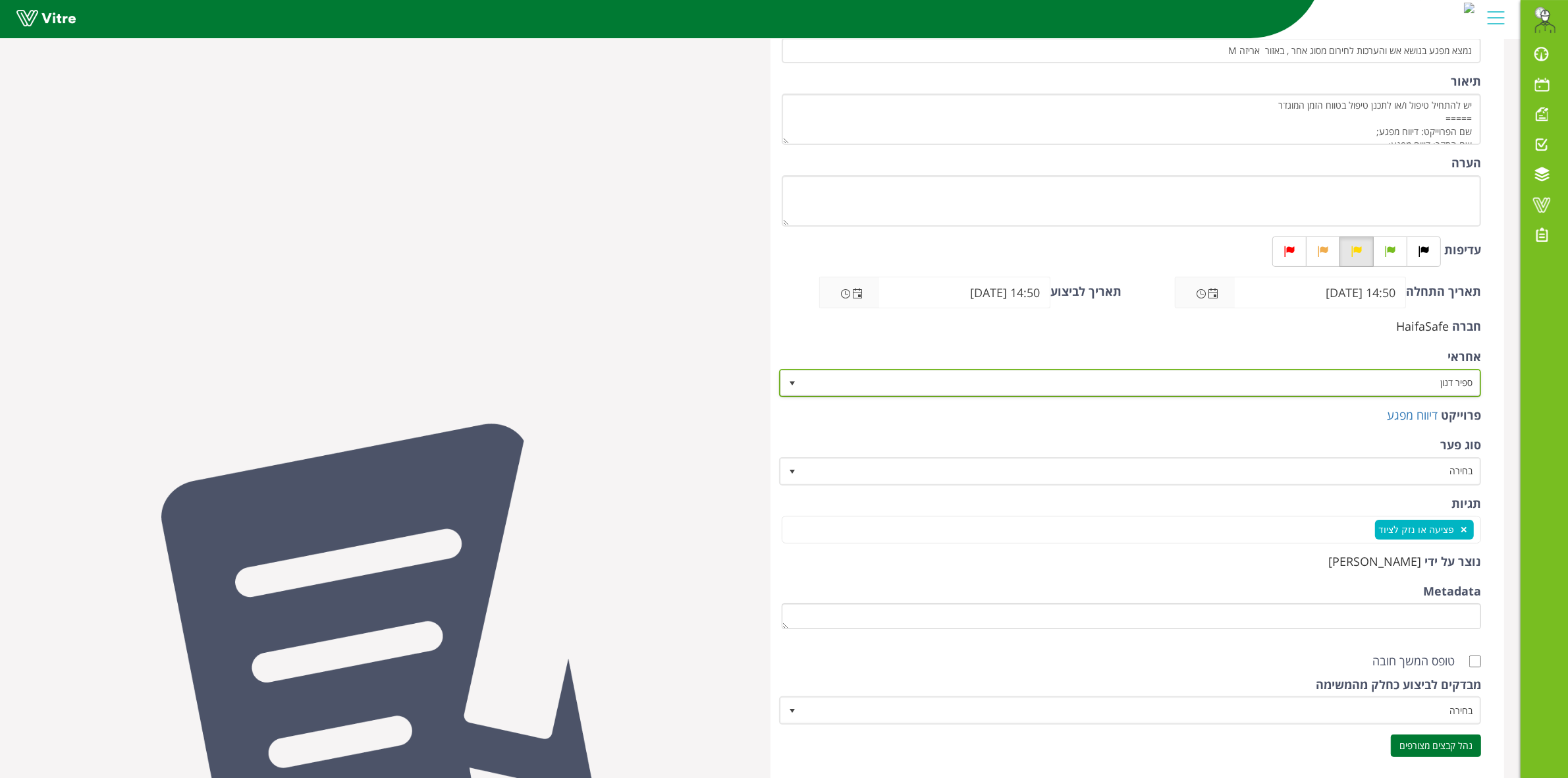
click at [1349, 384] on span "ספיר דנון" at bounding box center [1143, 383] width 677 height 24
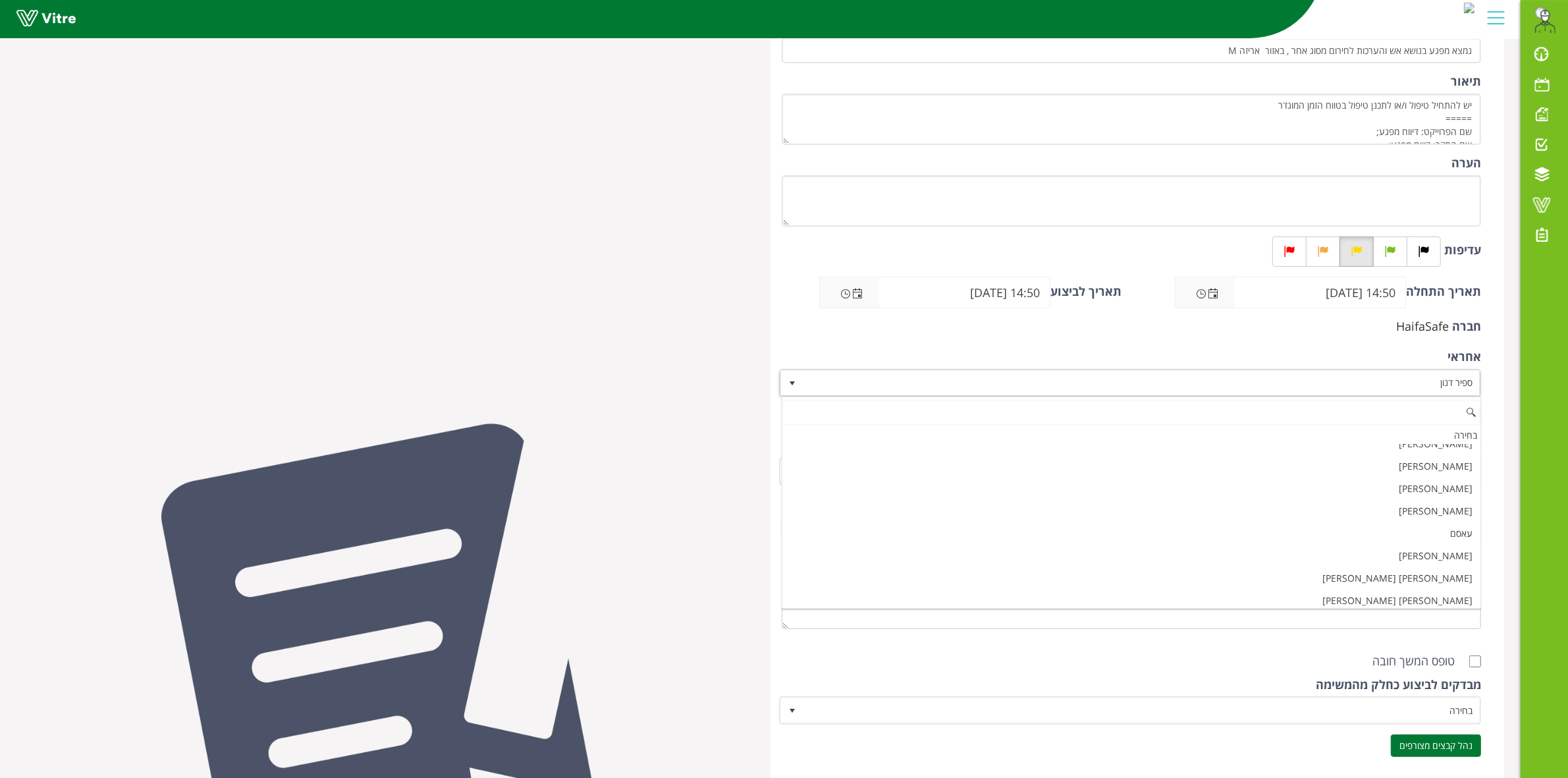
paste input "שבצ"
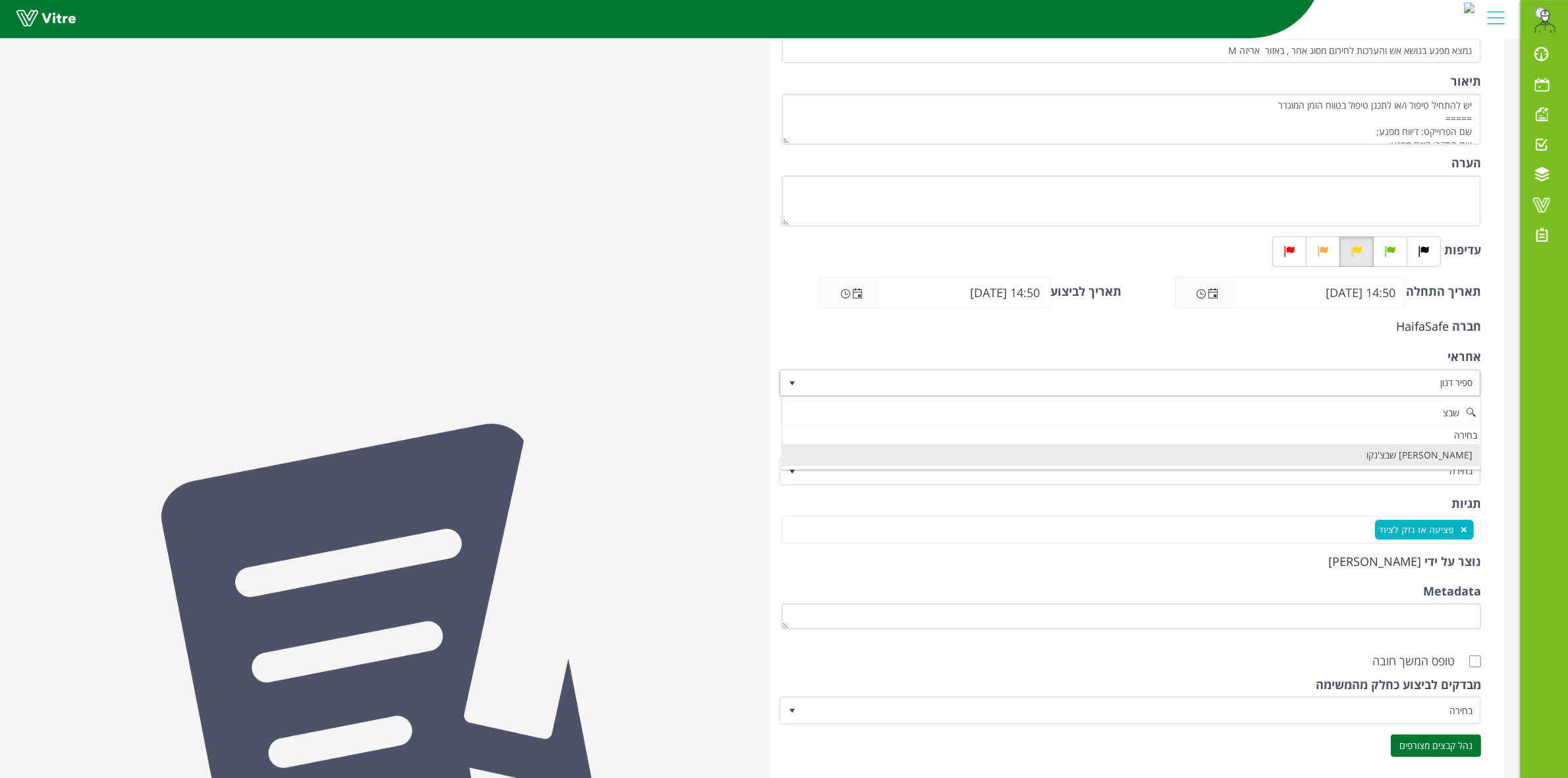
click at [1362, 461] on li "[PERSON_NAME] שבצ'נקו" at bounding box center [1131, 455] width 698 height 22
type input "שבצ"
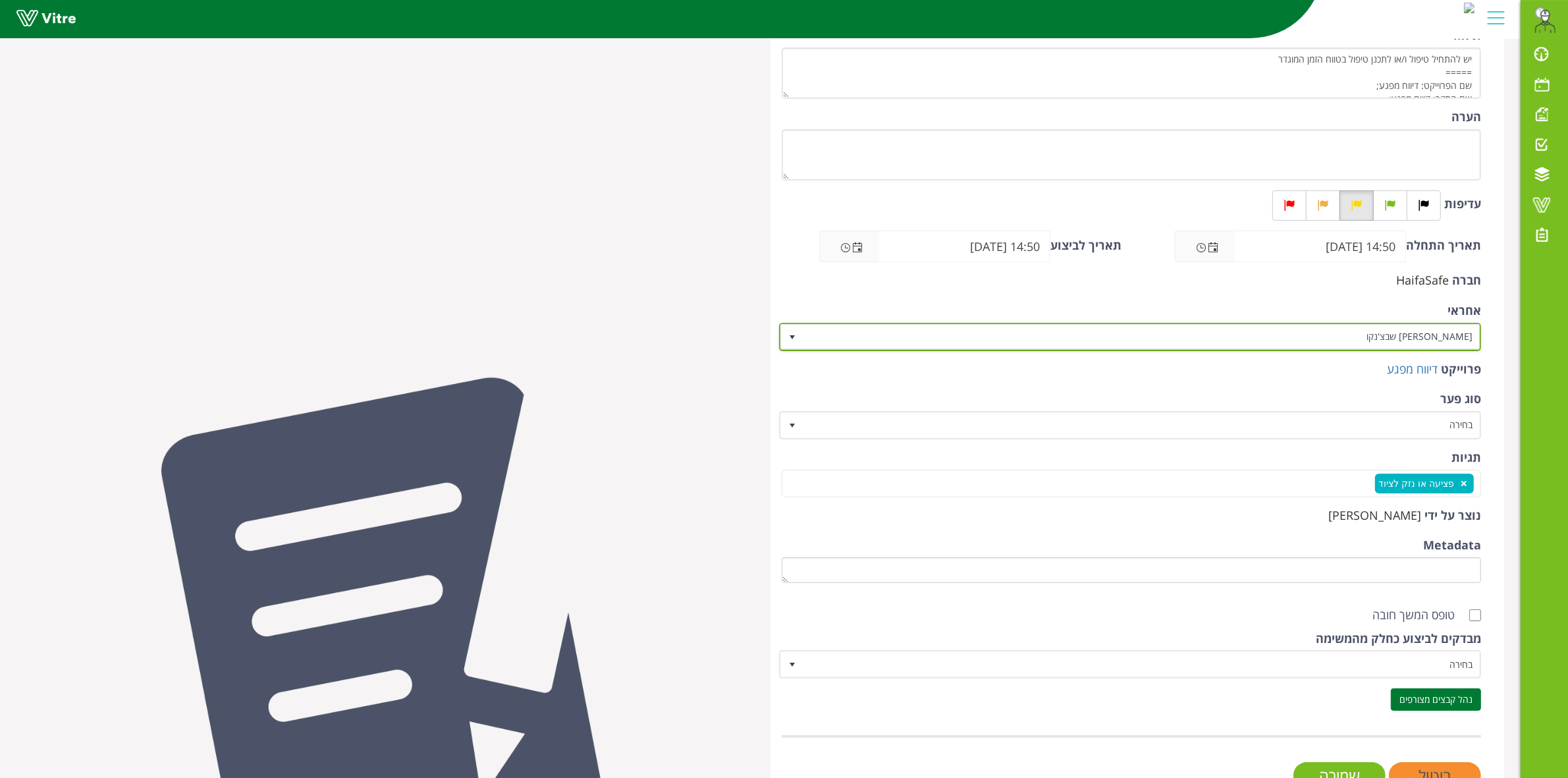
scroll to position [254, 0]
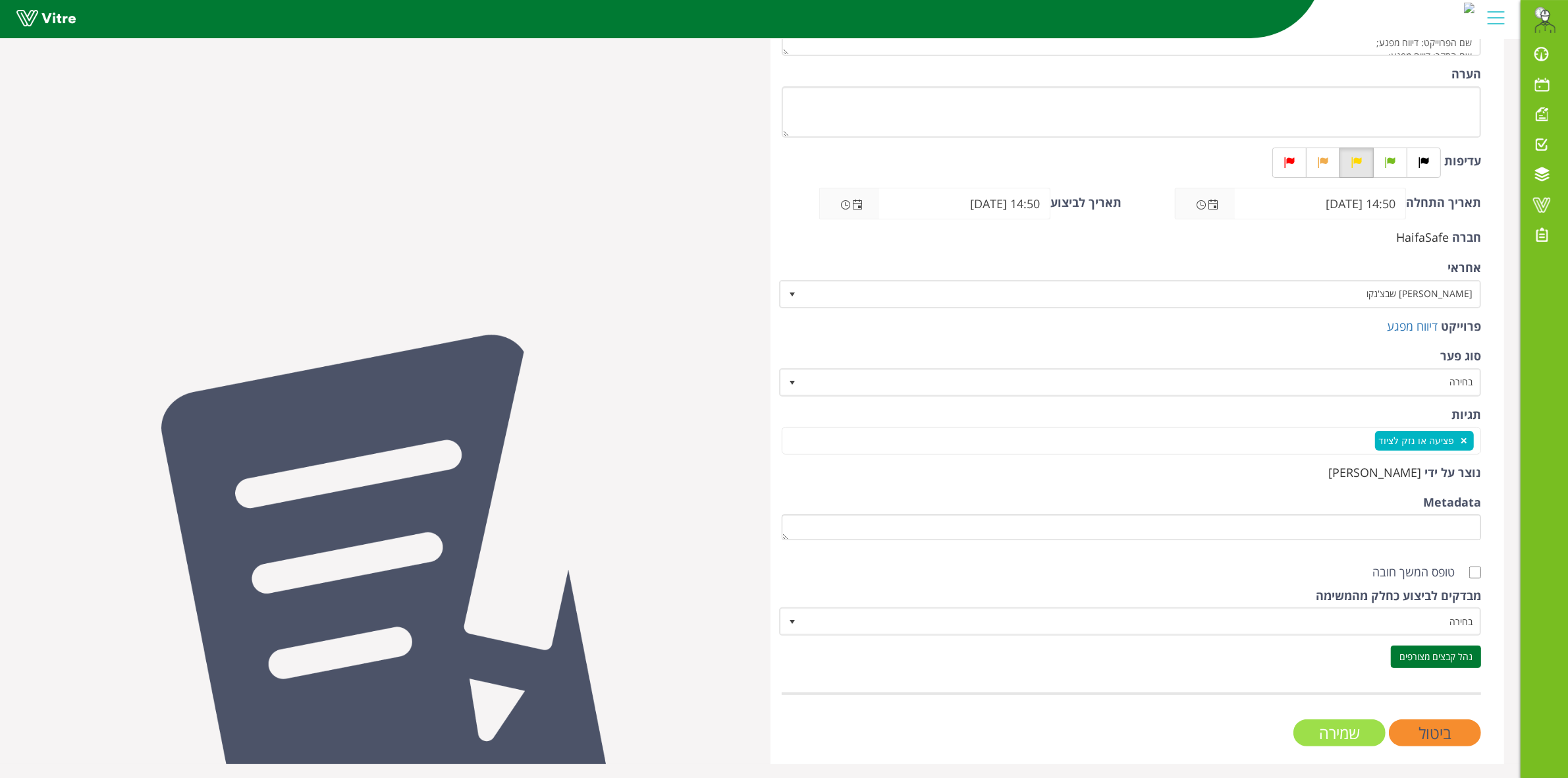
drag, startPoint x: 1306, startPoint y: 737, endPoint x: 1221, endPoint y: 664, distance: 112.0
click at [1306, 736] on input "שמירה" at bounding box center [1339, 733] width 92 height 27
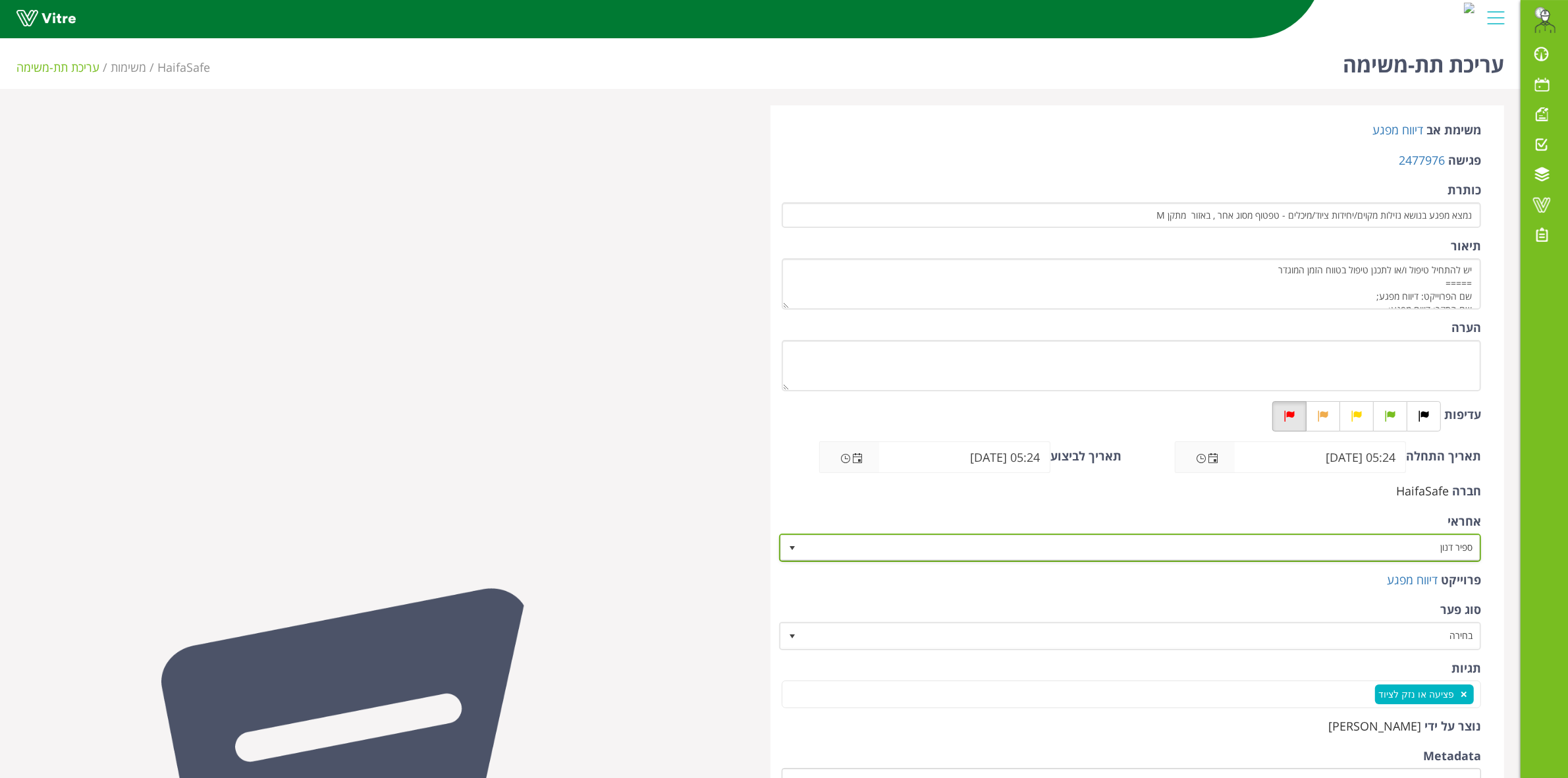
click at [1392, 552] on span "ספיר דנון" at bounding box center [1143, 548] width 677 height 24
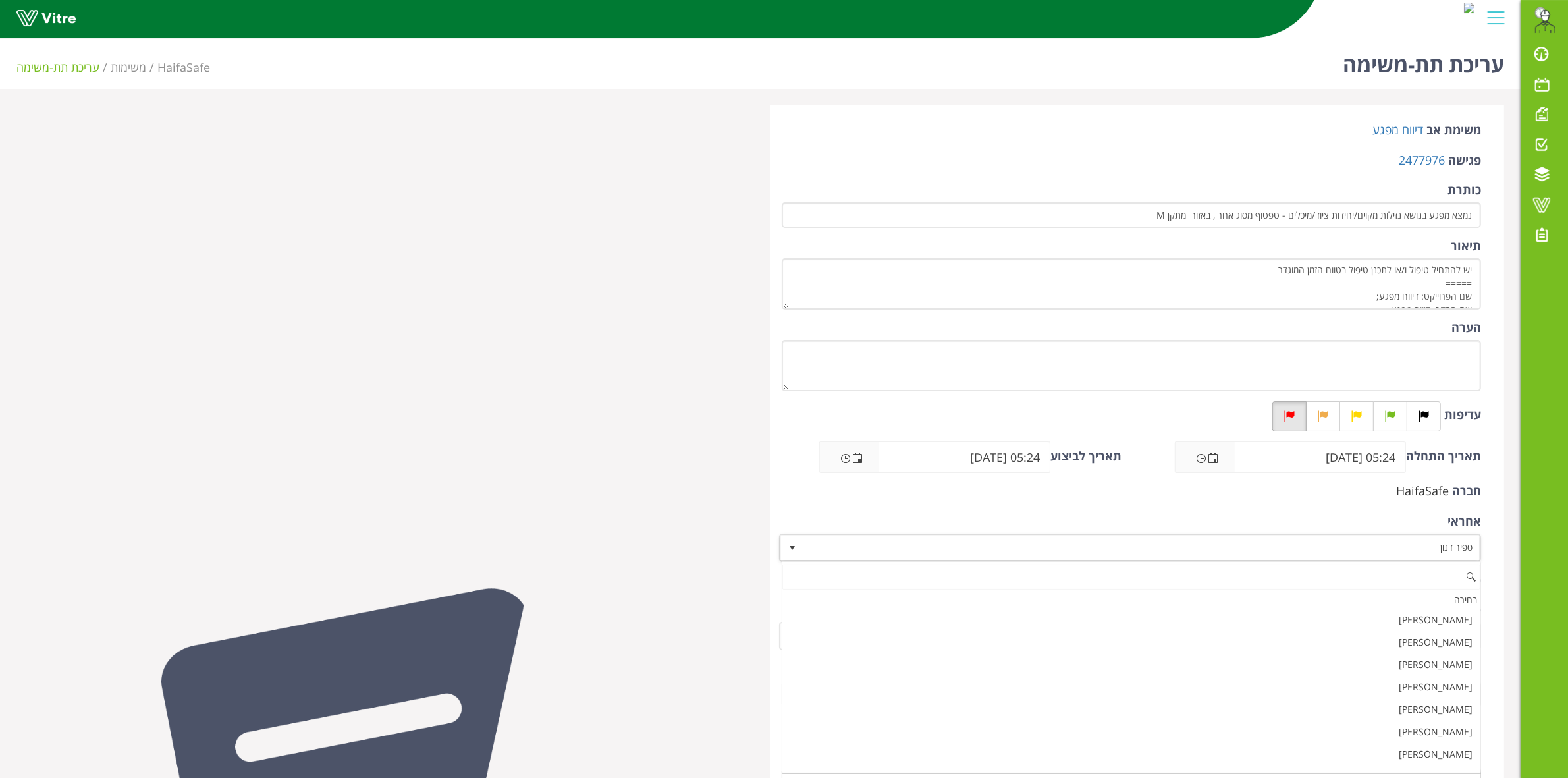
scroll to position [13564, 0]
paste input "שבצ"
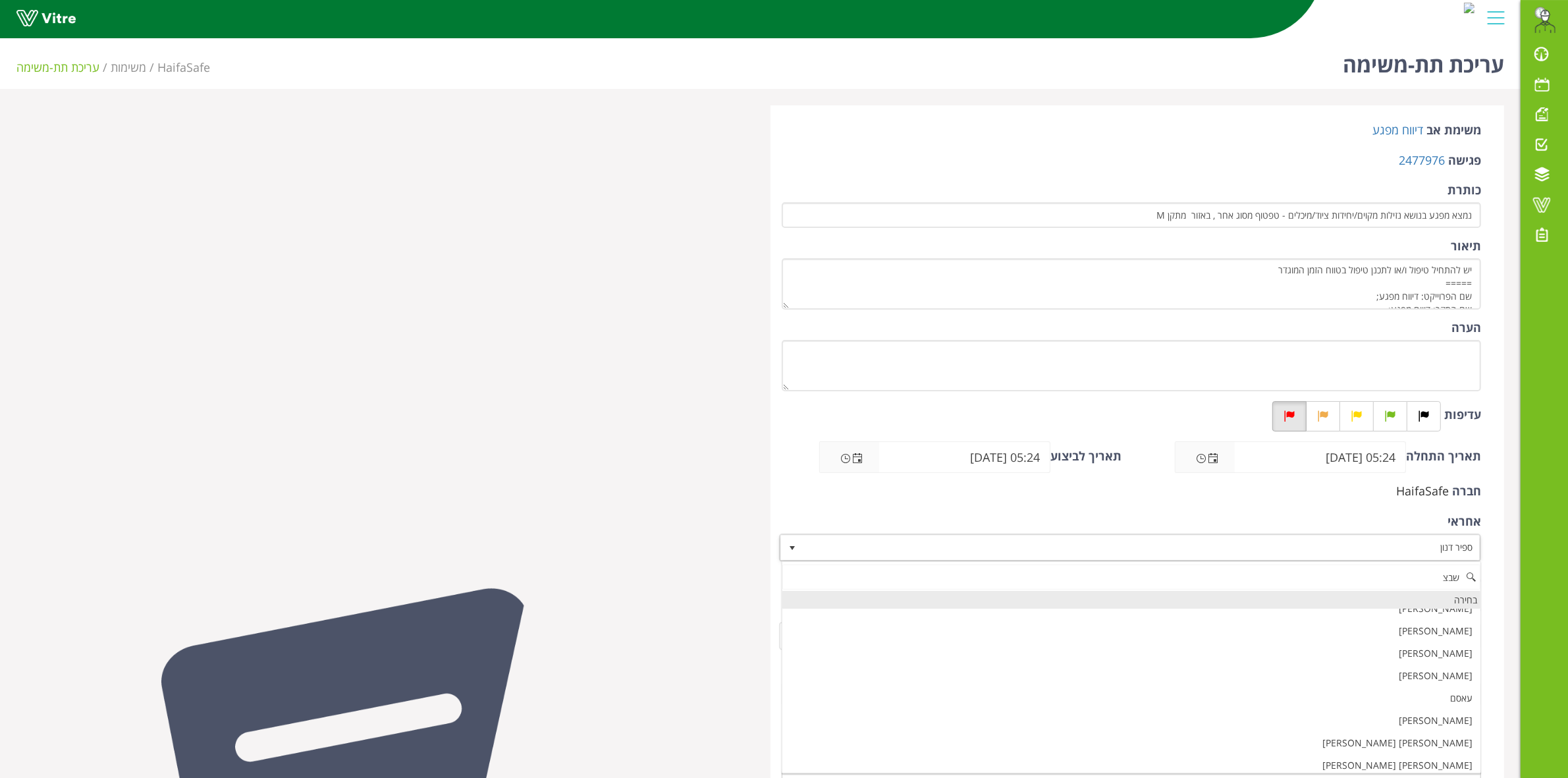
scroll to position [0, 0]
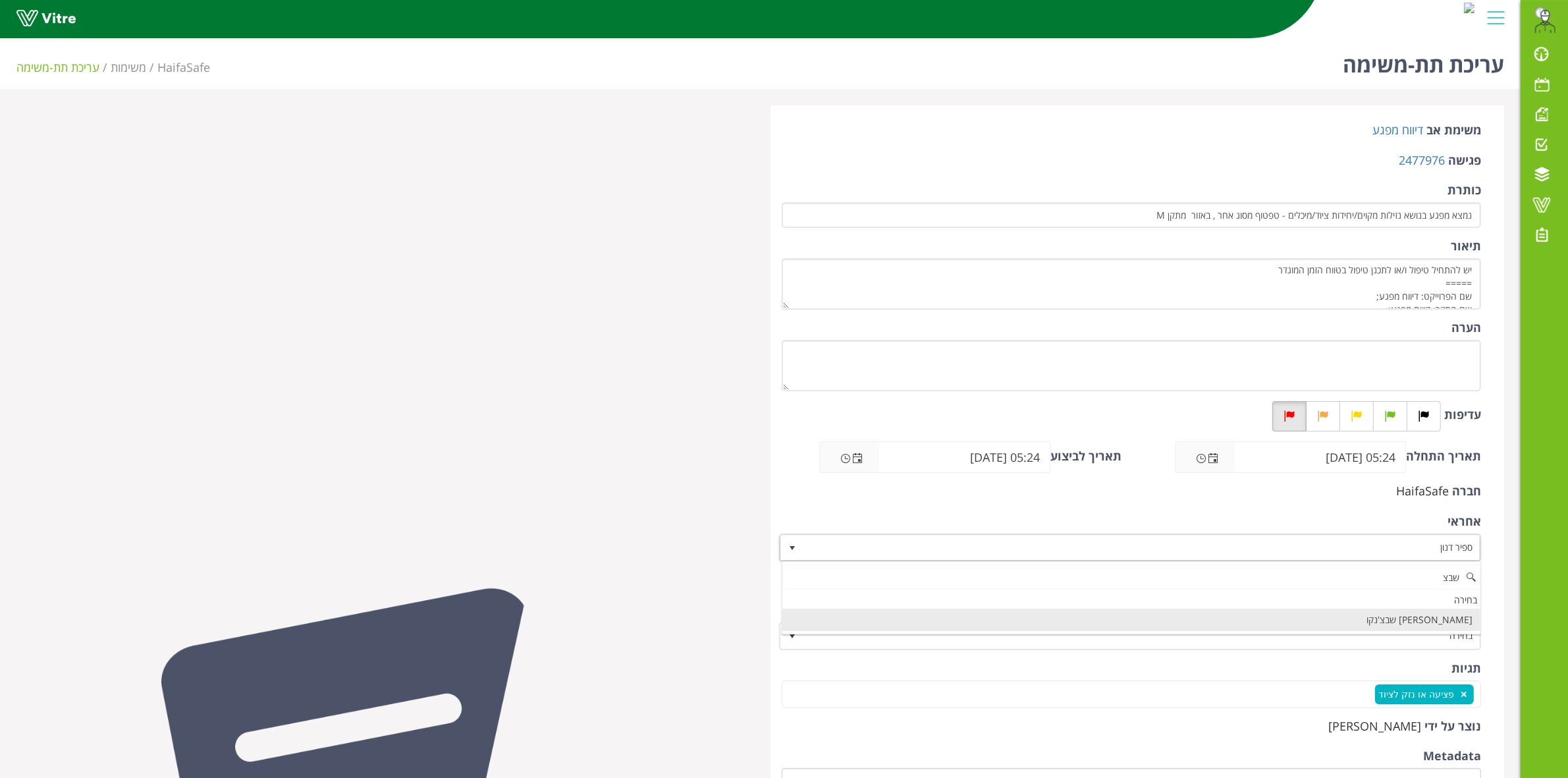
click at [1394, 618] on li "[PERSON_NAME] שבצ'נקו" at bounding box center [1131, 620] width 698 height 22
type input "שבצ"
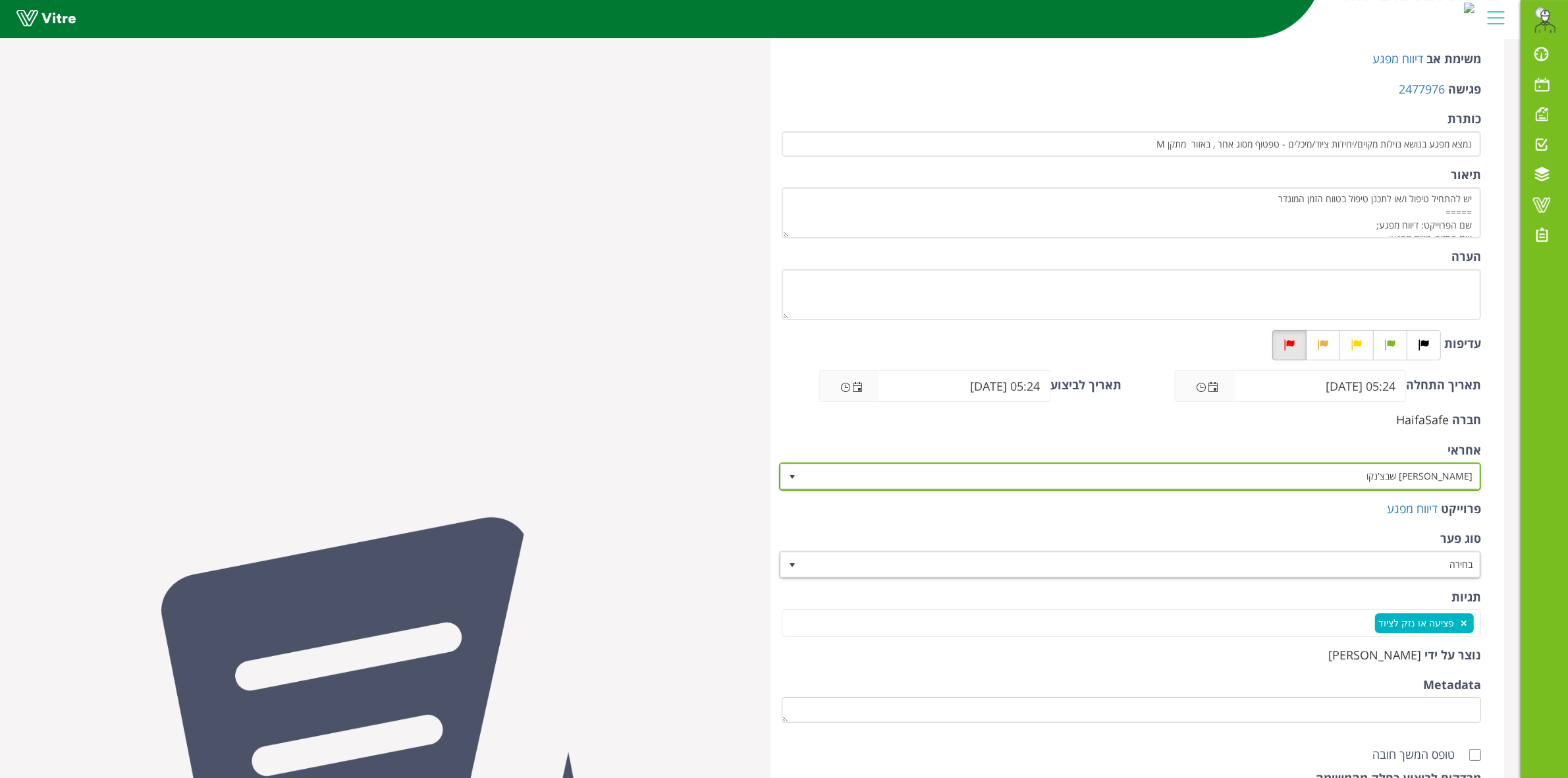
scroll to position [254, 0]
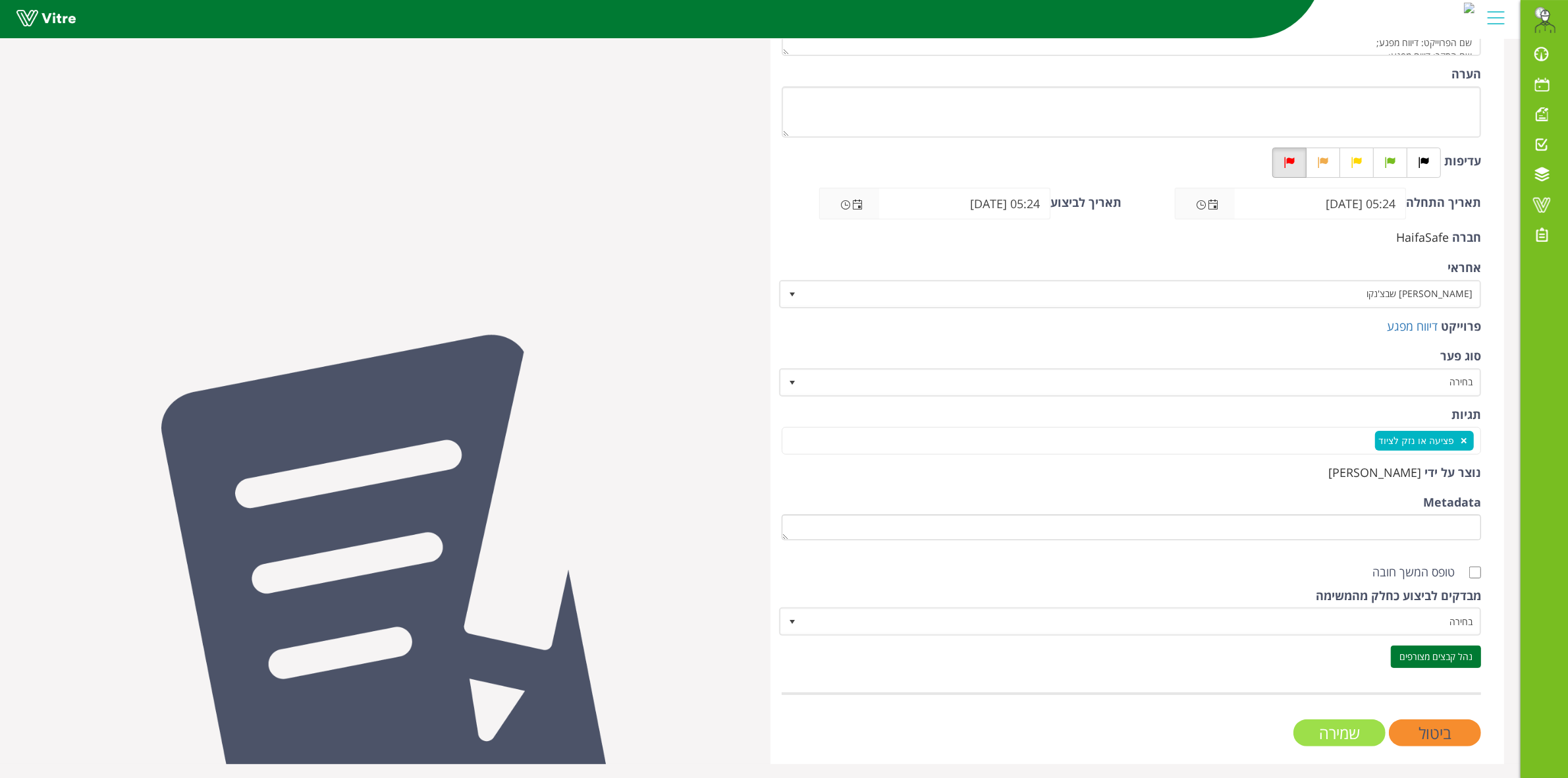
click at [1335, 719] on input "שמירה" at bounding box center [1339, 733] width 92 height 27
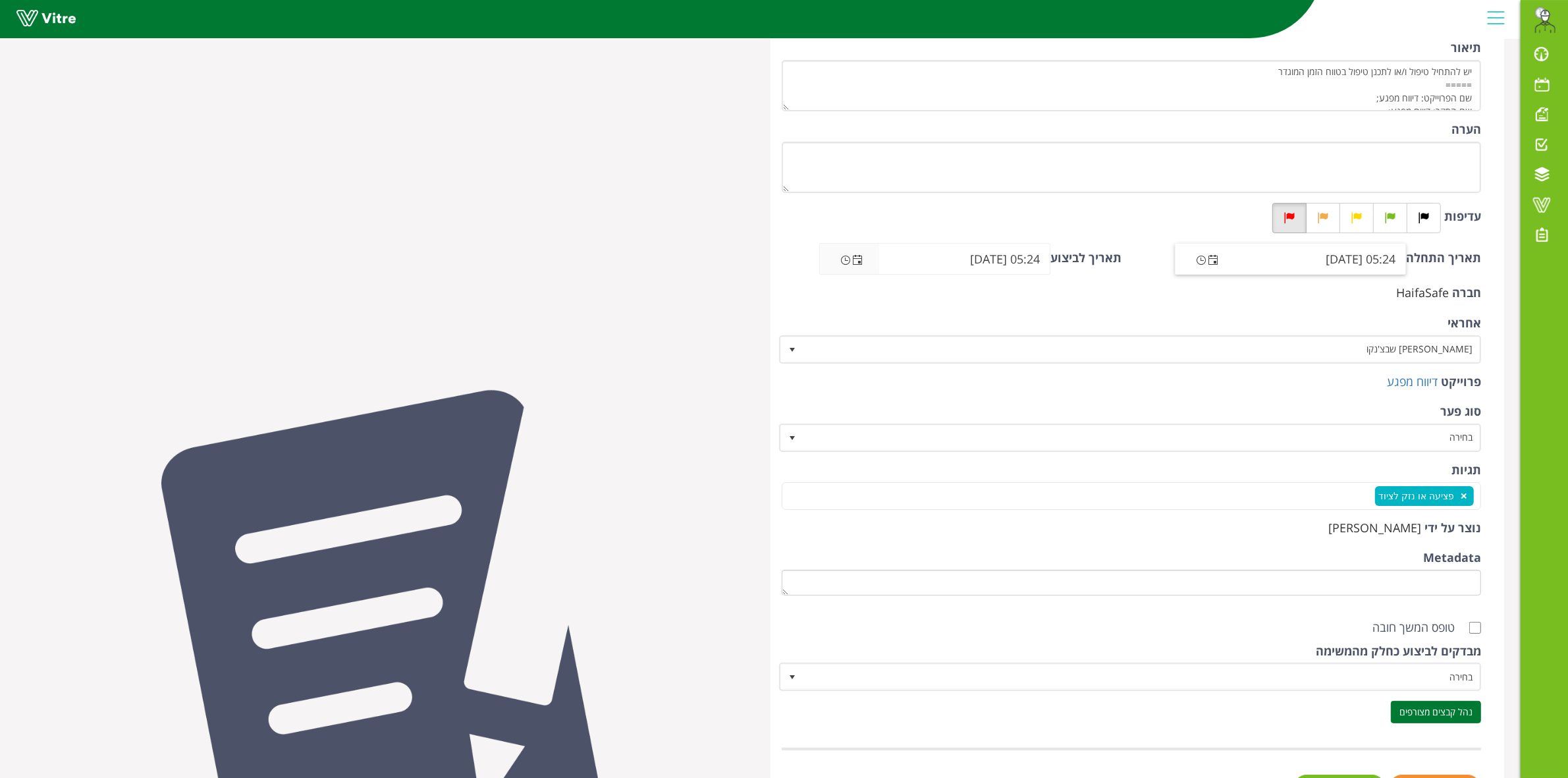
scroll to position [254, 0]
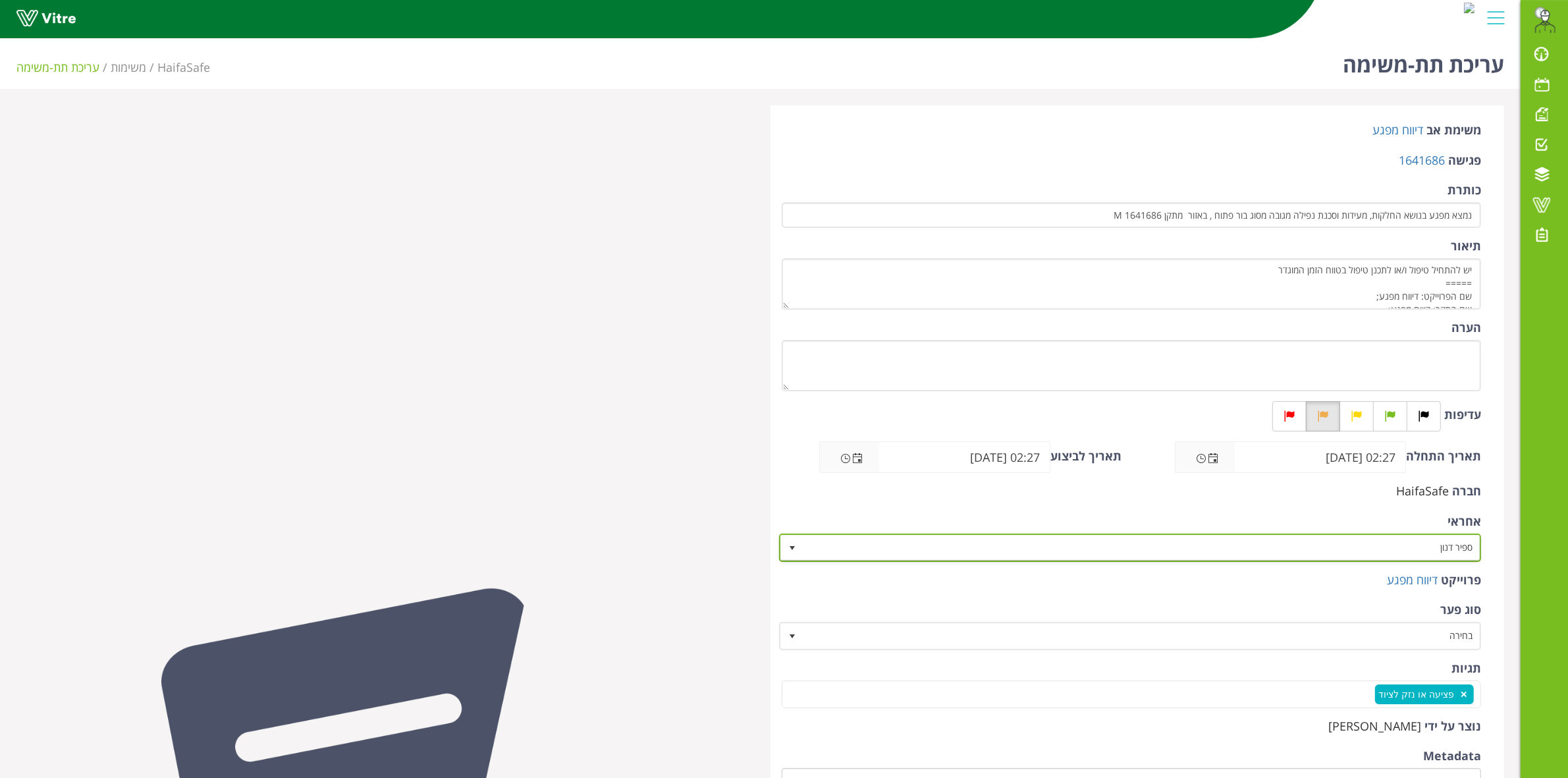
click at [1400, 537] on span "ספיר דנון" at bounding box center [1143, 548] width 677 height 24
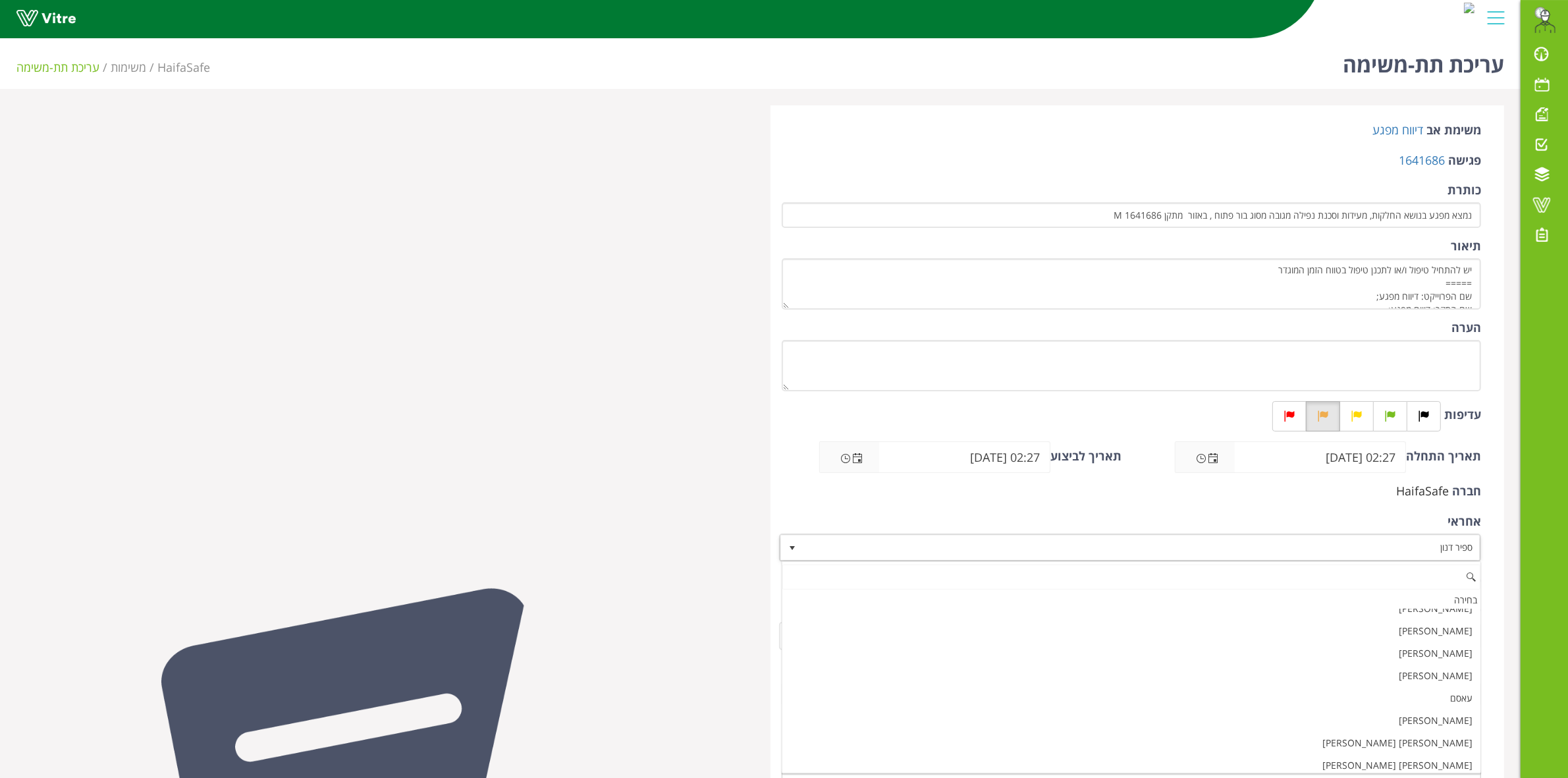
paste input "שבצ"
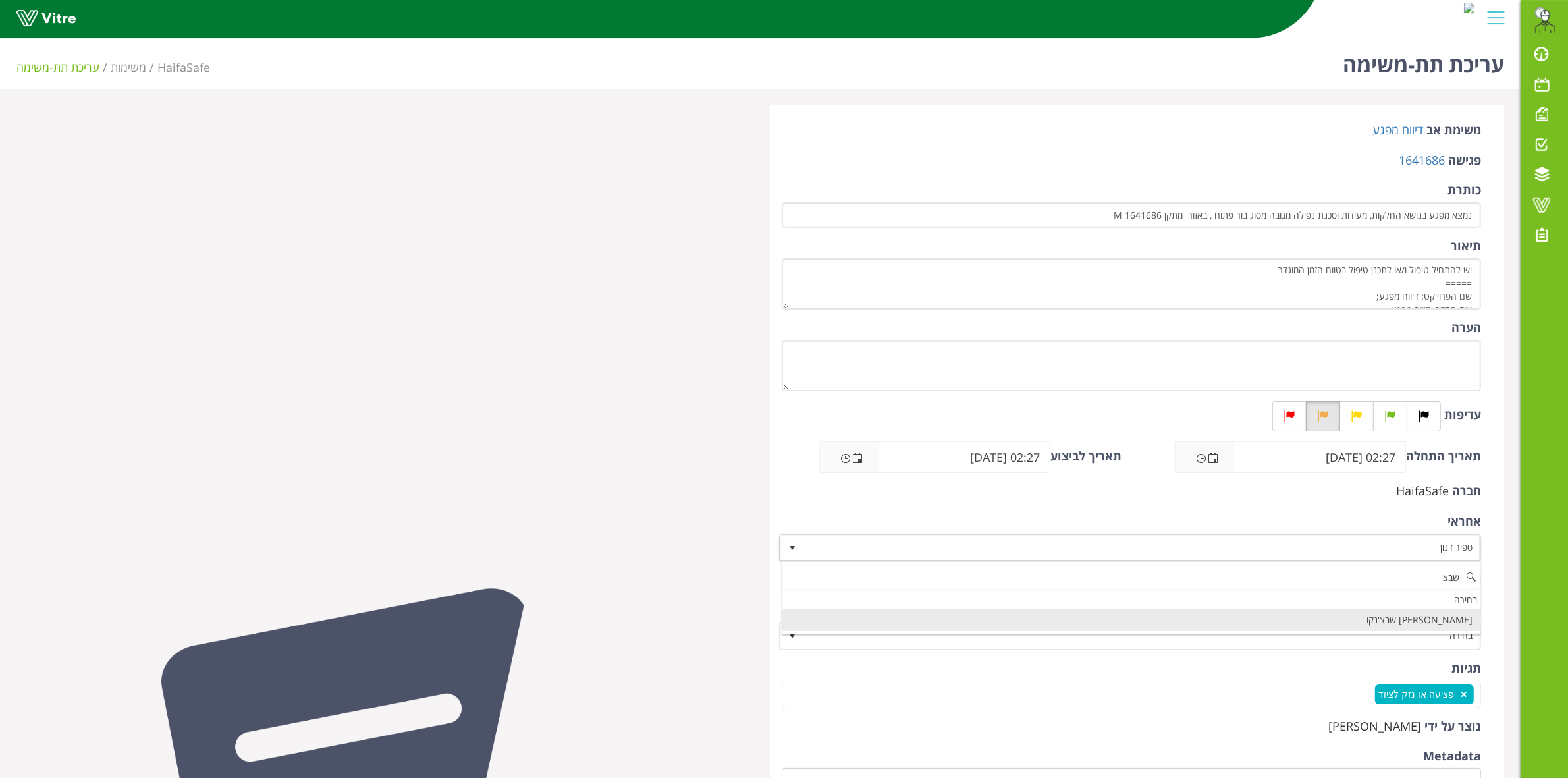
scroll to position [0, 0]
click at [1429, 618] on li "[PERSON_NAME] שבצ'נקו" at bounding box center [1131, 620] width 698 height 22
type input "שבצ"
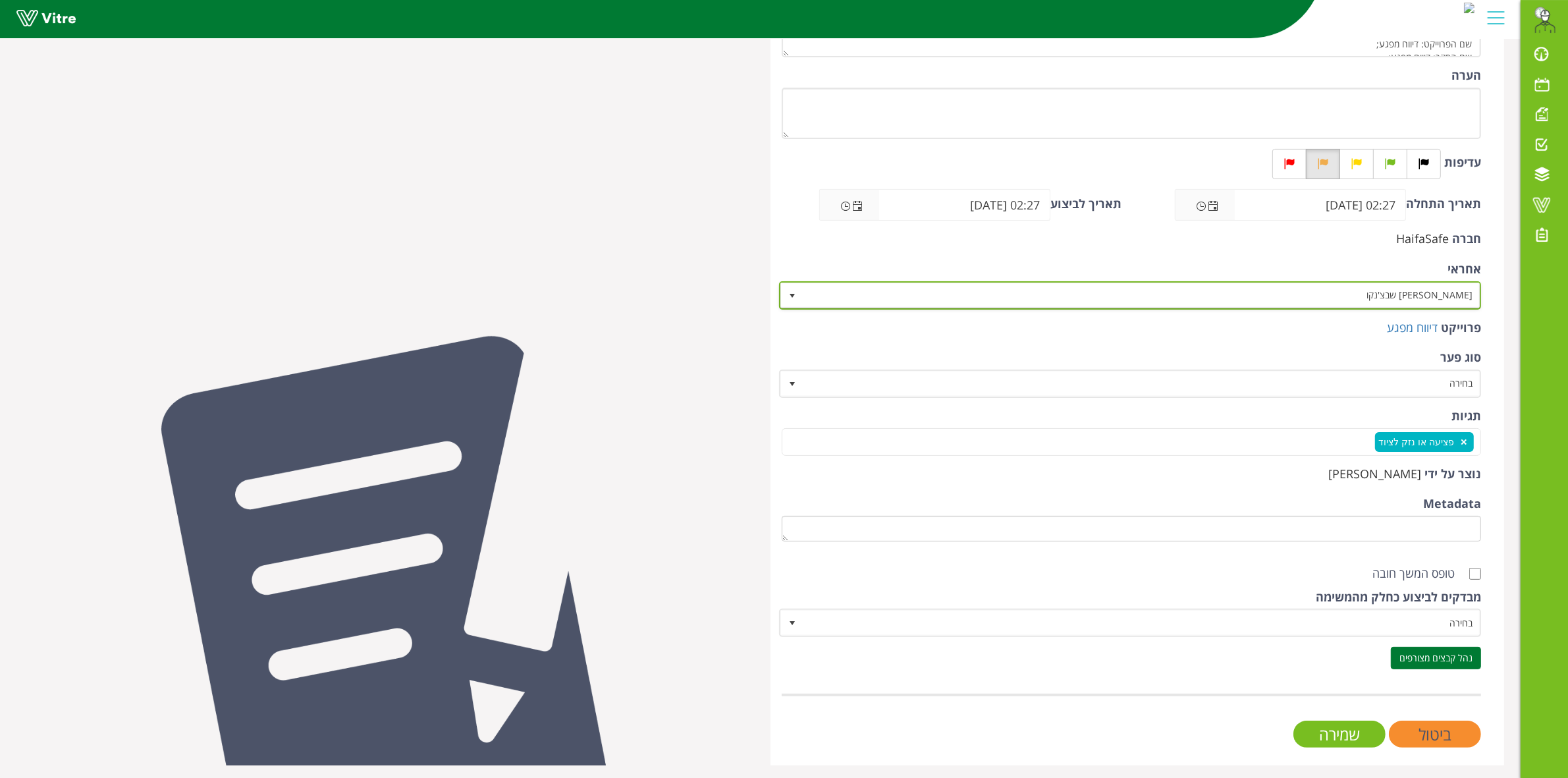
scroll to position [254, 0]
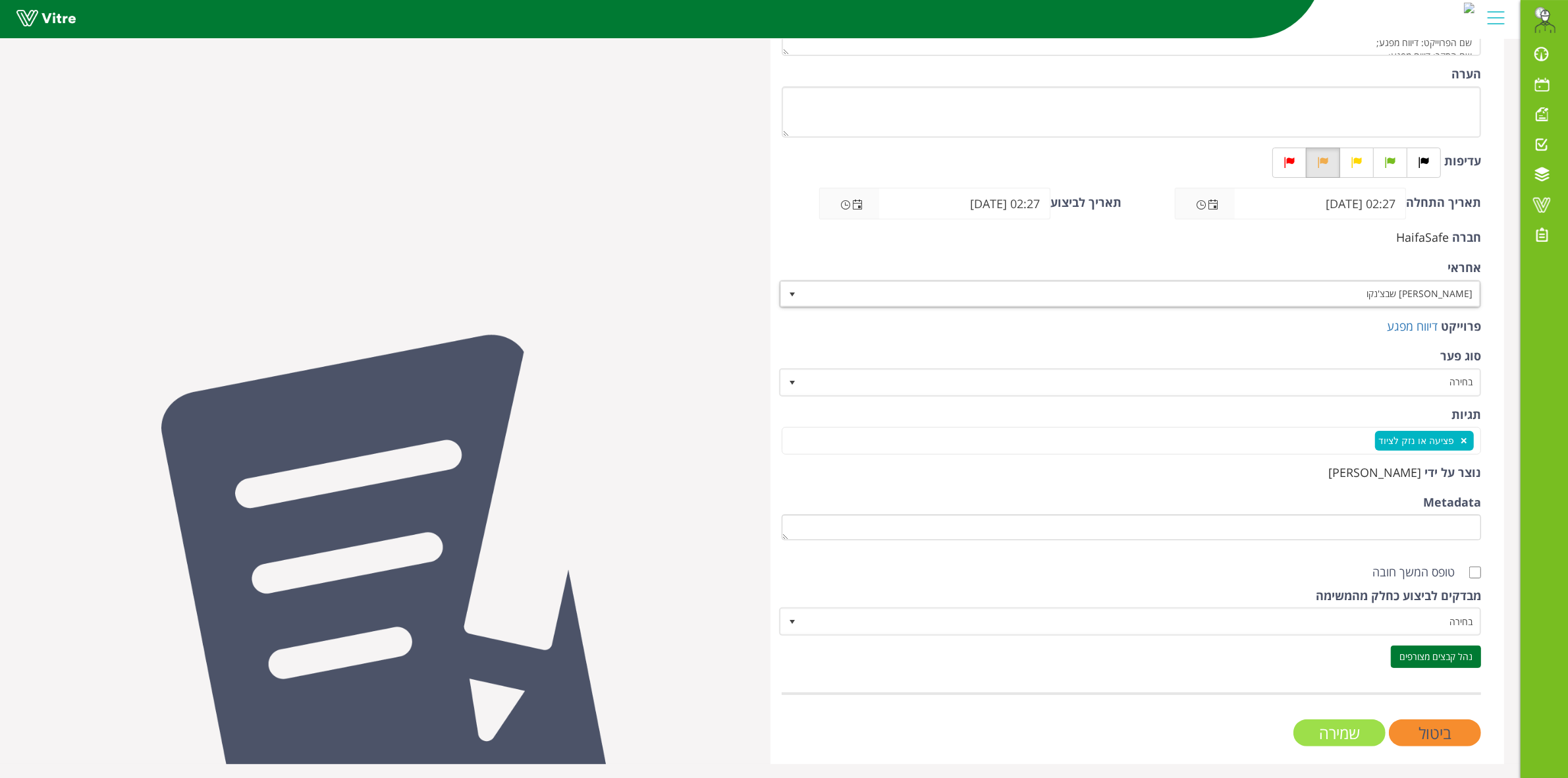
click at [1318, 729] on input "שמירה" at bounding box center [1339, 733] width 92 height 27
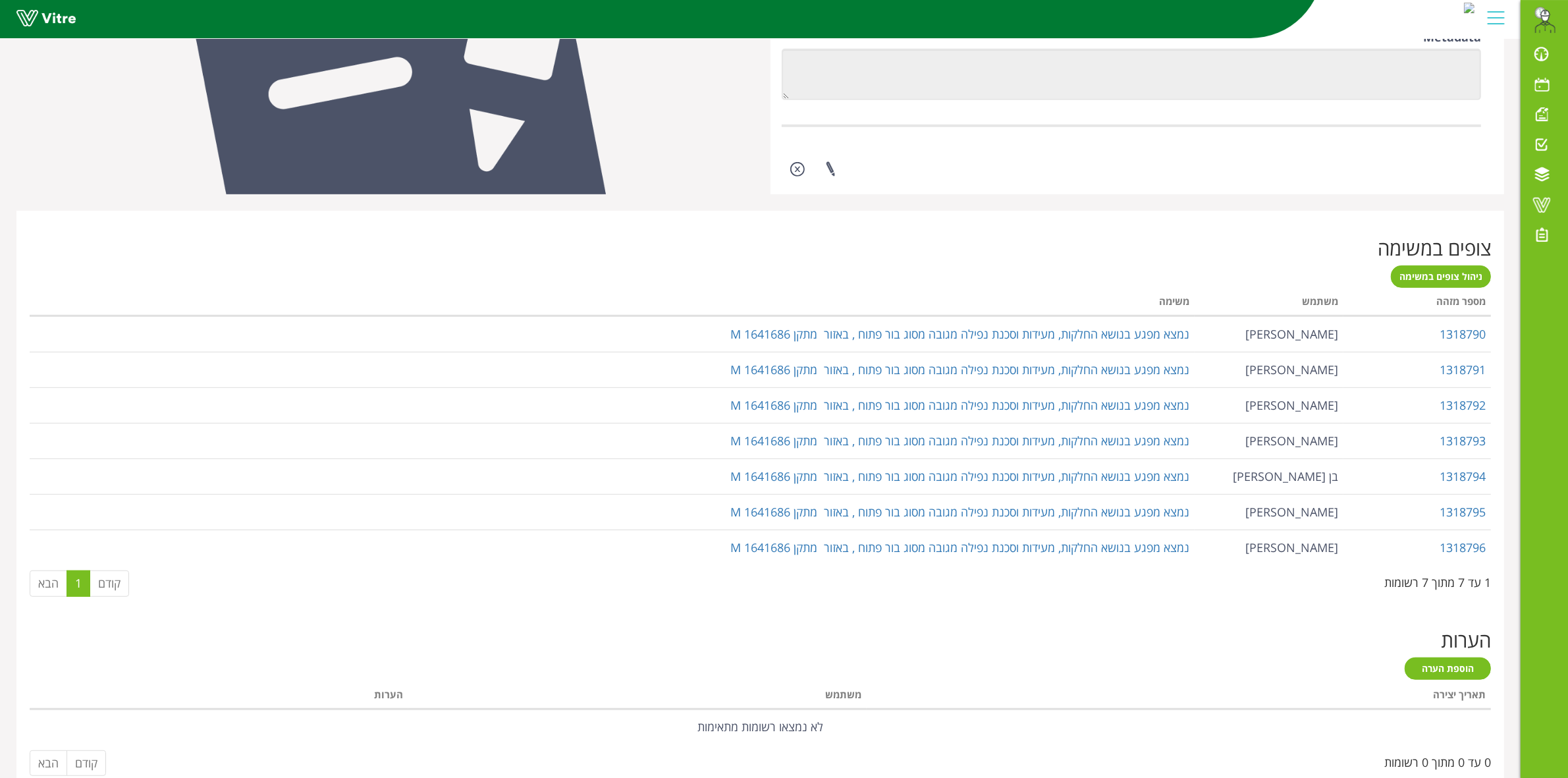
scroll to position [823, 0]
